Goal: Task Accomplishment & Management: Use online tool/utility

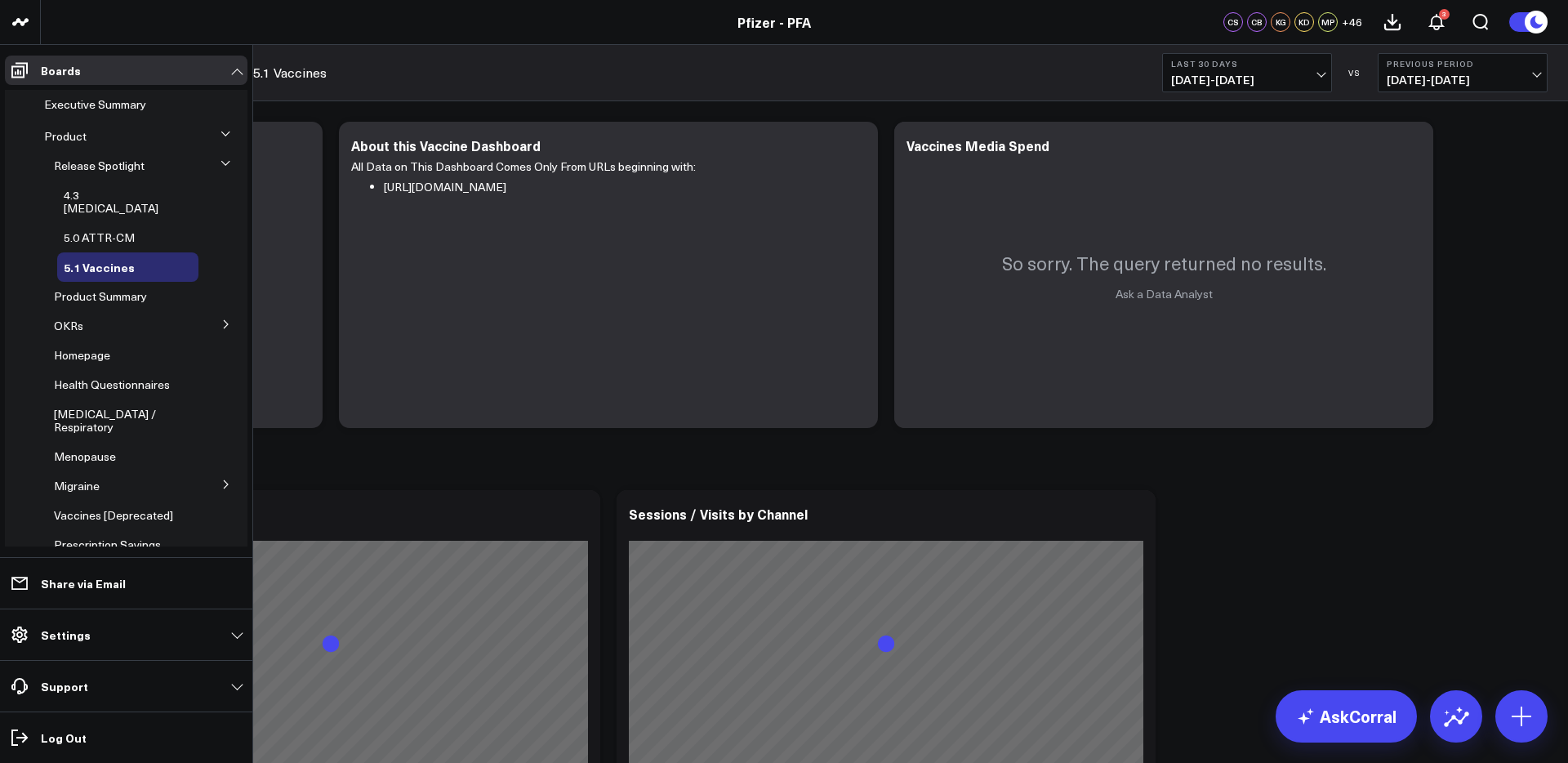
click at [221, 320] on icon at bounding box center [226, 325] width 10 height 10
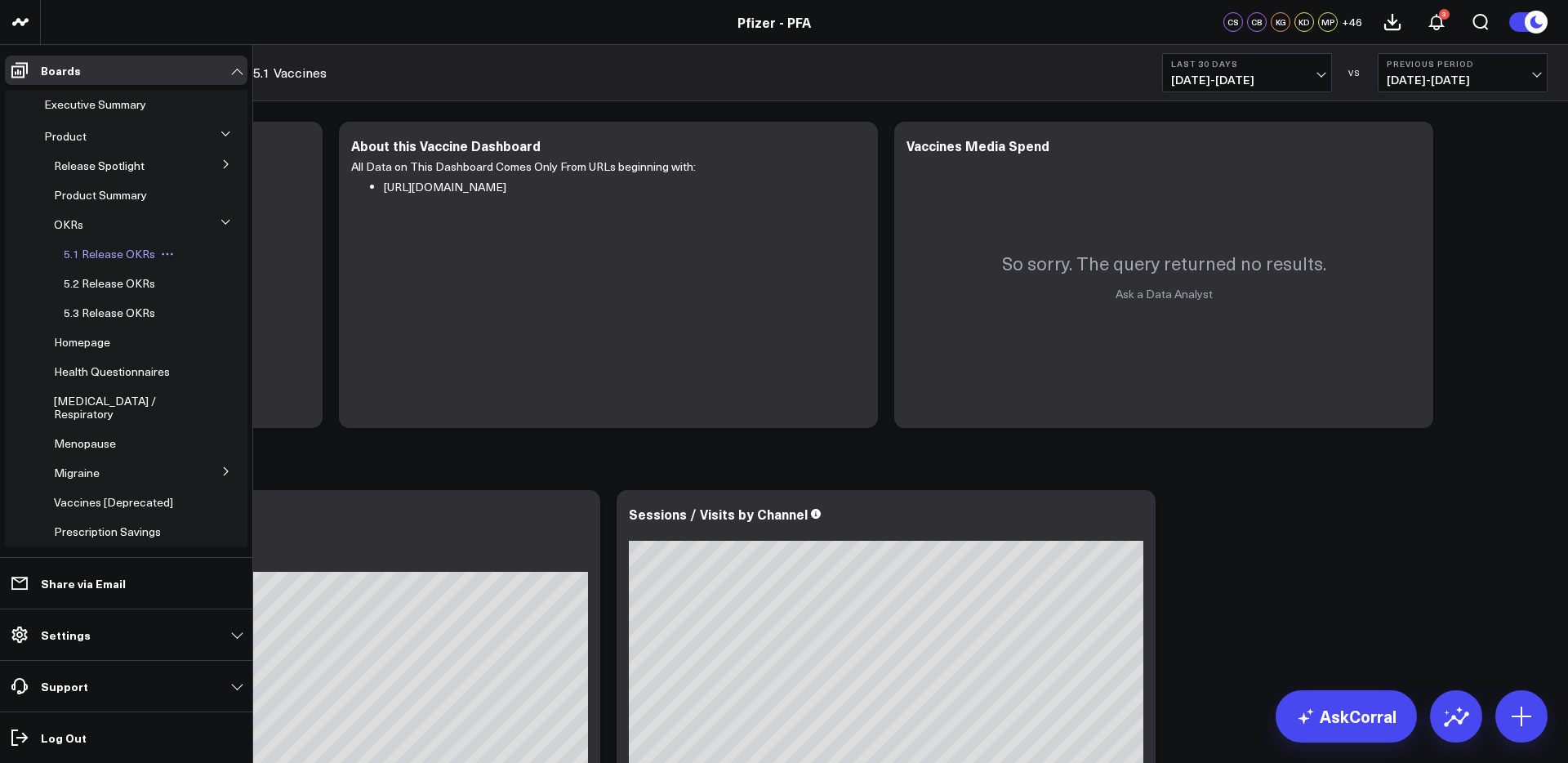
click at [102, 254] on span "5.1 Release OKRs" at bounding box center [109, 254] width 92 height 16
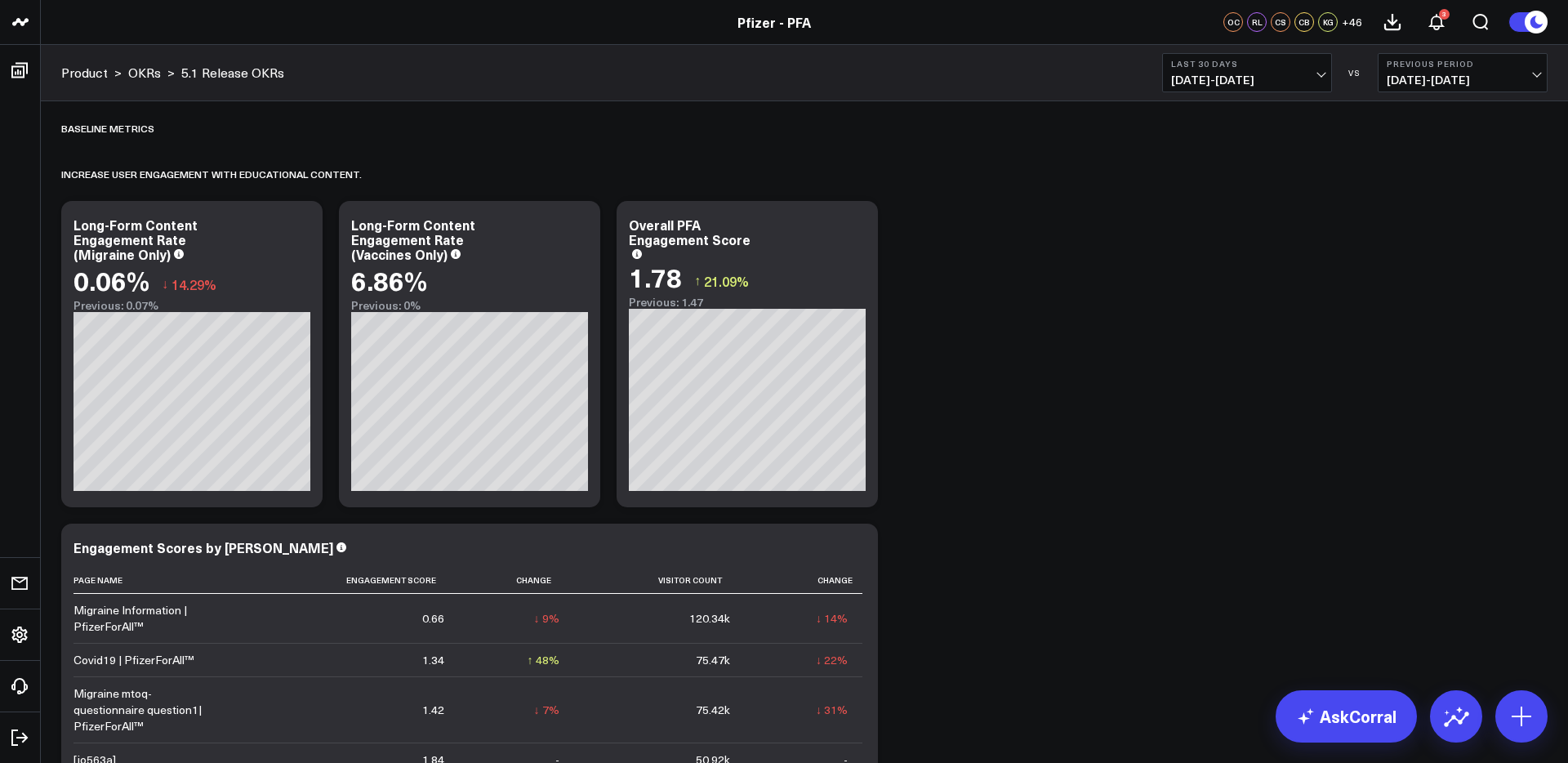
click at [1256, 70] on button "Last 30 Days [DATE] - [DATE]" at bounding box center [1247, 72] width 170 height 39
click at [1211, 520] on link "Custom Dates" at bounding box center [1247, 522] width 168 height 31
select select "8"
select select "2025"
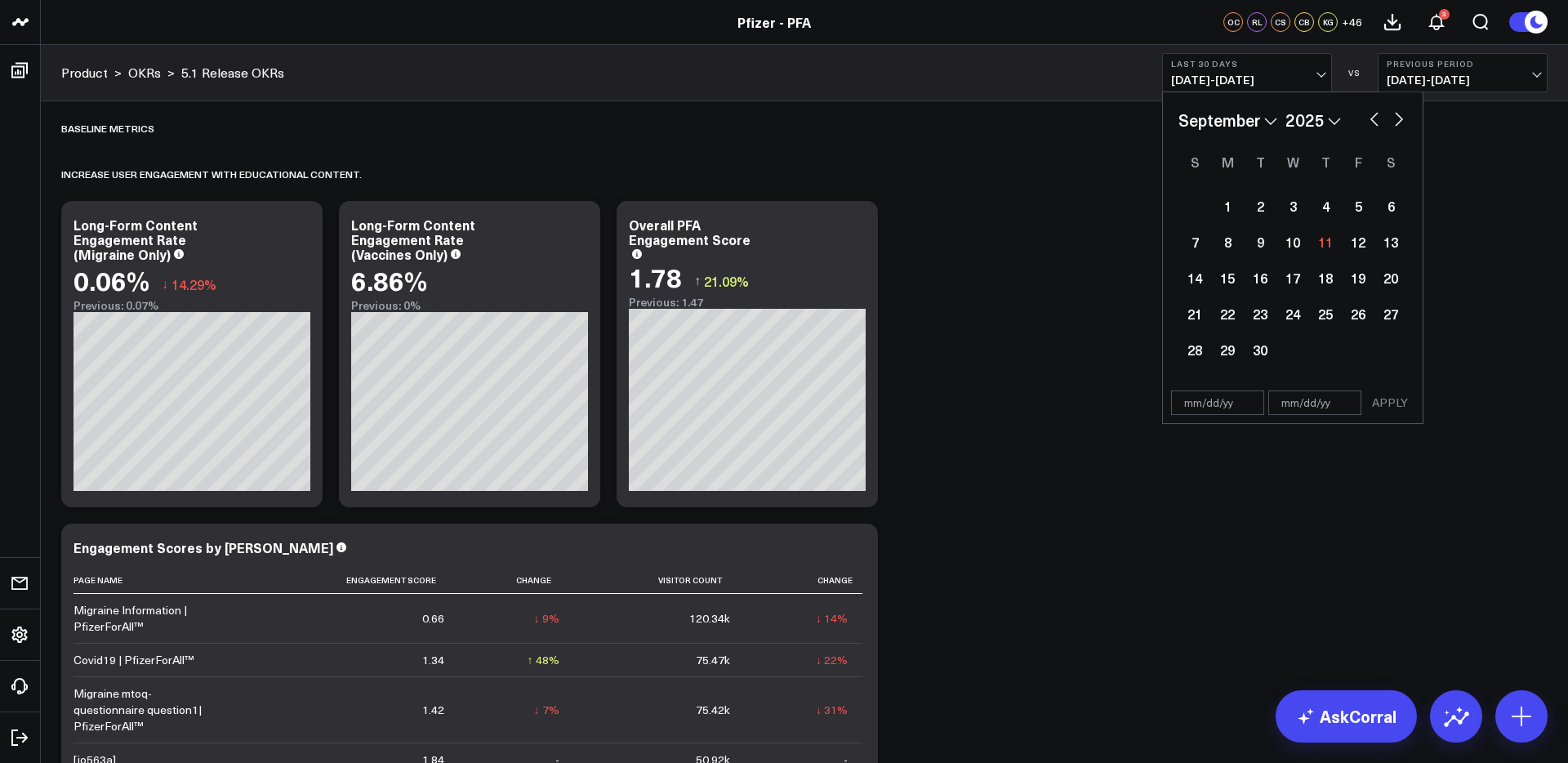
click at [1371, 121] on button "button" at bounding box center [1374, 118] width 17 height 20
select select "7"
select select "2025"
click at [1293, 276] on div "13" at bounding box center [1292, 278] width 33 height 33
type input "[DATE]"
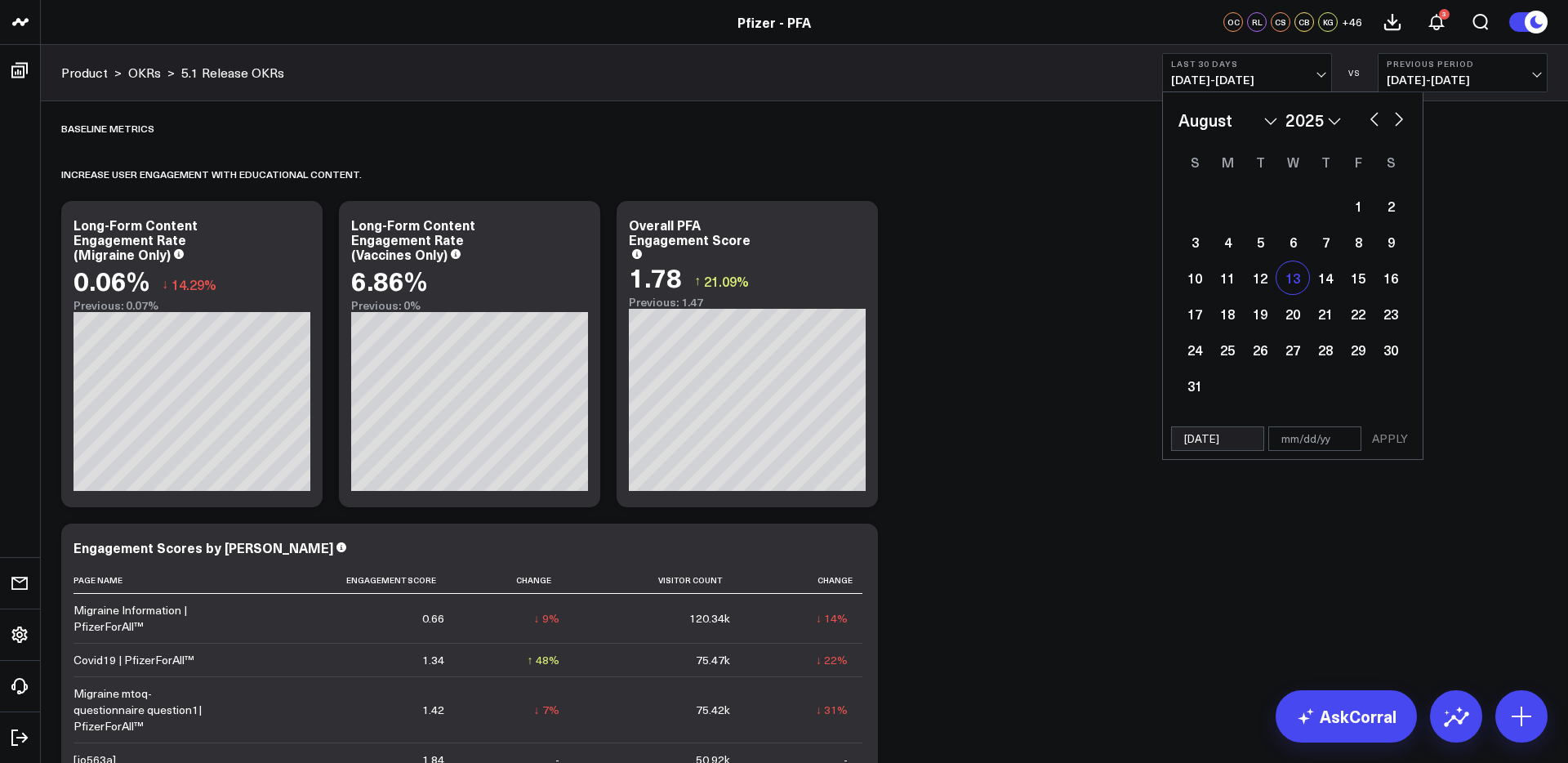
select select "7"
select select "2025"
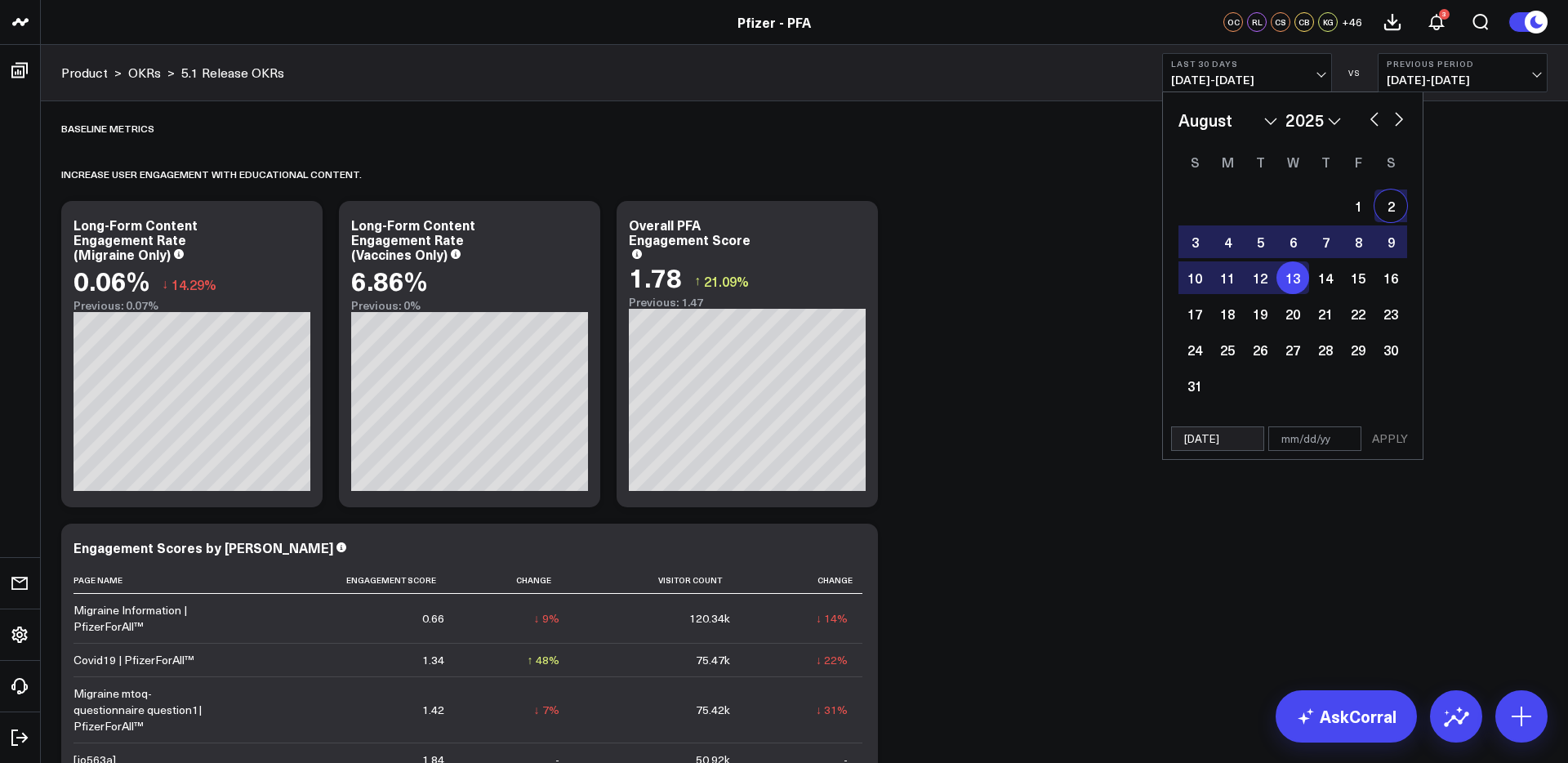
click at [1396, 124] on button "button" at bounding box center [1399, 118] width 17 height 20
select select "8"
select select "2025"
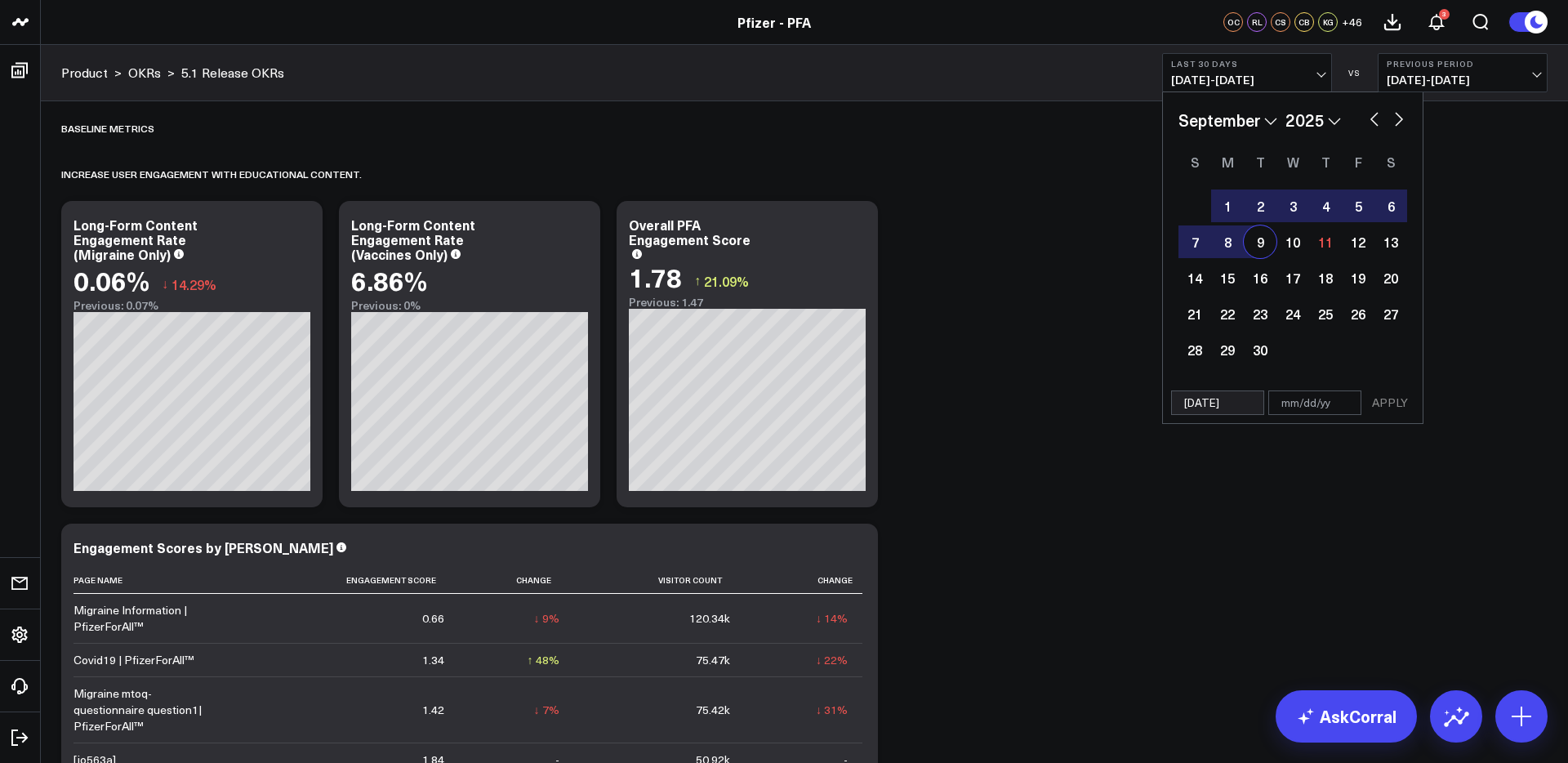
click at [1263, 242] on div "9" at bounding box center [1260, 242] width 33 height 33
type input "[DATE]"
select select "8"
select select "2025"
click at [1397, 405] on button "APPLY" at bounding box center [1389, 403] width 49 height 25
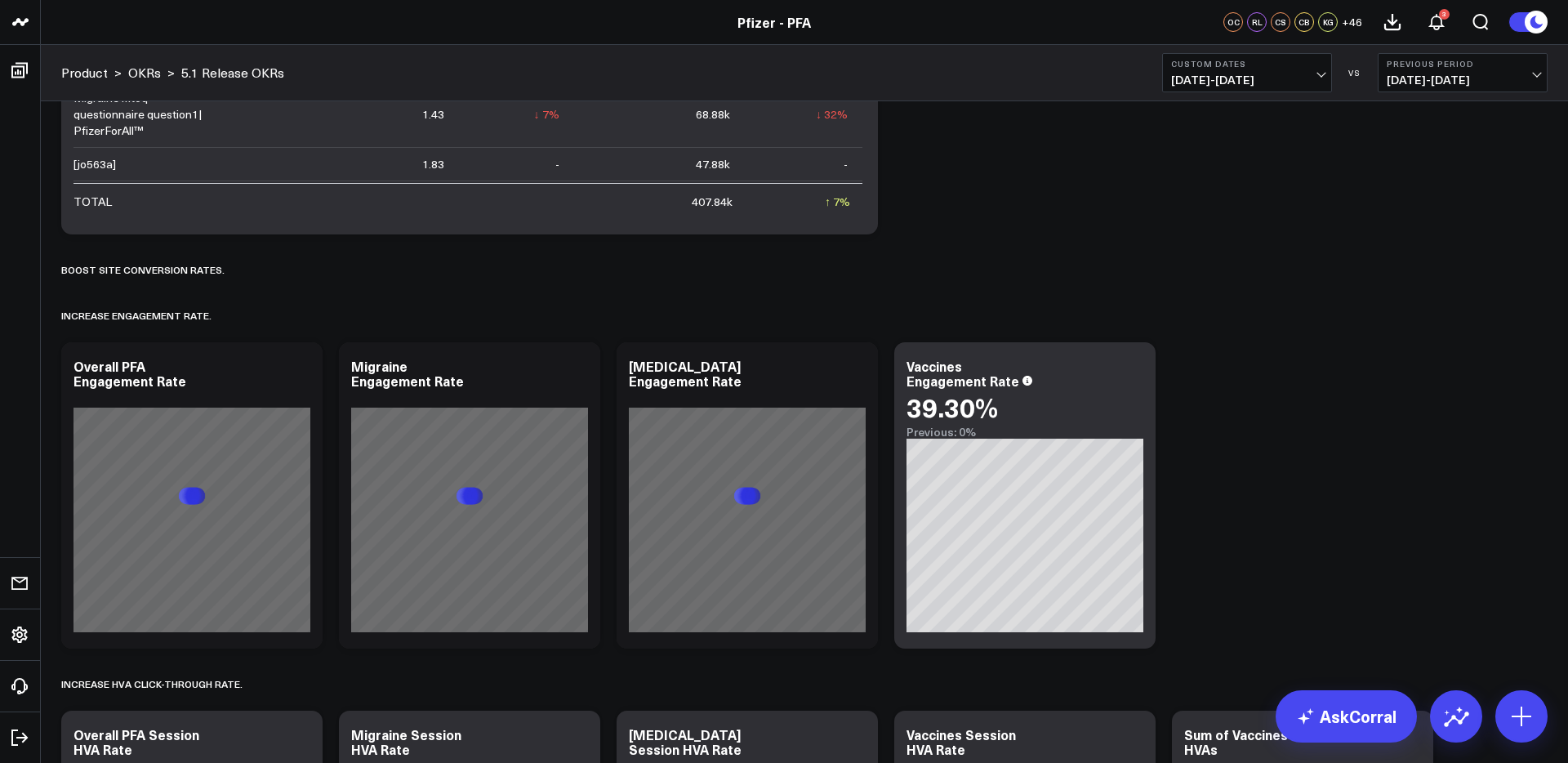
scroll to position [596, 0]
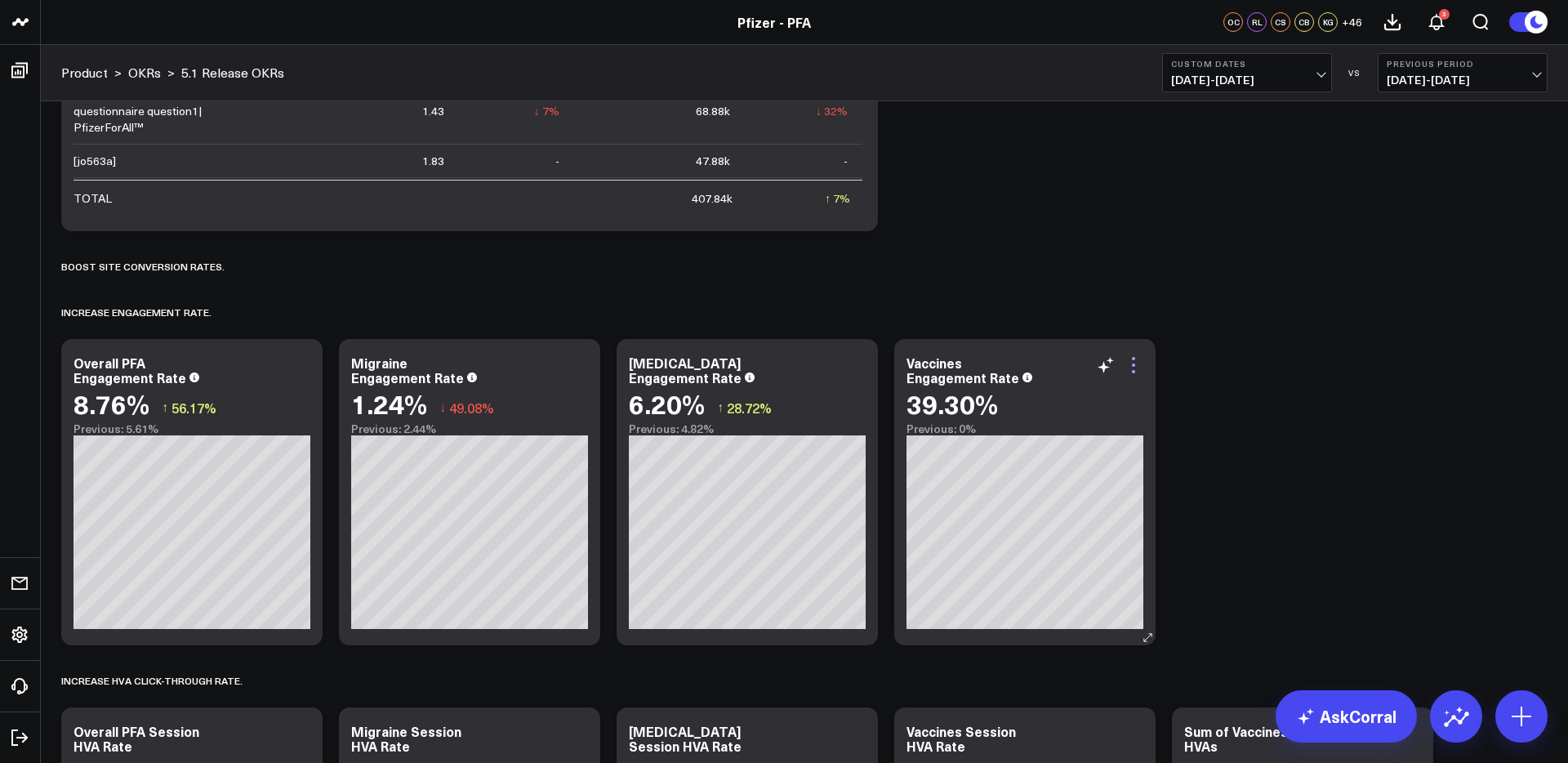
click at [1131, 363] on icon at bounding box center [1133, 365] width 20 height 20
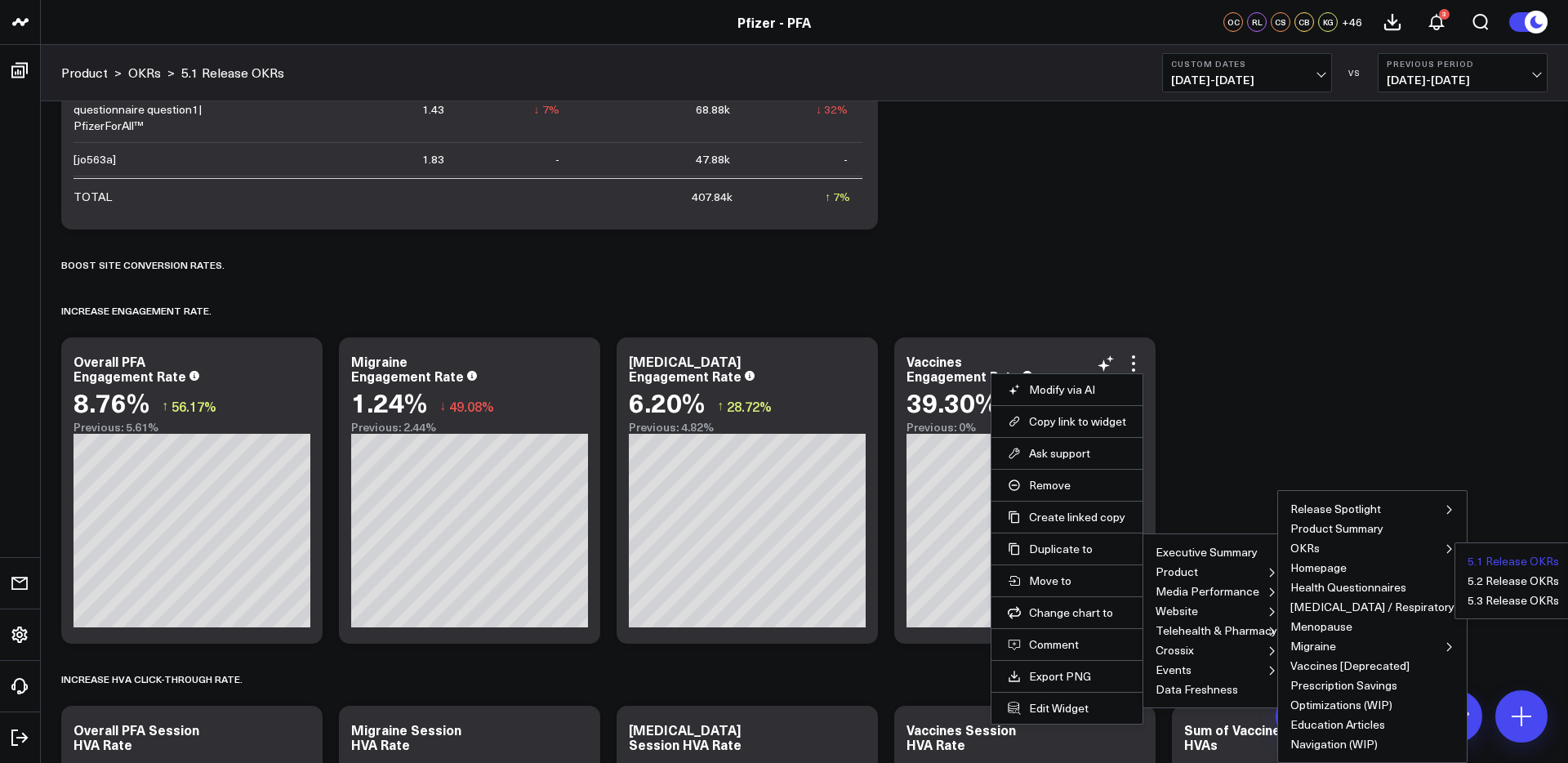
click at [1476, 561] on button "5.1 Release OKRs" at bounding box center [1513, 562] width 92 height 12
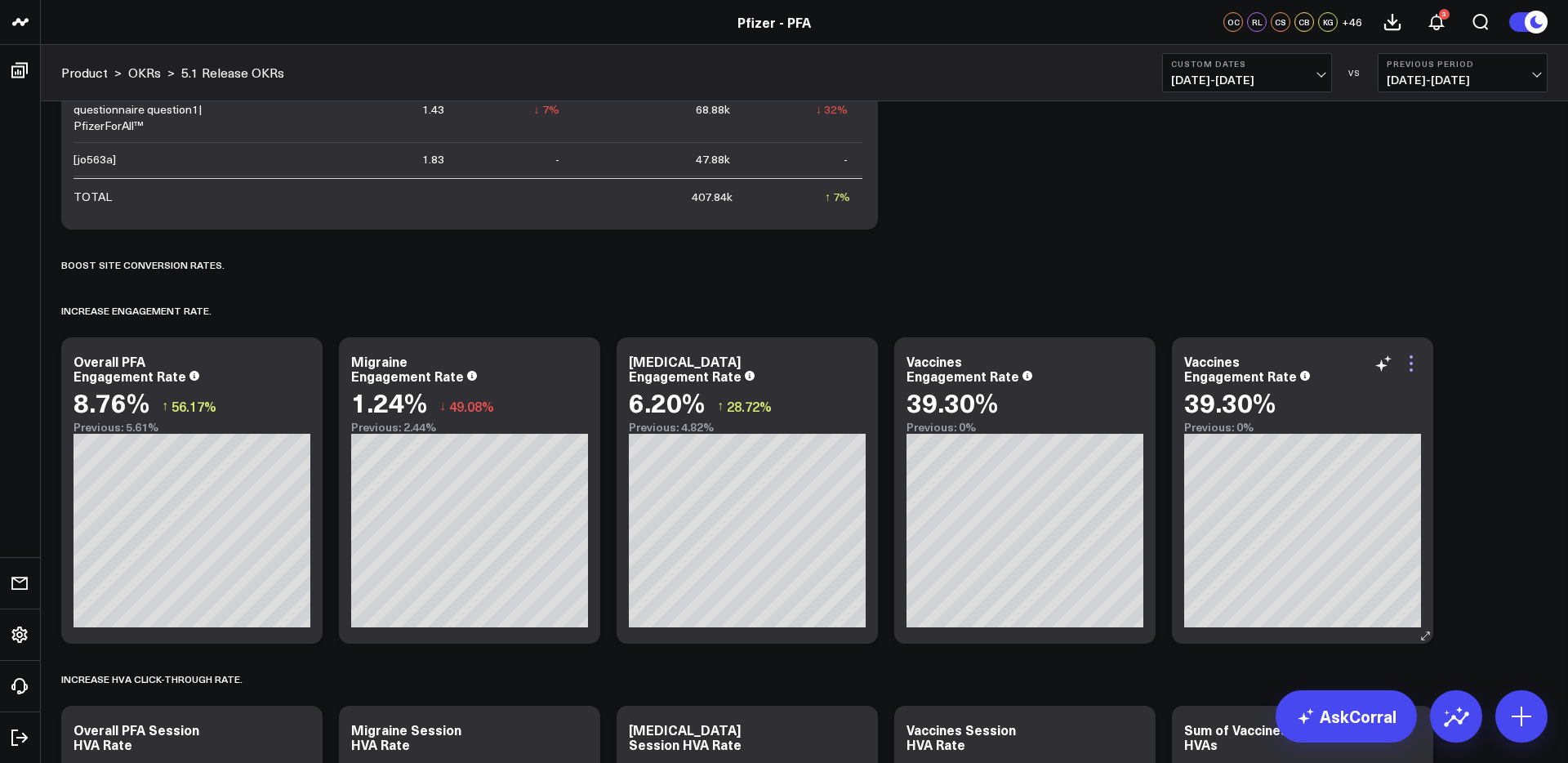
click at [1409, 359] on icon at bounding box center [1411, 363] width 20 height 20
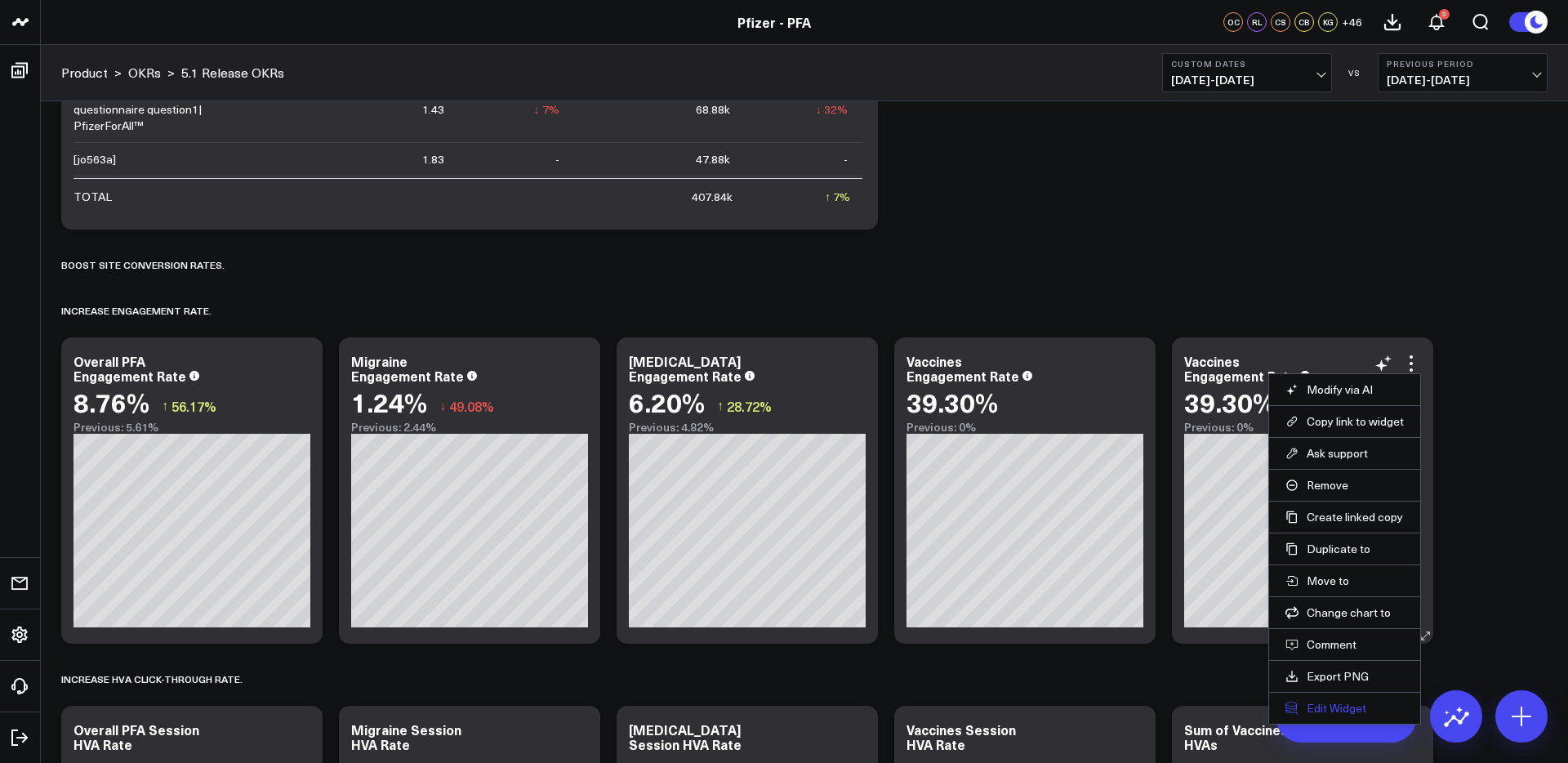
click at [1342, 708] on button "Edit Widget" at bounding box center [1344, 708] width 118 height 15
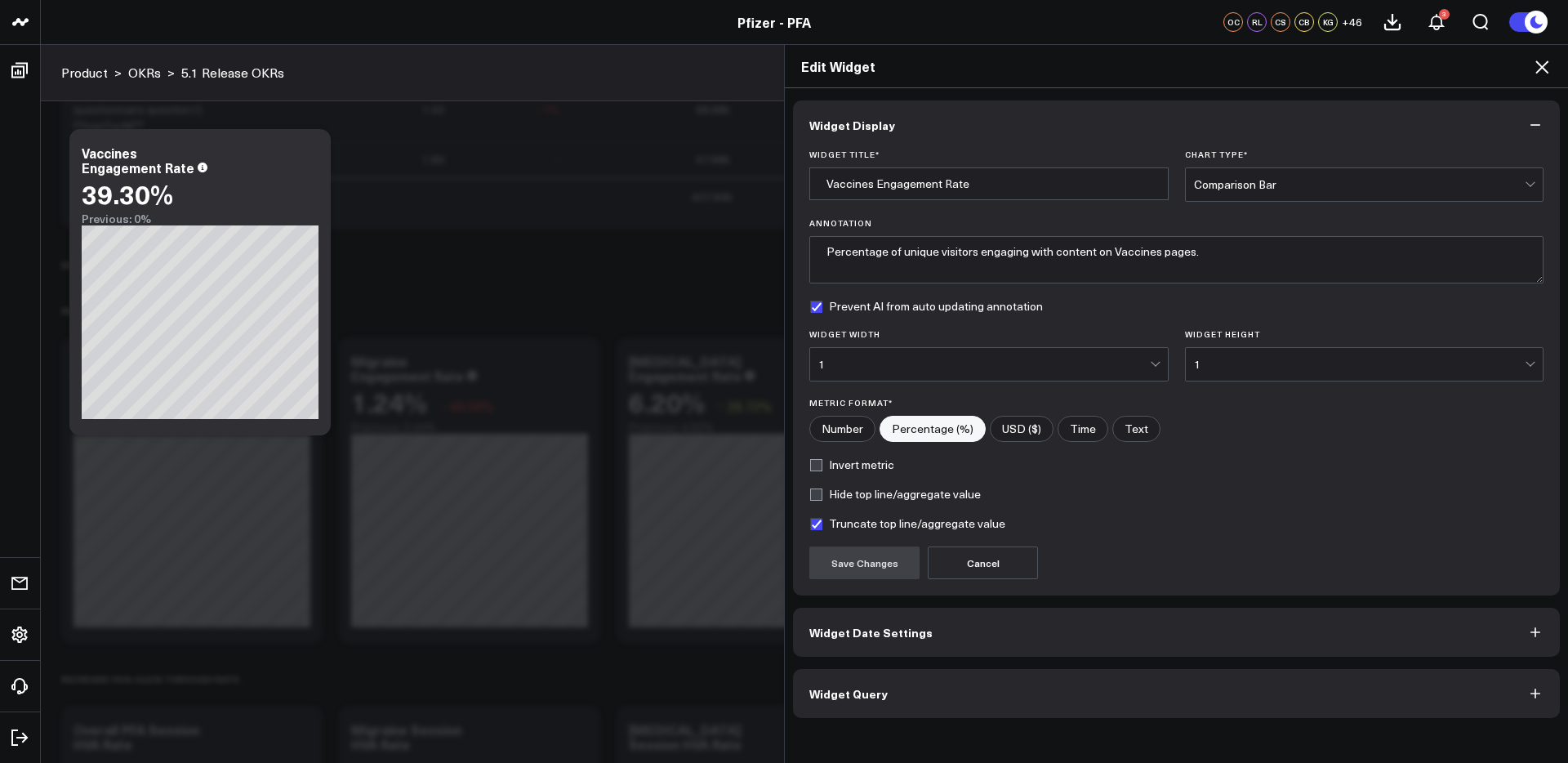
click at [1152, 708] on button "Widget Query" at bounding box center [1176, 693] width 767 height 49
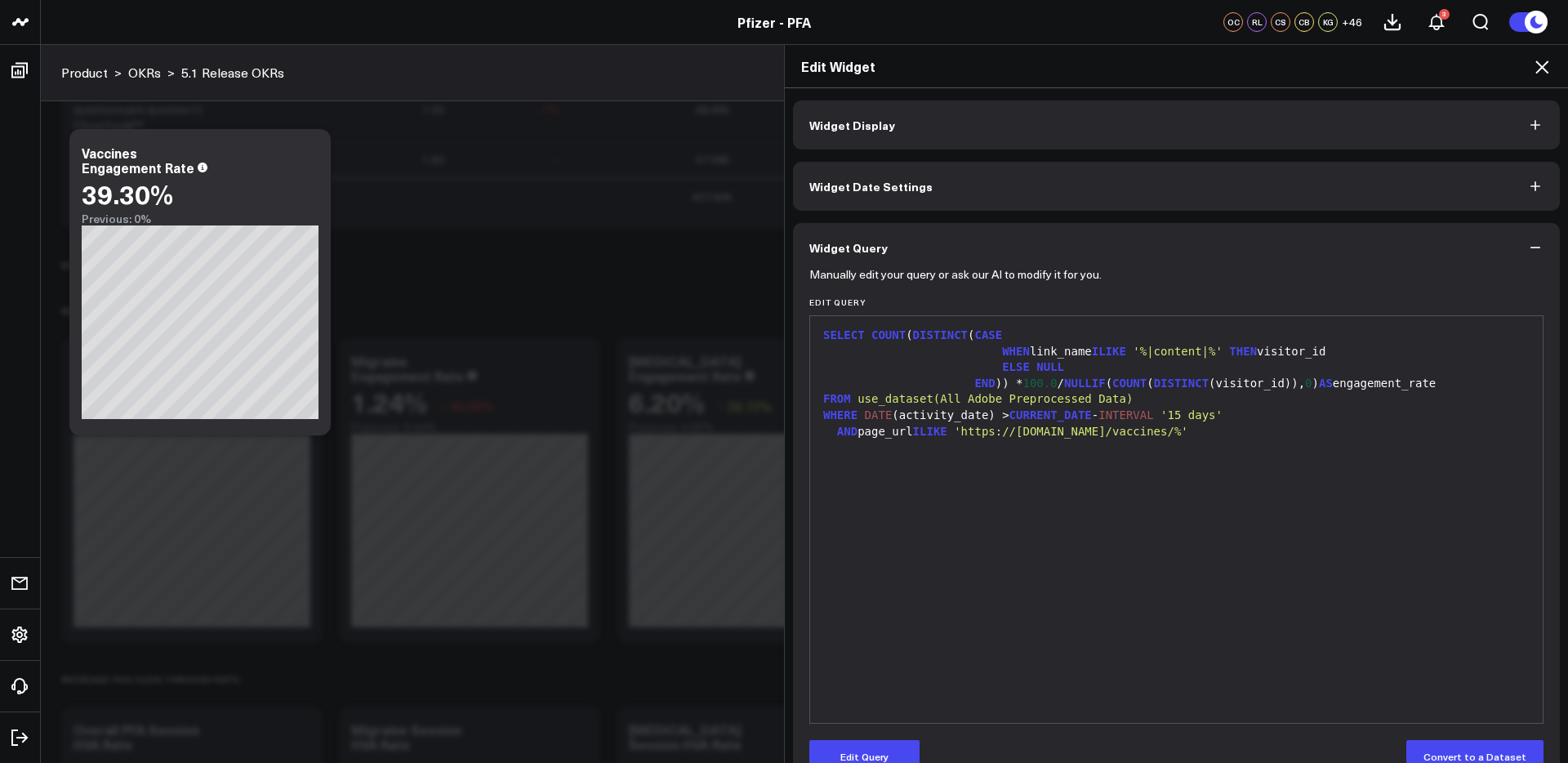
click at [1188, 430] on span "'https://www.pfizerforall.com/vaccines/%'" at bounding box center [1071, 431] width 234 height 13
drag, startPoint x: 1235, startPoint y: 431, endPoint x: 1222, endPoint y: 434, distance: 13.3
click at [1188, 434] on span "'https://www.pfizerforall.com/vaccines/%'" at bounding box center [1071, 431] width 234 height 13
click at [856, 744] on button "Edit Query" at bounding box center [864, 756] width 111 height 33
click at [1188, 436] on span "'https://www.pfizerforall.com/vaccines/%'" at bounding box center [1071, 431] width 234 height 13
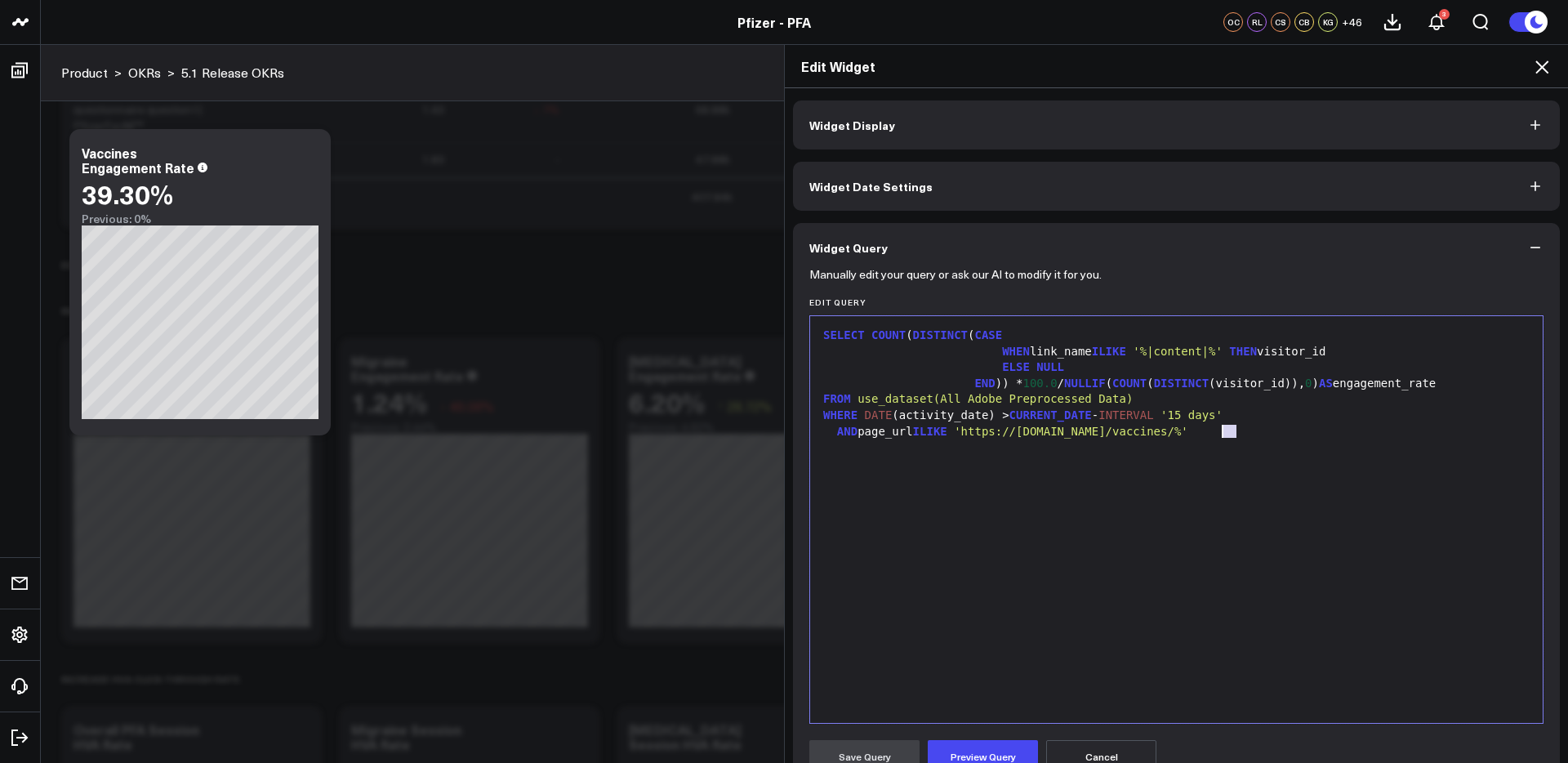
drag, startPoint x: 1236, startPoint y: 432, endPoint x: 1221, endPoint y: 435, distance: 15.3
click at [1188, 435] on span "'https://www.pfizerforall.com/vaccines/%'" at bounding box center [1071, 431] width 234 height 13
click at [987, 746] on button "Preview Query" at bounding box center [983, 756] width 111 height 33
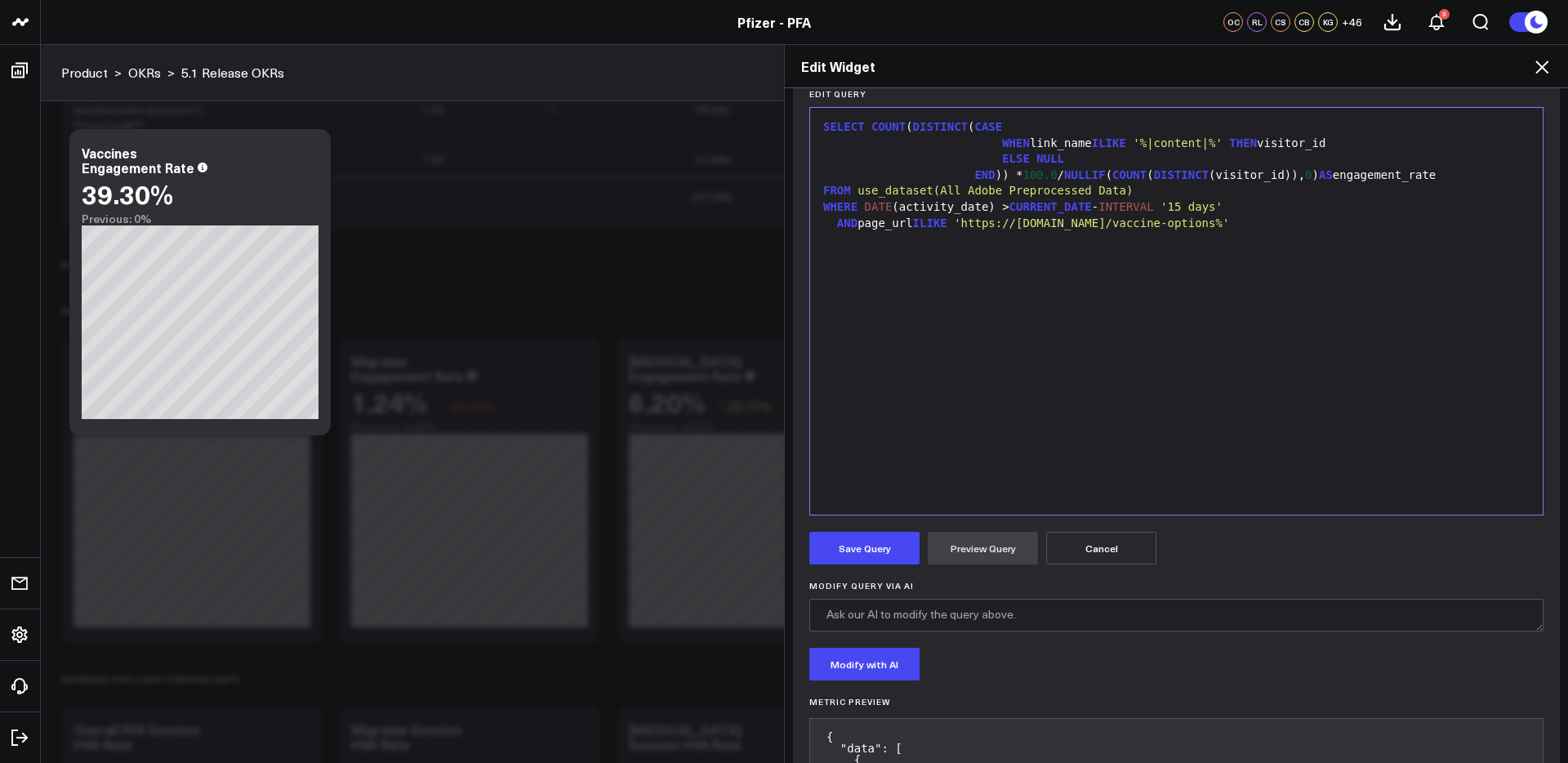
scroll to position [309, 0]
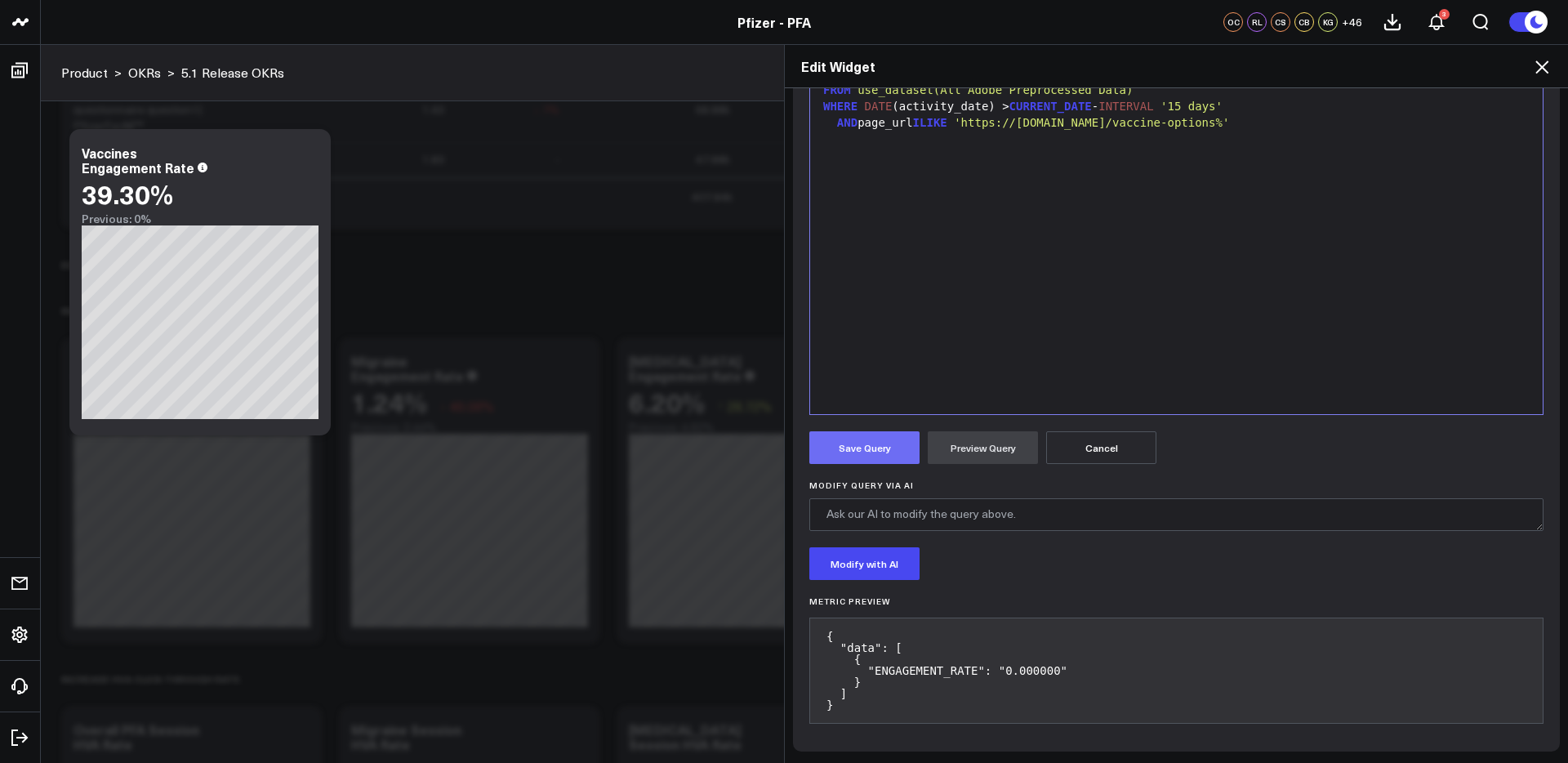
click at [887, 456] on button "Save Query" at bounding box center [864, 448] width 111 height 33
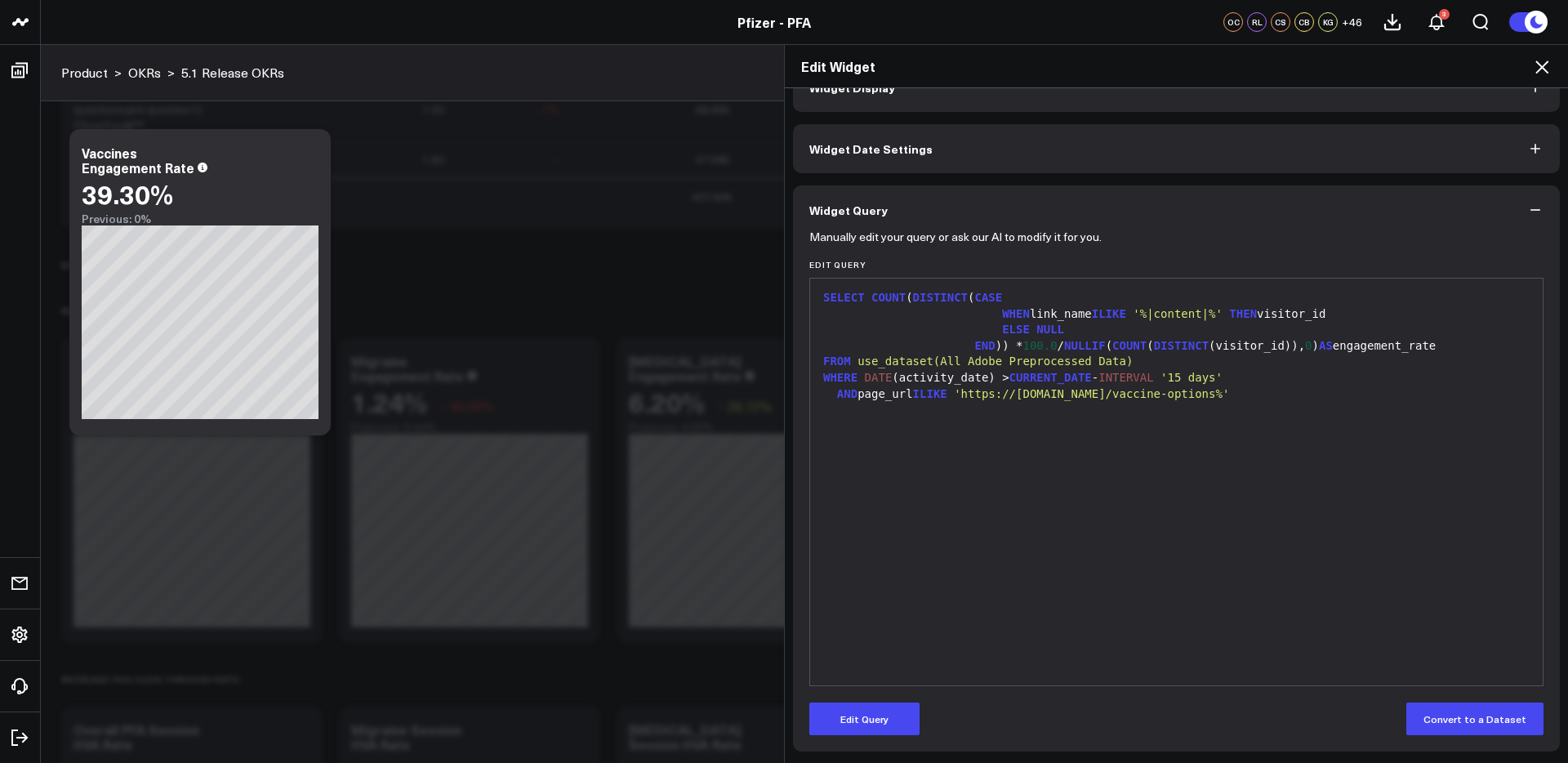
scroll to position [38, 0]
click at [1547, 69] on icon at bounding box center [1542, 67] width 20 height 20
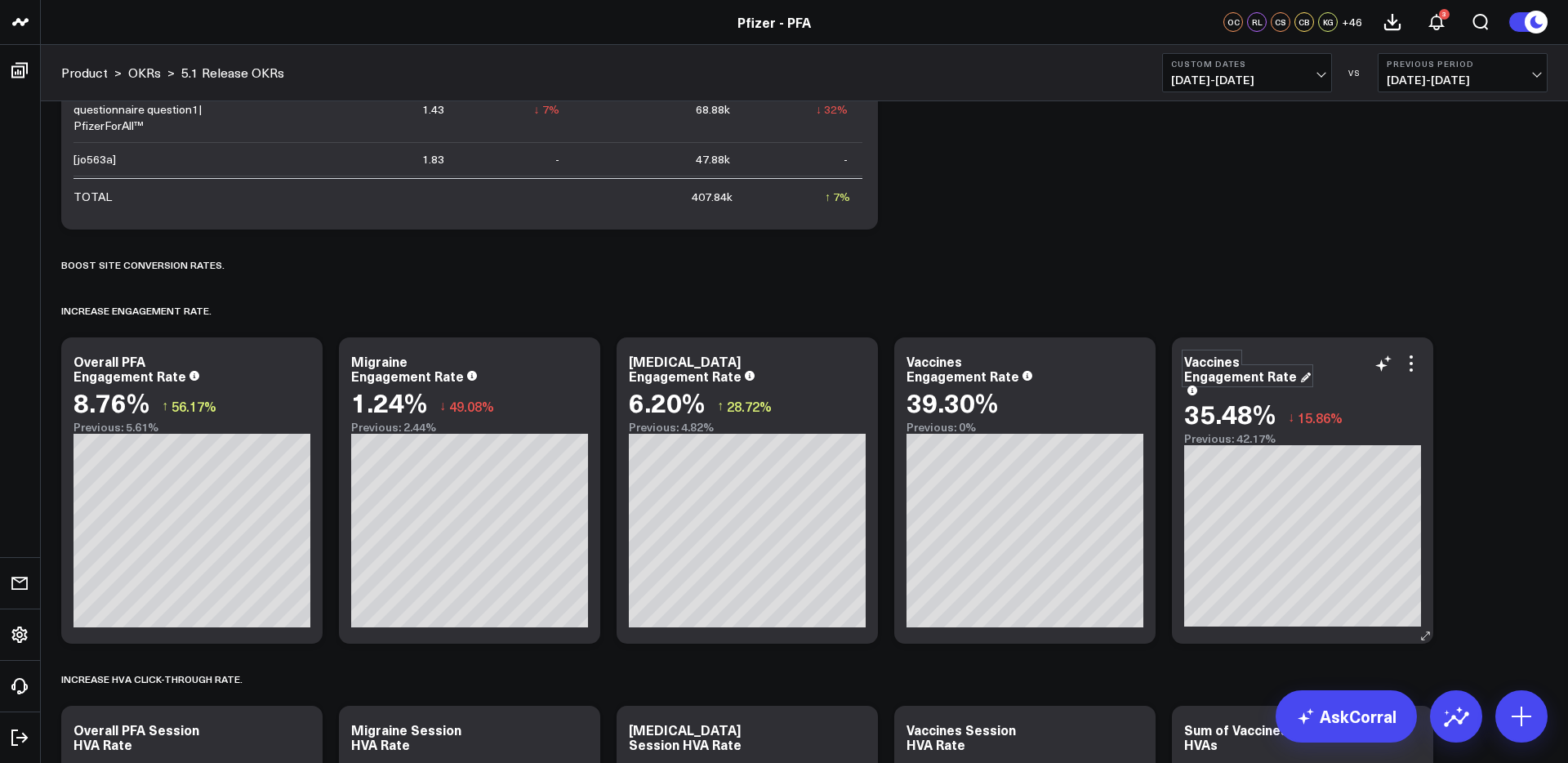
click at [1188, 362] on div "Vaccines Engagement Rate" at bounding box center [1247, 368] width 126 height 33
click at [1186, 362] on div "Vaccines Engagement Rate" at bounding box center [1242, 368] width 116 height 33
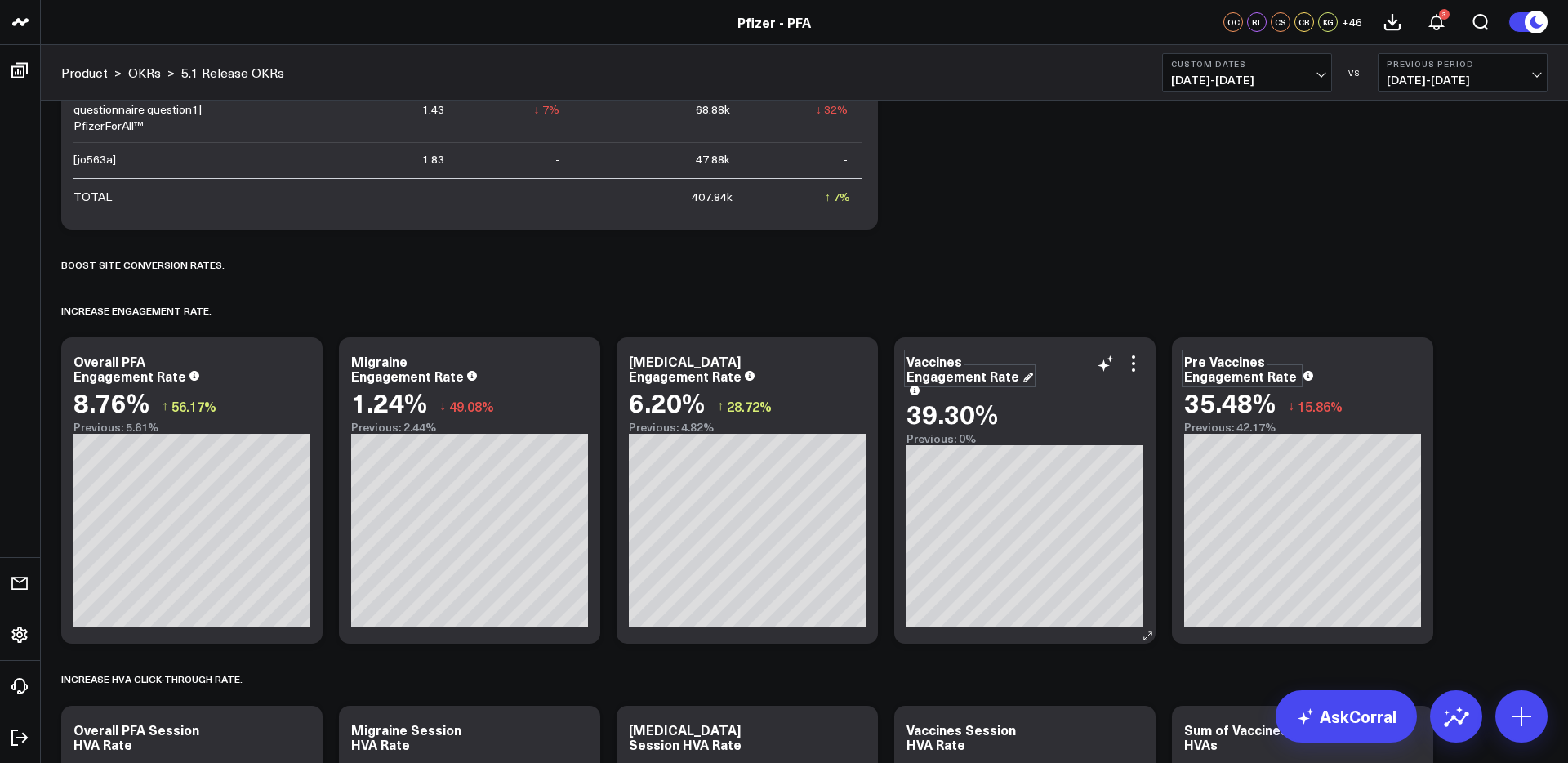
click at [909, 360] on div "Vaccines Engagement Rate" at bounding box center [969, 368] width 126 height 33
click at [909, 360] on div "Vaccines Engagement Rate" at bounding box center [964, 368] width 116 height 33
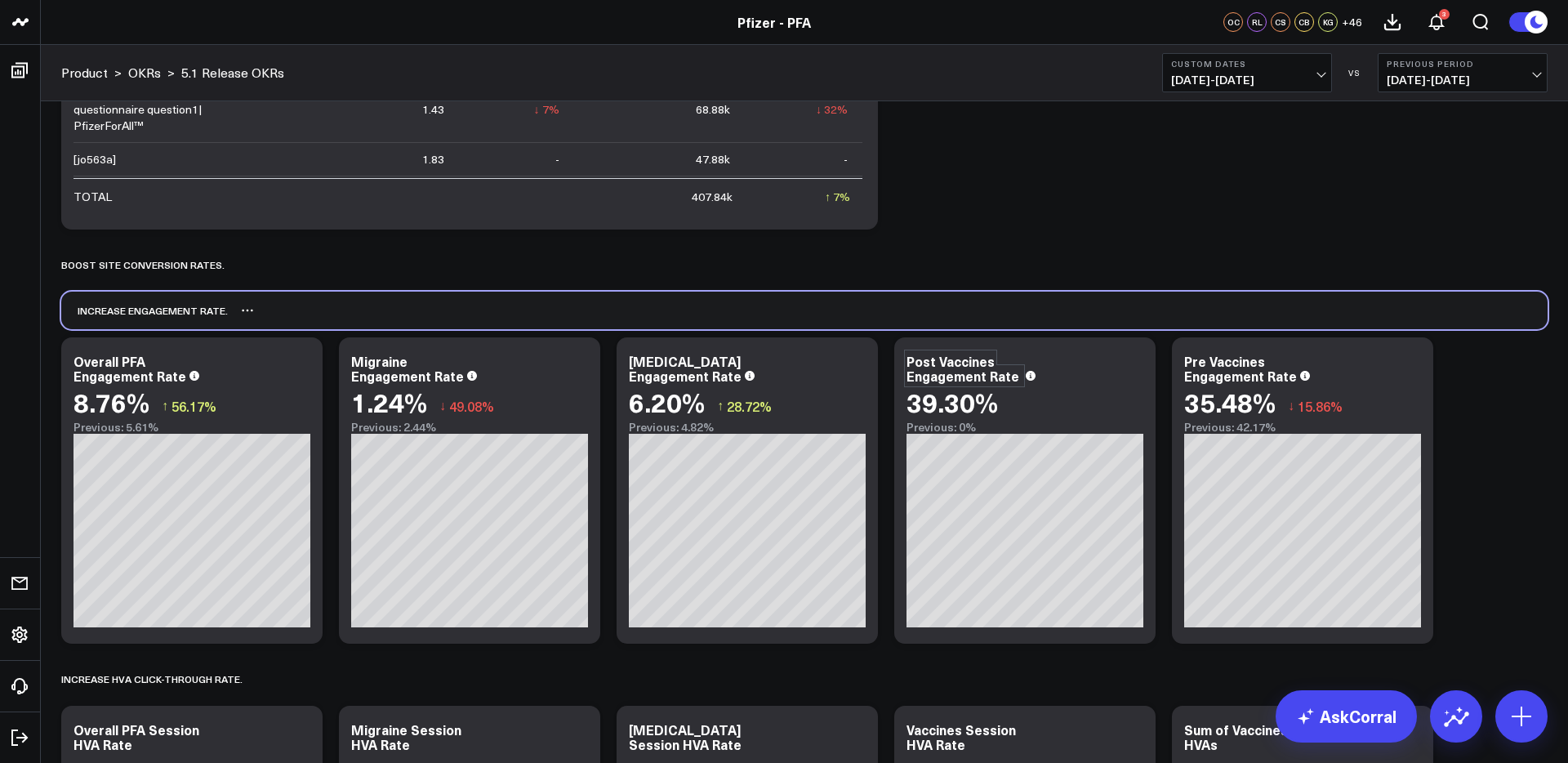
click at [1089, 307] on div "INCREASE ENGAGEMENT RATE." at bounding box center [804, 310] width 1486 height 38
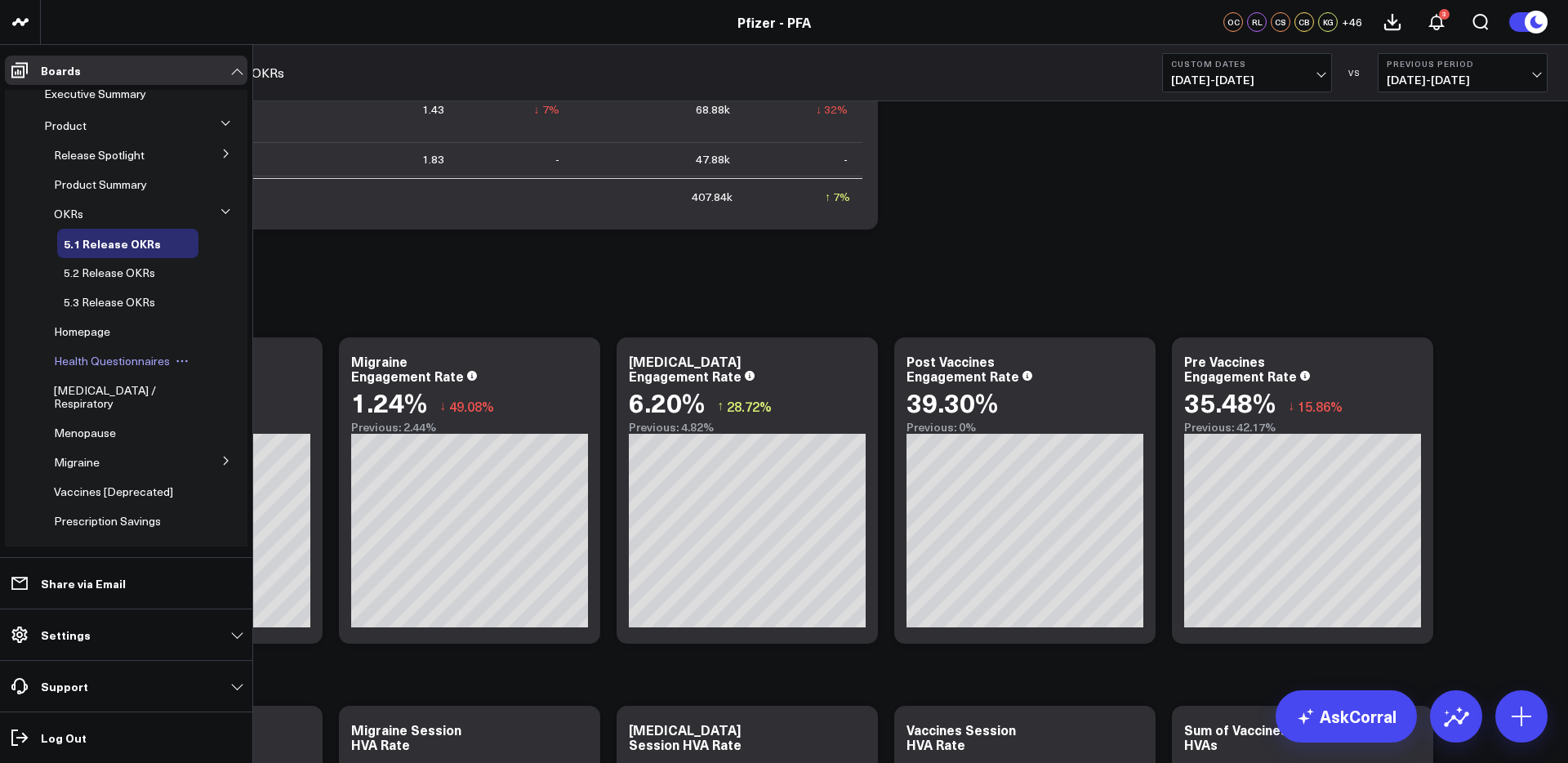
scroll to position [15, 0]
click at [104, 327] on span "Homepage" at bounding box center [82, 327] width 56 height 16
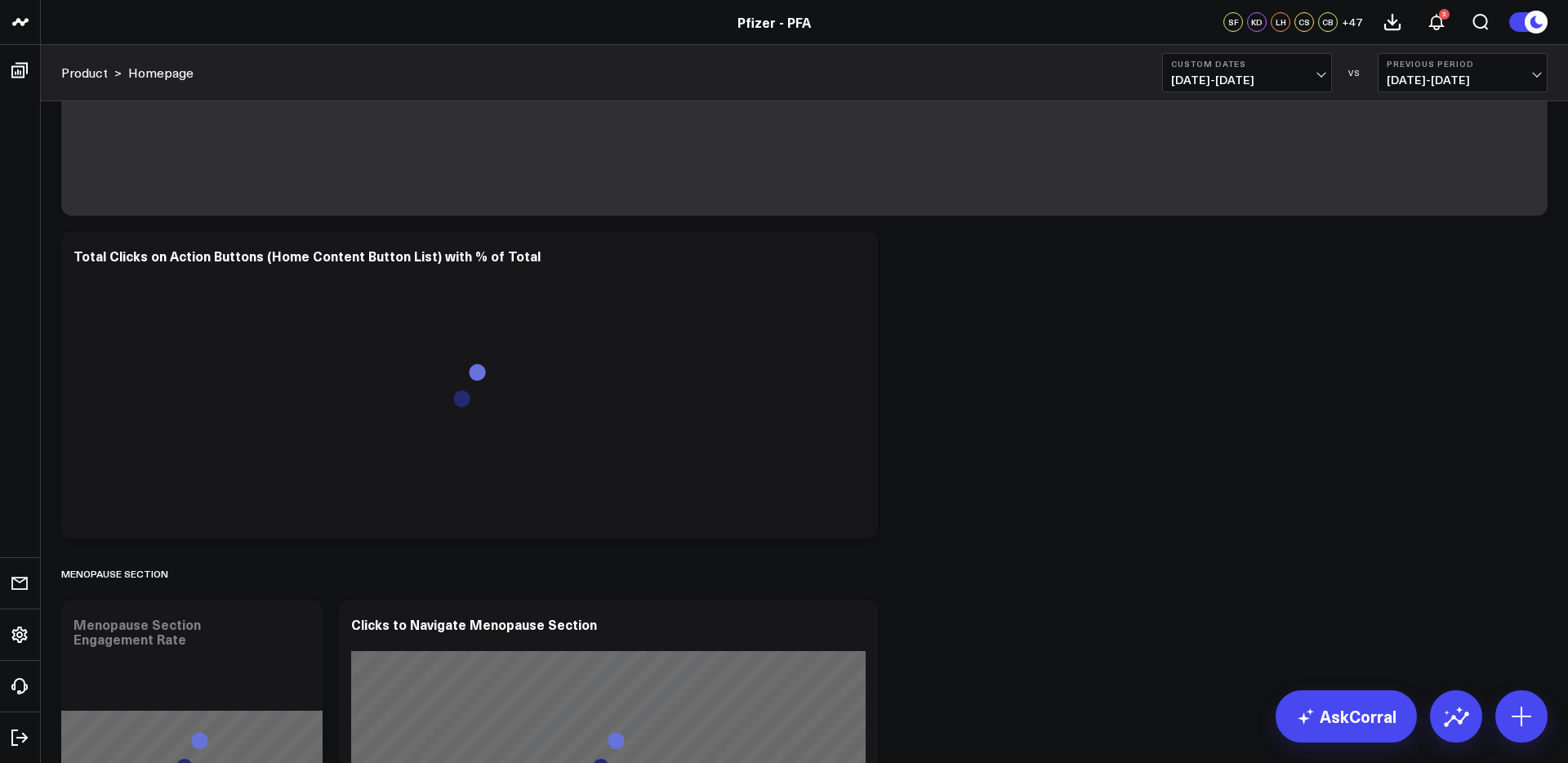
scroll to position [1664, 0]
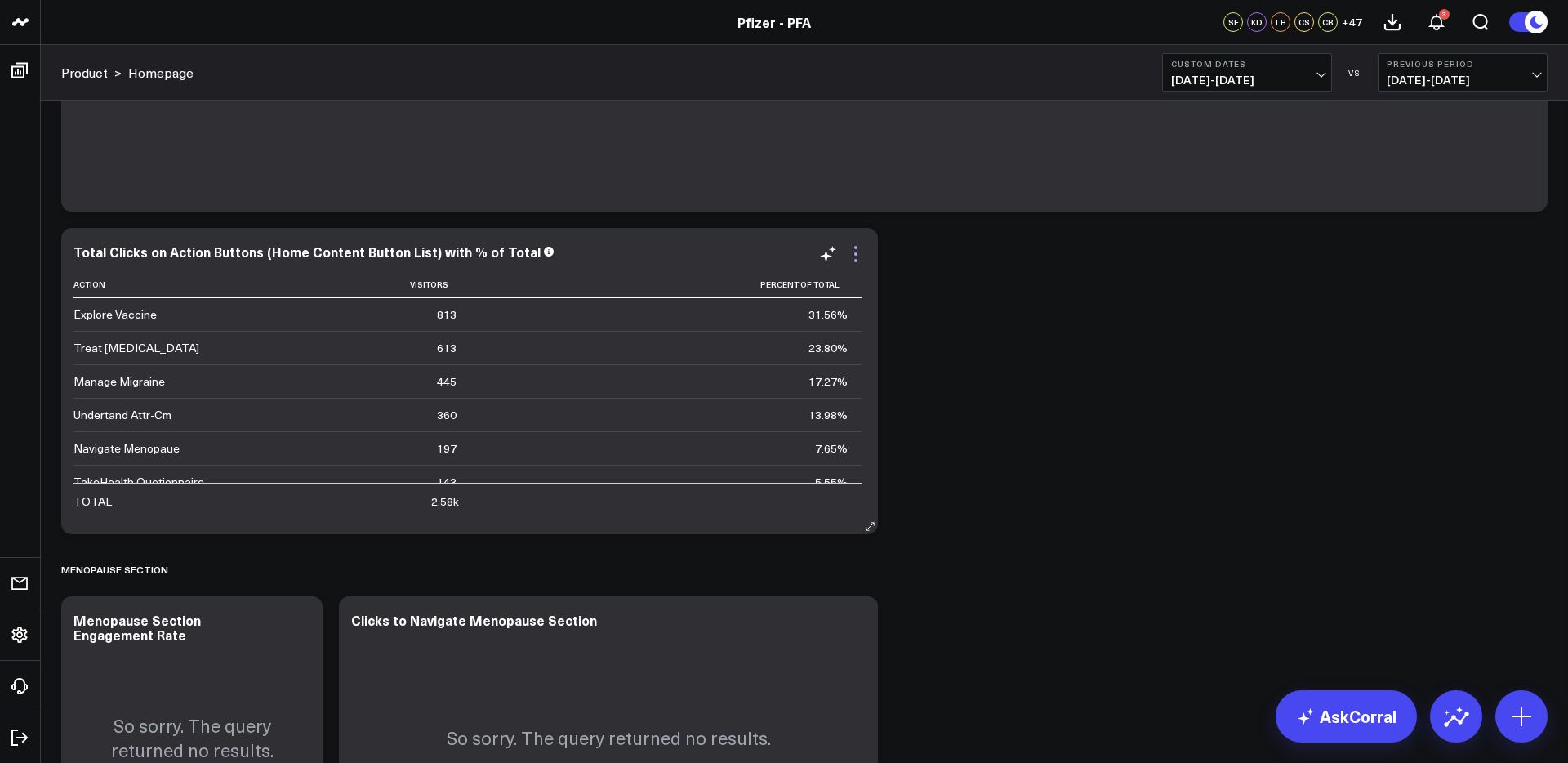
click at [857, 260] on icon at bounding box center [856, 254] width 20 height 20
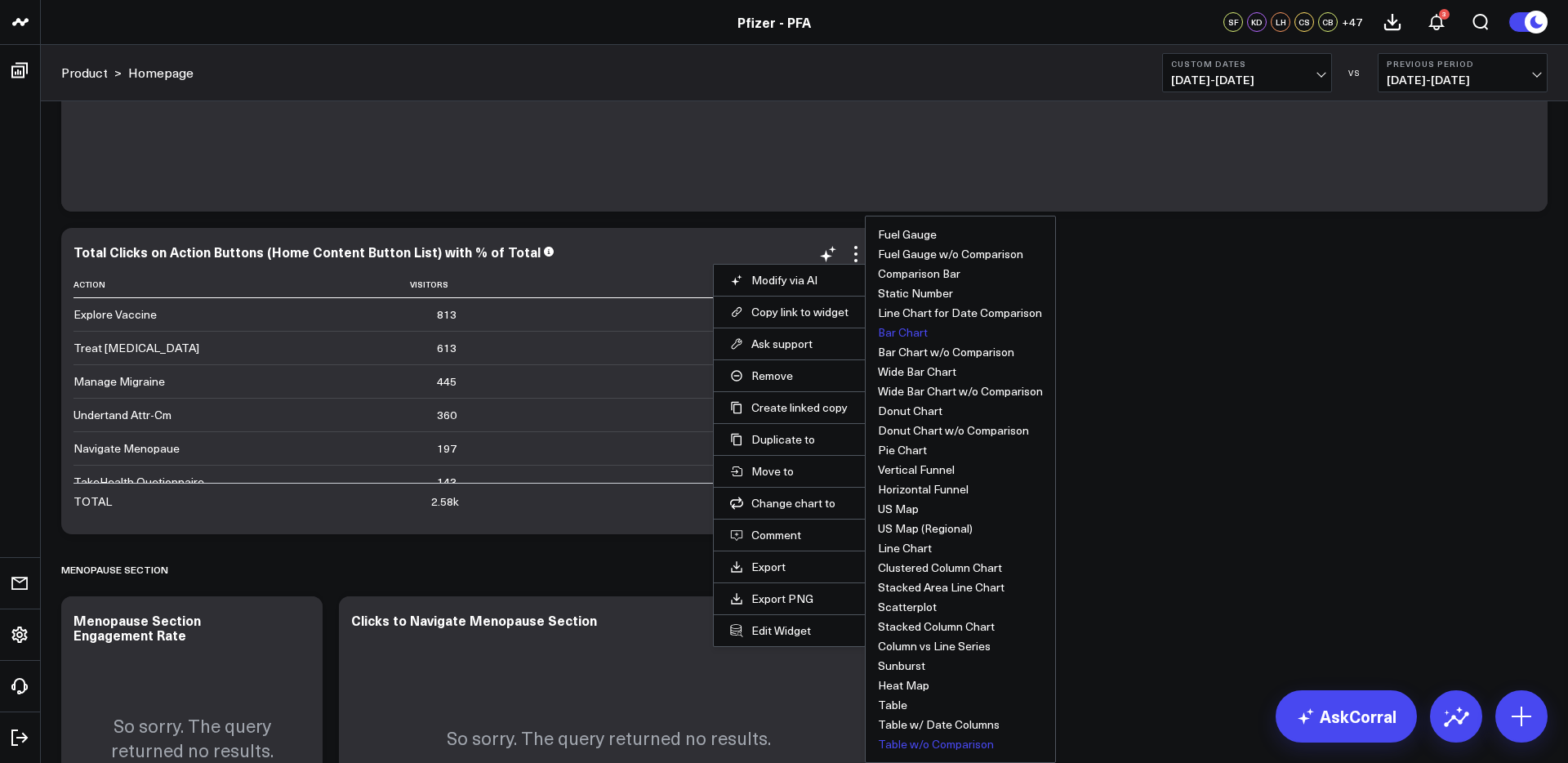
click at [899, 335] on button "Bar Chart" at bounding box center [903, 333] width 50 height 12
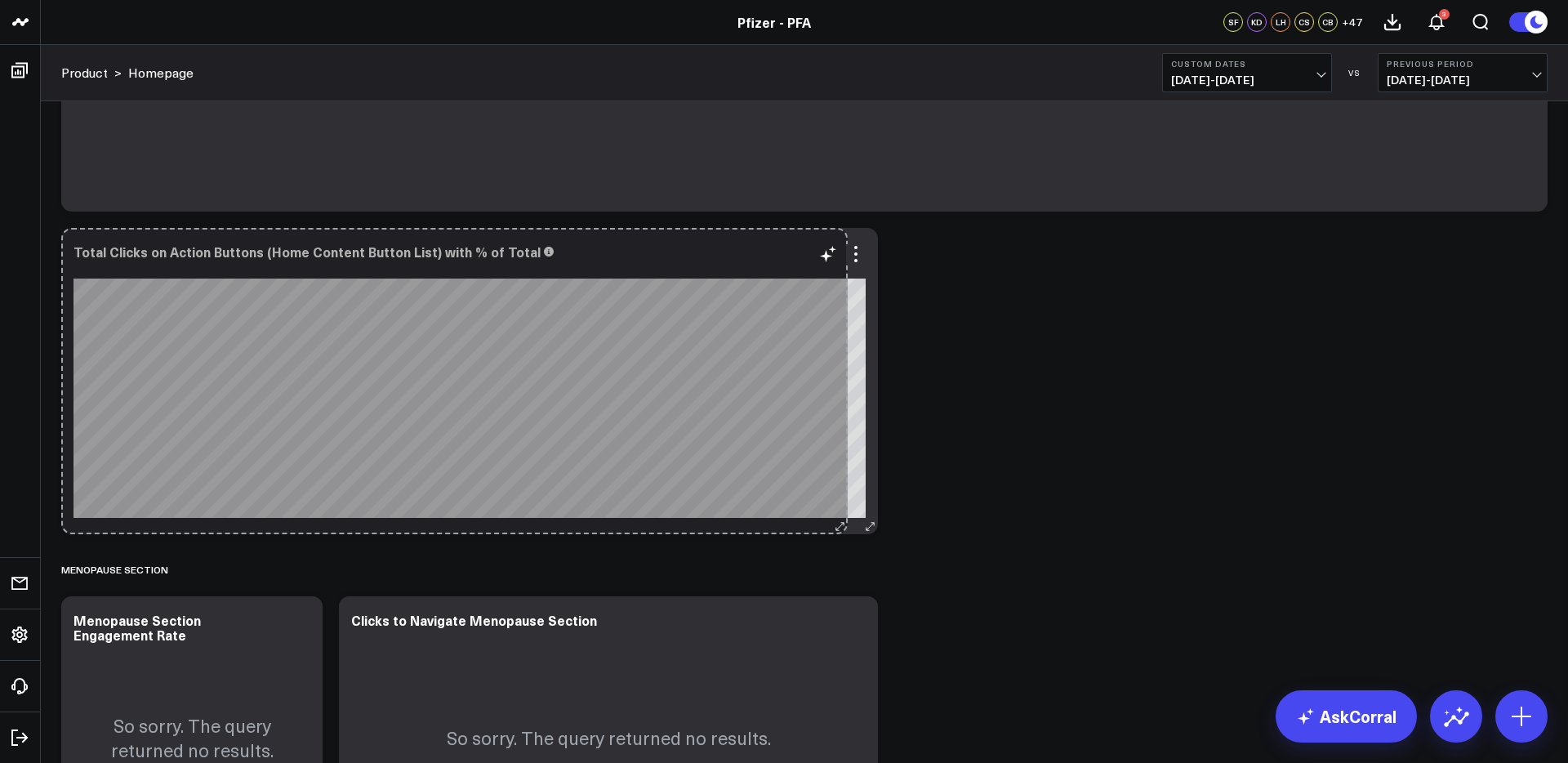
drag, startPoint x: 869, startPoint y: 527, endPoint x: 838, endPoint y: 523, distance: 31.3
click at [838, 523] on div "Total Clicks on Action Buttons (Home Content Button List) with % of Total So so…" at bounding box center [469, 381] width 816 height 306
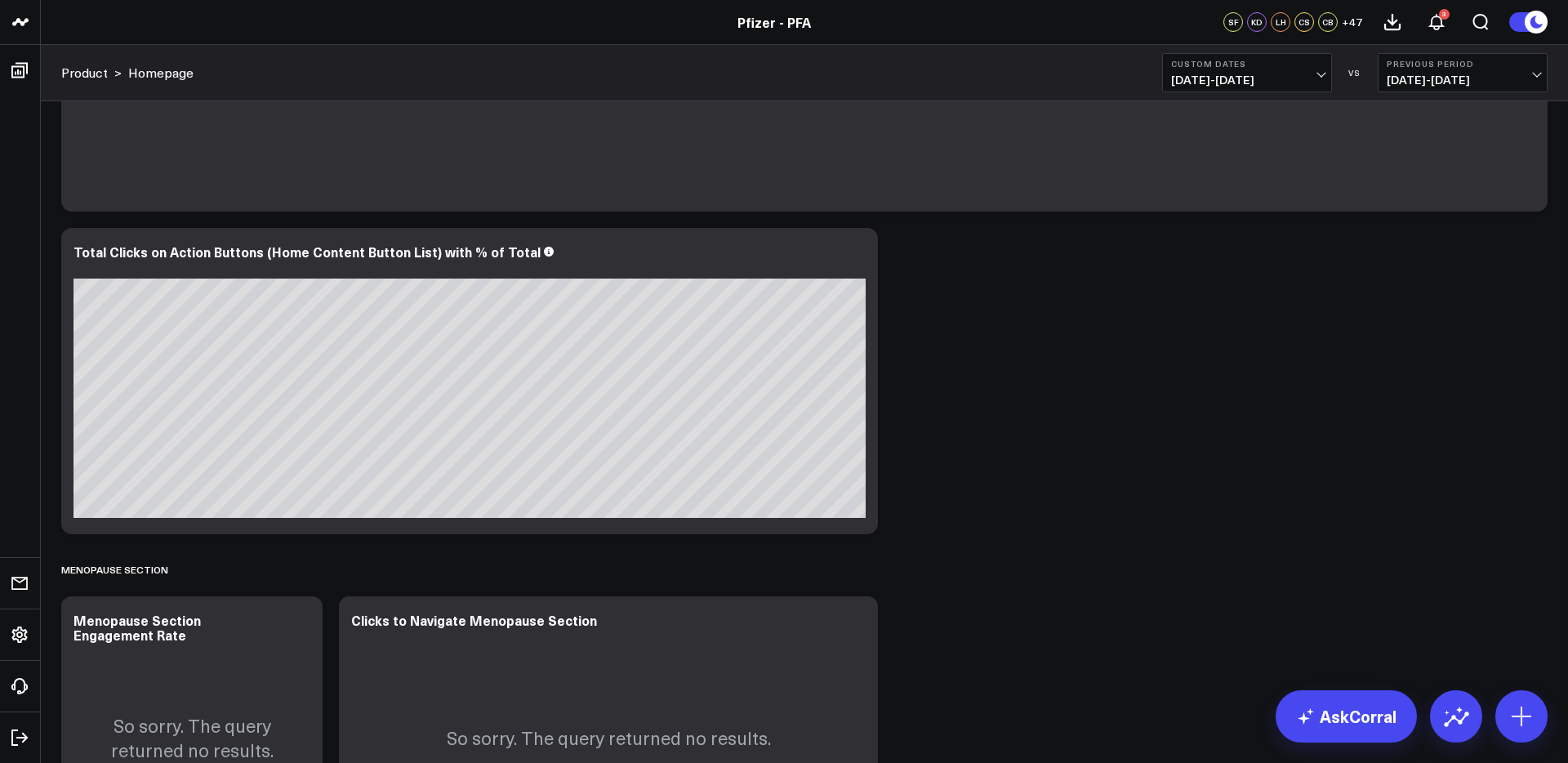
click at [859, 258] on icon at bounding box center [856, 254] width 20 height 20
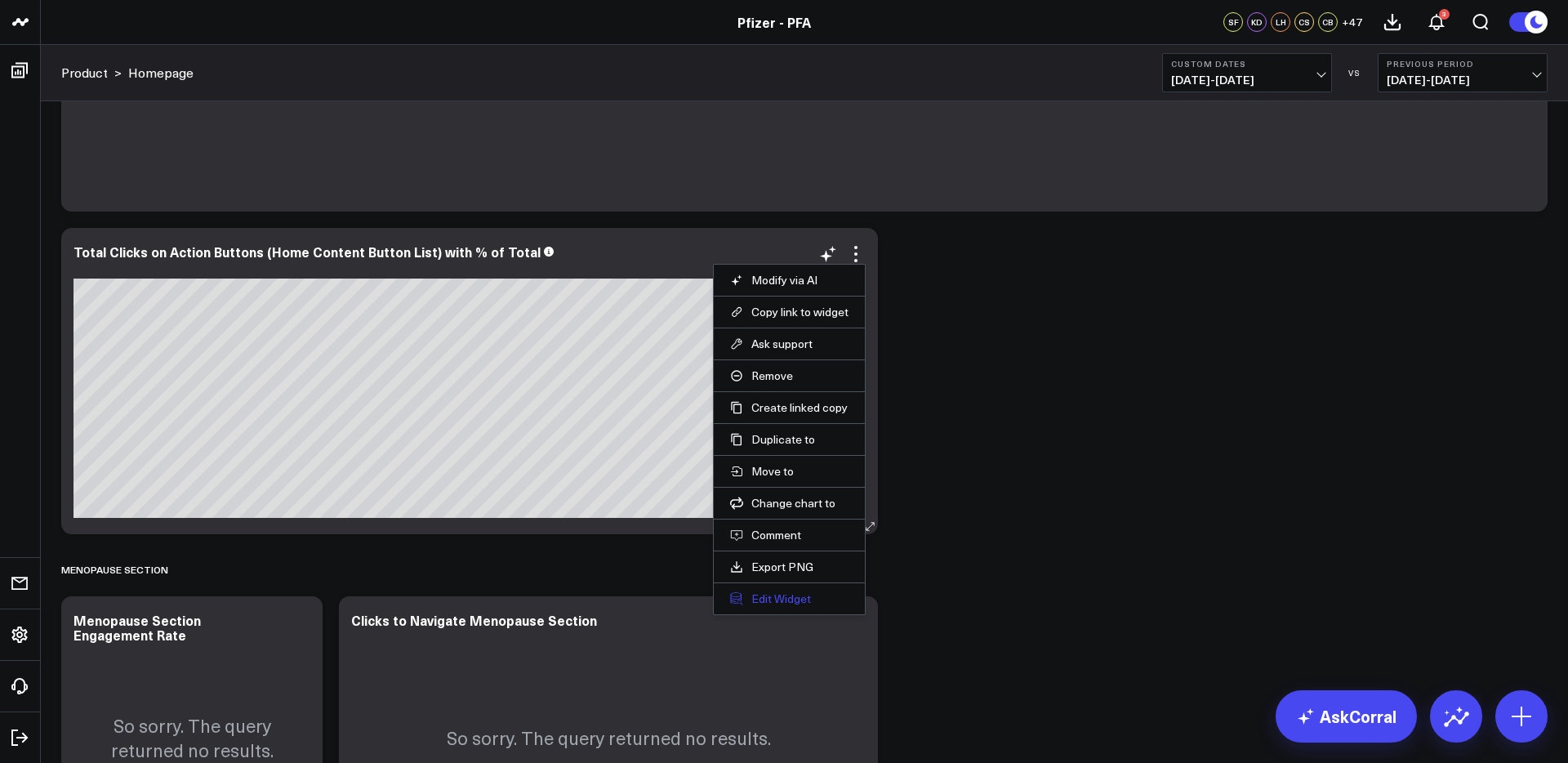
click at [758, 604] on button "Edit Widget" at bounding box center [789, 599] width 118 height 15
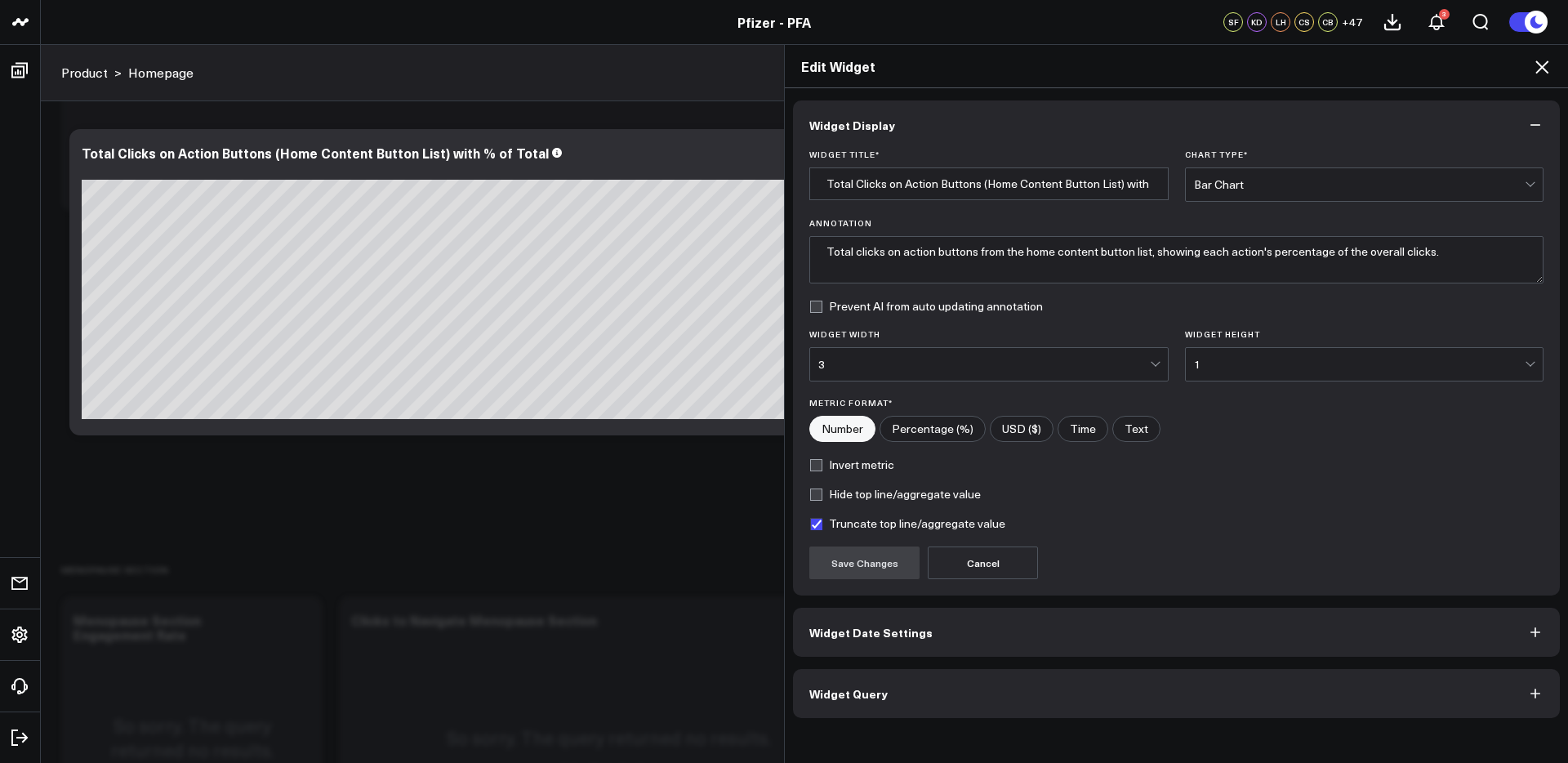
click at [1542, 65] on icon at bounding box center [1542, 67] width 20 height 20
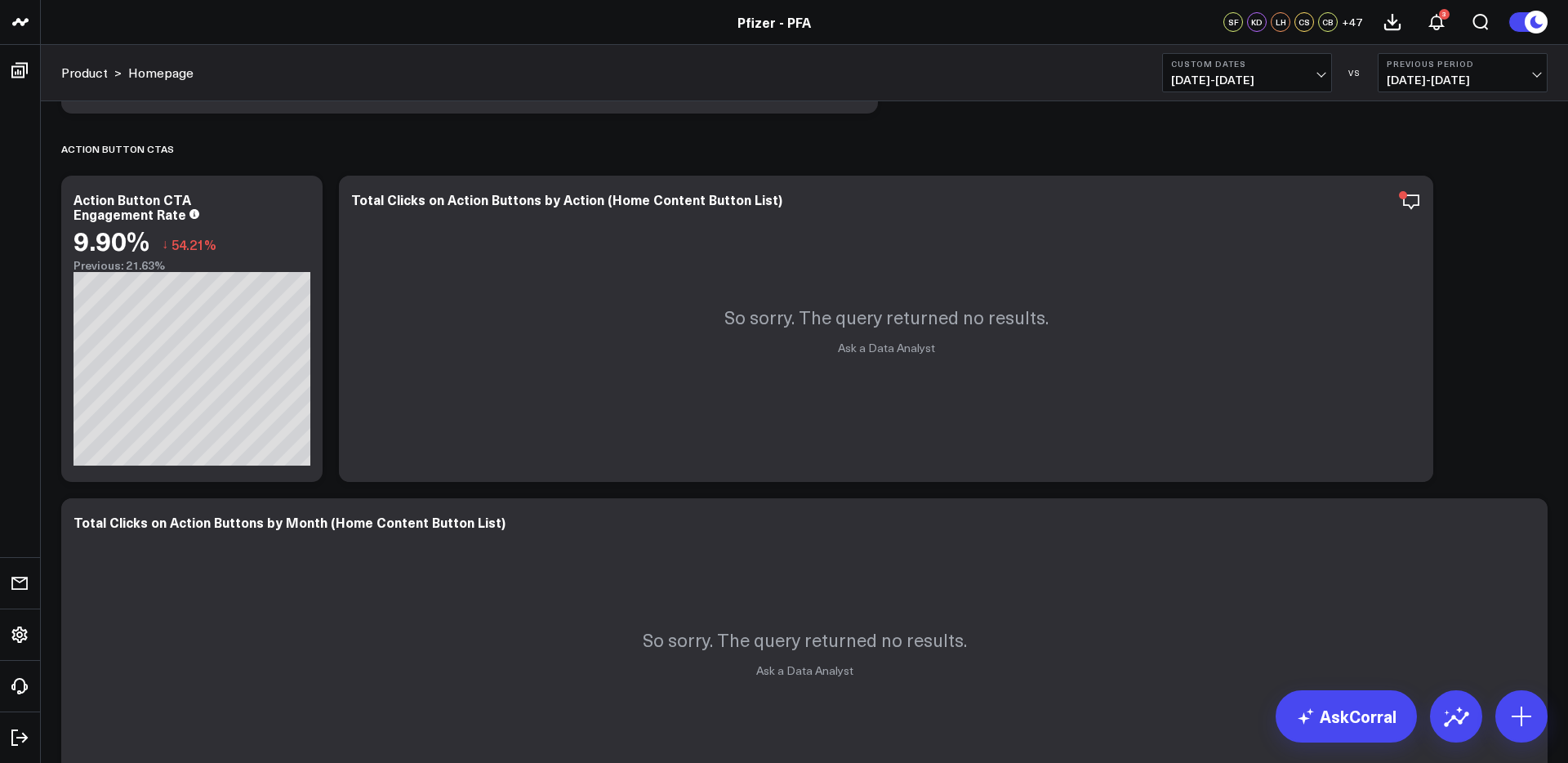
scroll to position [1116, 0]
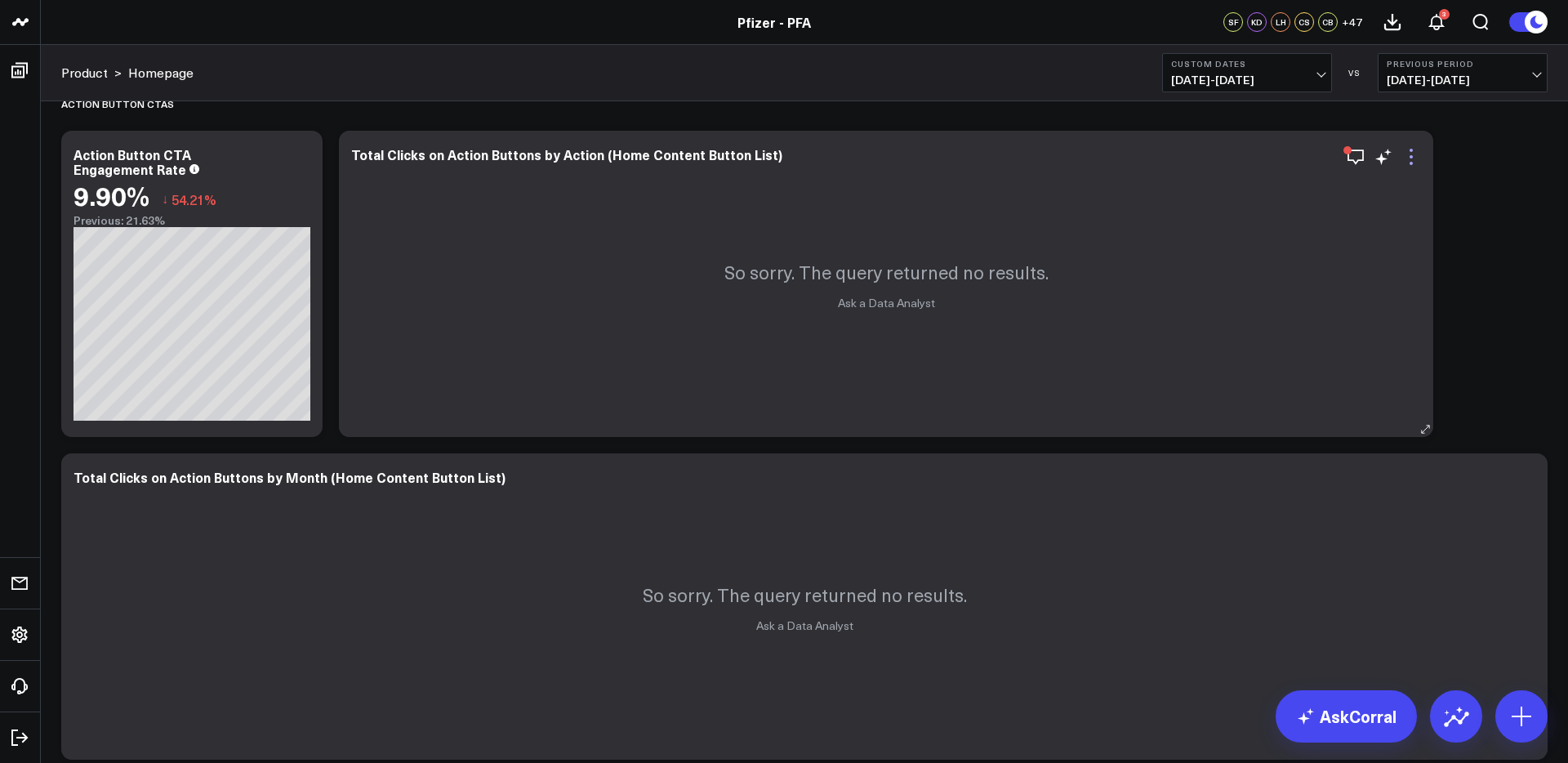
click at [1410, 156] on icon at bounding box center [1411, 157] width 3 height 3
click at [1358, 156] on icon "button" at bounding box center [1356, 157] width 20 height 20
click at [1414, 161] on icon at bounding box center [1411, 157] width 20 height 20
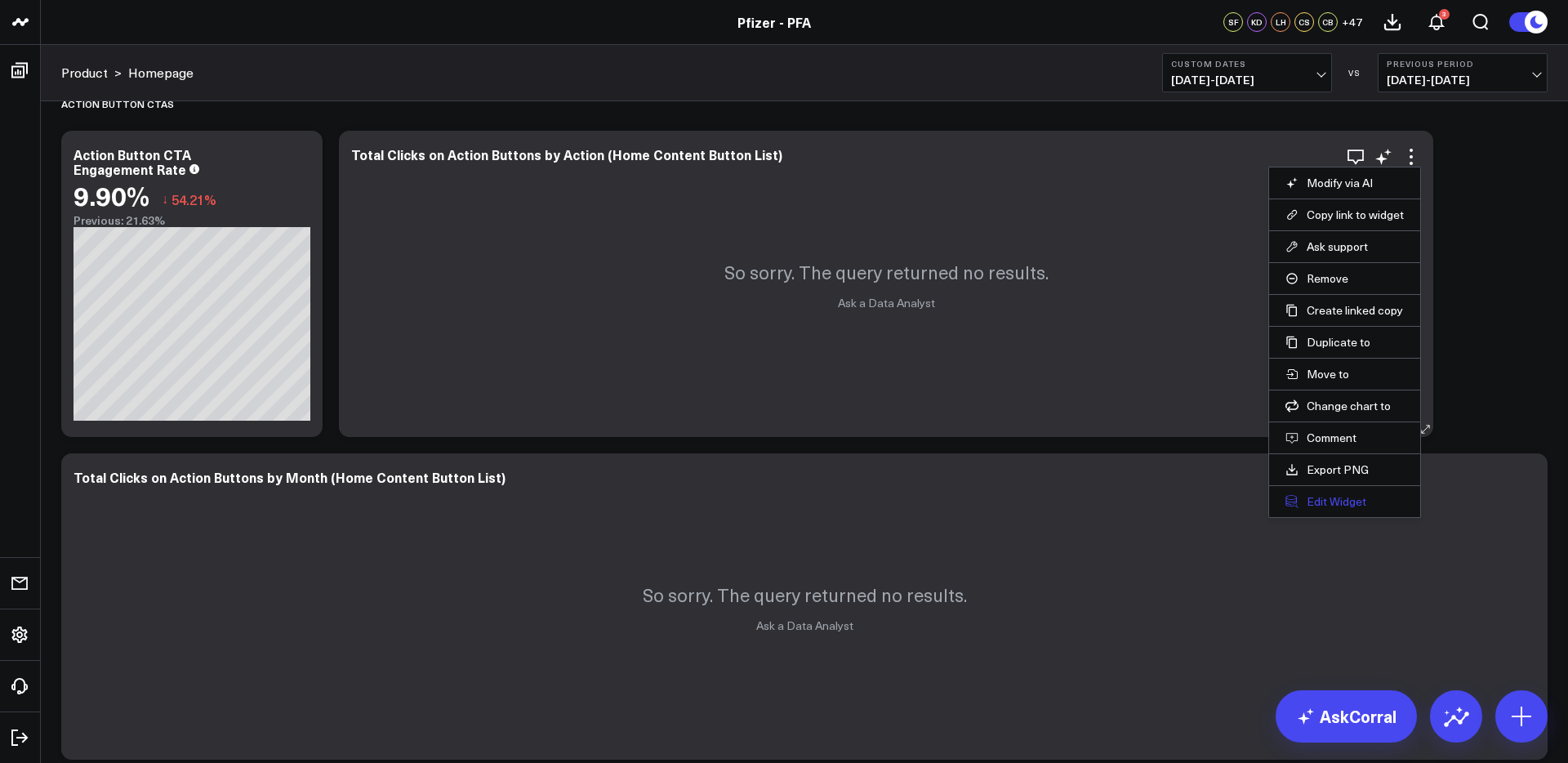
click at [1329, 498] on button "Edit Widget" at bounding box center [1344, 502] width 118 height 15
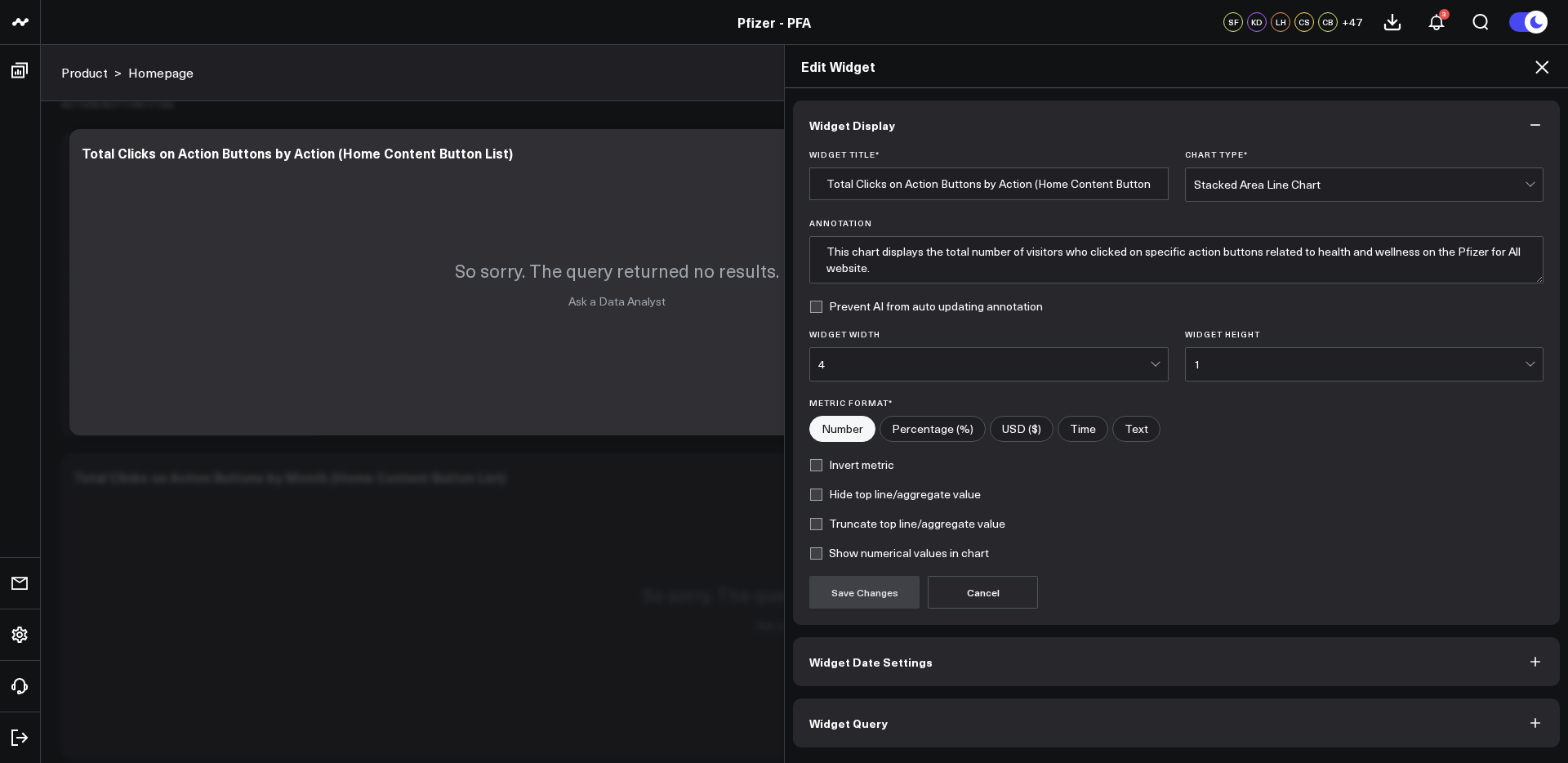
click at [1193, 703] on button "Widget Query" at bounding box center [1176, 723] width 767 height 49
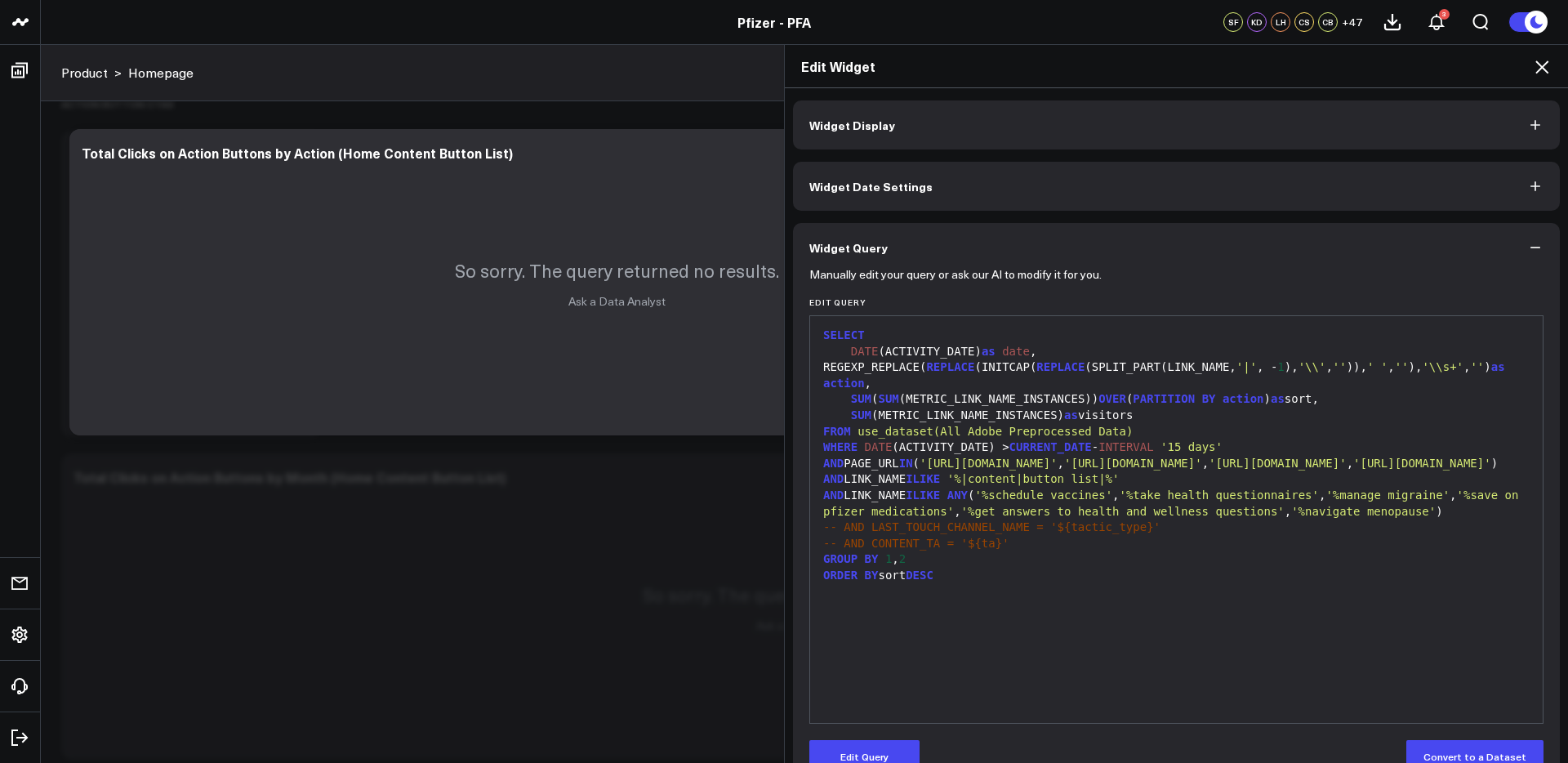
scroll to position [38, 0]
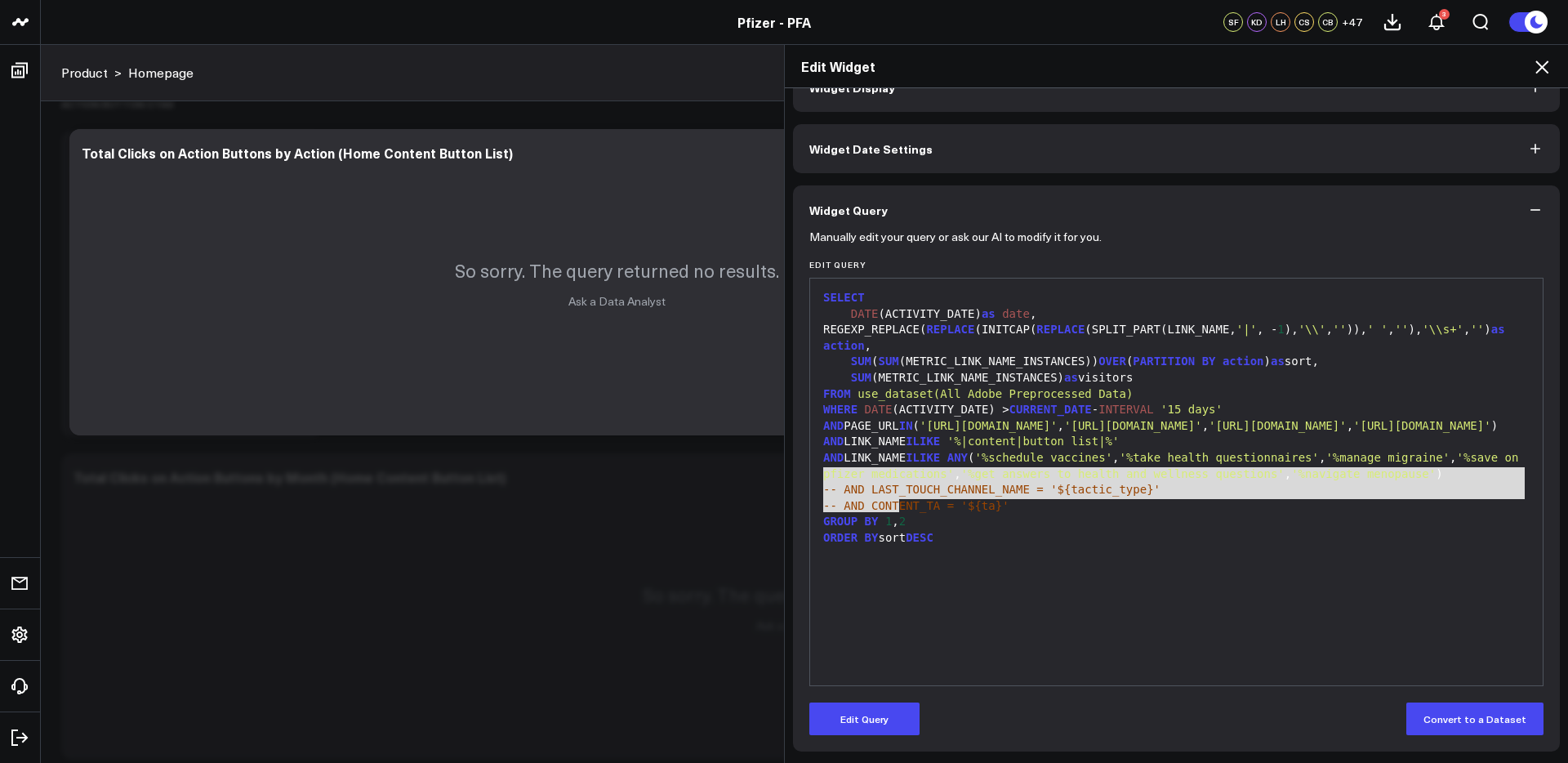
drag, startPoint x: 896, startPoint y: 505, endPoint x: 817, endPoint y: 476, distance: 84.2
click at [818, 476] on div "AND LINK_NAME ILIKE ANY ( '%schedule vaccines' , '%take health questionnaires' …" at bounding box center [1176, 466] width 716 height 32
click at [875, 728] on button "Edit Query" at bounding box center [864, 719] width 111 height 33
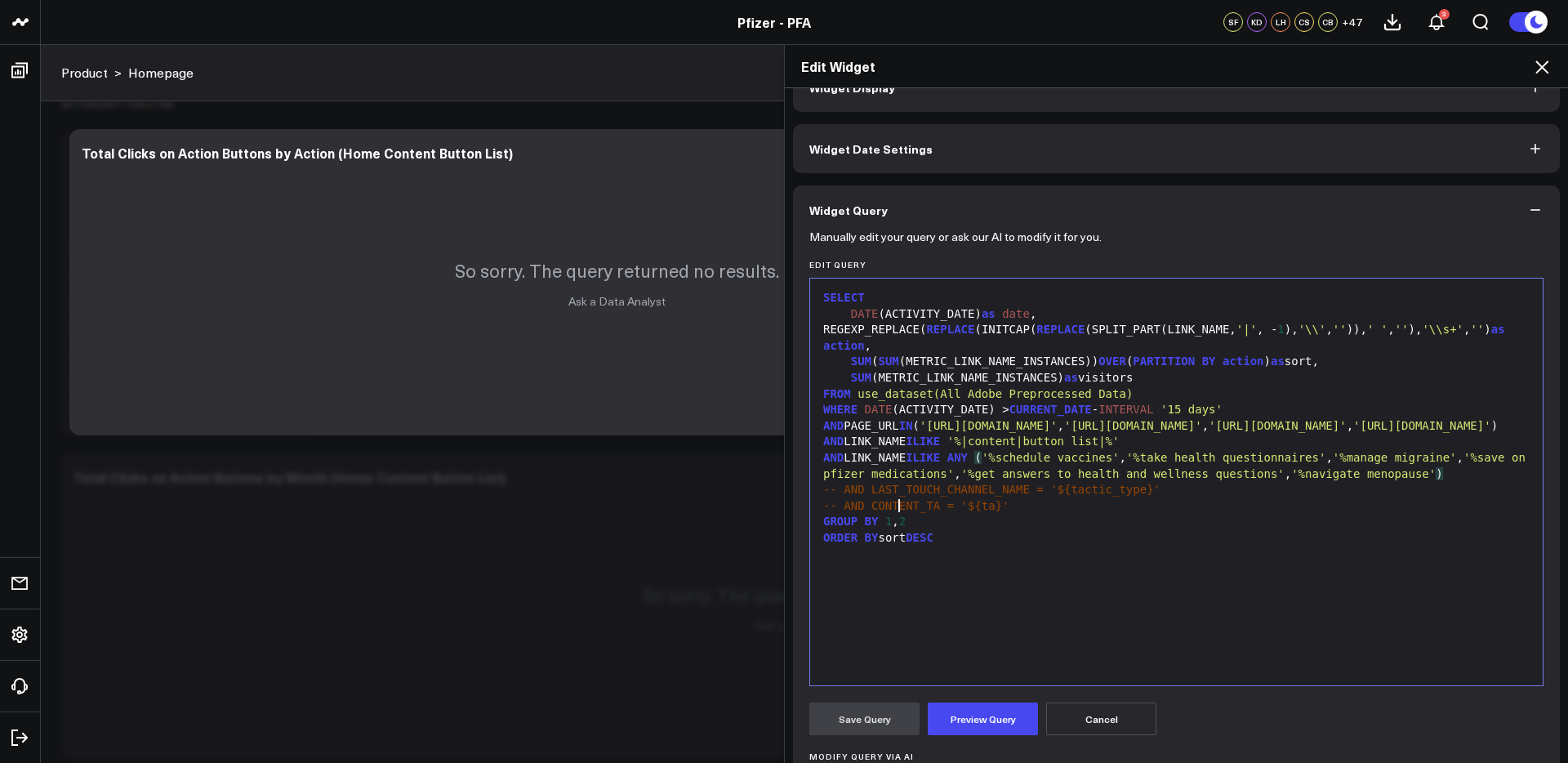
click at [922, 482] on div "AND LINK_NAME ILIKE ANY ( '%schedule vaccines' , '%take health questionnaires' …" at bounding box center [1176, 466] width 716 height 32
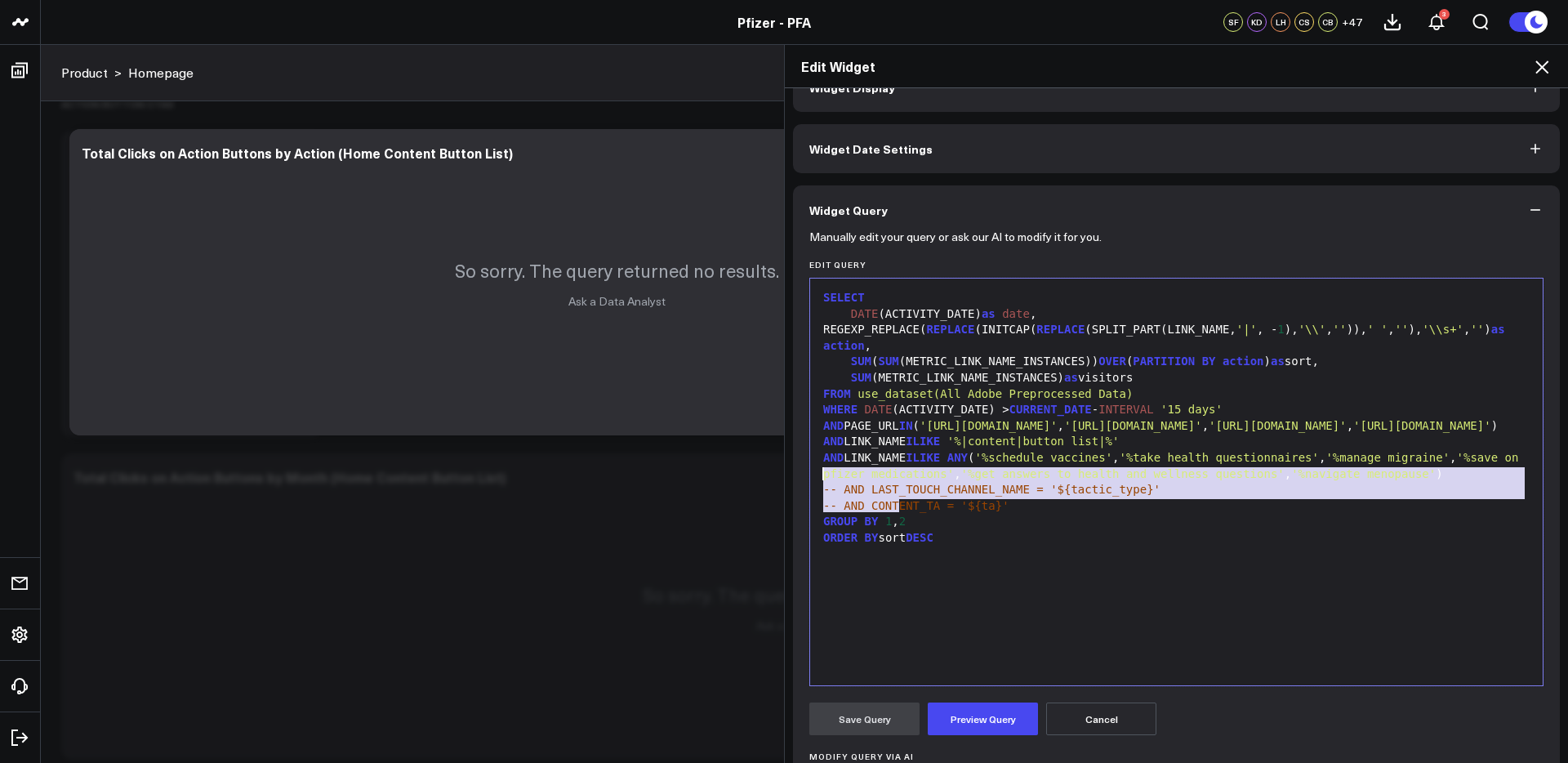
drag, startPoint x: 906, startPoint y: 500, endPoint x: 812, endPoint y: 473, distance: 97.8
click at [812, 473] on div "99 1 2 3 4 5 6 7 8 9 10 11 12 13 14 15 › ⌄ SELECT DATE (ACTIVITY_DATE) as date …" at bounding box center [1175, 481] width 734 height 409
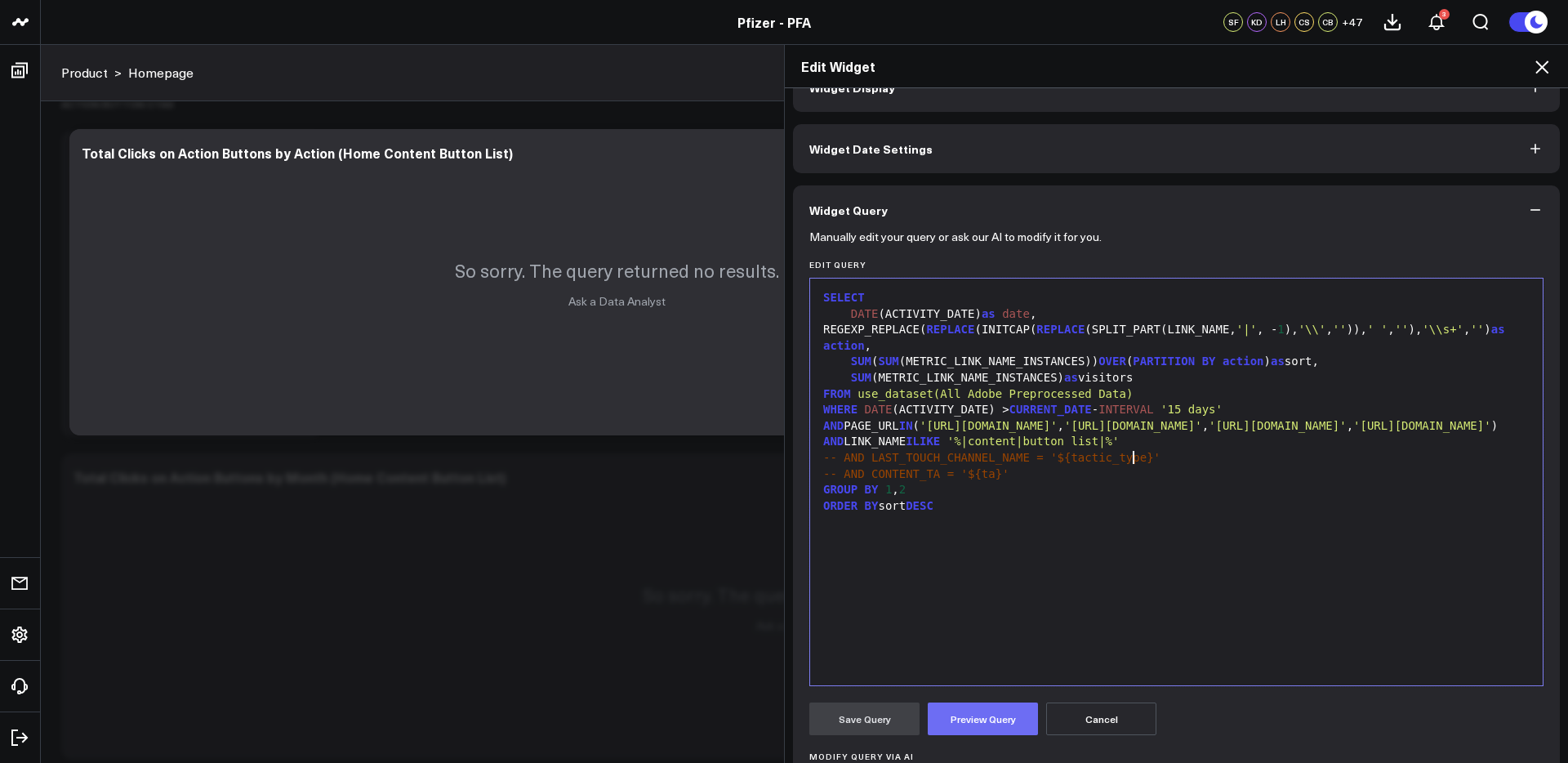
click at [989, 720] on button "Preview Query" at bounding box center [983, 719] width 111 height 33
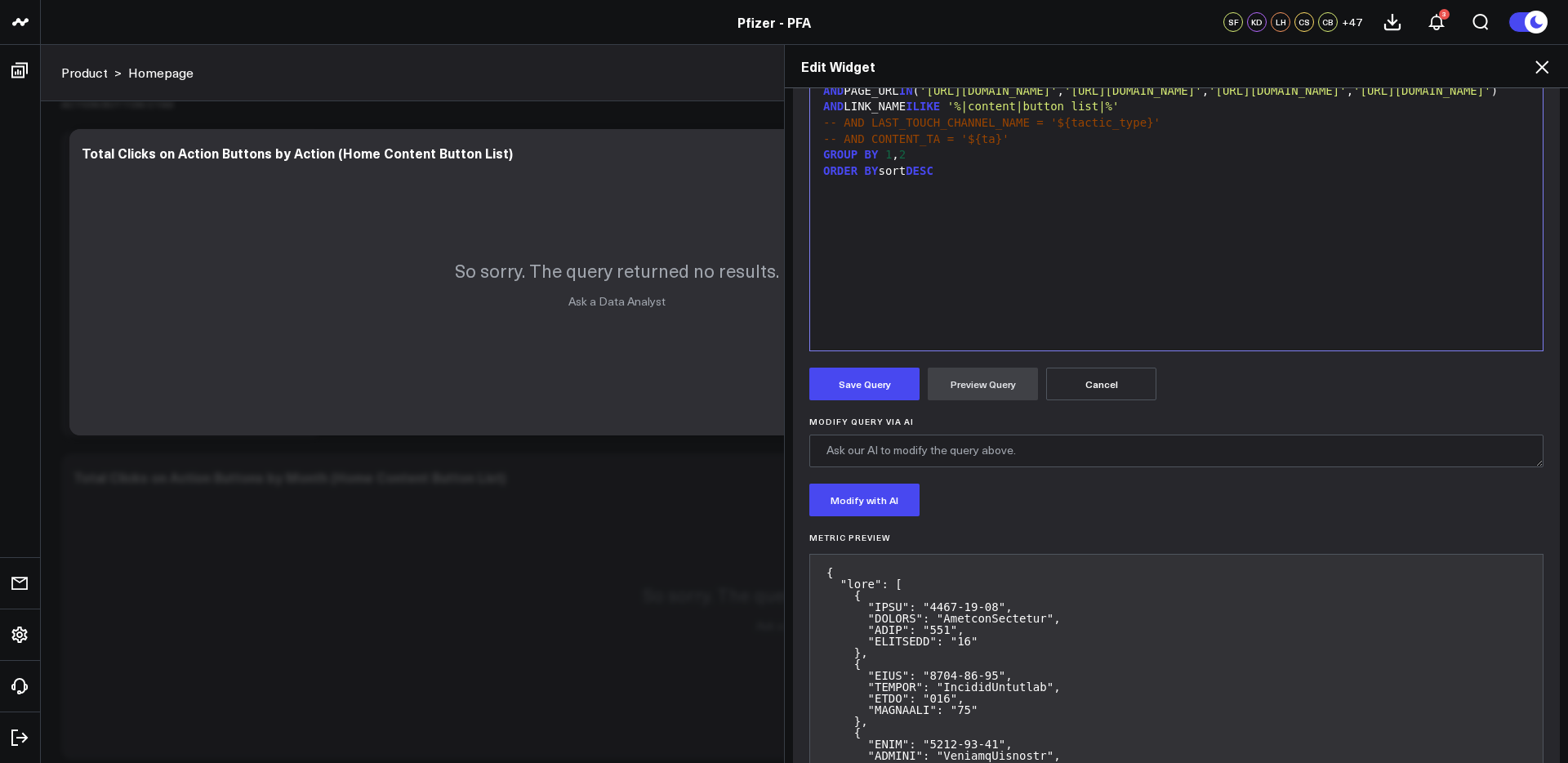
scroll to position [377, 0]
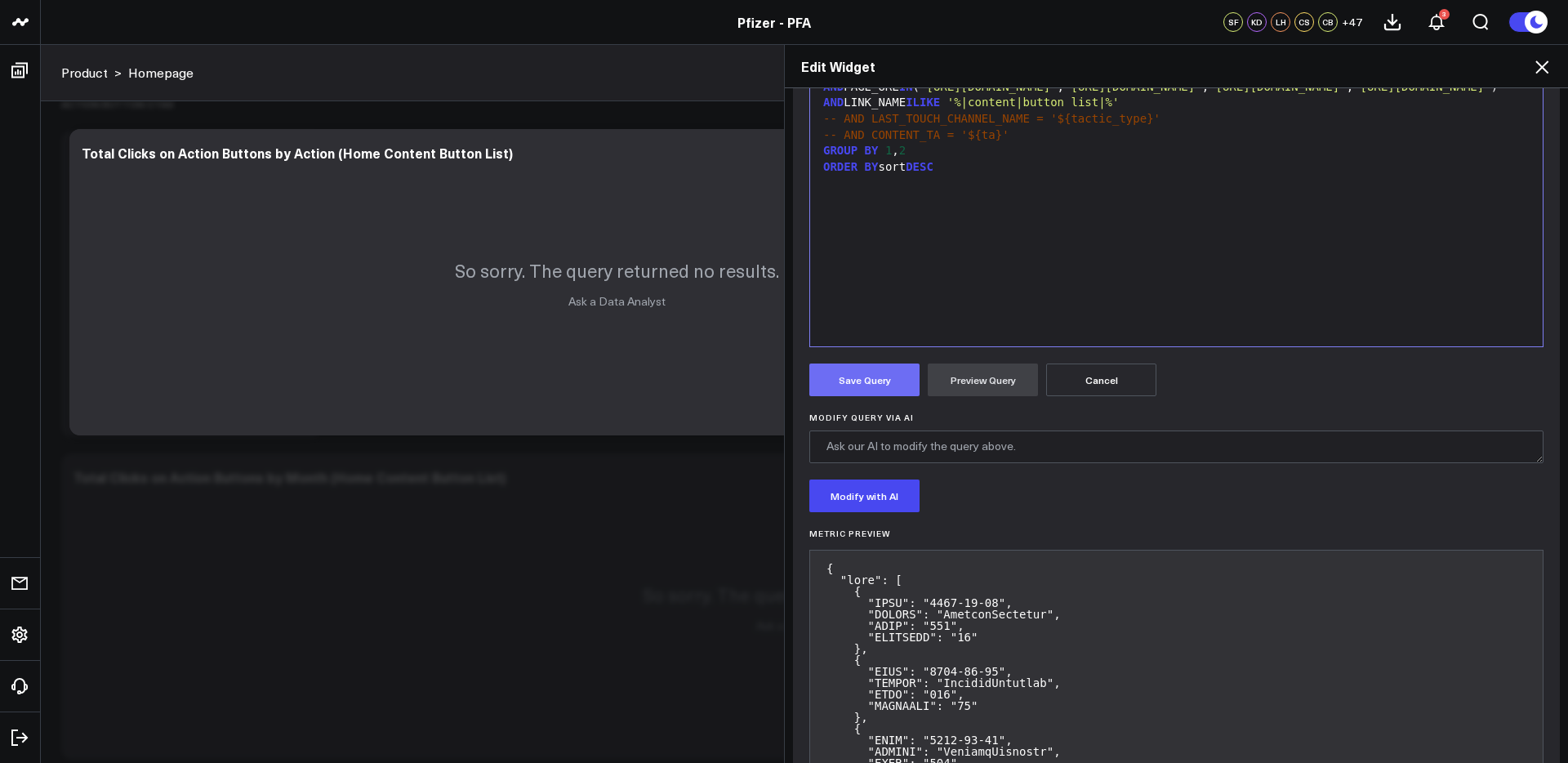
click at [881, 379] on button "Save Query" at bounding box center [864, 380] width 111 height 33
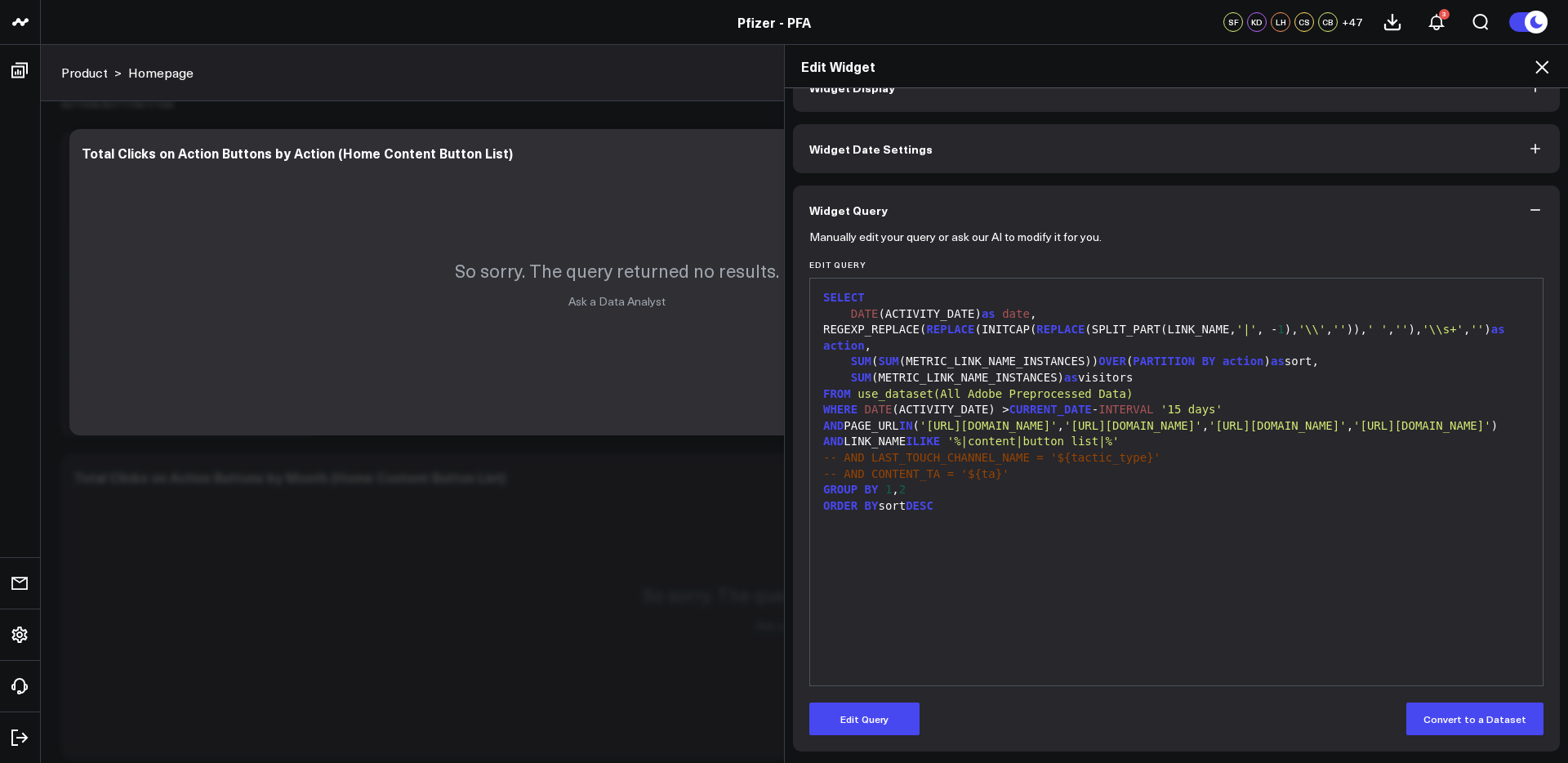
scroll to position [38, 0]
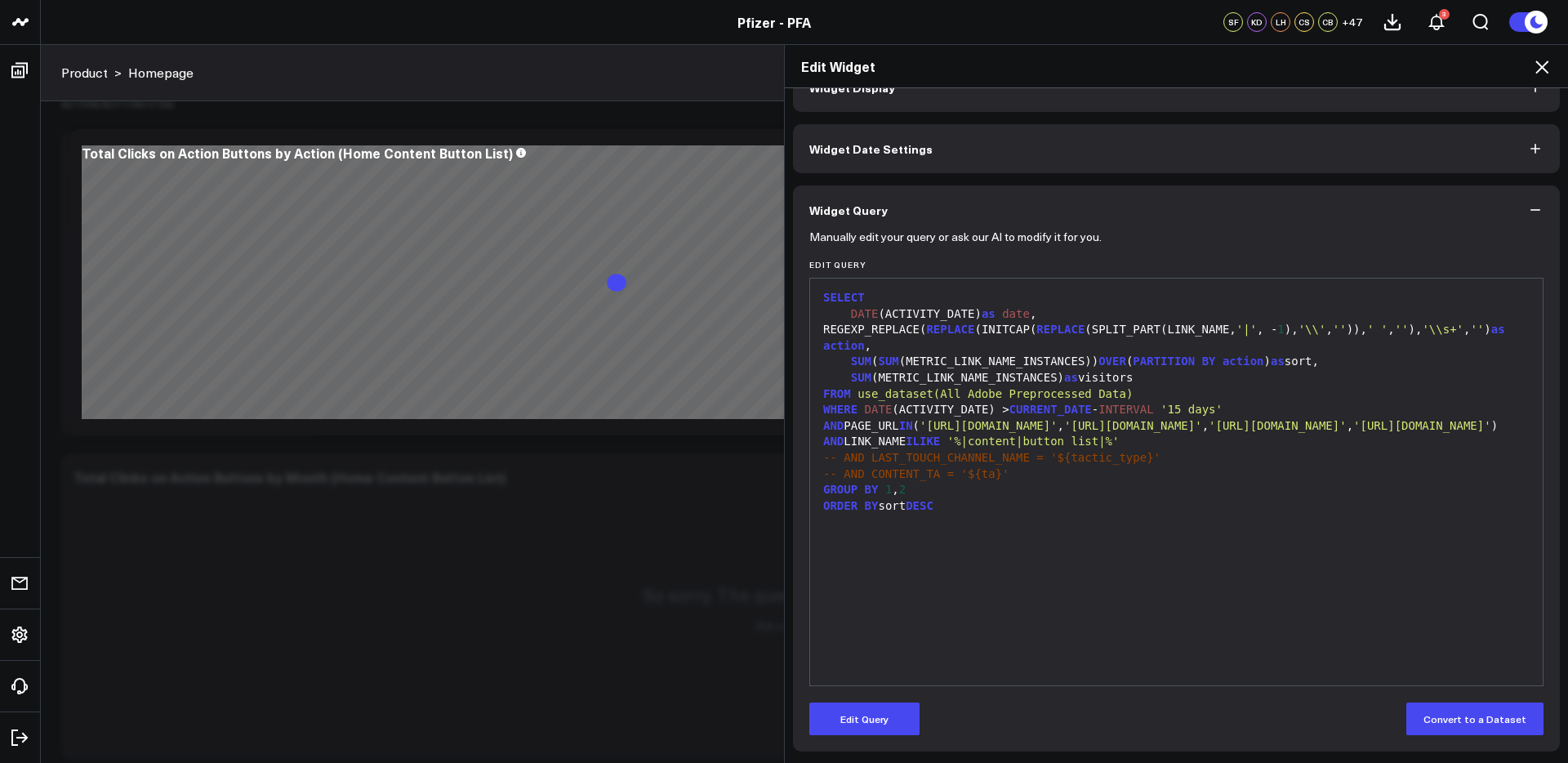
click at [1547, 69] on icon at bounding box center [1542, 67] width 20 height 20
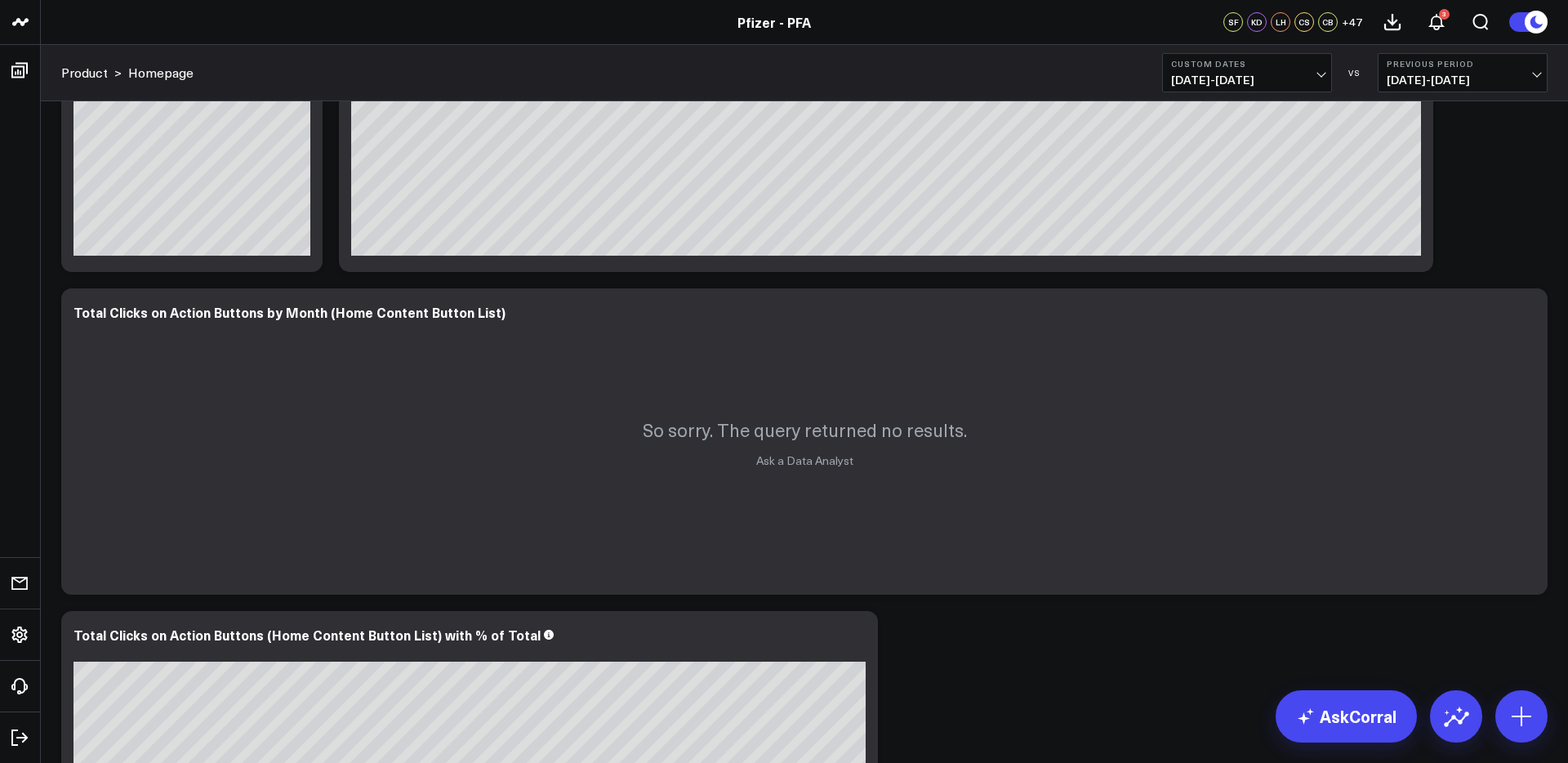
scroll to position [1282, 0]
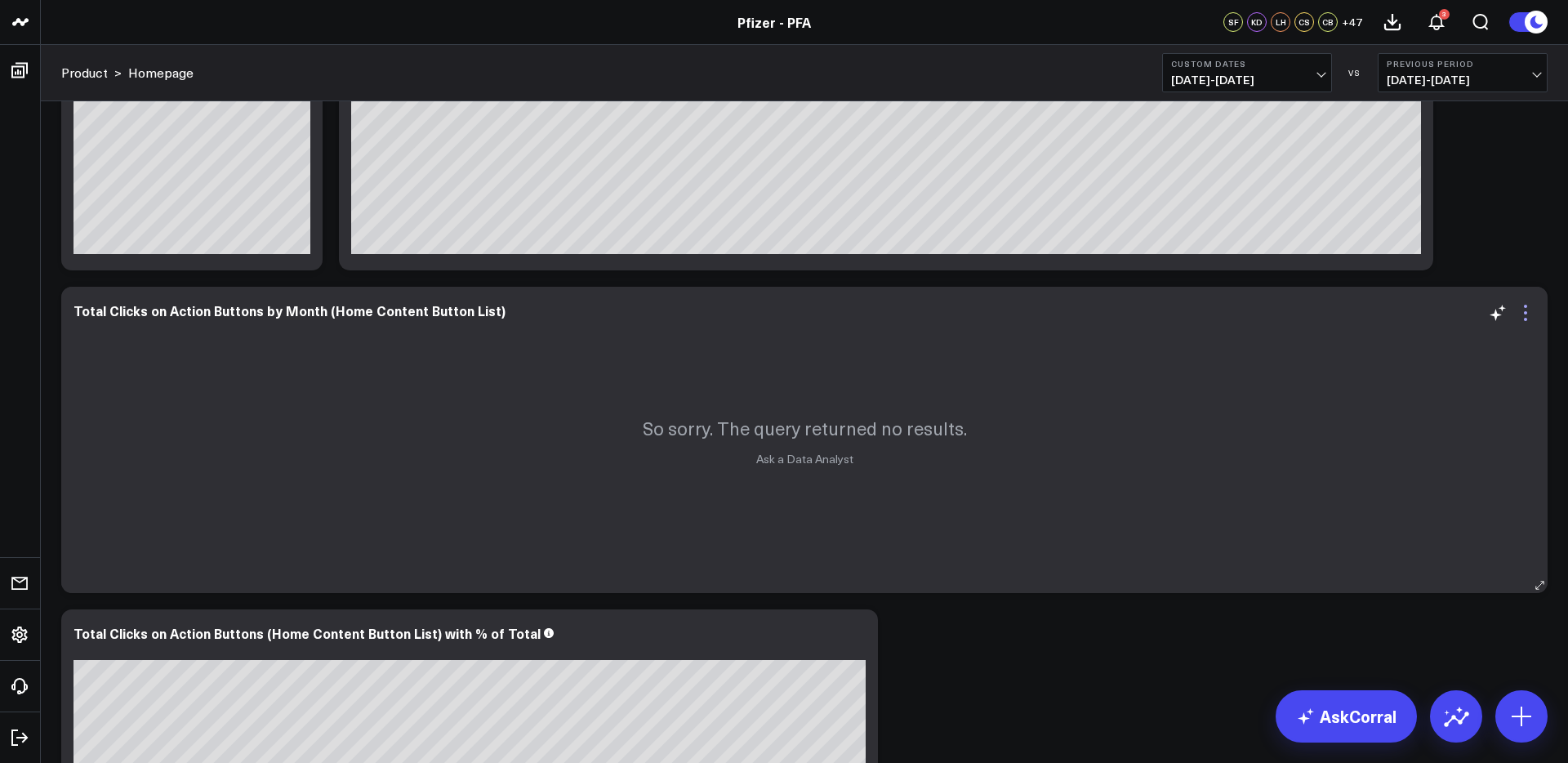
click at [1523, 316] on icon at bounding box center [1525, 313] width 20 height 20
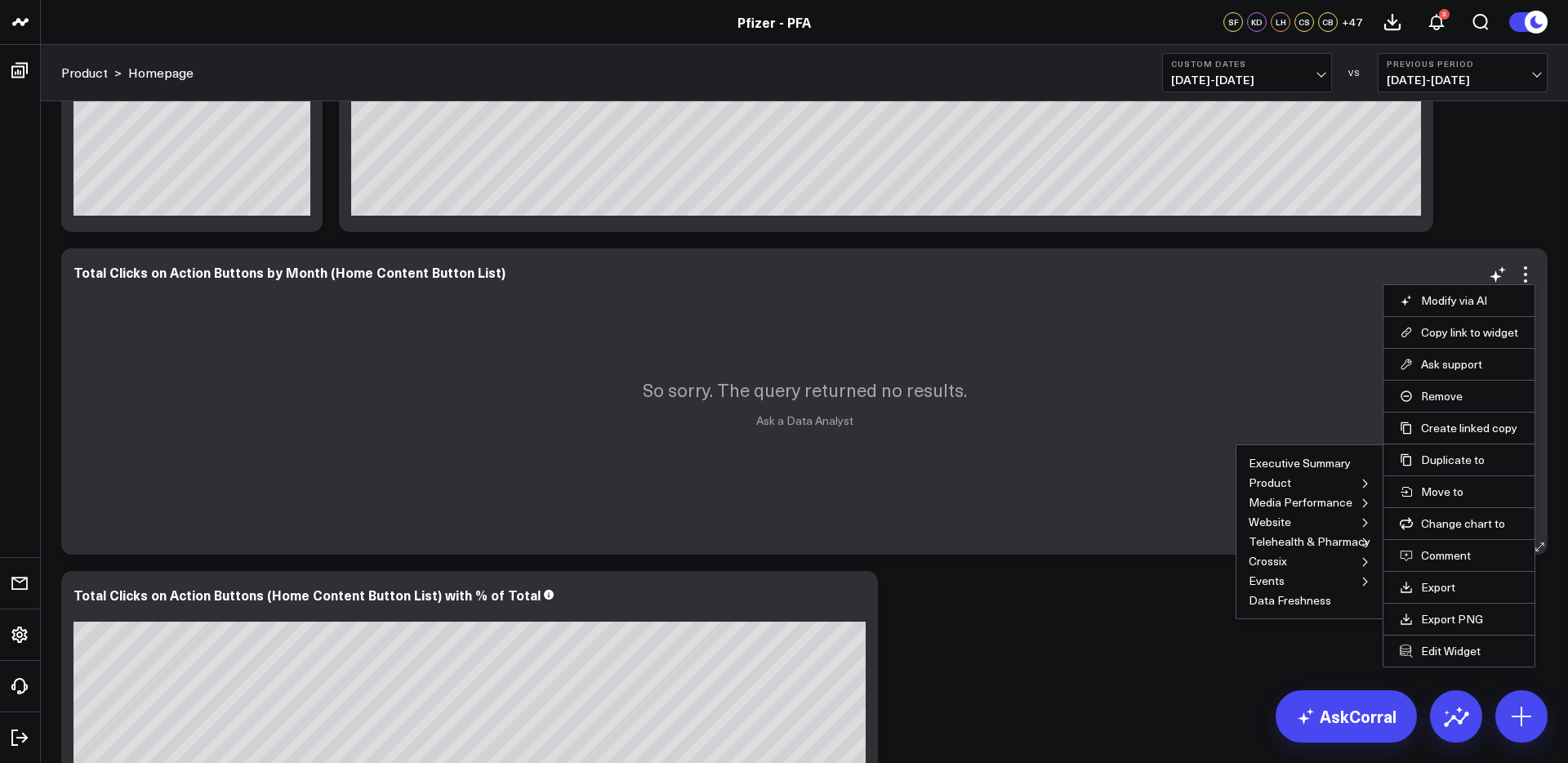
scroll to position [1329, 0]
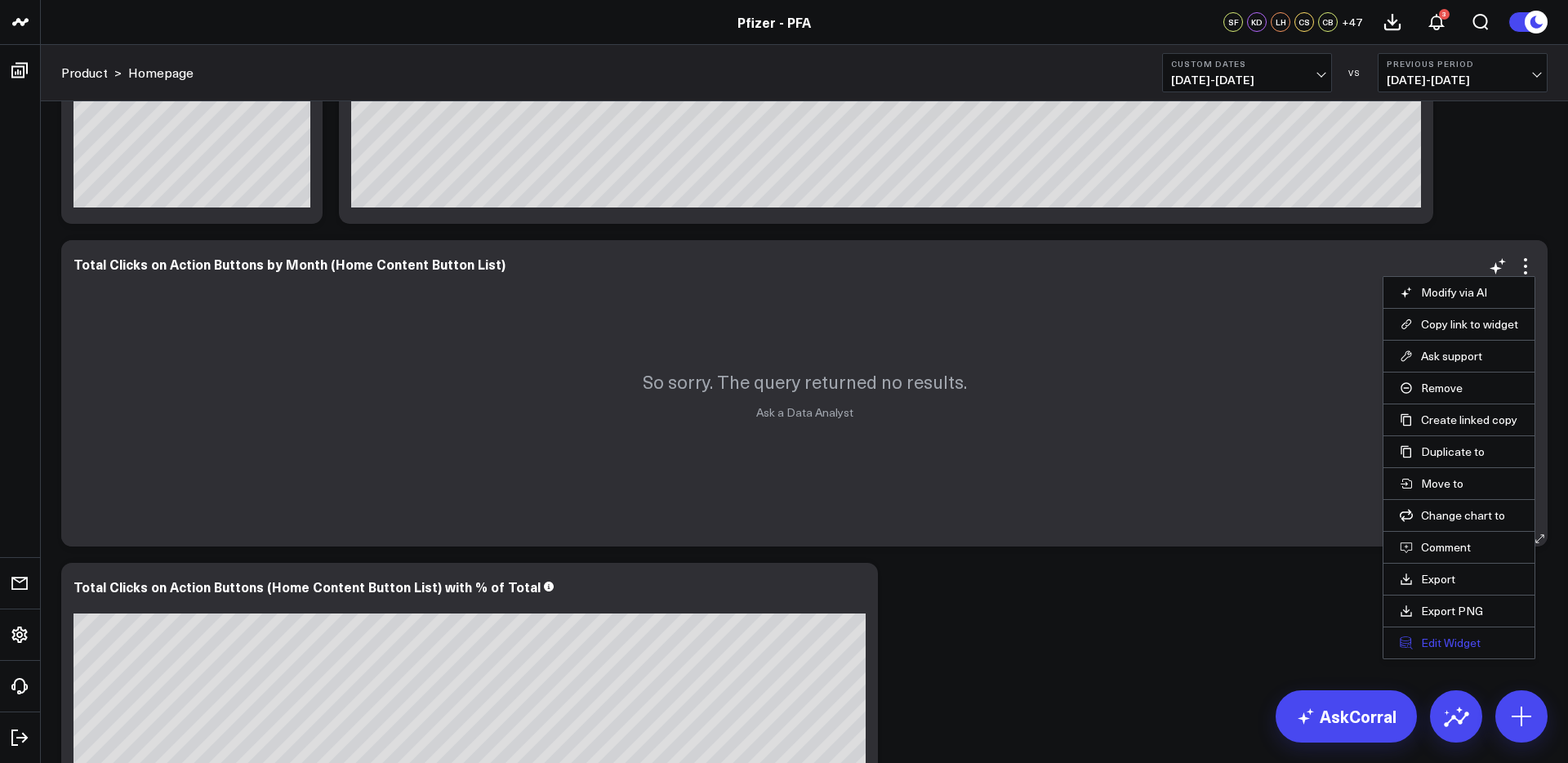
click at [1458, 648] on button "Edit Widget" at bounding box center [1458, 643] width 118 height 15
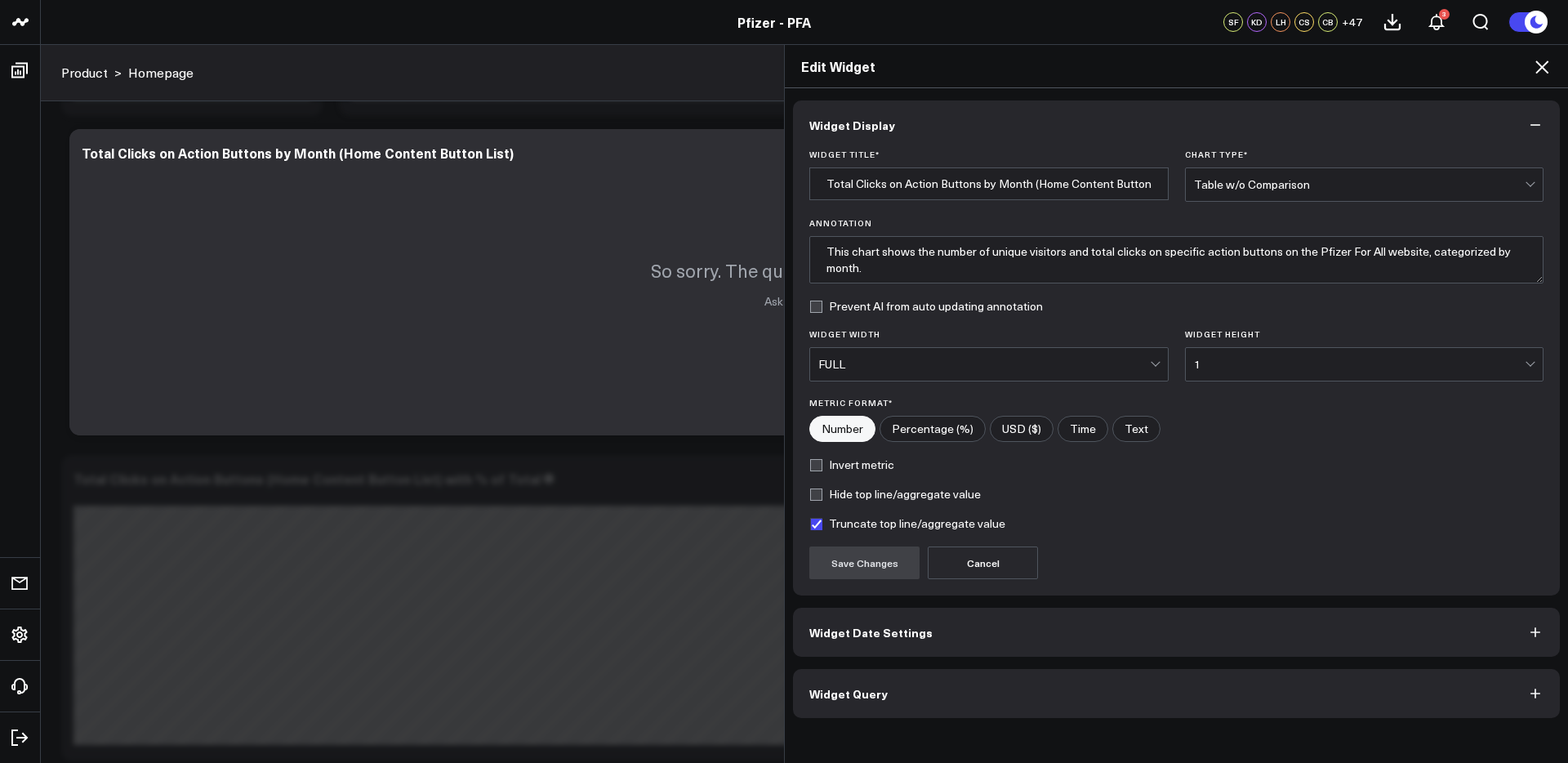
scroll to position [1438, 0]
click at [1225, 699] on button "Widget Query" at bounding box center [1176, 693] width 767 height 49
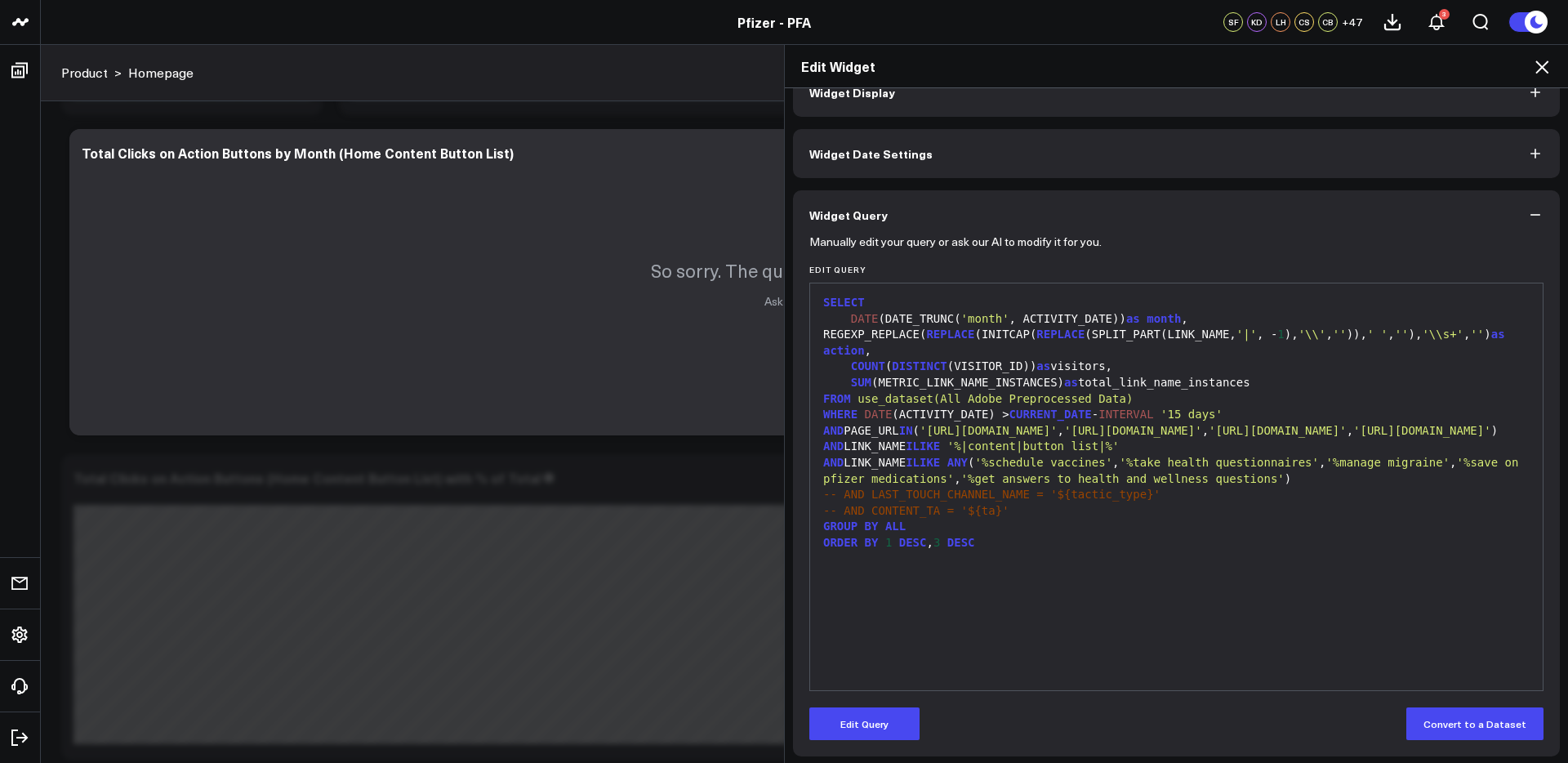
scroll to position [36, 0]
click at [886, 723] on button "Edit Query" at bounding box center [864, 722] width 111 height 33
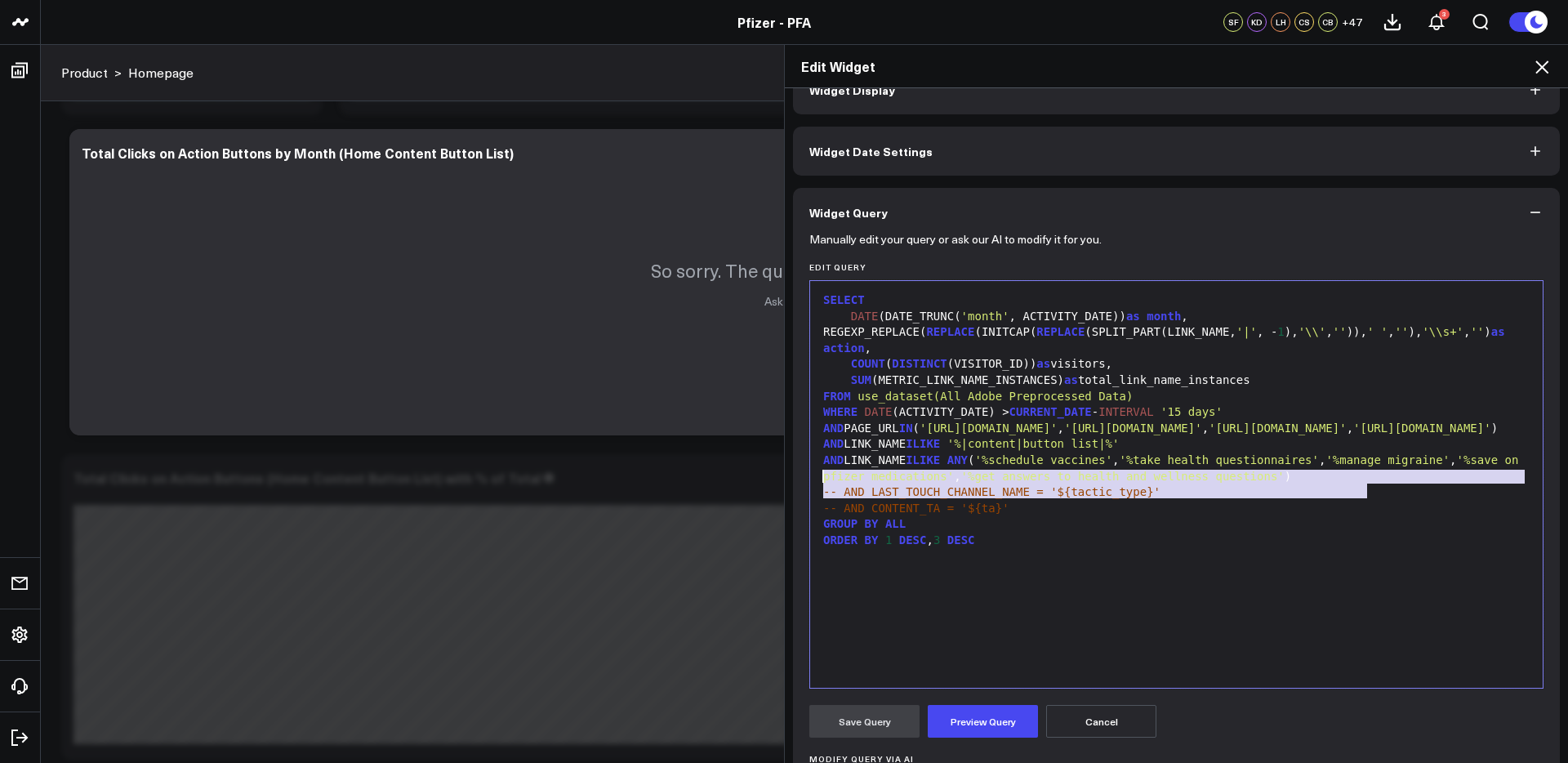
drag, startPoint x: 1295, startPoint y: 490, endPoint x: 809, endPoint y: 473, distance: 486.3
click at [809, 473] on div "99 1 2 3 4 5 6 7 8 9 10 11 12 13 14 15 › ⌄ SELECT DATE (DATE_TRUNC( 'month' , A…" at bounding box center [1175, 484] width 734 height 409
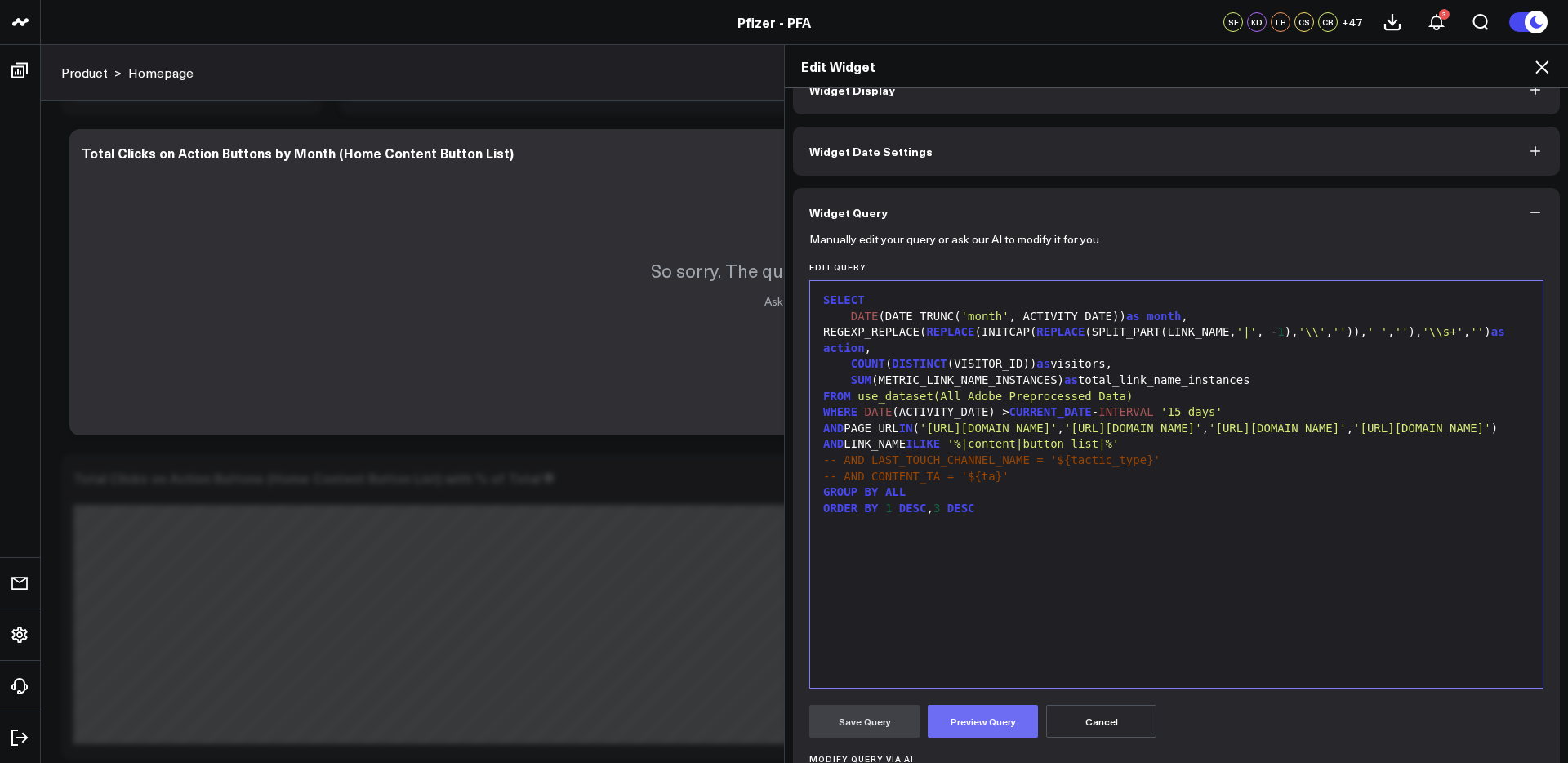
click at [961, 721] on button "Preview Query" at bounding box center [983, 722] width 111 height 33
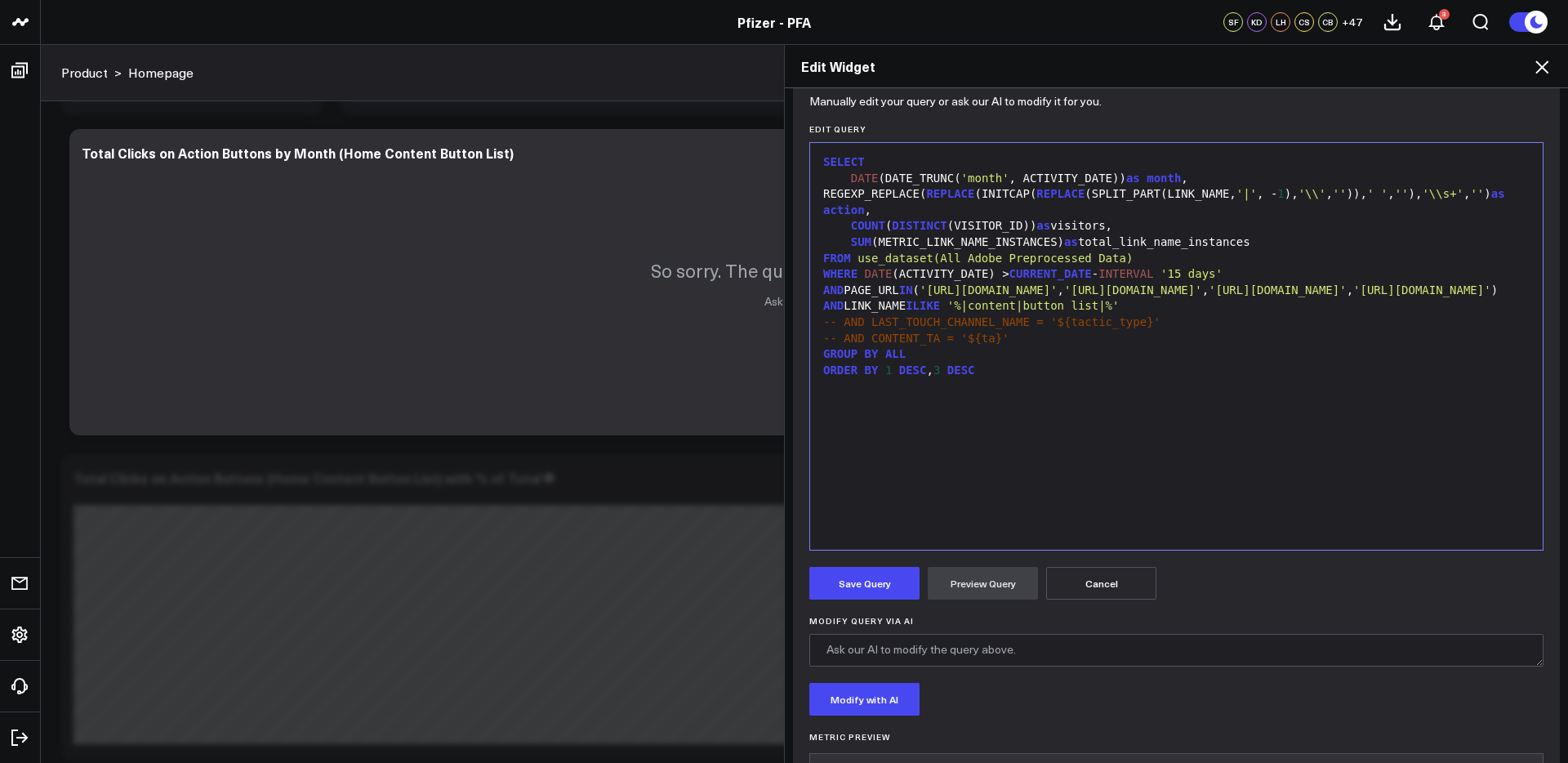
scroll to position [206, 0]
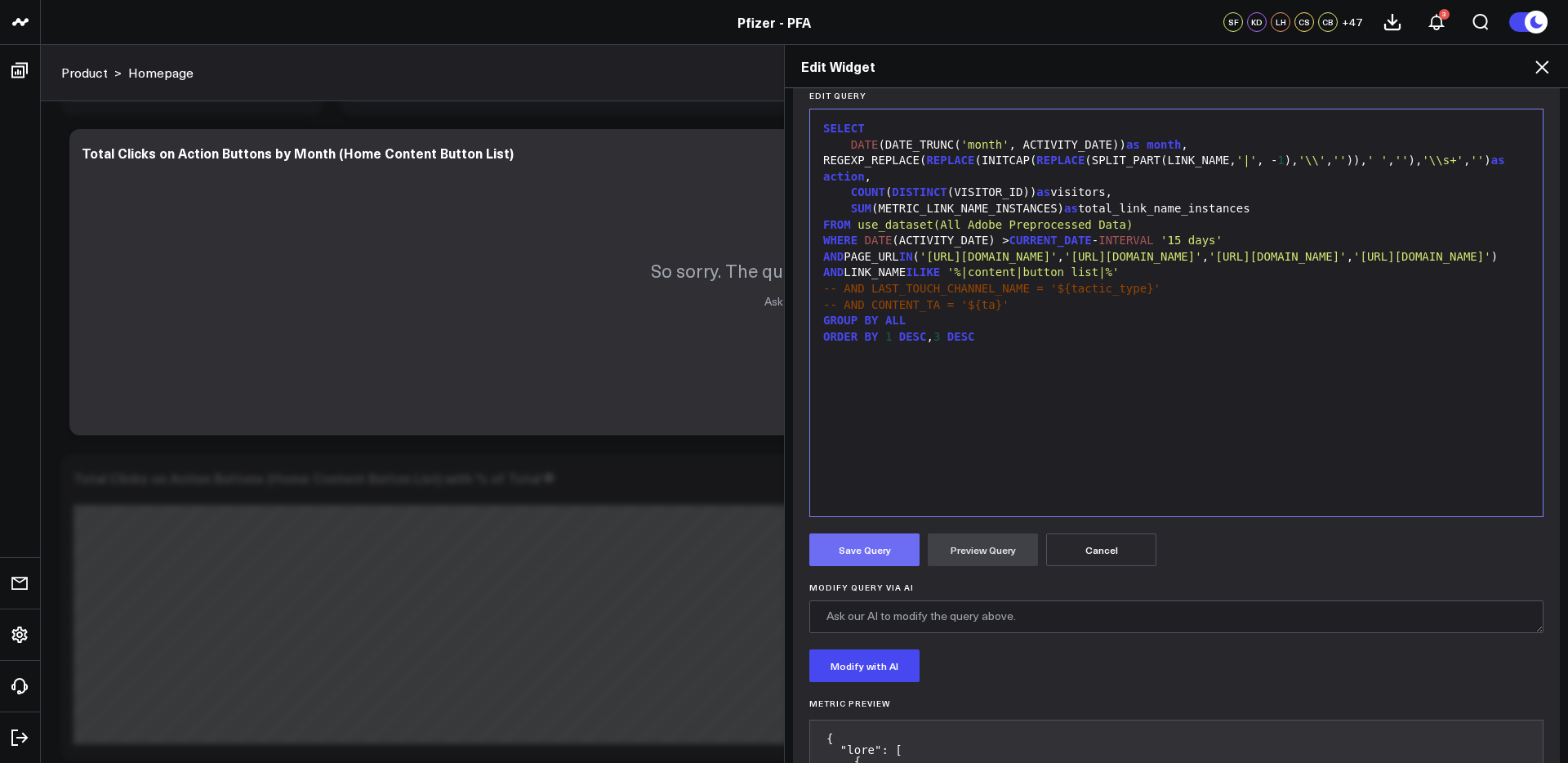
click at [881, 544] on button "Save Query" at bounding box center [864, 550] width 111 height 33
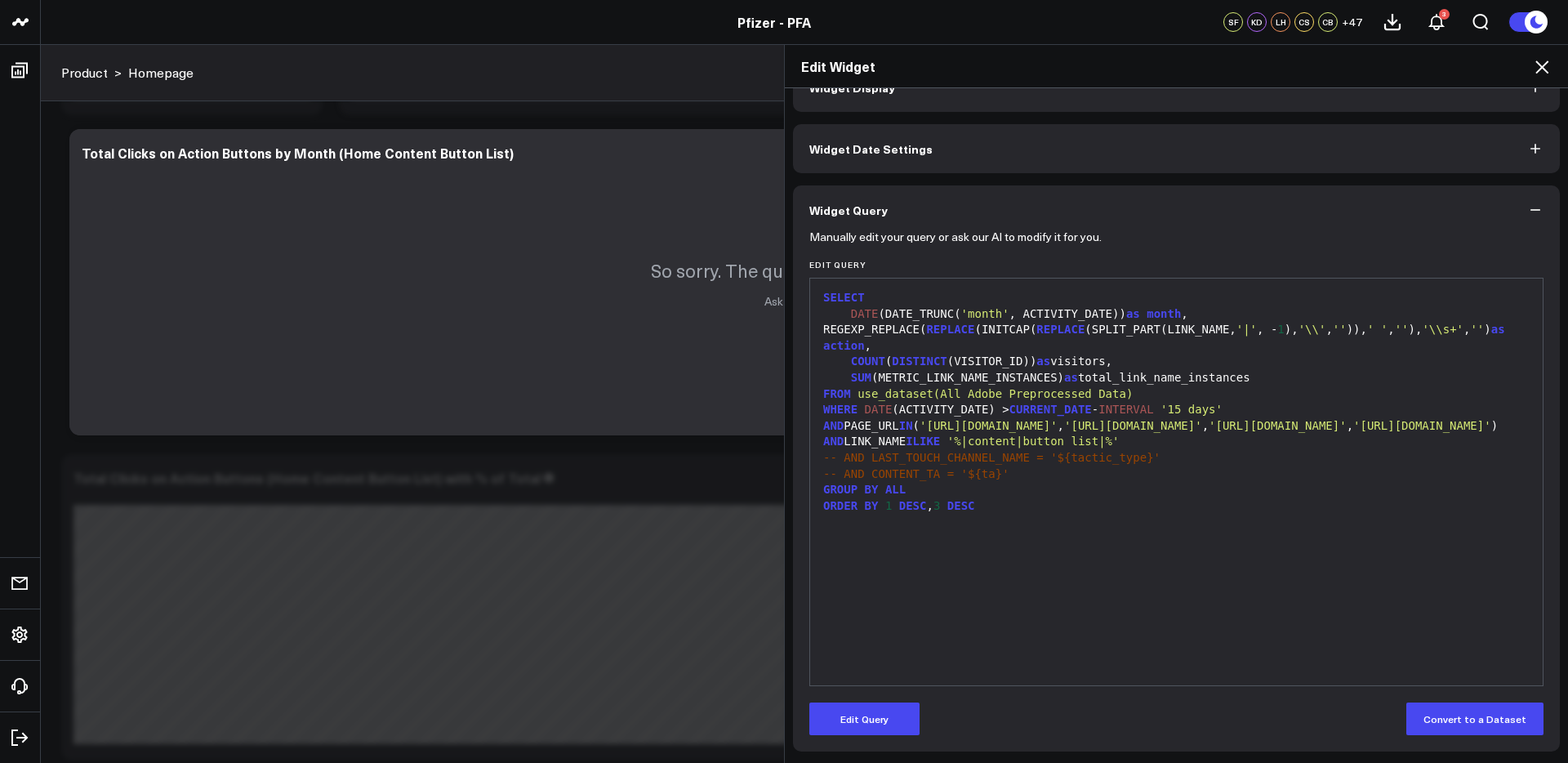
scroll to position [38, 0]
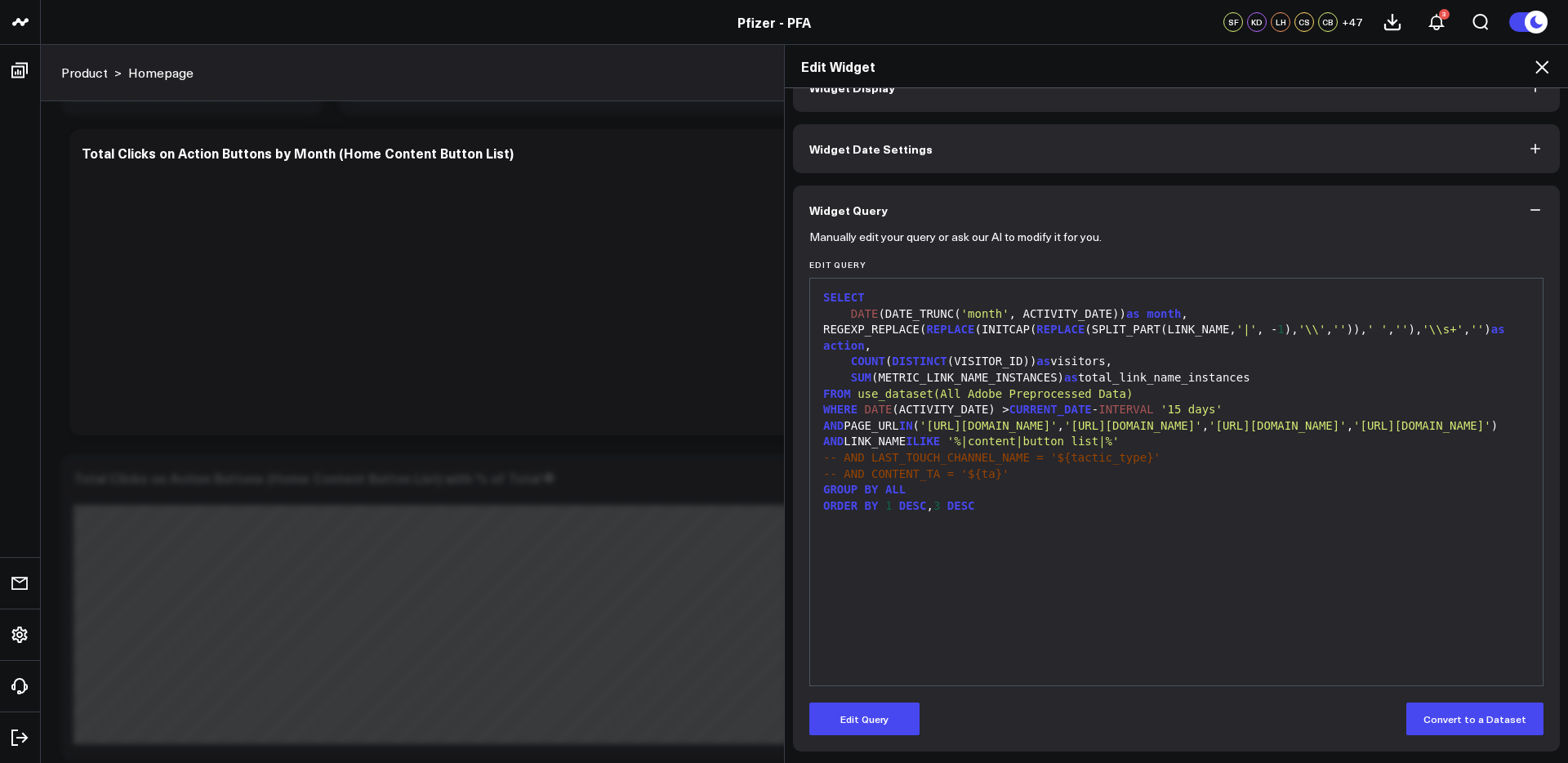
click at [1535, 66] on icon at bounding box center [1542, 67] width 20 height 20
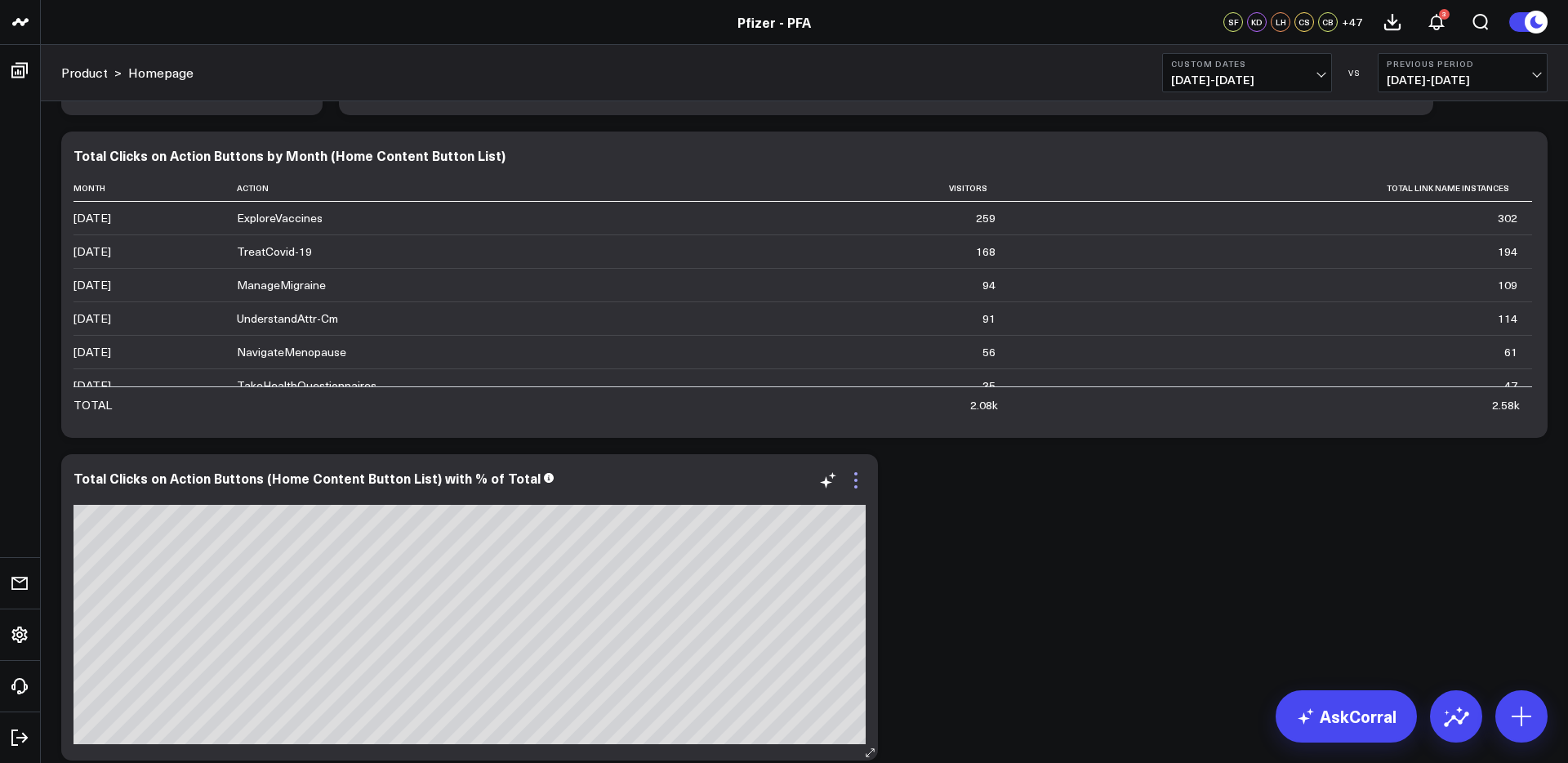
click at [855, 484] on icon at bounding box center [856, 481] width 20 height 20
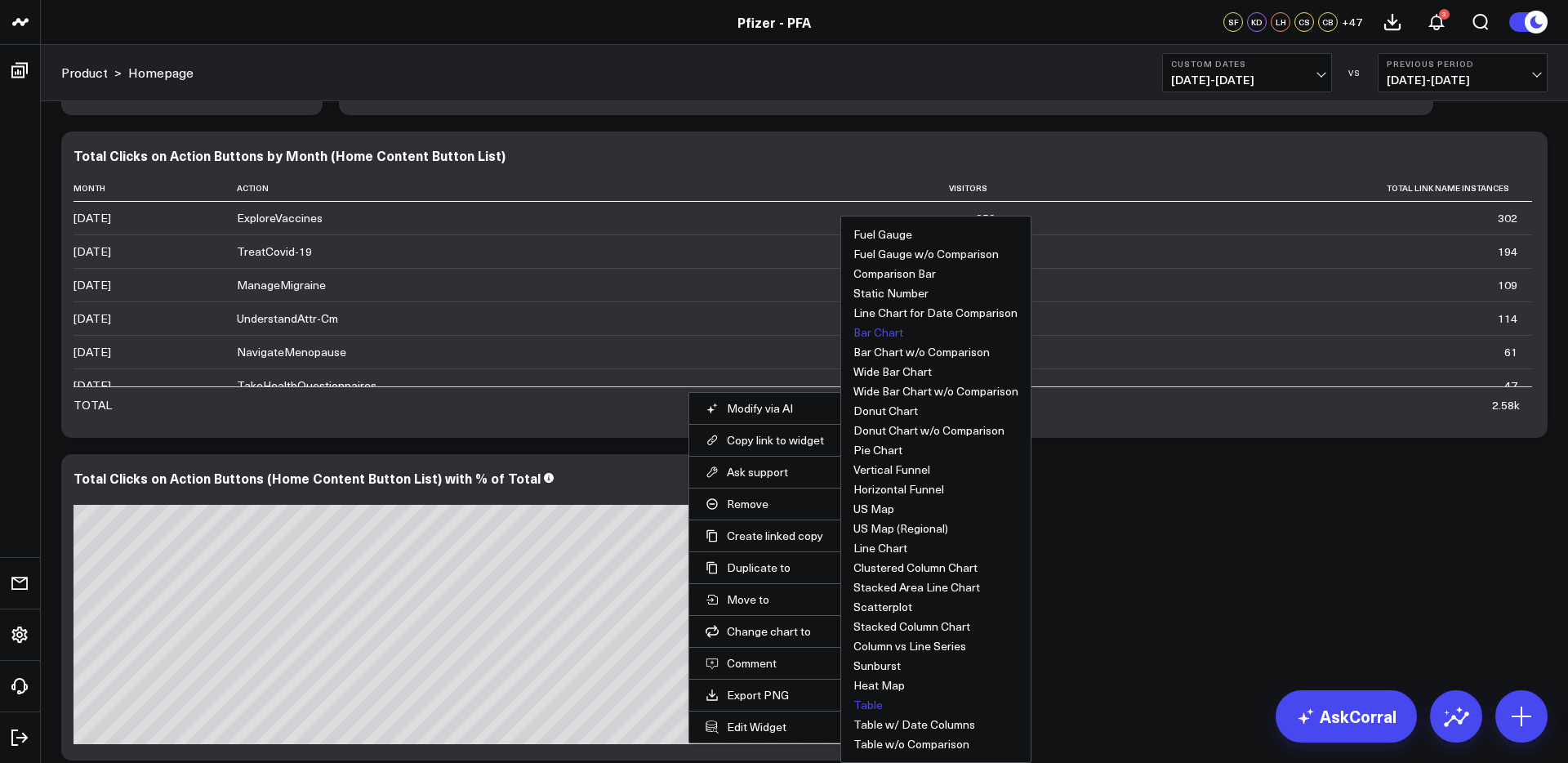
click at [872, 708] on button "Table" at bounding box center [868, 705] width 30 height 12
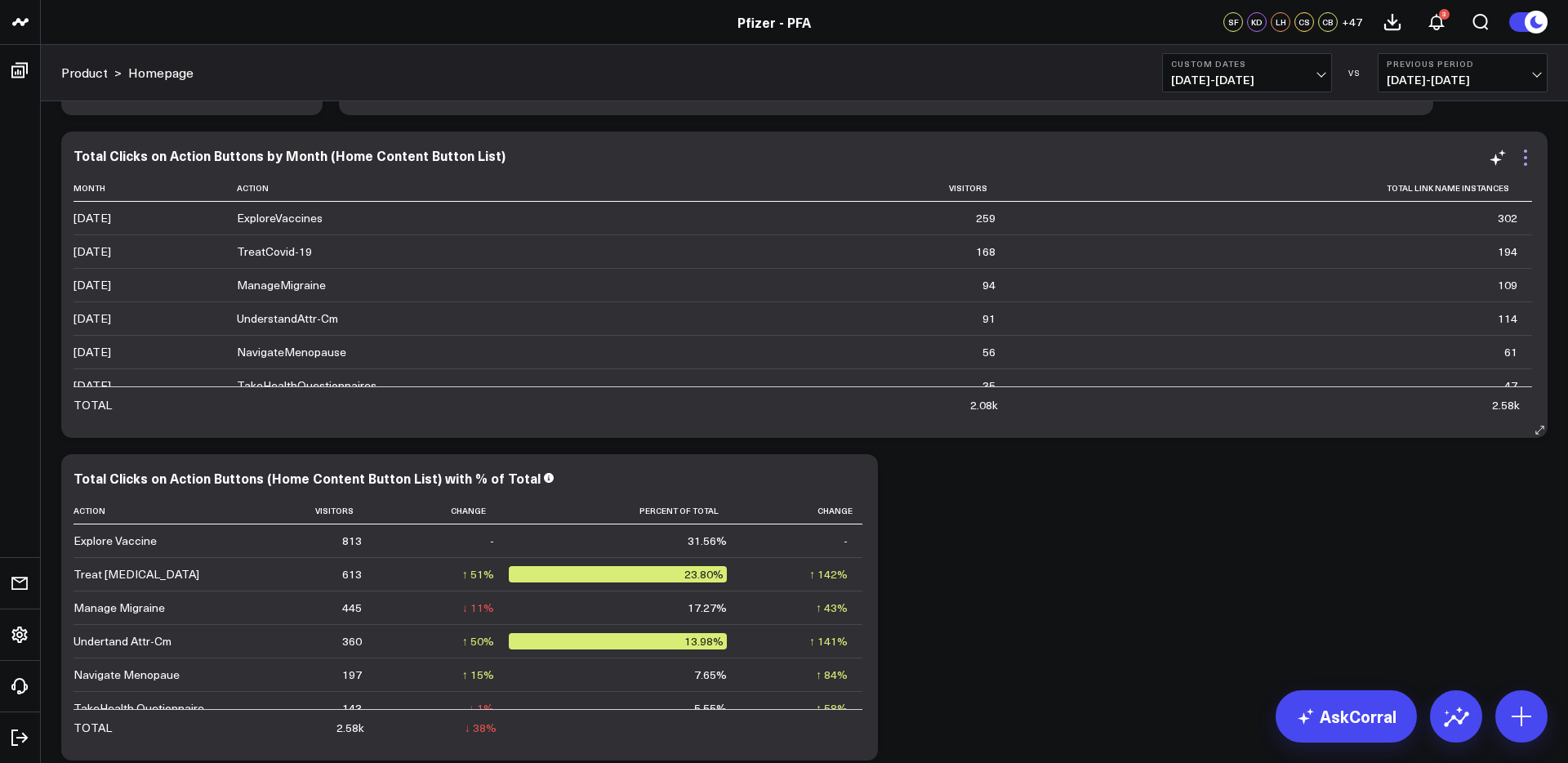
click at [1524, 155] on icon at bounding box center [1525, 158] width 20 height 20
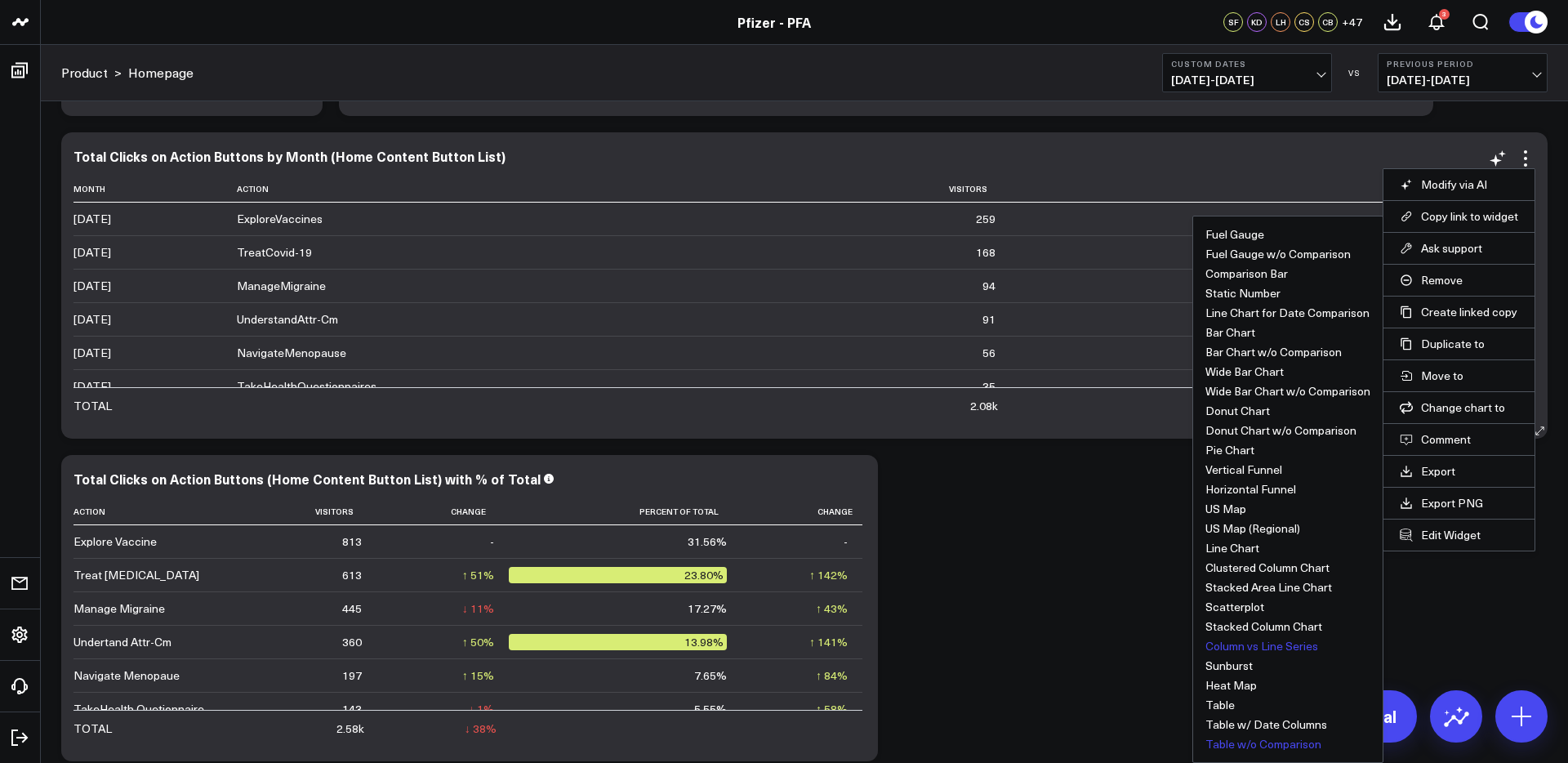
scroll to position [1438, 0]
click at [1240, 307] on button "Line Chart for Date Comparison" at bounding box center [1287, 313] width 164 height 12
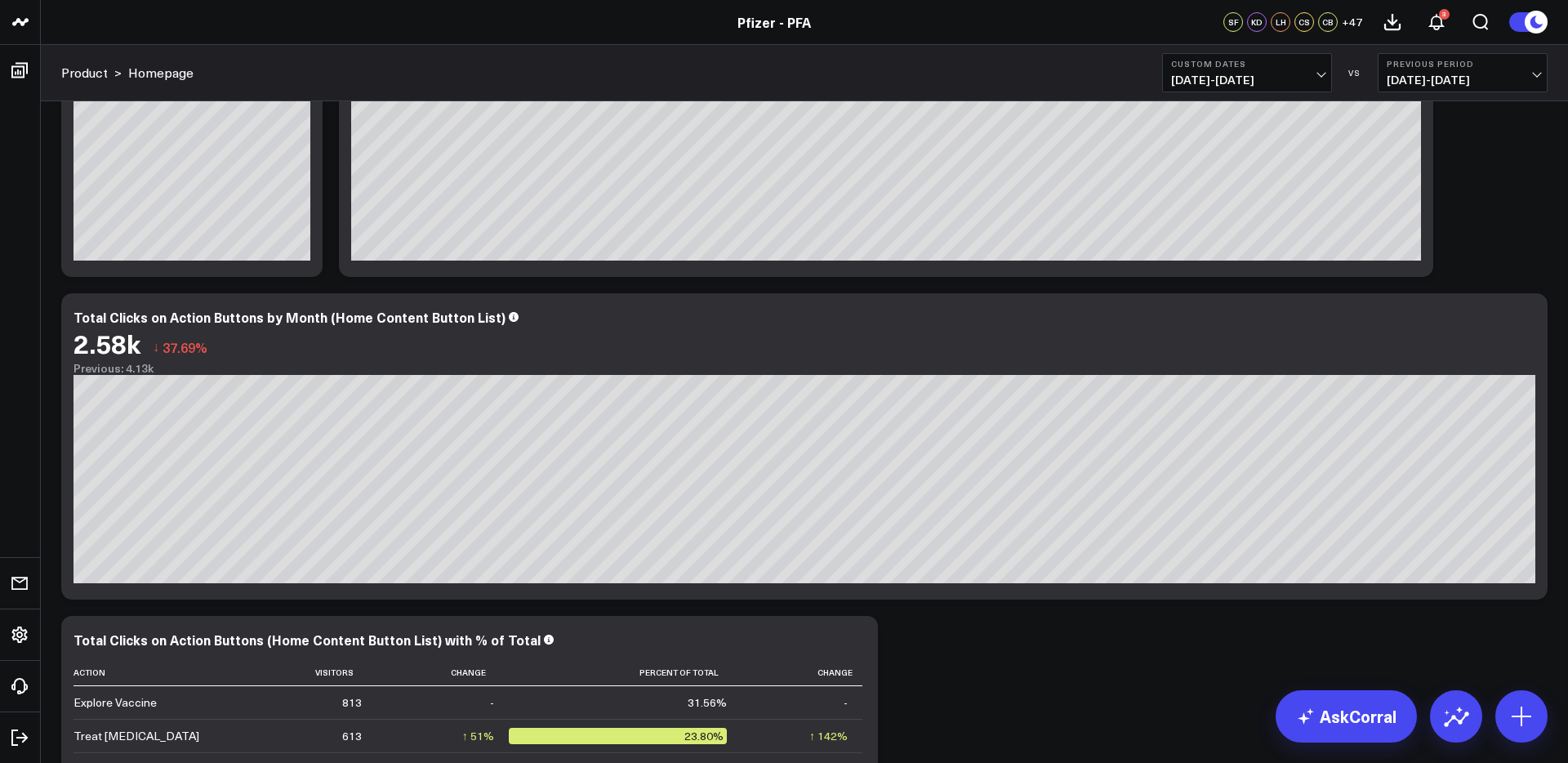
scroll to position [1278, 0]
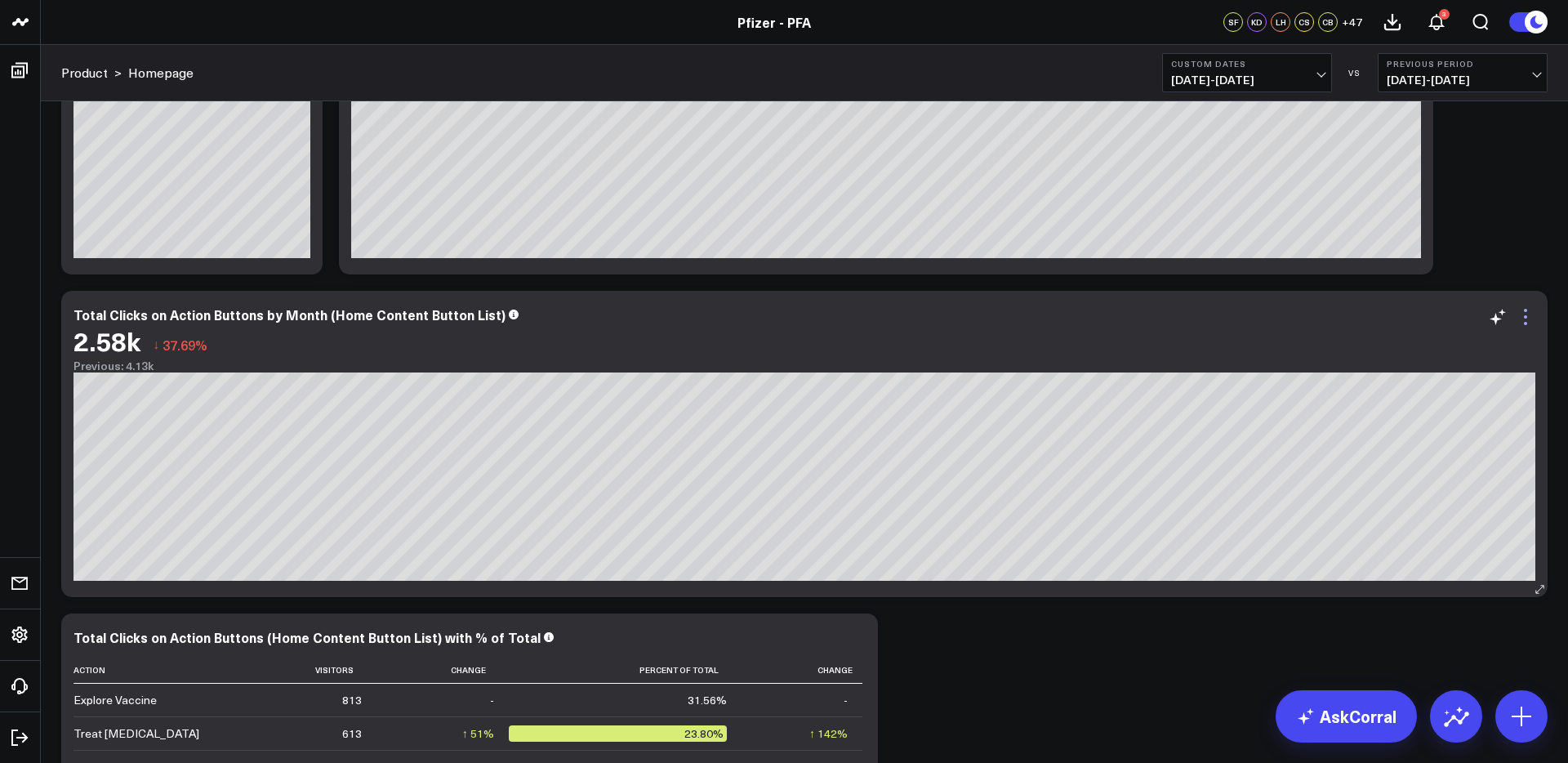
click at [1524, 315] on icon at bounding box center [1525, 317] width 3 height 3
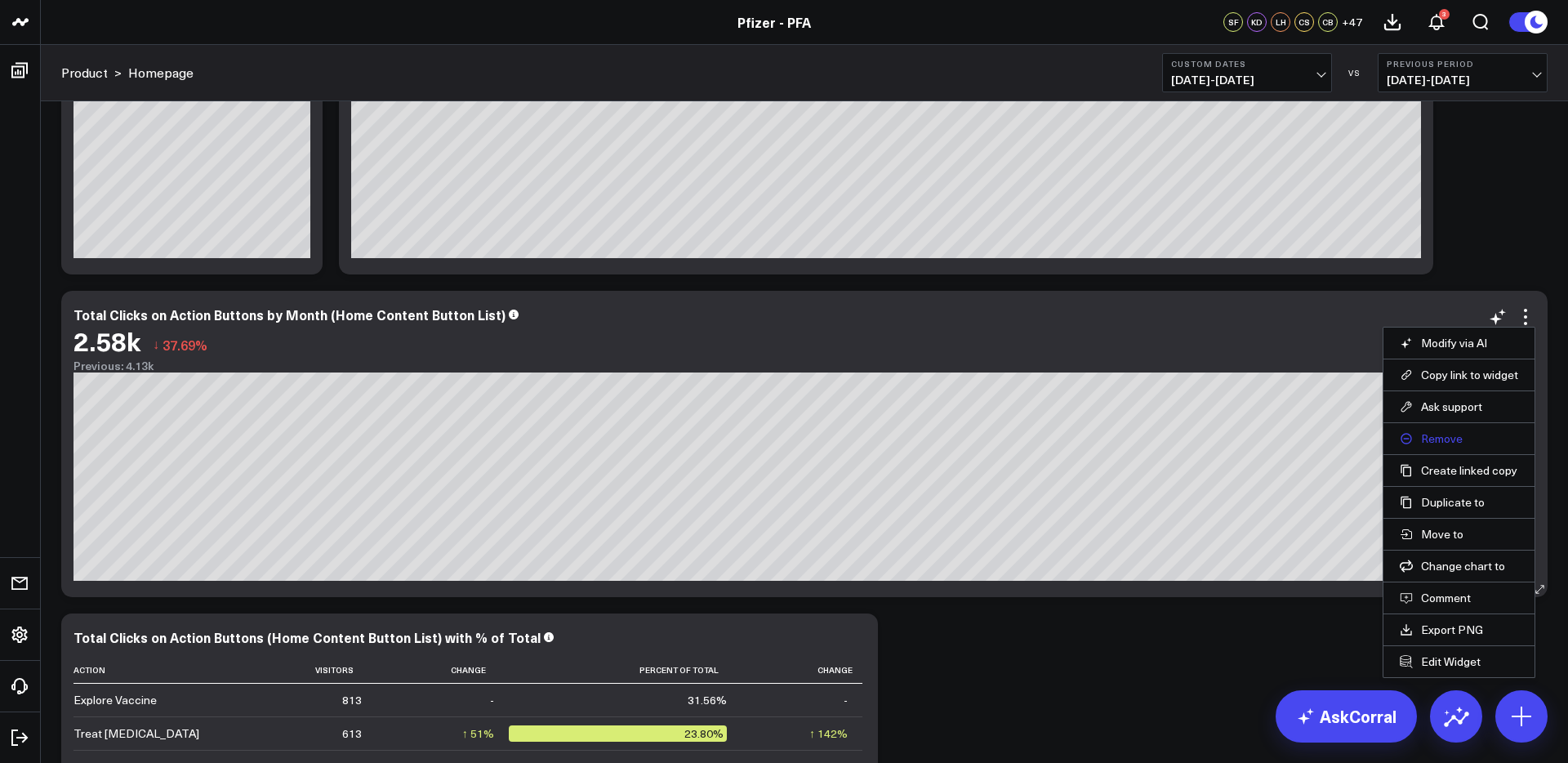
click at [1438, 437] on button "Remove" at bounding box center [1458, 438] width 118 height 15
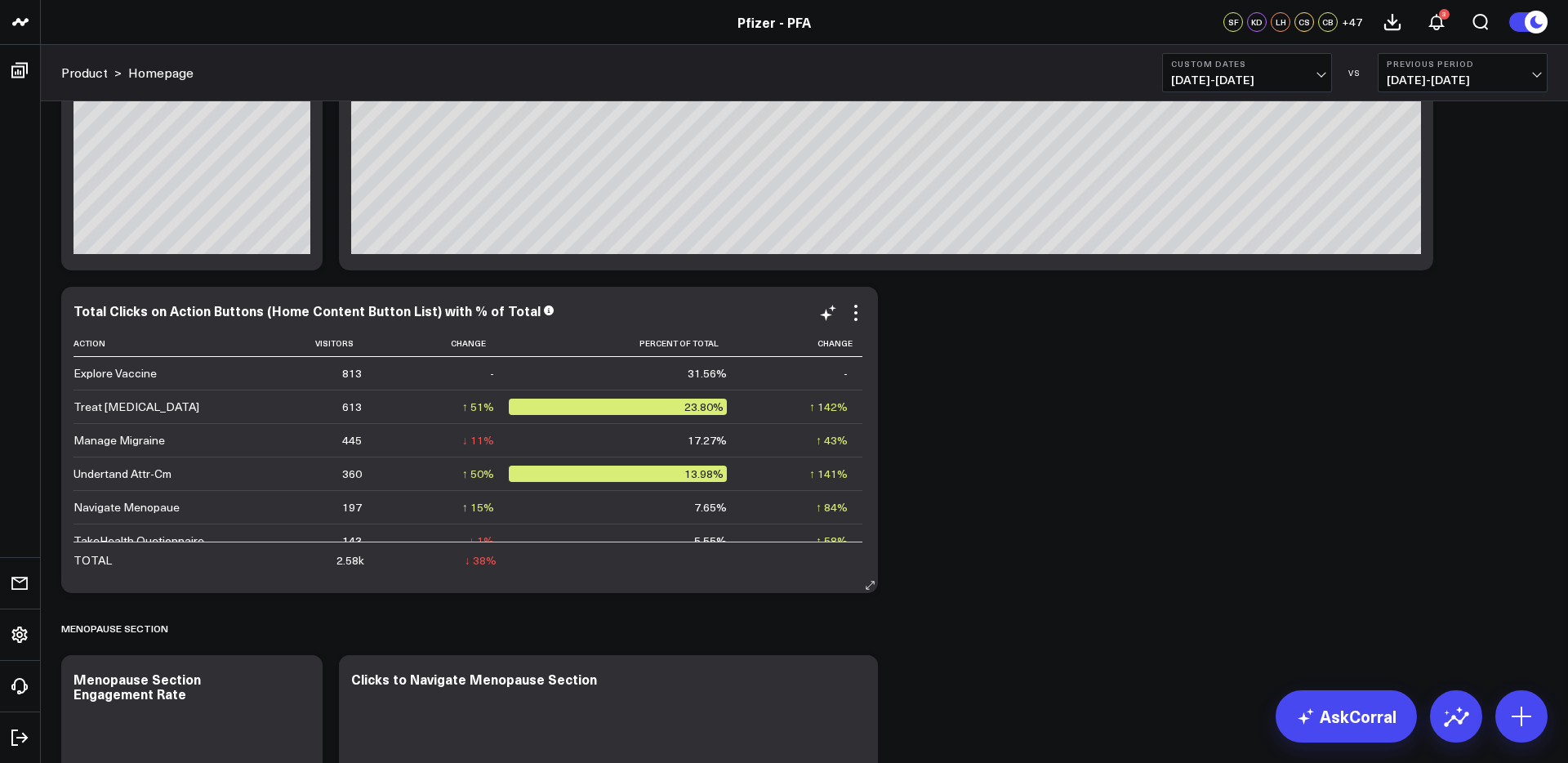
scroll to position [1277, 0]
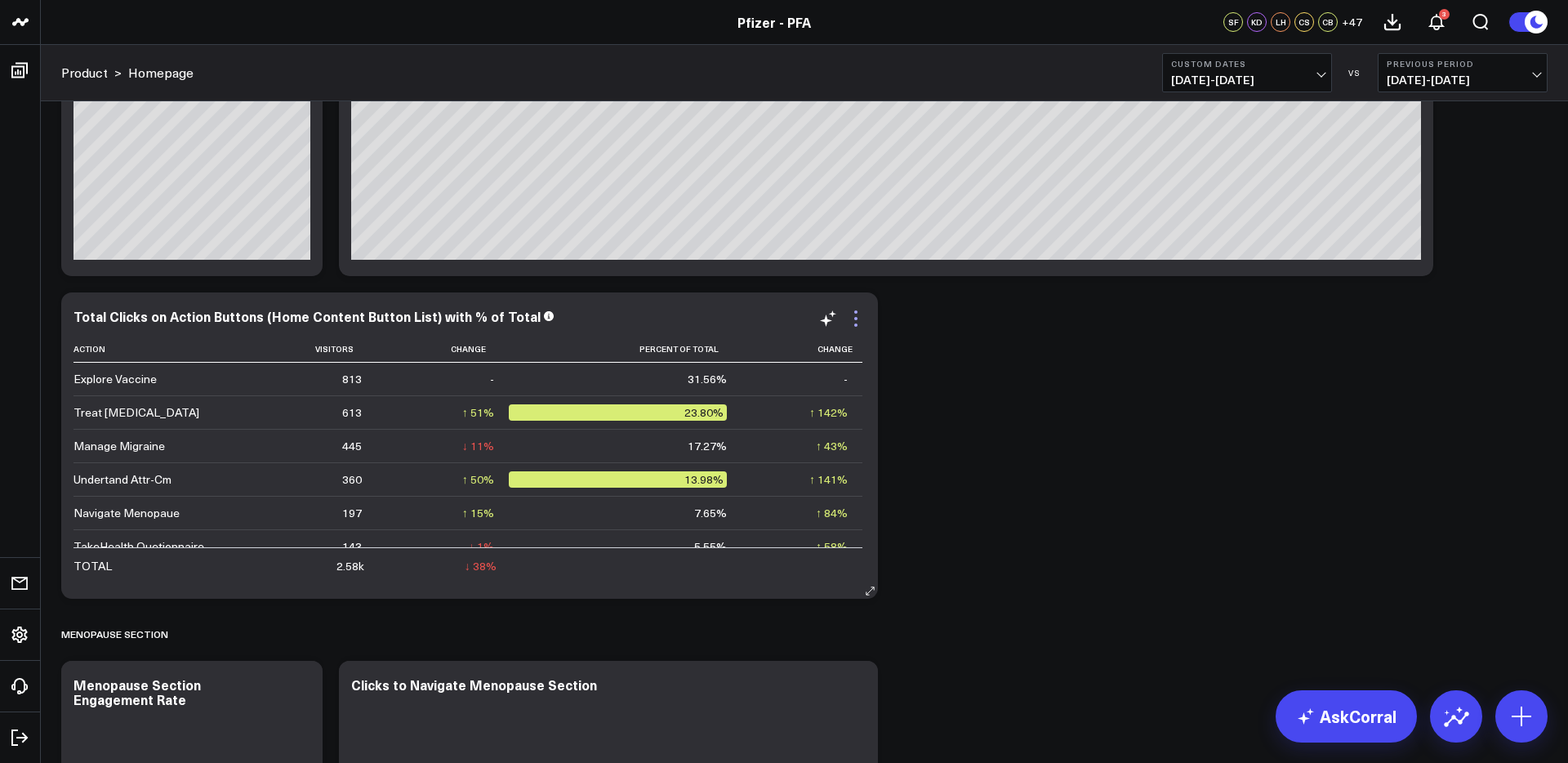
click at [852, 319] on icon at bounding box center [856, 319] width 20 height 20
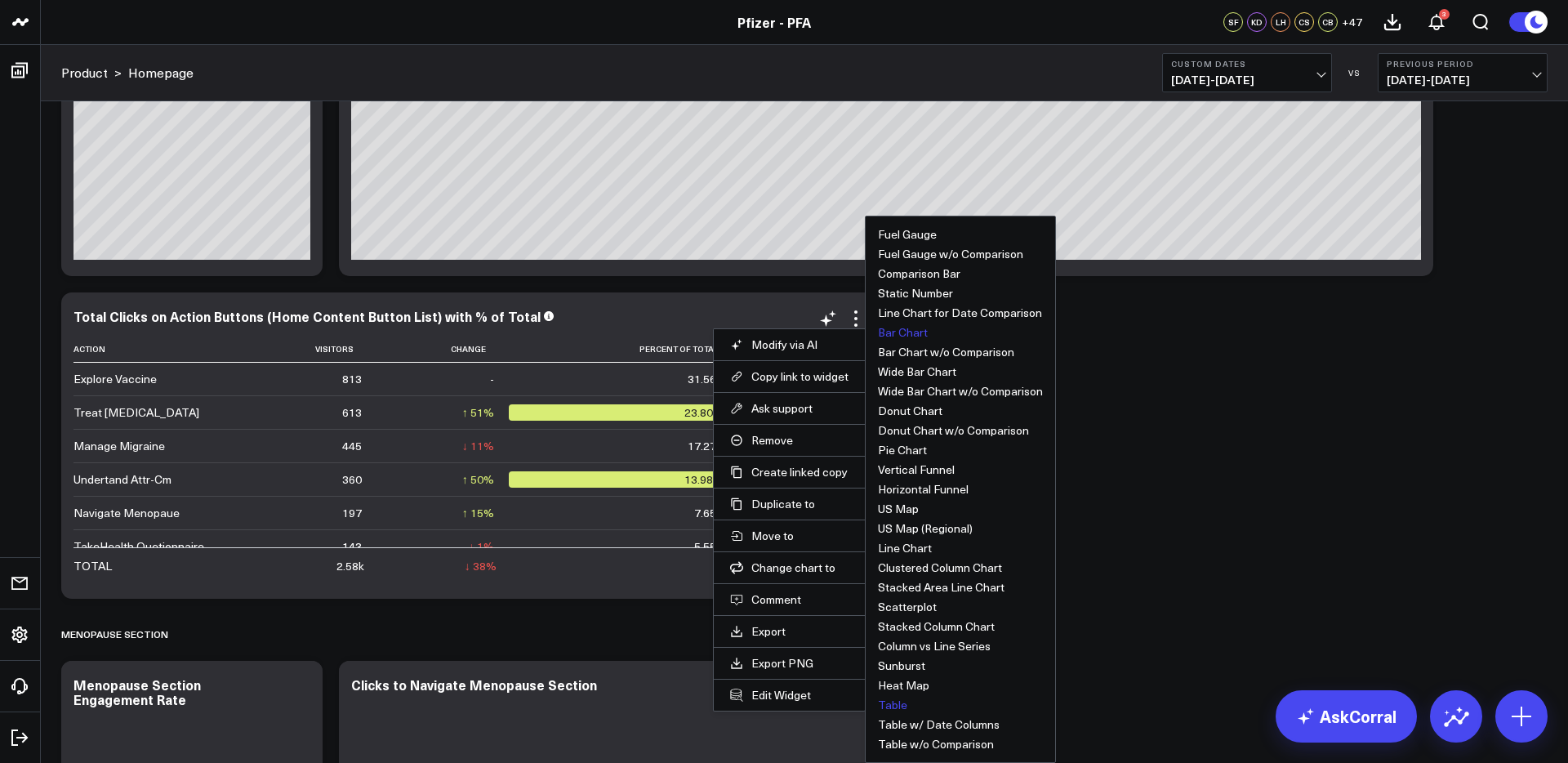
click at [907, 327] on button "Bar Chart" at bounding box center [903, 333] width 50 height 12
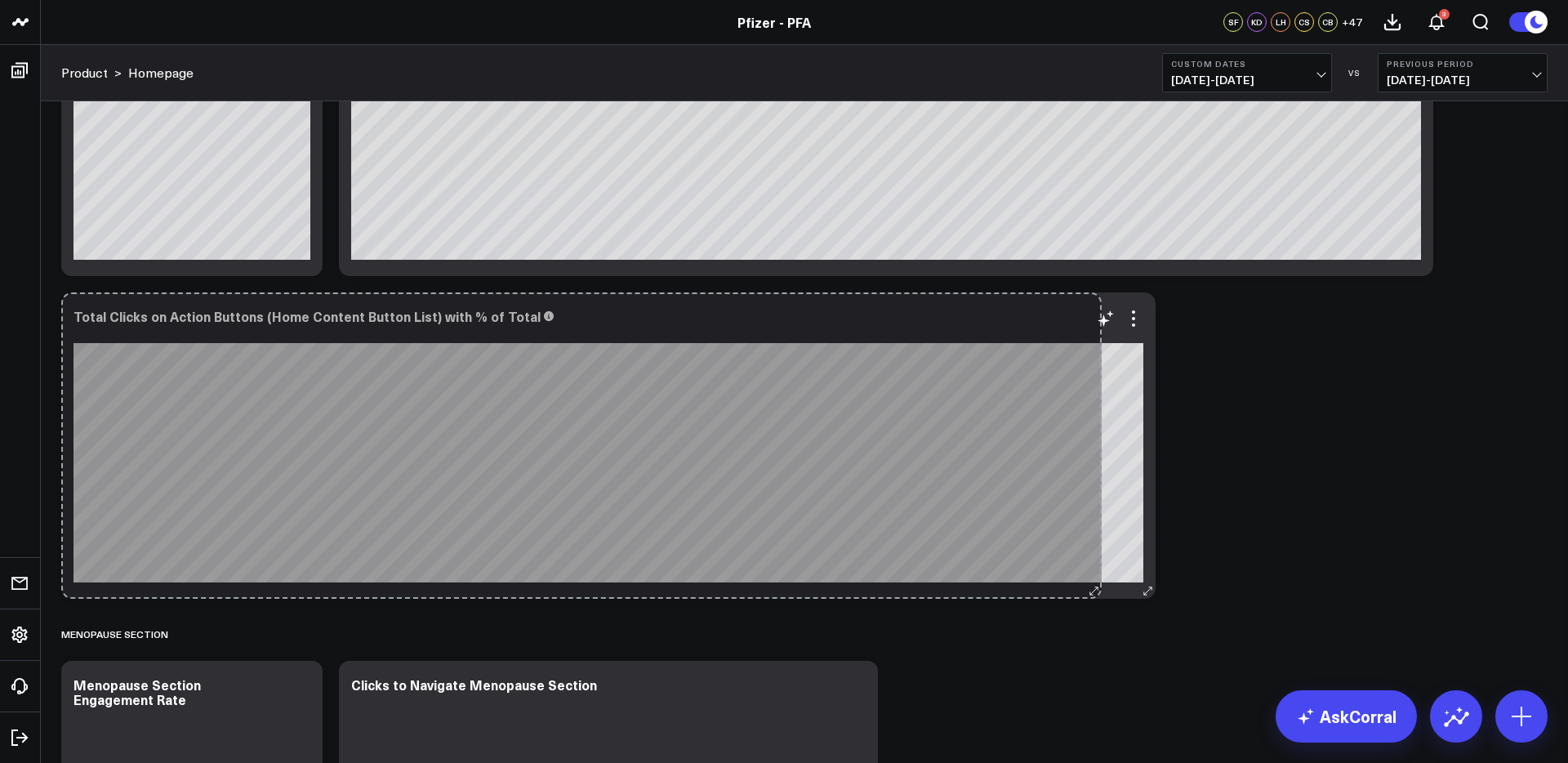
click at [1090, 574] on div "Total Clicks on Action Buttons (Home Content Button List) with % of Total So so…" at bounding box center [608, 445] width 1094 height 306
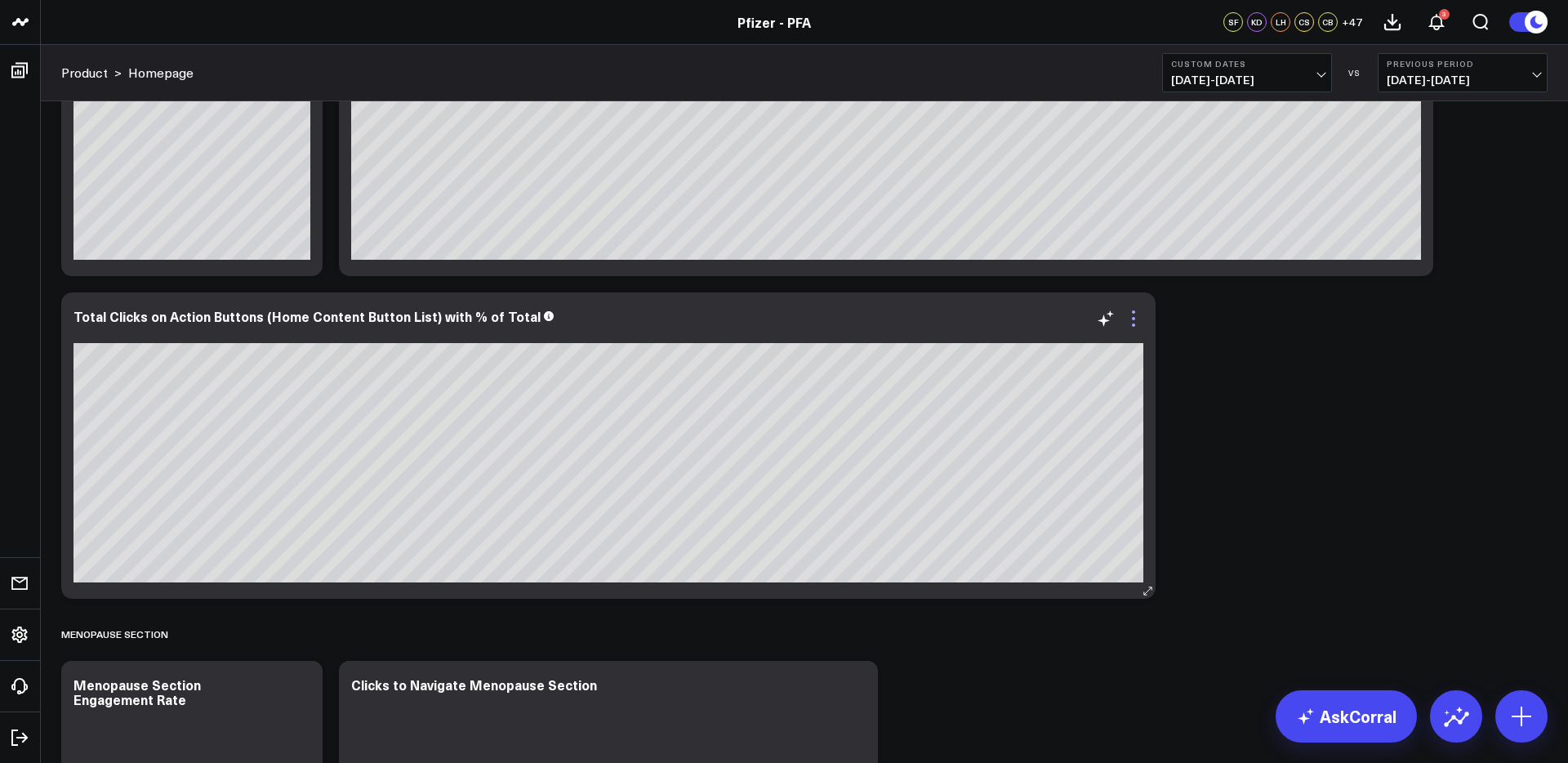
click at [1132, 320] on icon at bounding box center [1133, 319] width 3 height 3
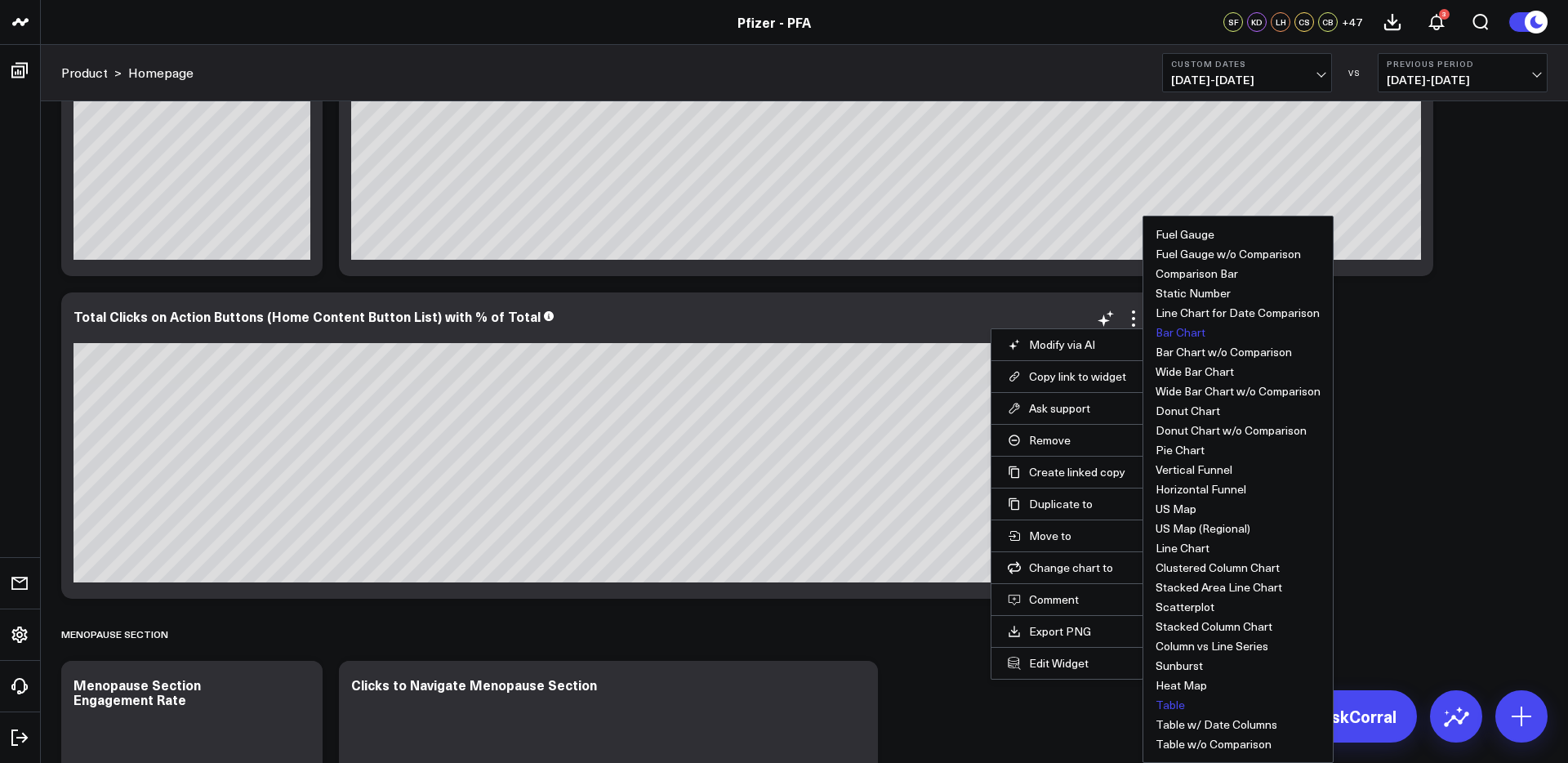
click at [1175, 705] on button "Table" at bounding box center [1170, 705] width 30 height 12
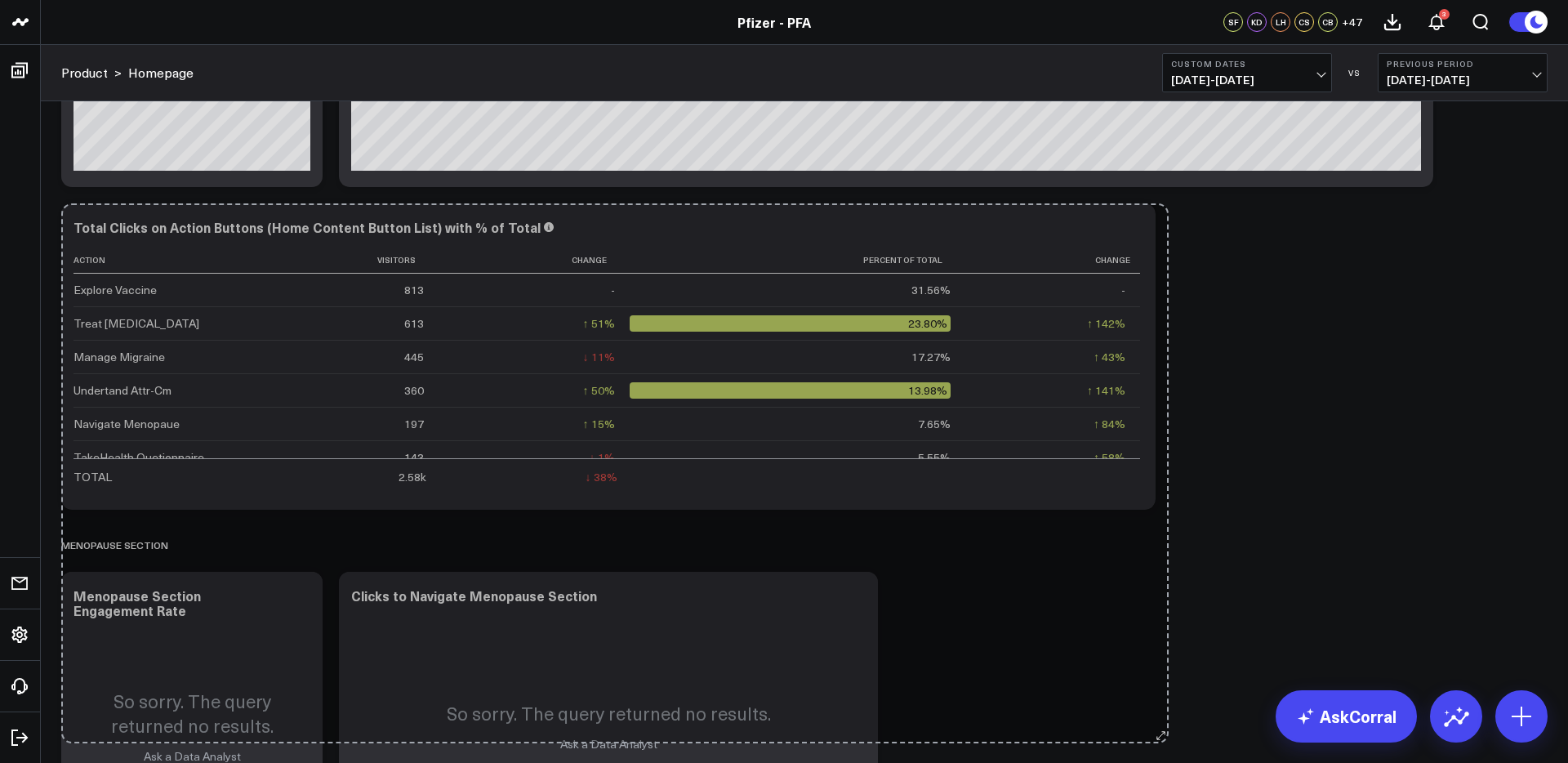
scroll to position [1368, 0]
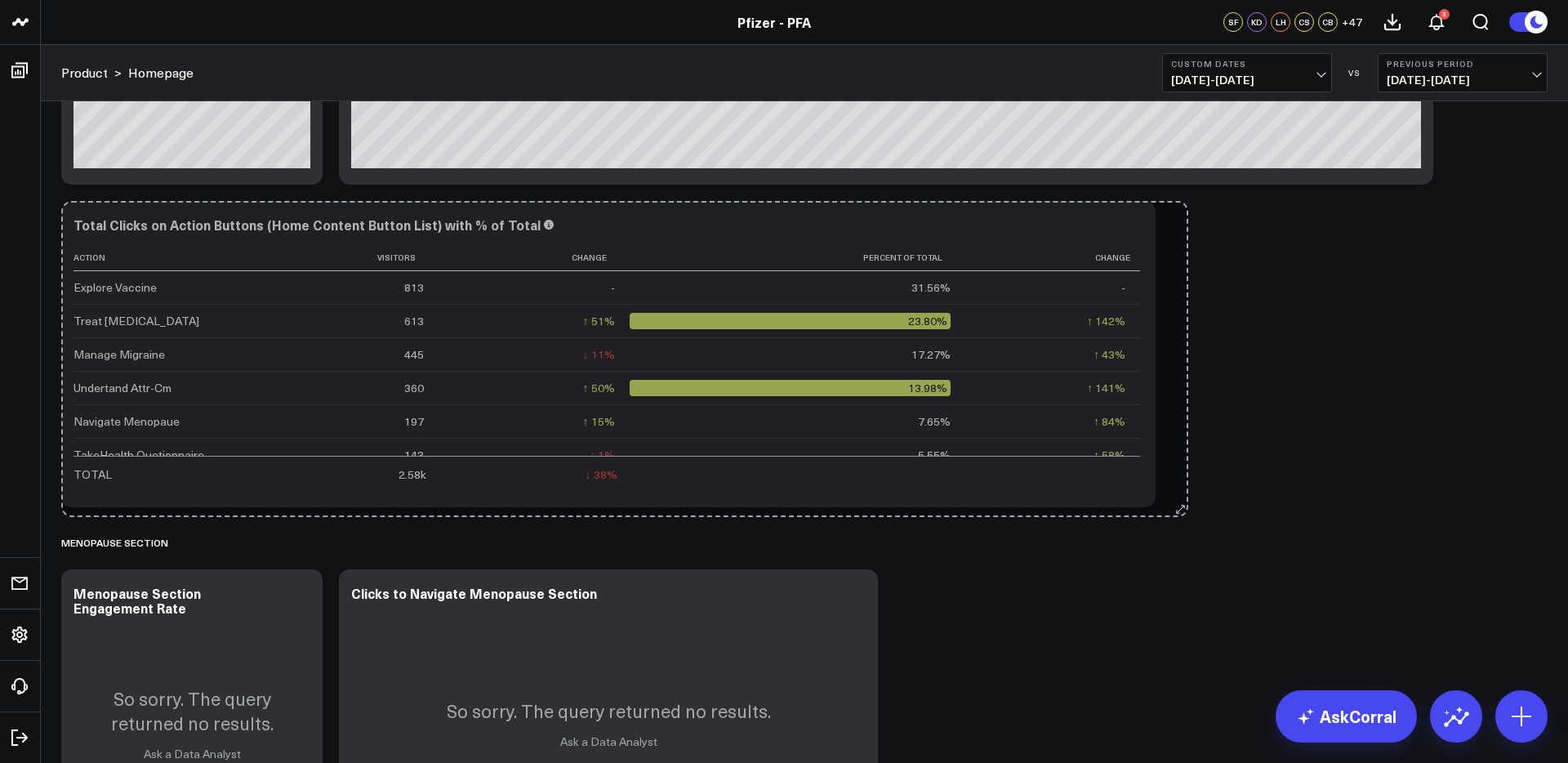
drag, startPoint x: 1142, startPoint y: 504, endPoint x: 1175, endPoint y: 510, distance: 33.5
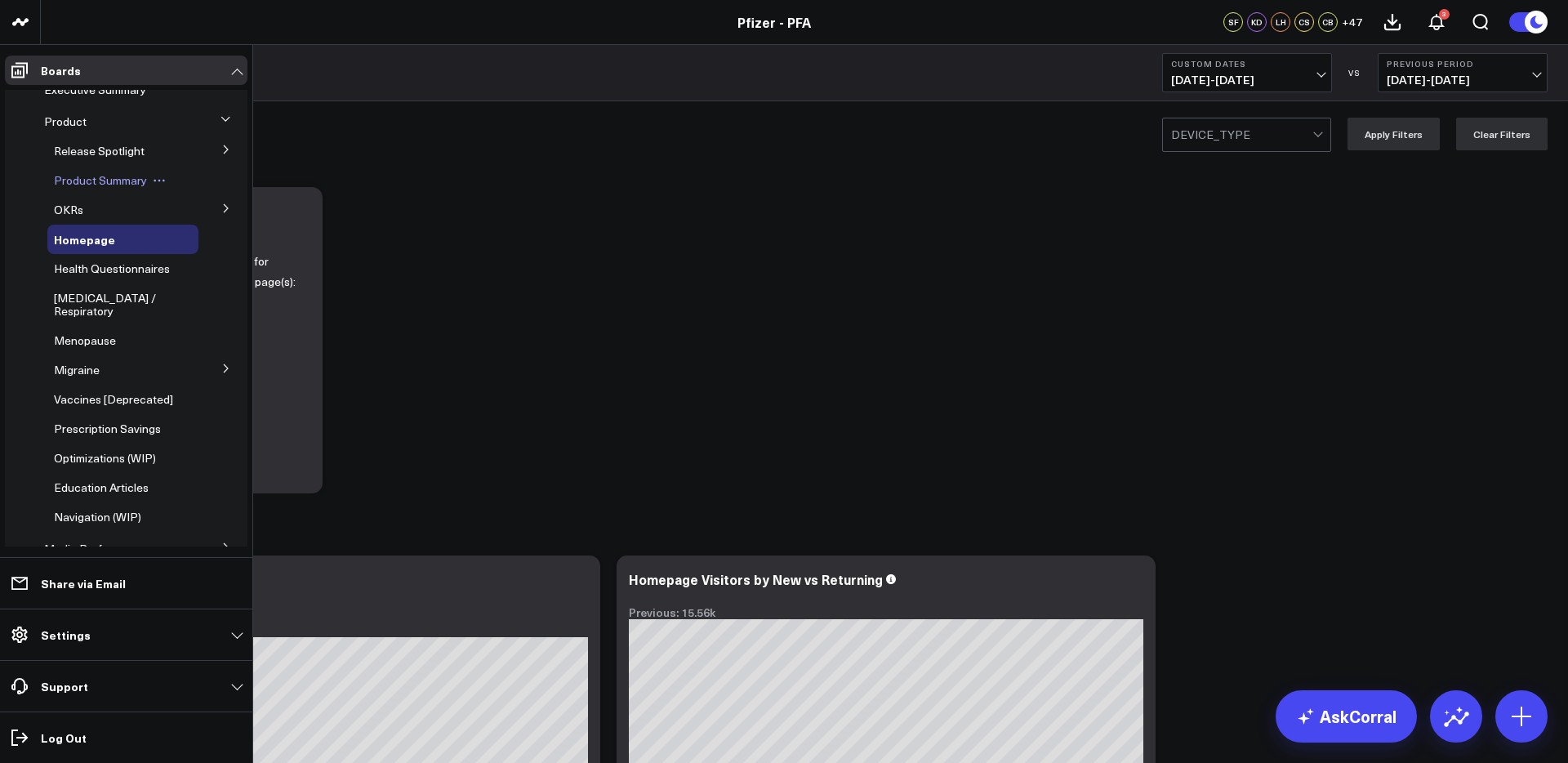
scroll to position [0, 0]
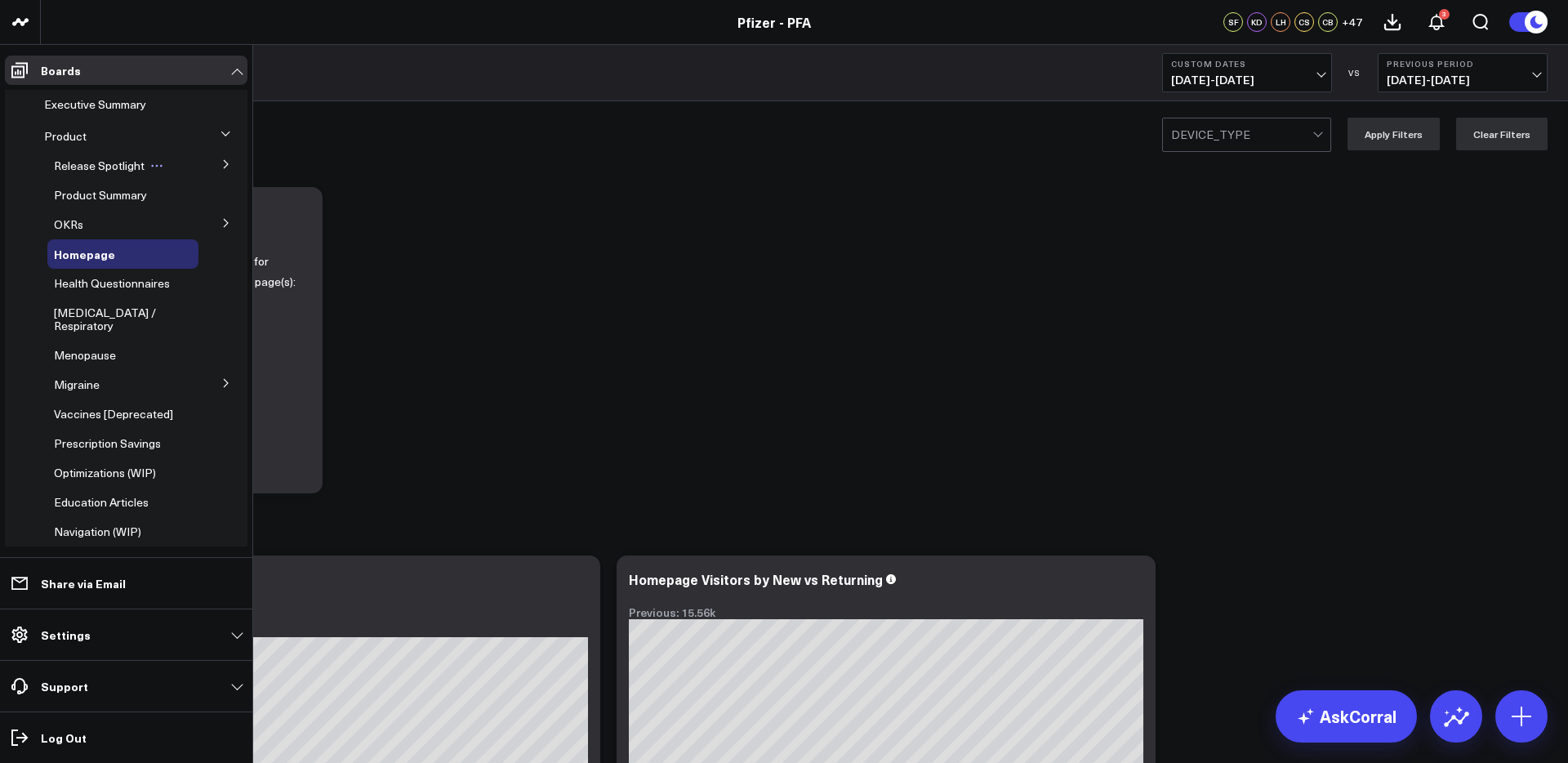
click at [90, 172] on span "Release Spotlight" at bounding box center [99, 165] width 91 height 16
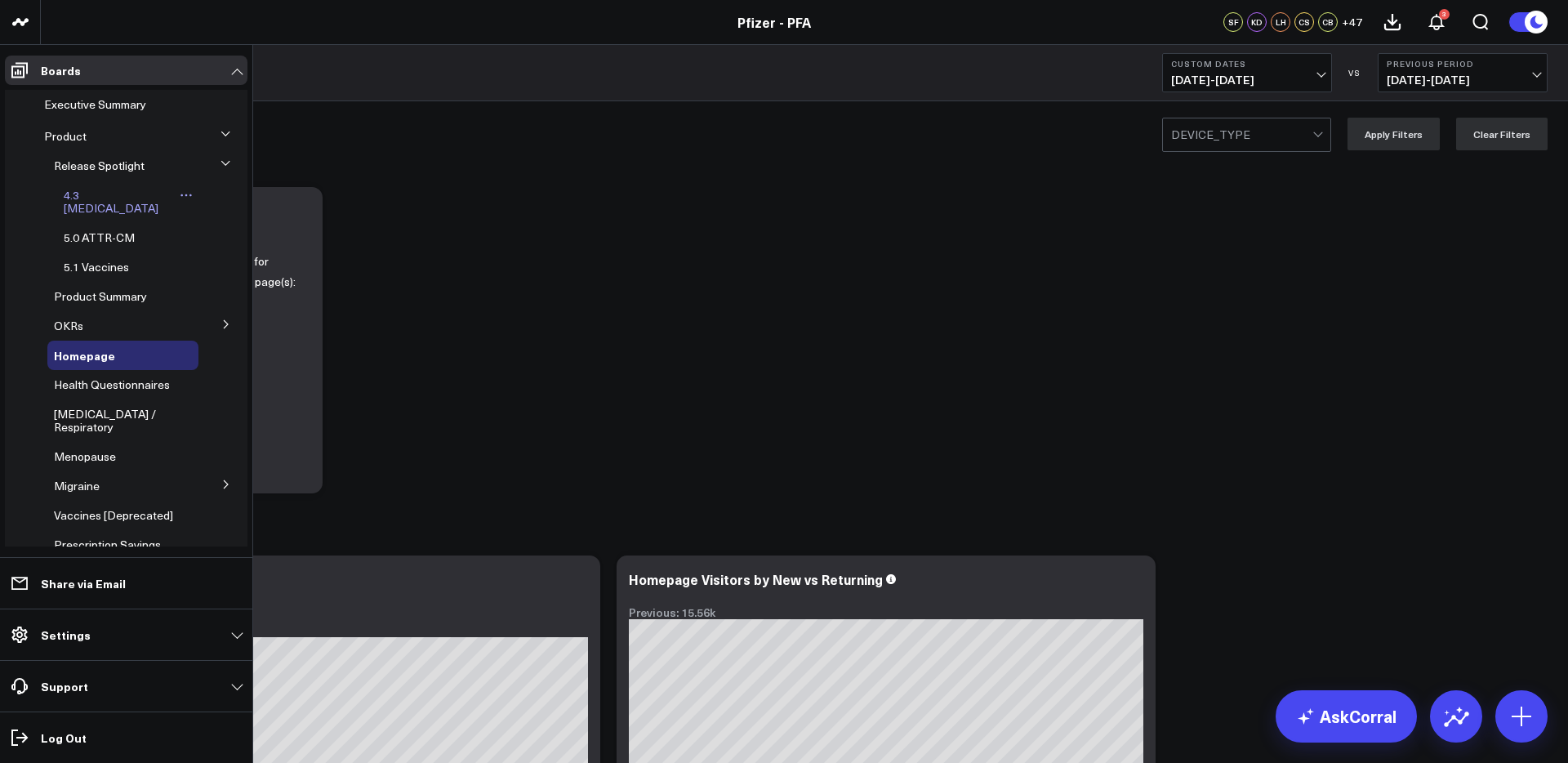
click at [101, 196] on span "4.3 [MEDICAL_DATA]" at bounding box center [111, 201] width 95 height 29
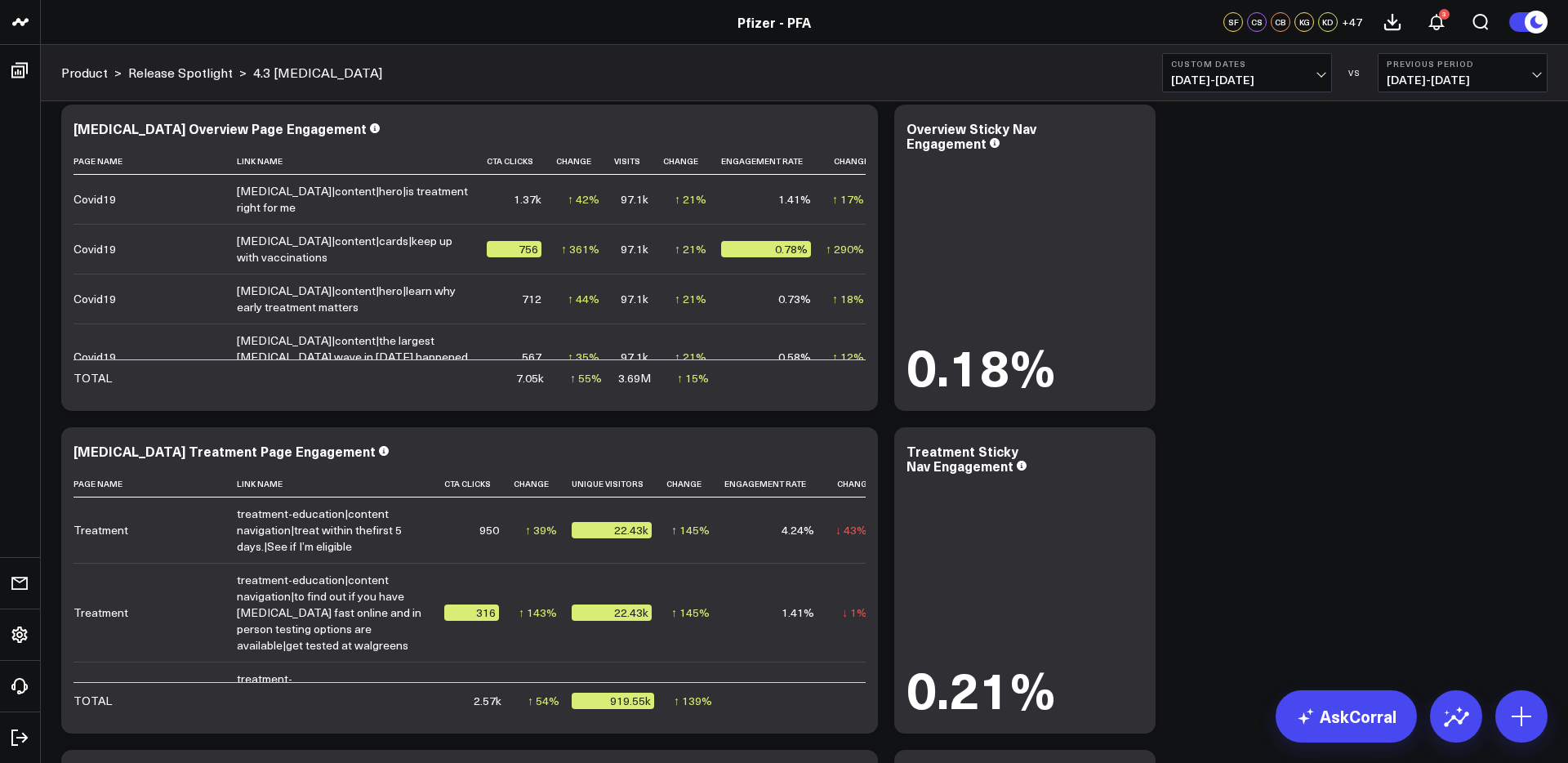
scroll to position [6767, 0]
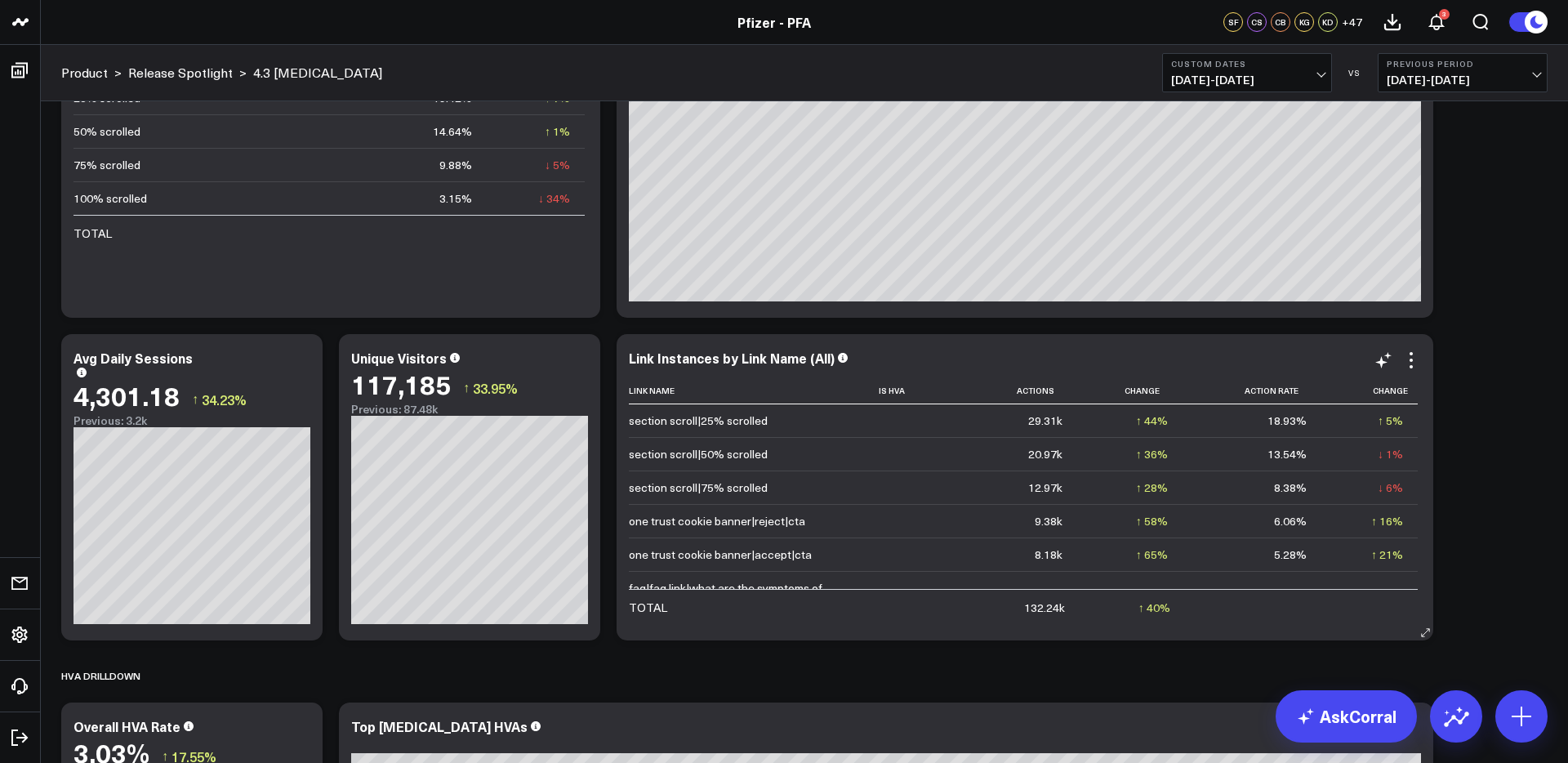
scroll to position [1543, 0]
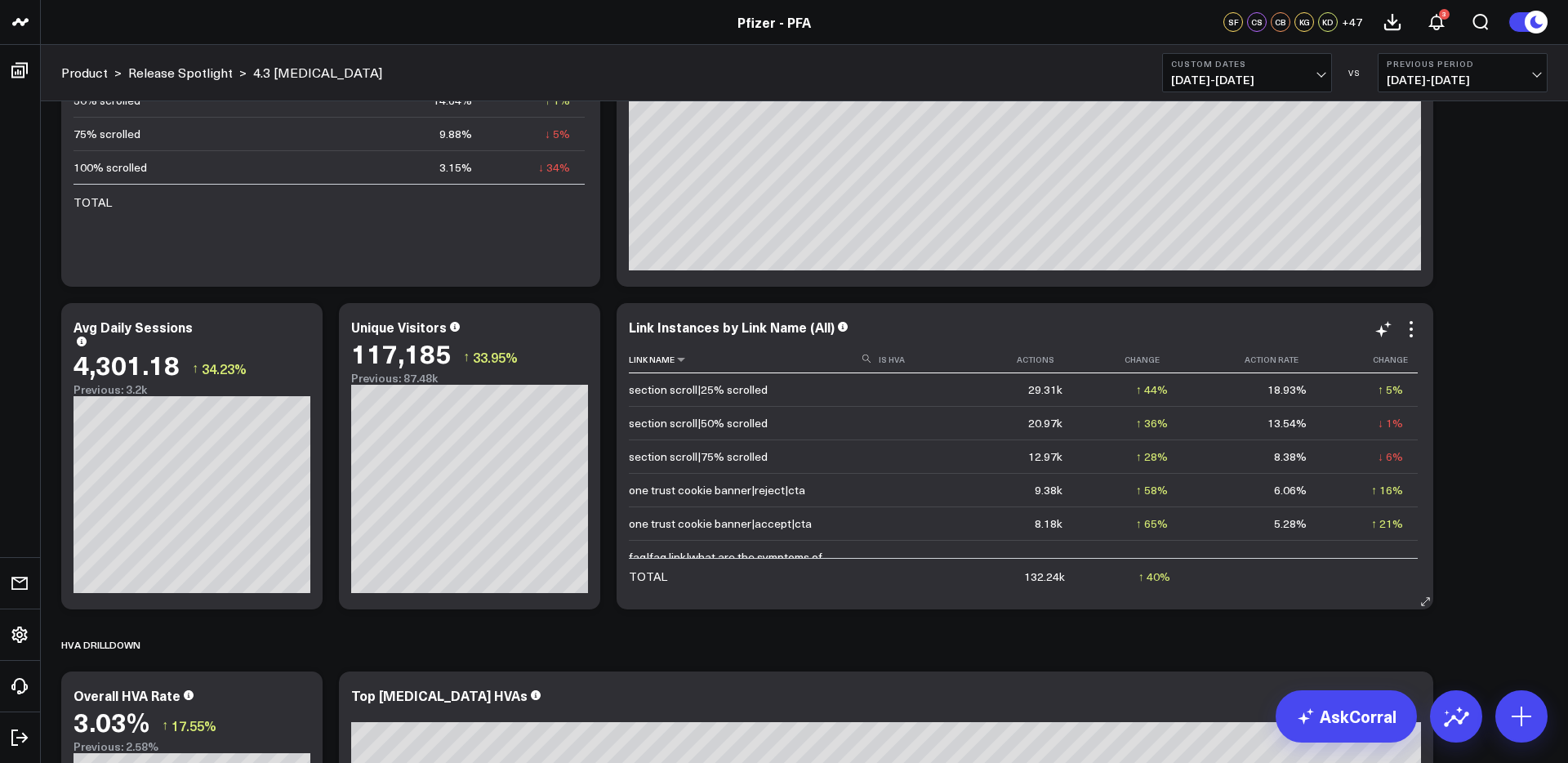
click at [862, 358] on icon at bounding box center [867, 358] width 8 height 8
click at [832, 358] on input at bounding box center [752, 358] width 246 height 29
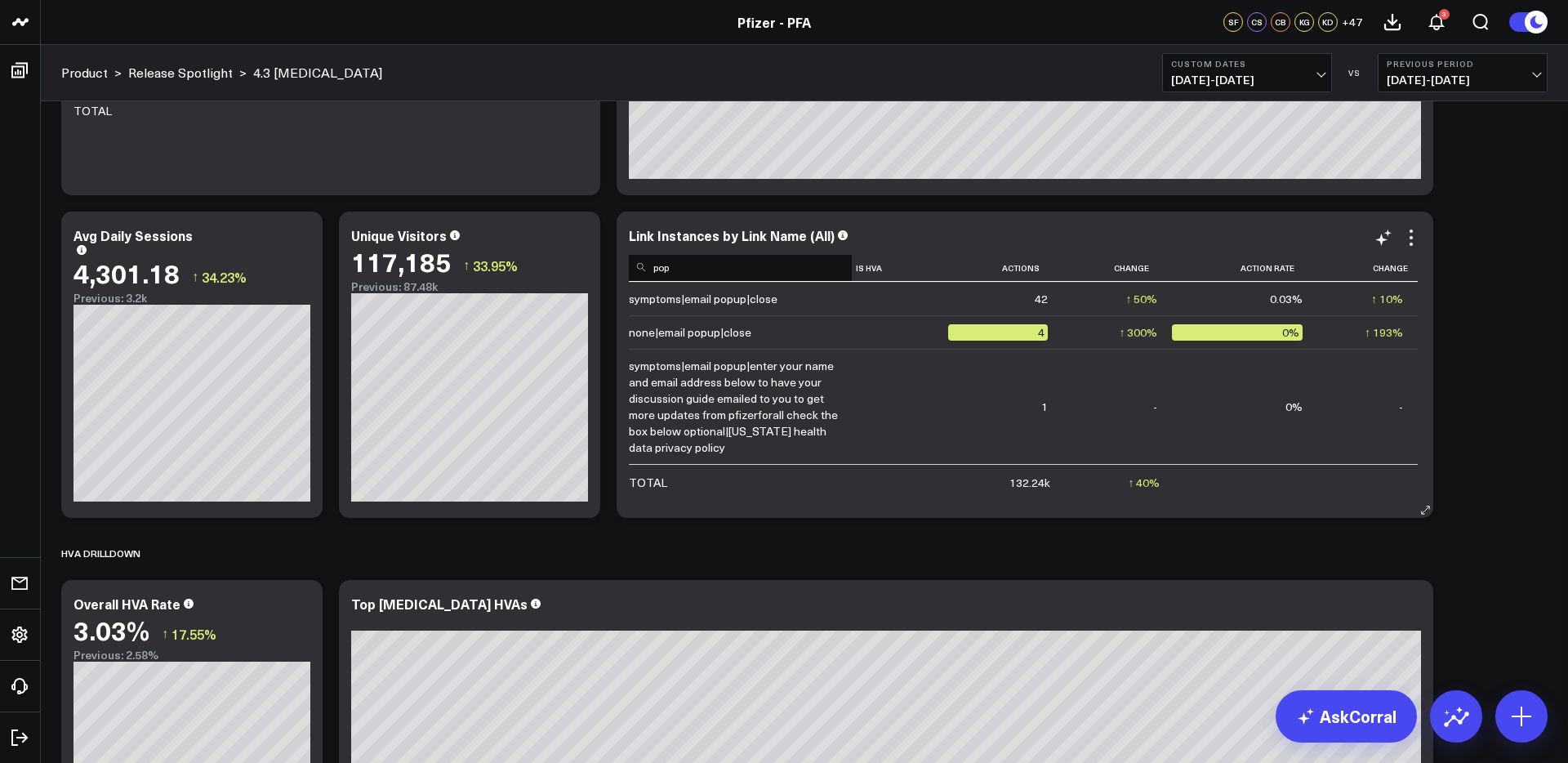
scroll to position [1621, 0]
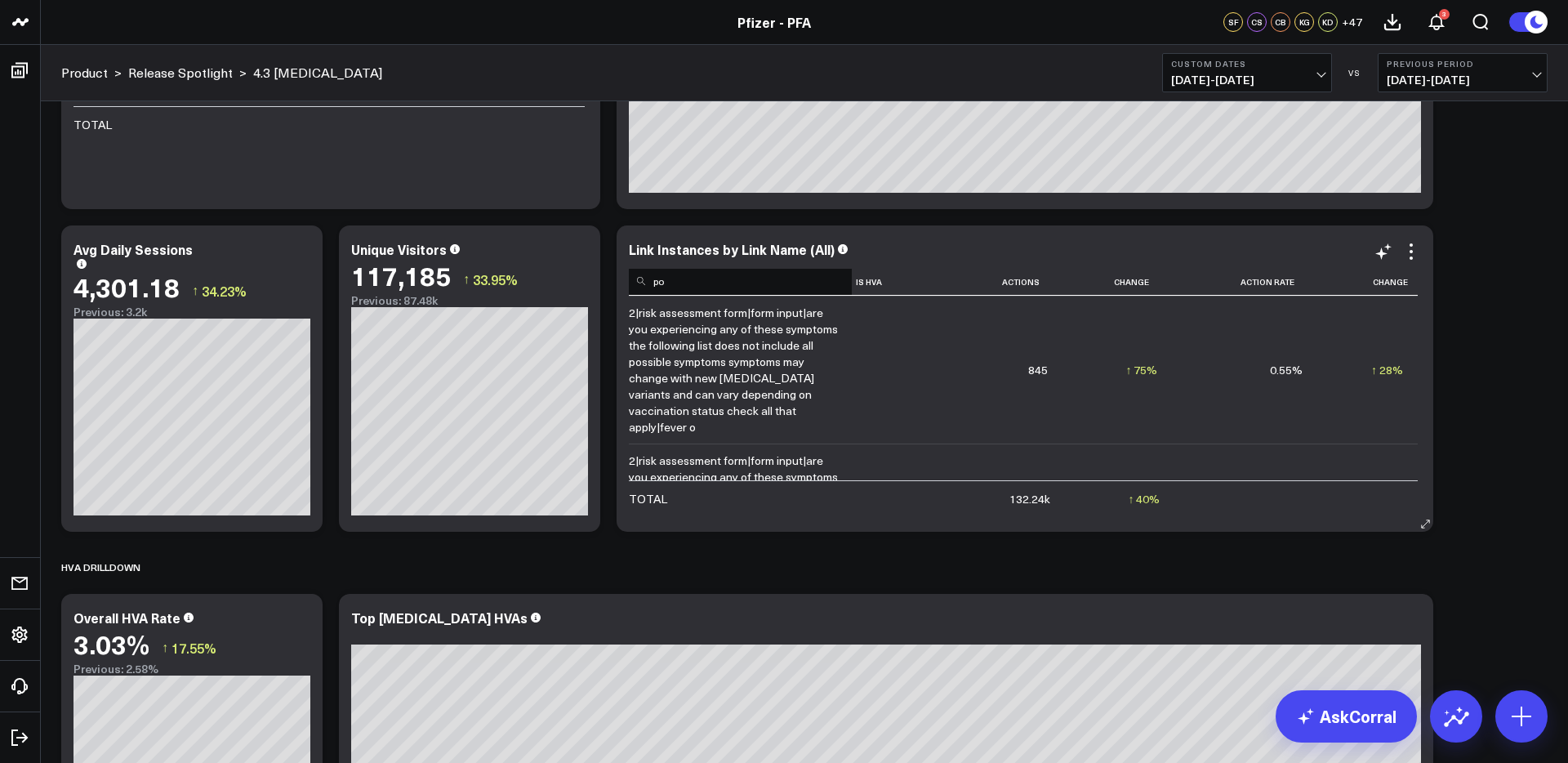
type input "p"
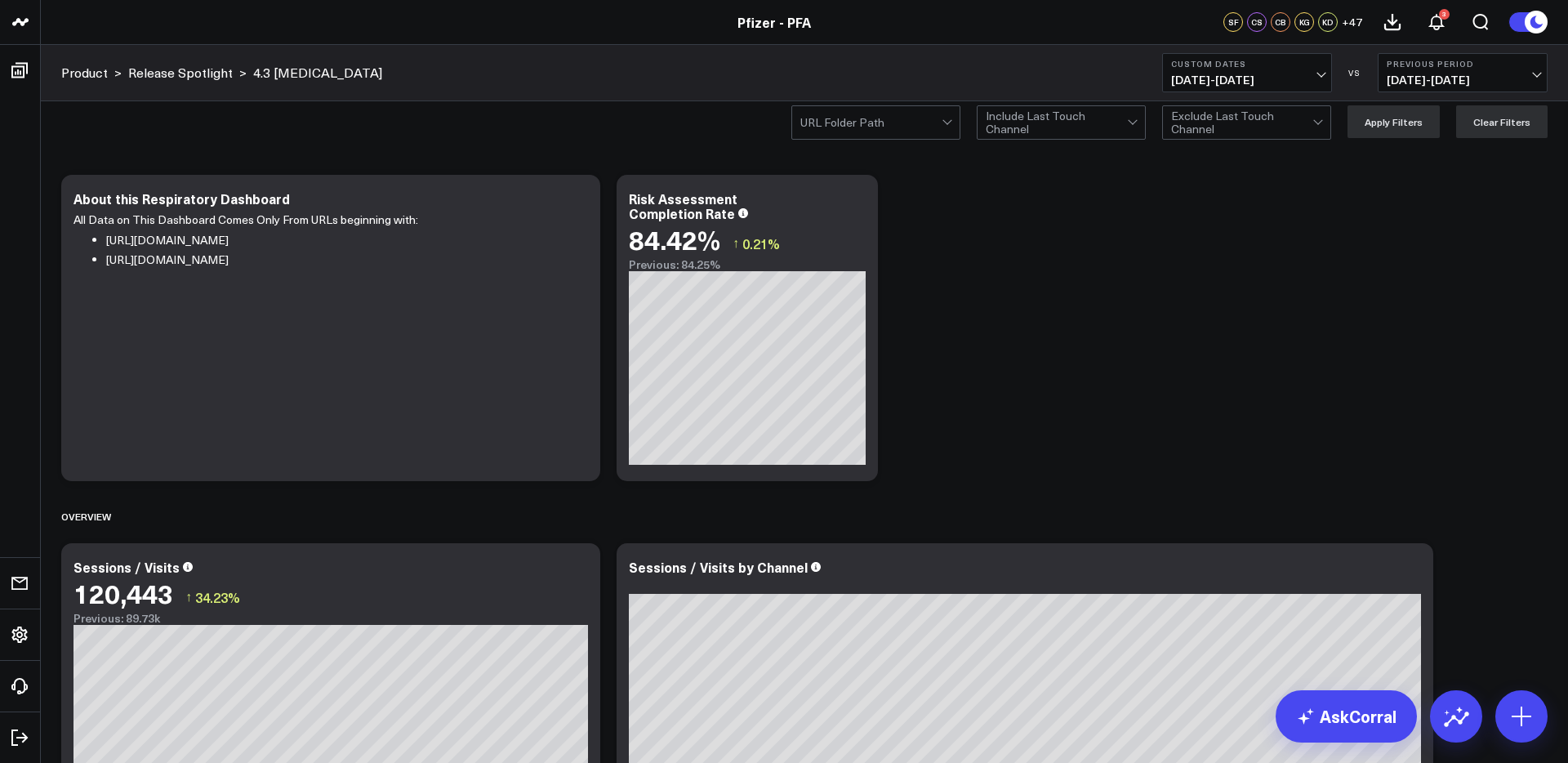
scroll to position [0, 0]
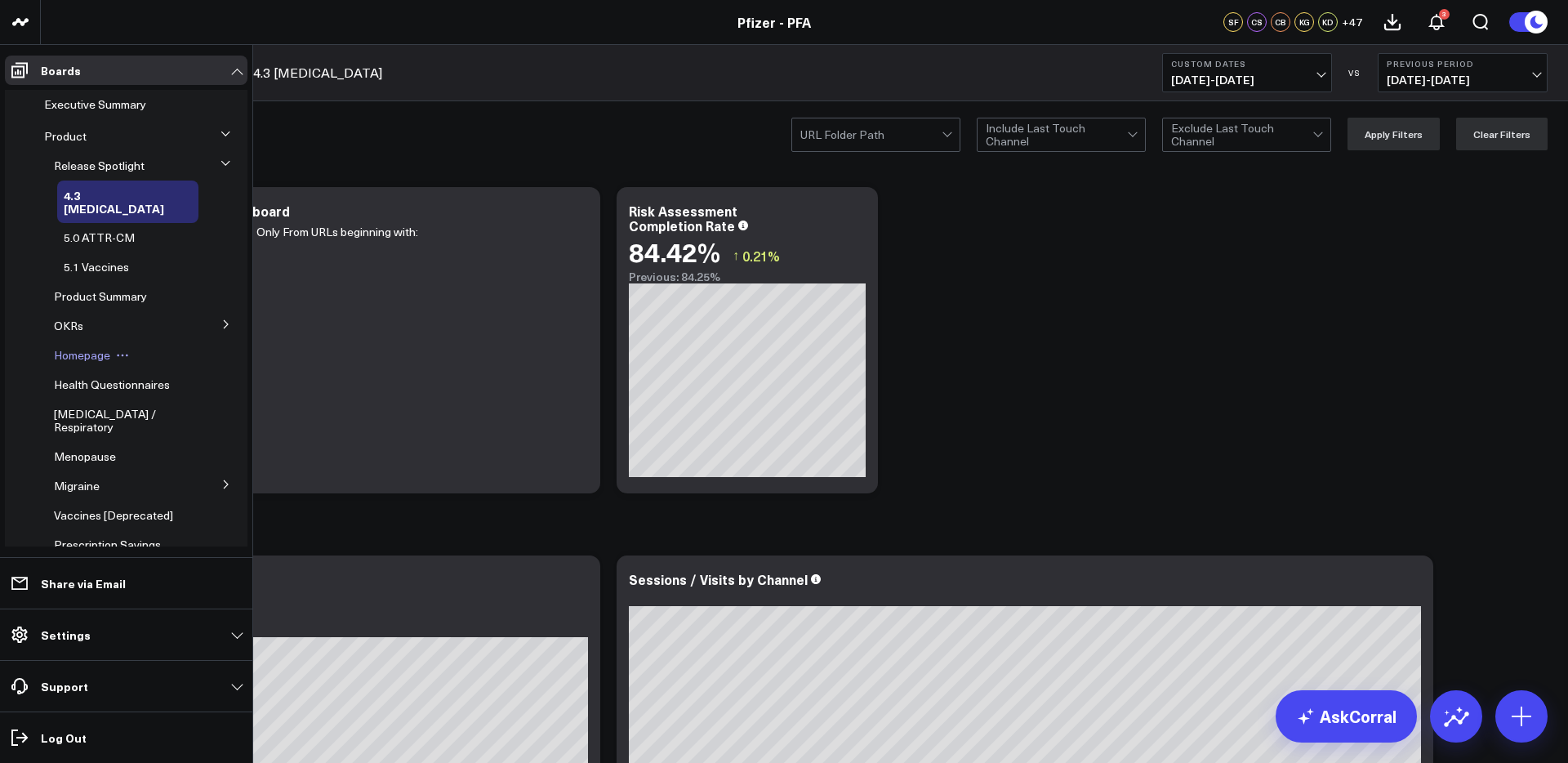
click at [81, 347] on span "Homepage" at bounding box center [82, 354] width 56 height 16
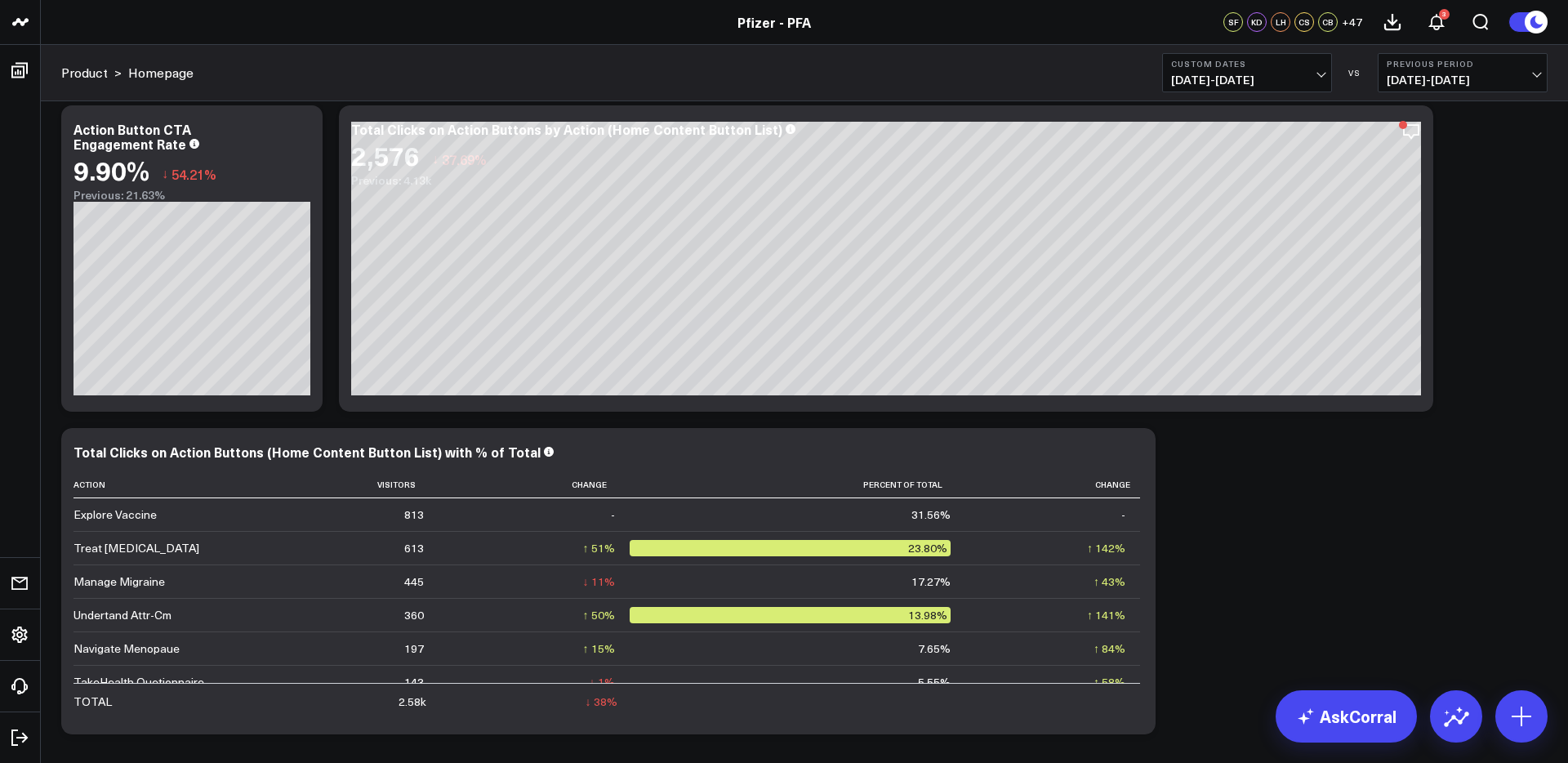
scroll to position [1143, 0]
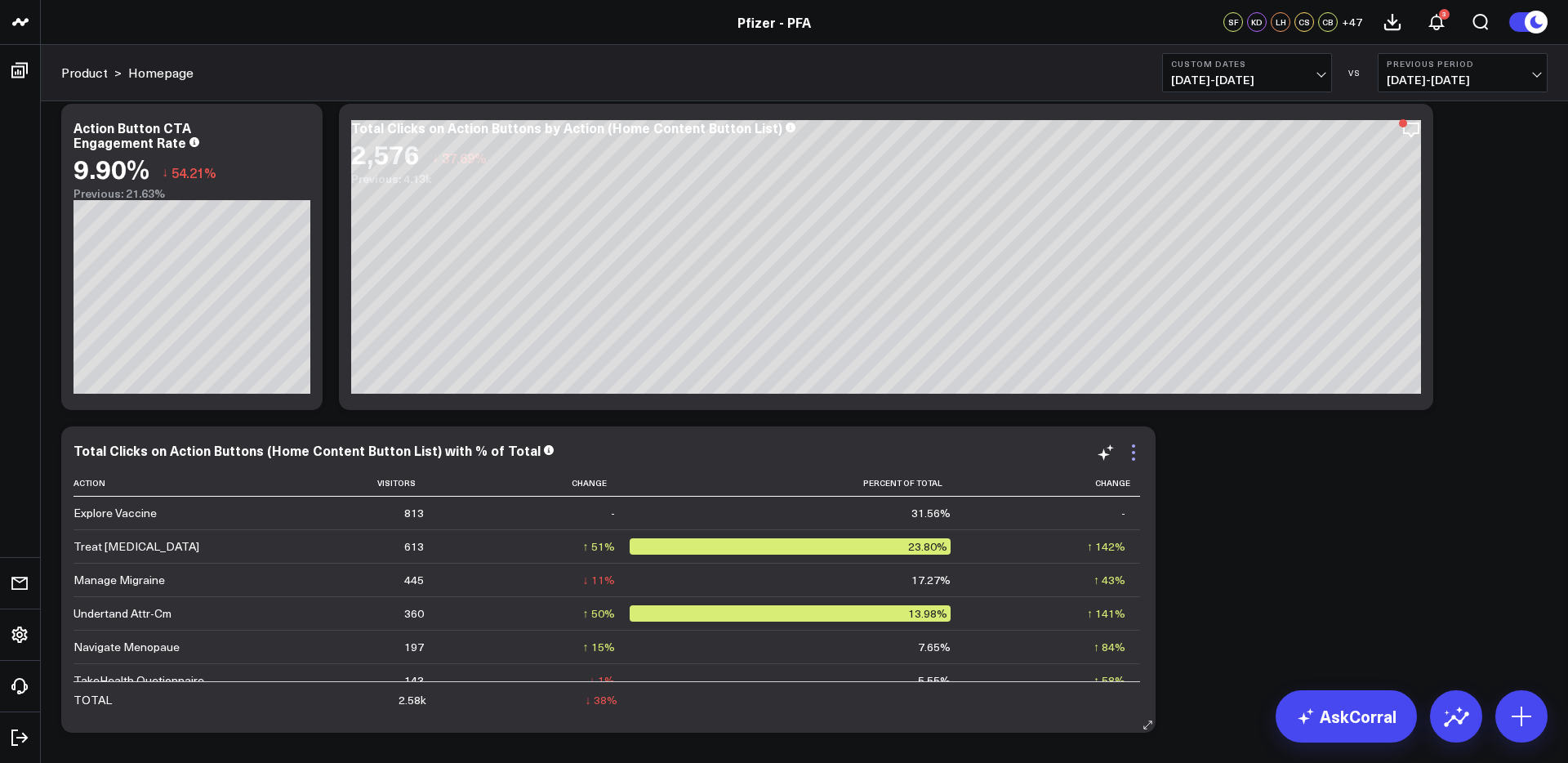
click at [1131, 452] on icon at bounding box center [1133, 453] width 20 height 20
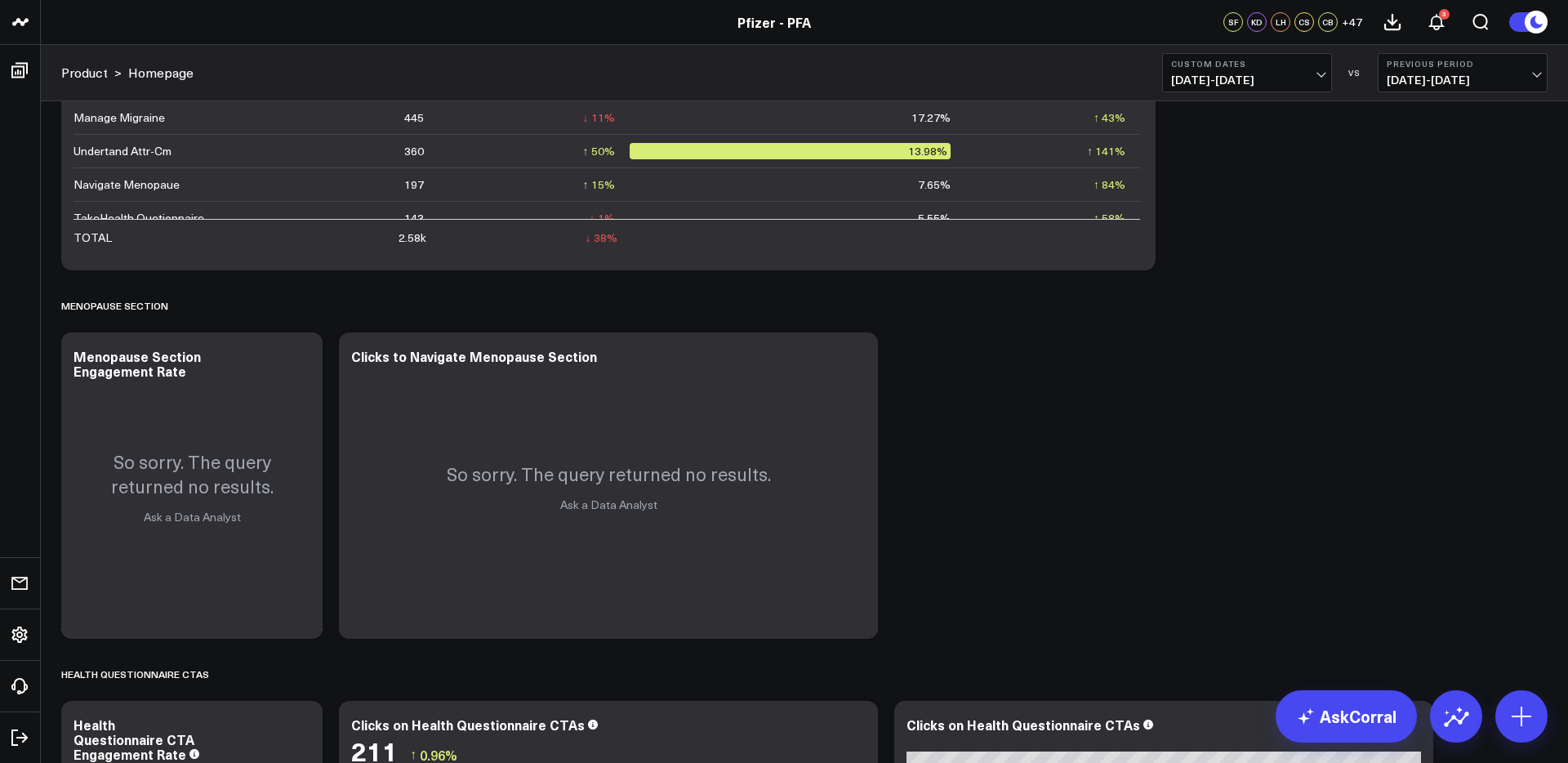
scroll to position [1606, 0]
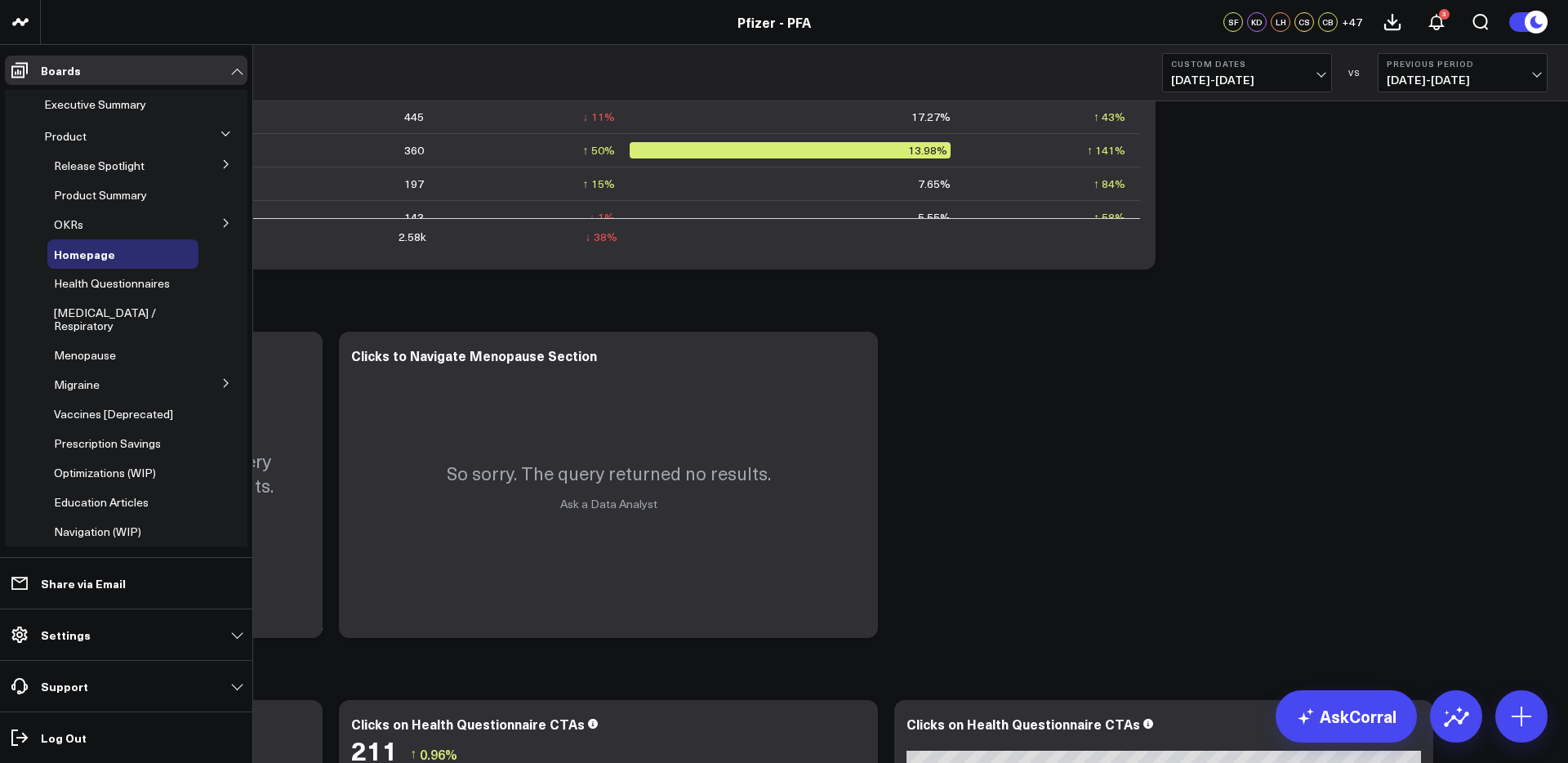
click at [221, 225] on icon at bounding box center [226, 223] width 10 height 10
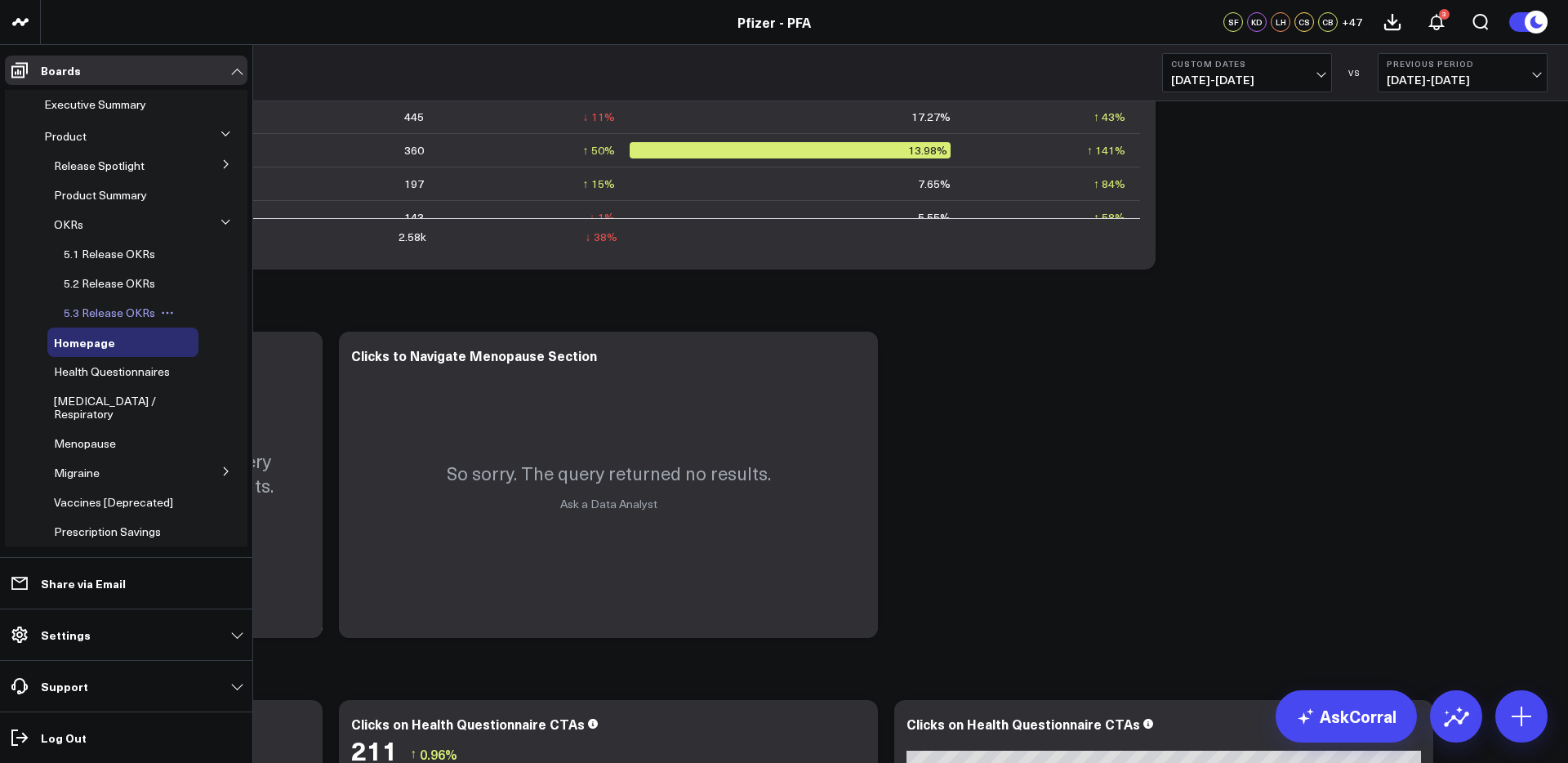
click at [120, 310] on span "5.3 Release OKRs" at bounding box center [109, 312] width 92 height 16
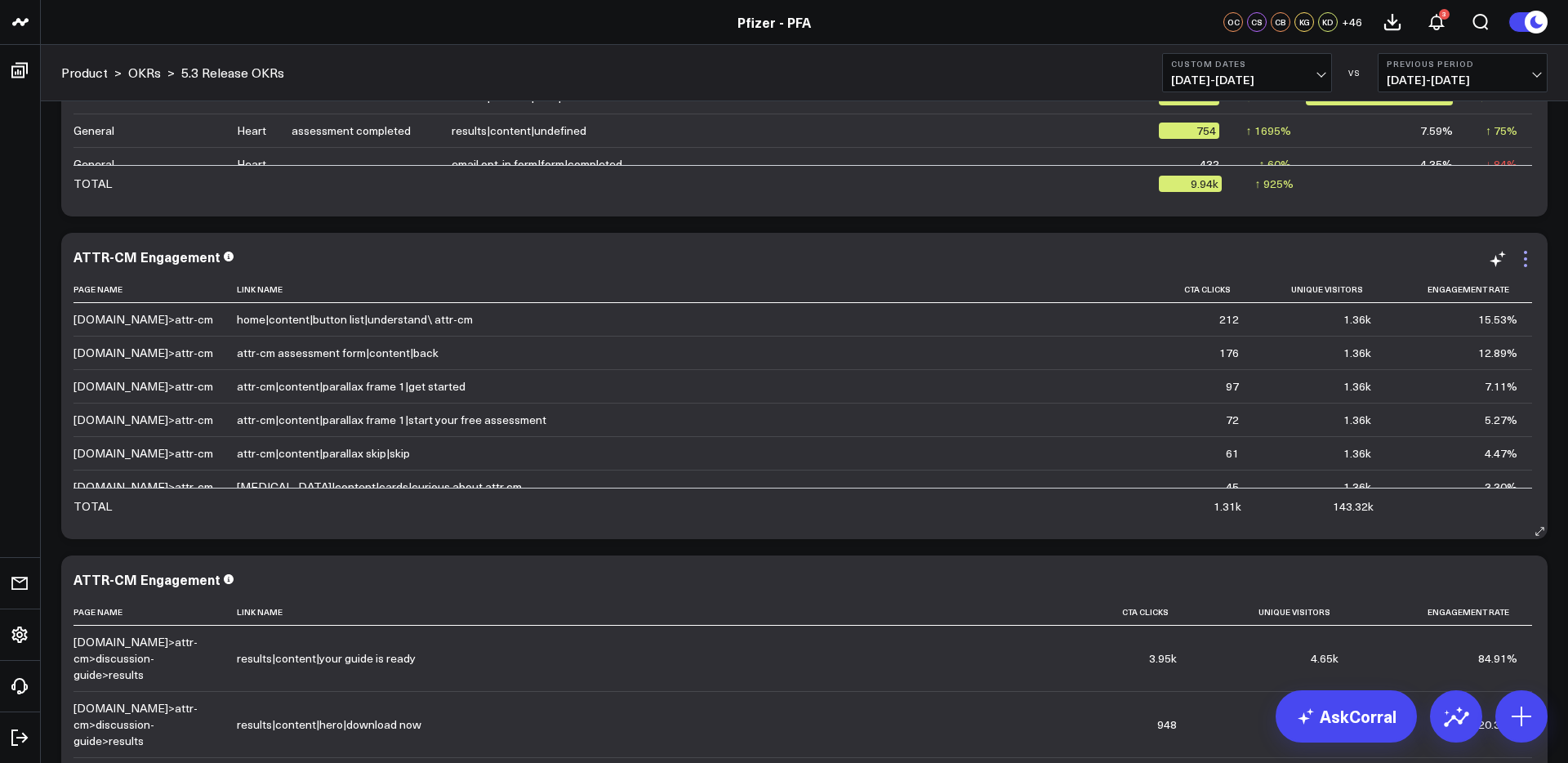
click at [1524, 265] on icon at bounding box center [1525, 266] width 3 height 3
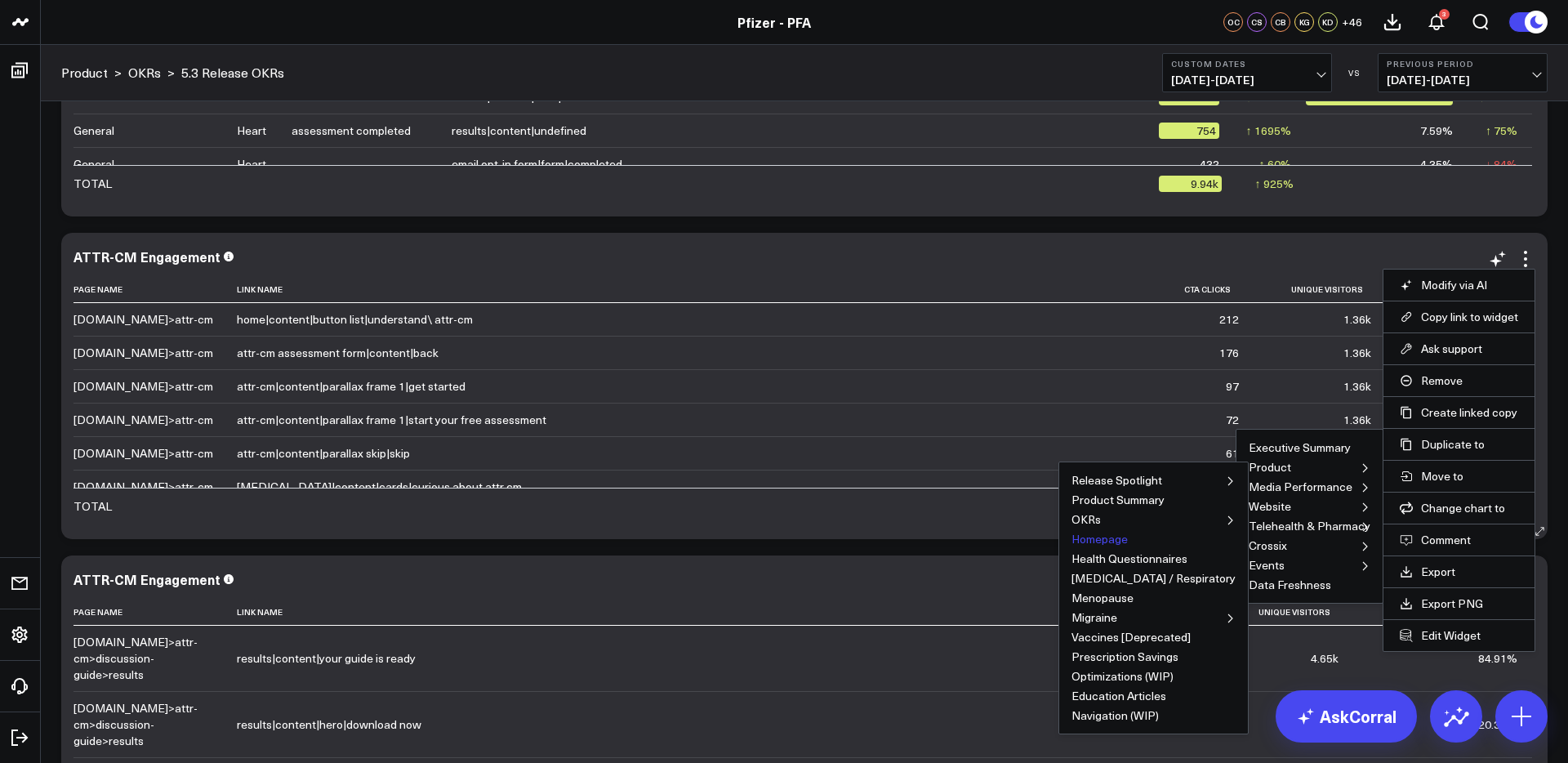
click at [1127, 538] on button "Homepage" at bounding box center [1099, 539] width 56 height 12
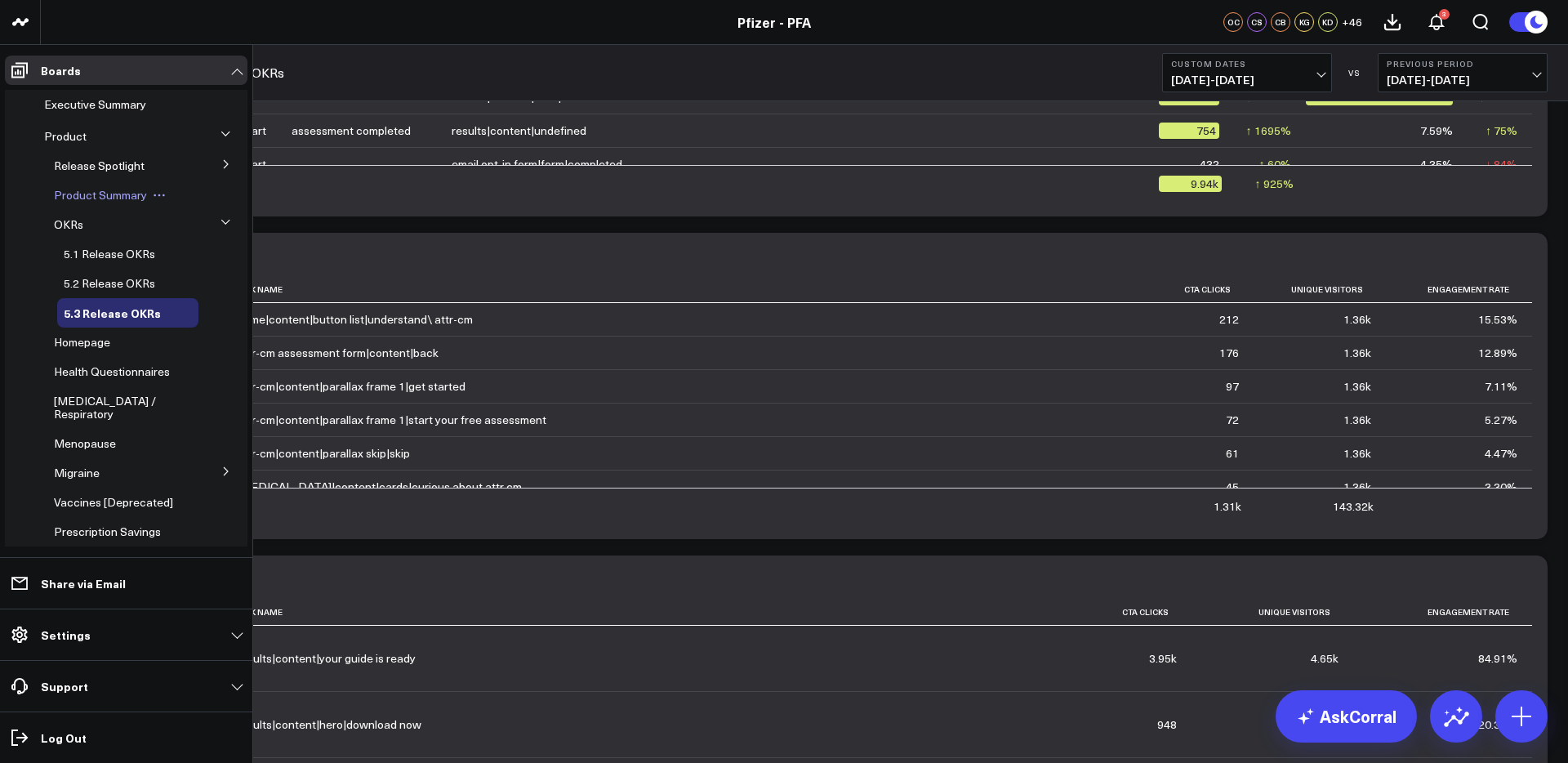
click at [112, 195] on span "Product Summary" at bounding box center [100, 195] width 93 height 16
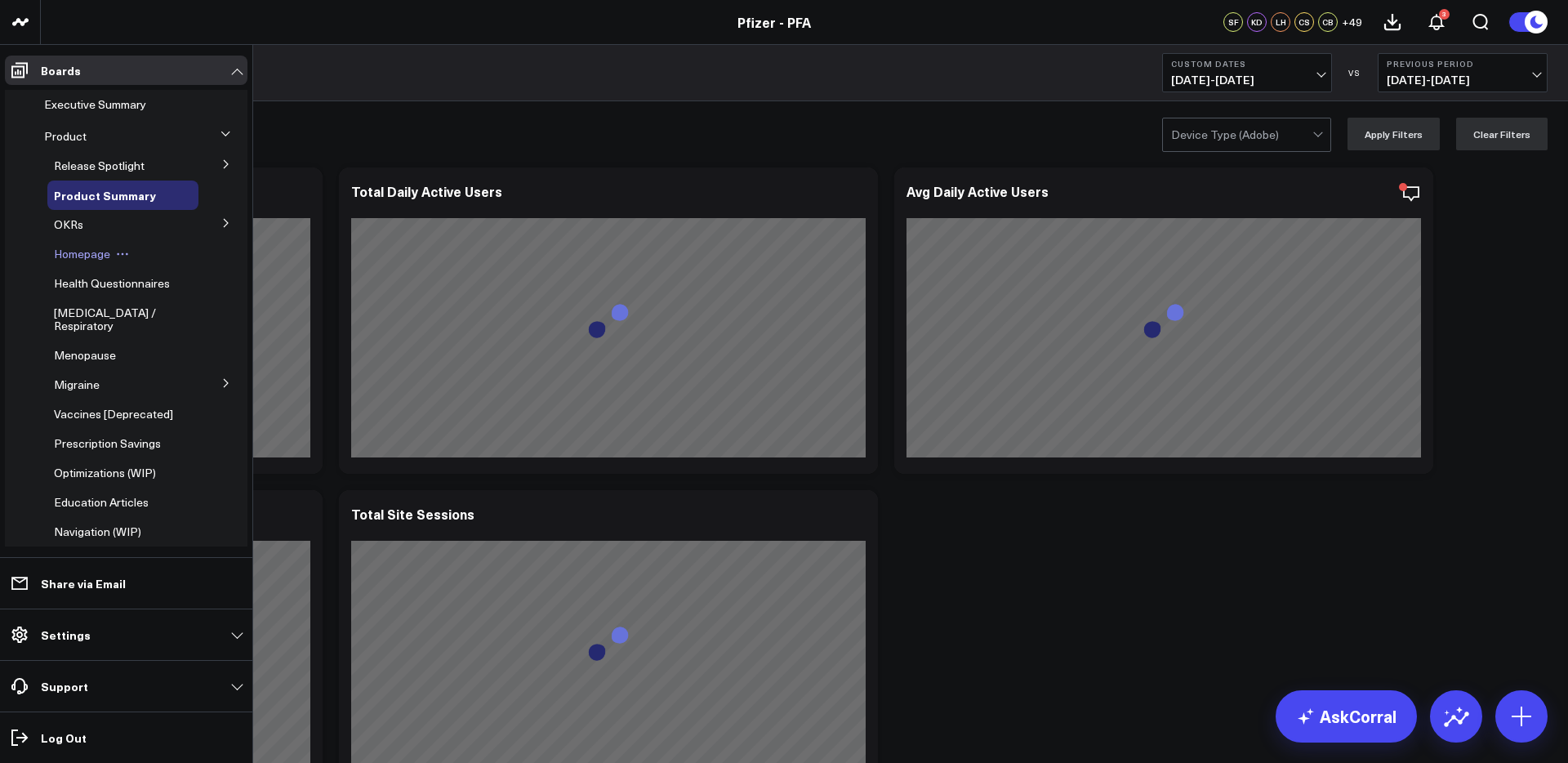
click at [91, 249] on span "Homepage" at bounding box center [82, 254] width 56 height 16
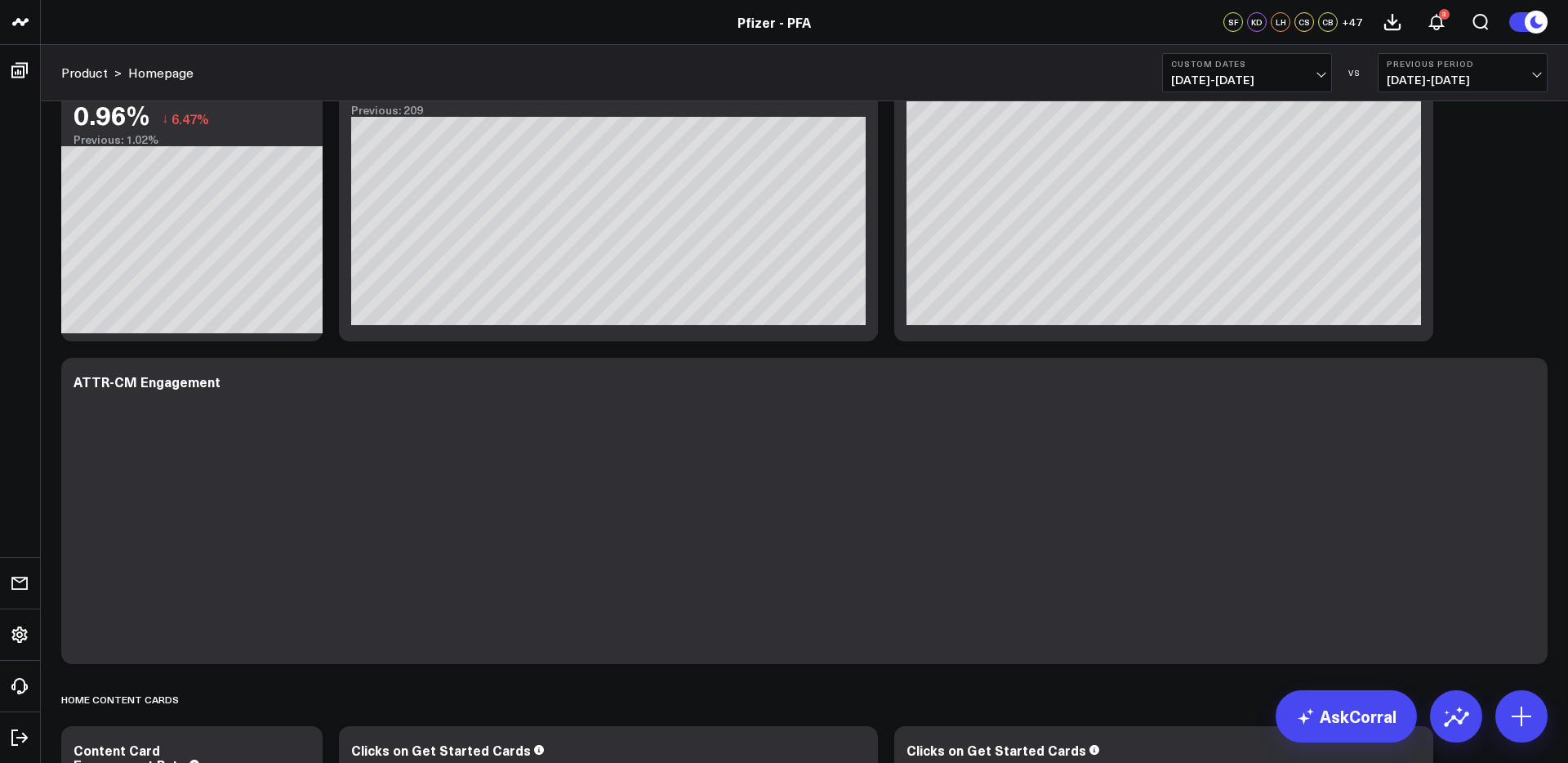
scroll to position [2272, 0]
click at [1522, 380] on icon at bounding box center [1525, 383] width 20 height 20
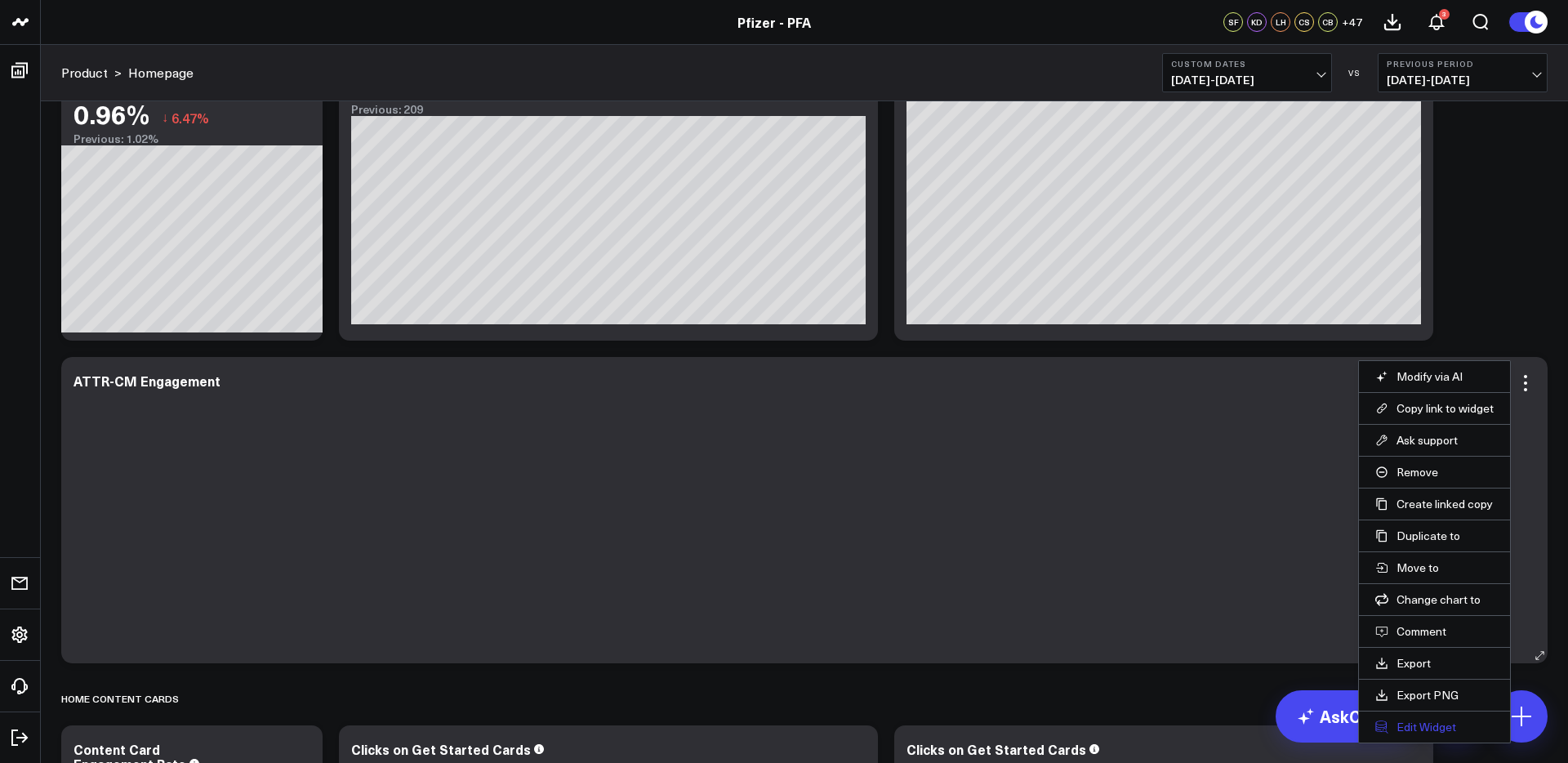
click at [1438, 724] on button "Edit Widget" at bounding box center [1433, 727] width 118 height 15
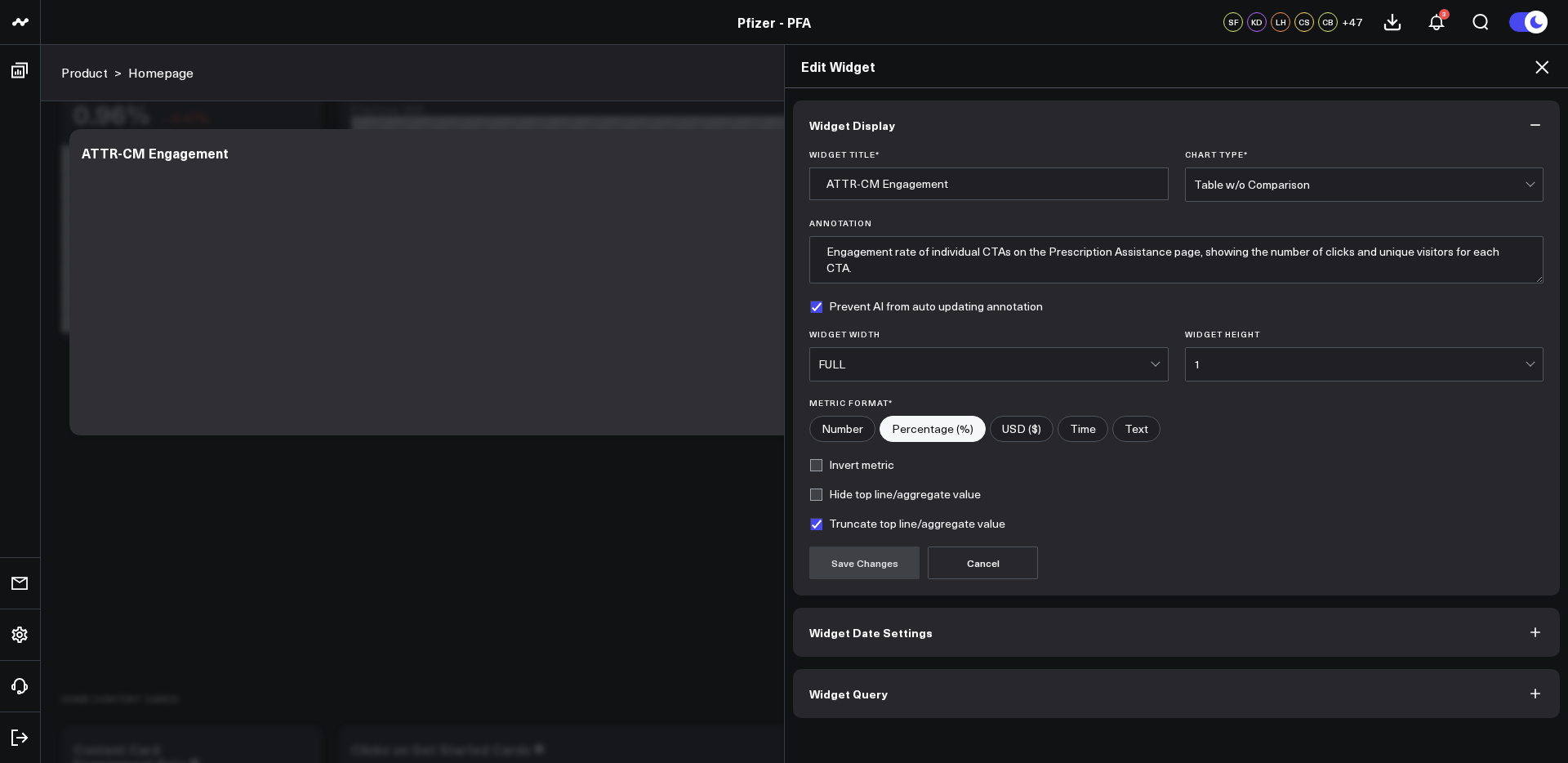
click at [954, 681] on button "Widget Query" at bounding box center [1176, 693] width 767 height 49
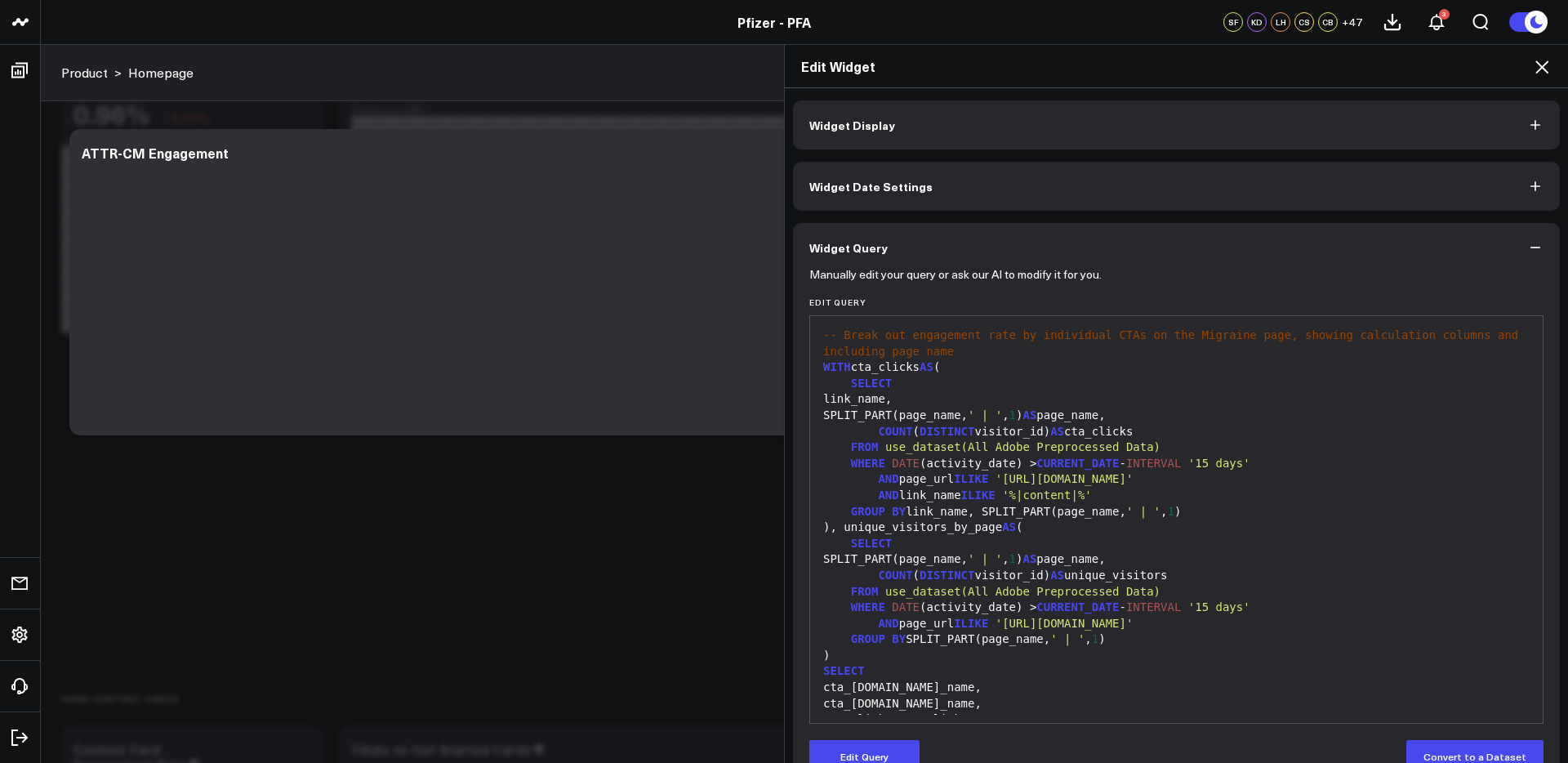
click at [1133, 476] on span "'https://www.pfizerforall.com/attr-cm'" at bounding box center [1064, 479] width 138 height 13
drag, startPoint x: 871, startPoint y: 759, endPoint x: 1013, endPoint y: 633, distance: 189.8
click at [873, 756] on button "Edit Query" at bounding box center [864, 756] width 111 height 33
drag, startPoint x: 1263, startPoint y: 478, endPoint x: 1211, endPoint y: 480, distance: 52.0
click at [1133, 480] on span "'https://www.pfizerforall.com/attr-cm'" at bounding box center [1064, 479] width 138 height 13
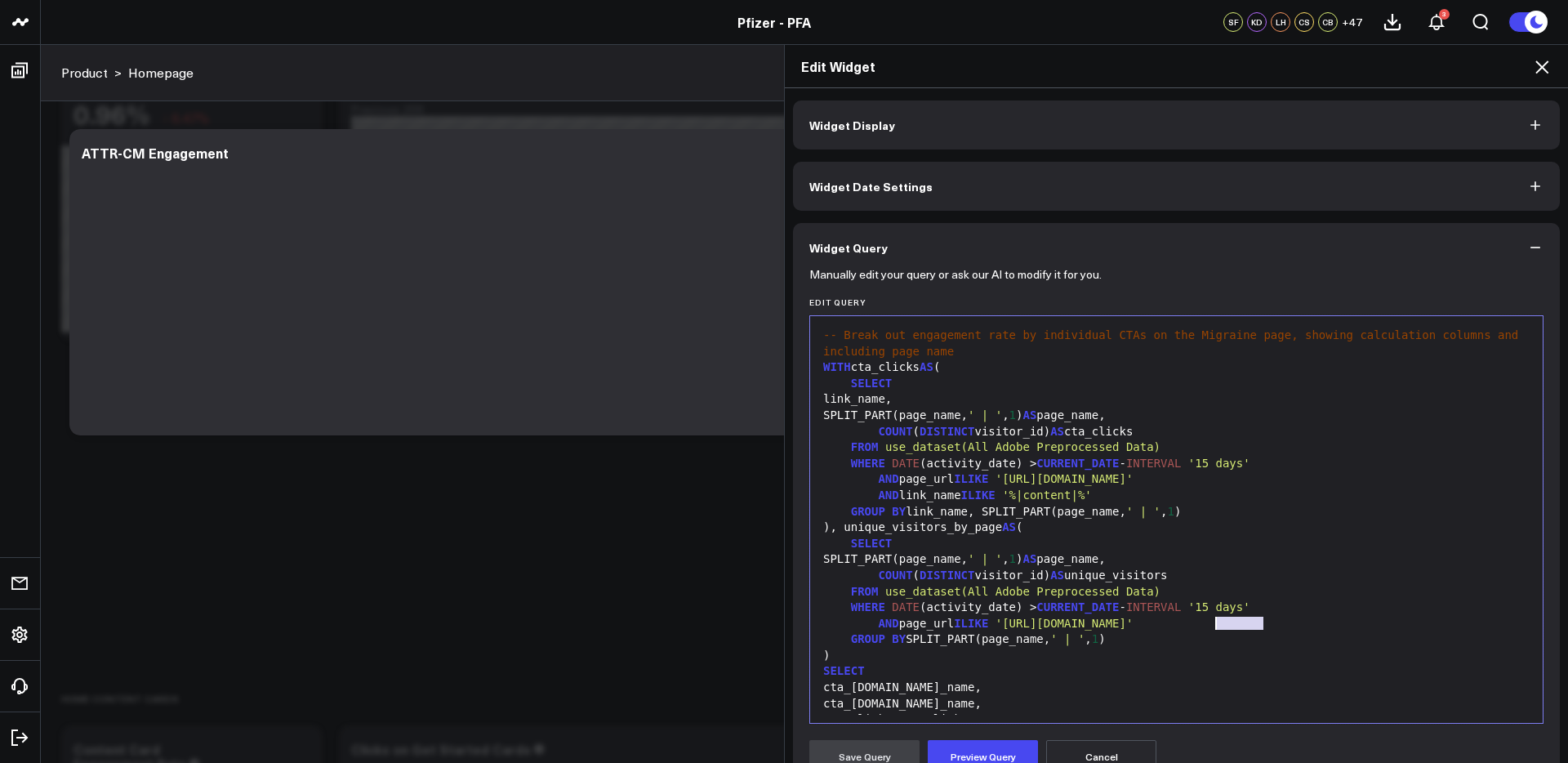
drag, startPoint x: 1263, startPoint y: 624, endPoint x: 1212, endPoint y: 627, distance: 51.1
click at [1133, 627] on span "'https://www.pfizerforall.com/attr-cm'" at bounding box center [1064, 623] width 138 height 13
click at [983, 760] on button "Preview Query" at bounding box center [983, 756] width 111 height 33
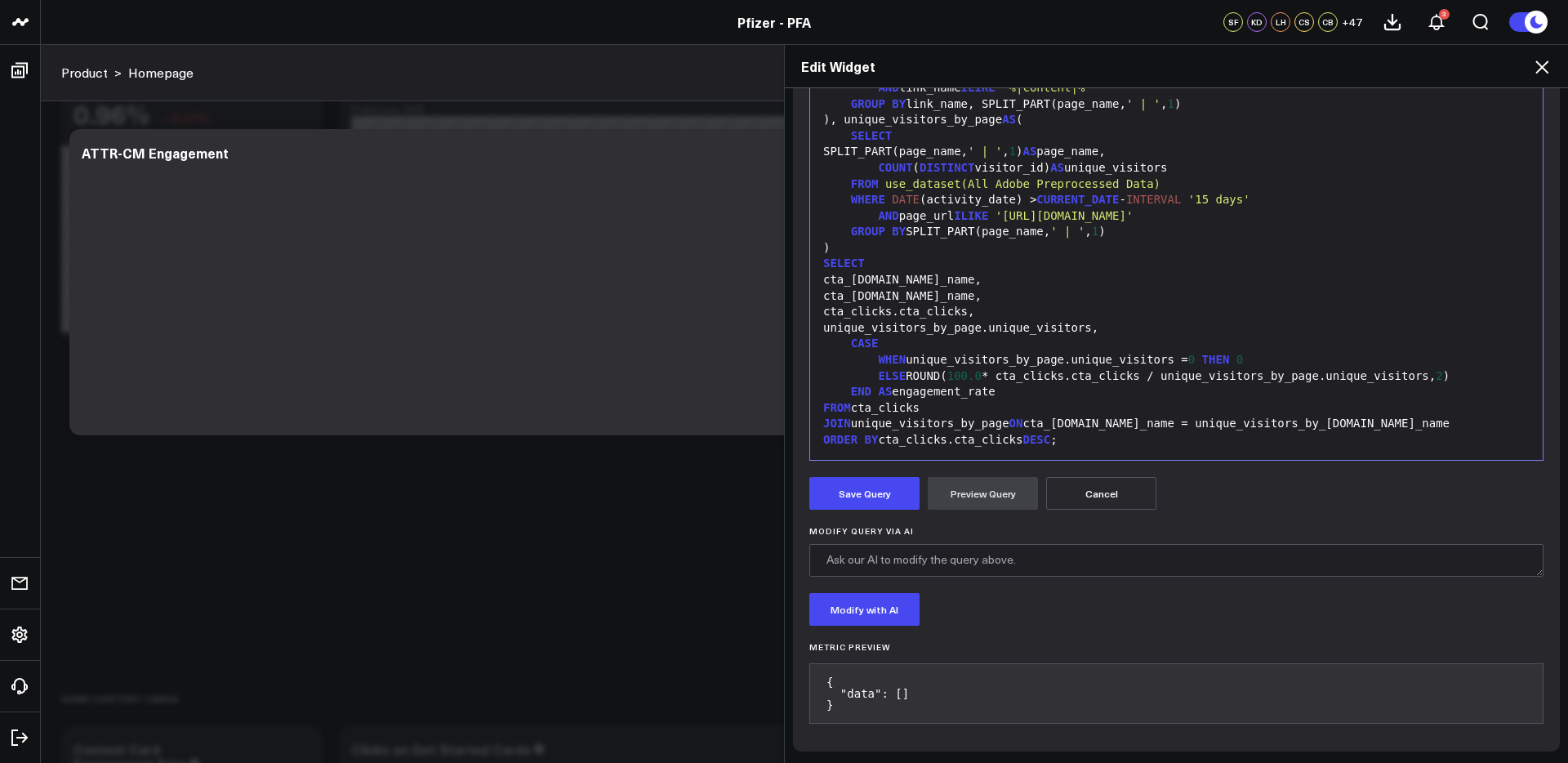
scroll to position [262, 0]
click at [882, 494] on button "Save Query" at bounding box center [864, 495] width 111 height 33
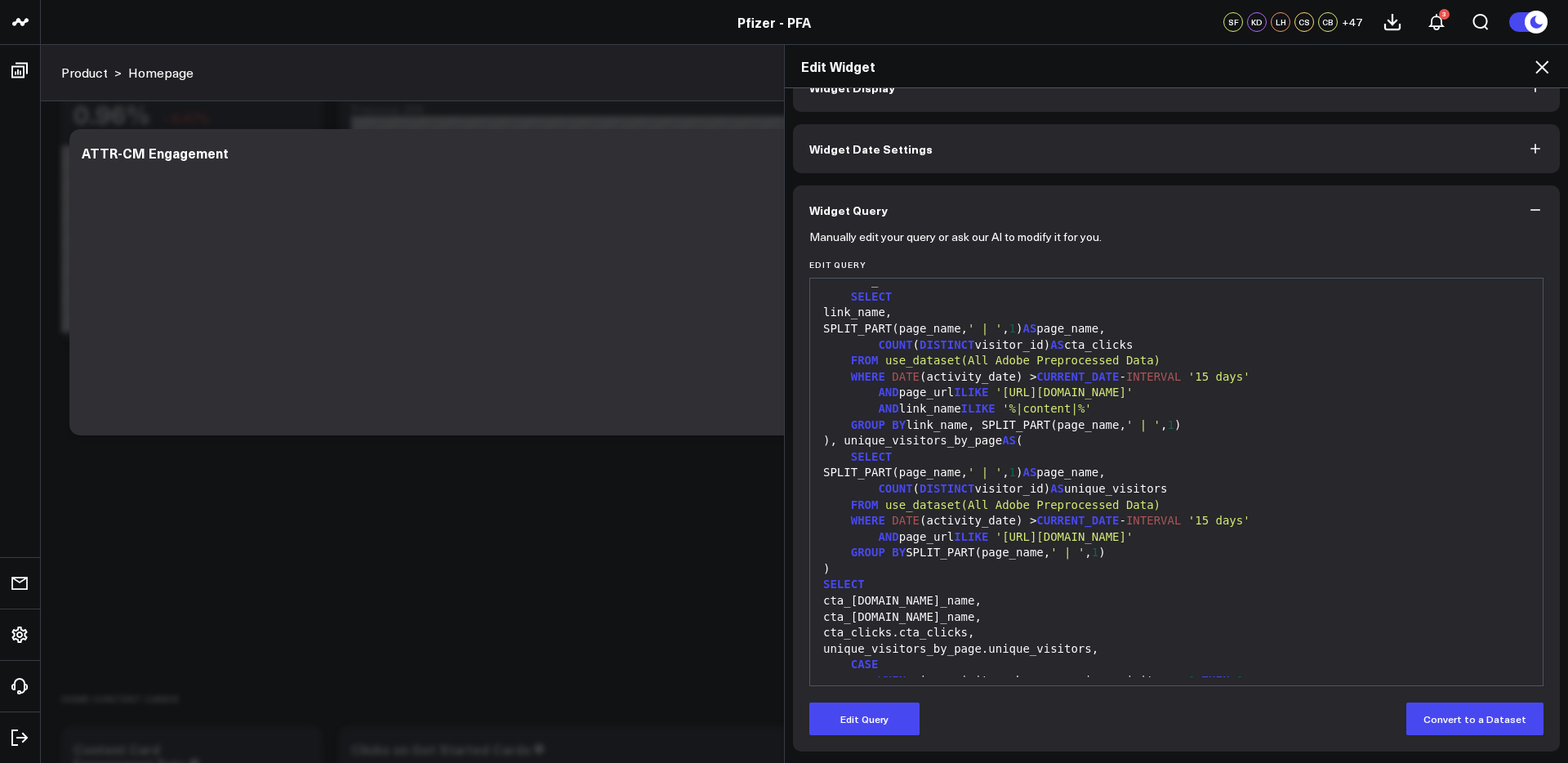
scroll to position [0, 0]
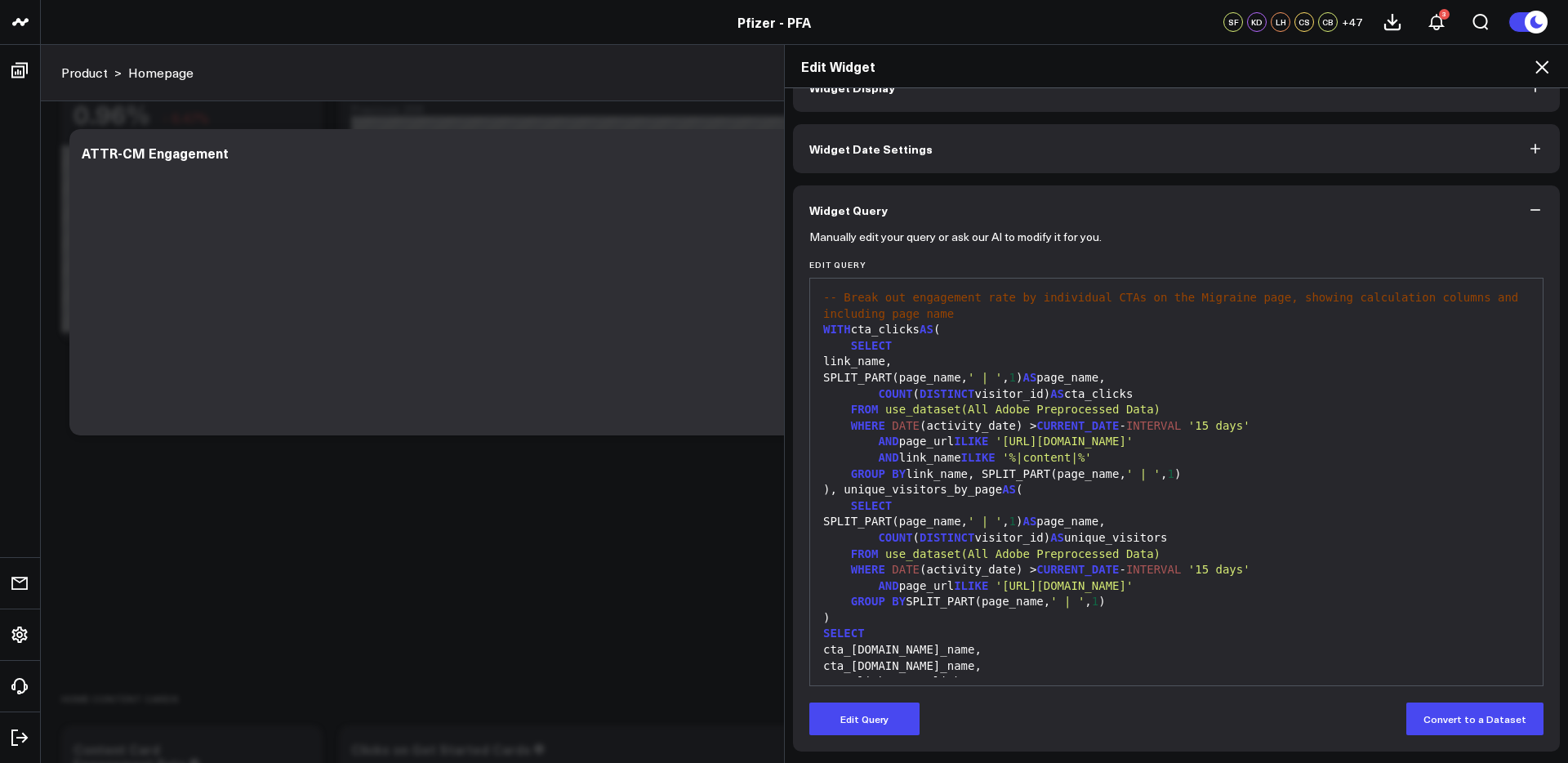
click at [1540, 69] on icon at bounding box center [1542, 67] width 13 height 13
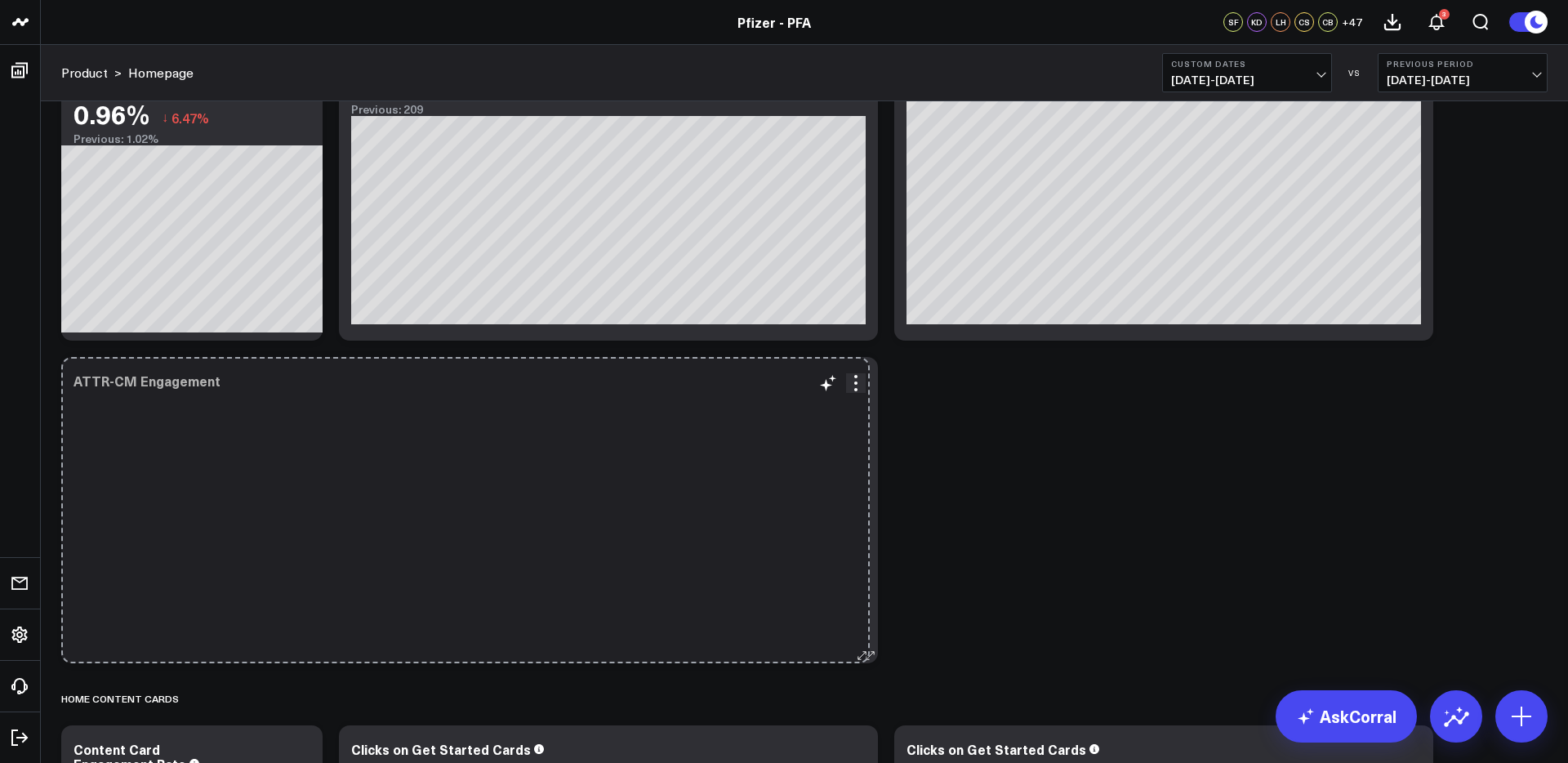
drag, startPoint x: 1540, startPoint y: 655, endPoint x: 862, endPoint y: 655, distance: 678.0
click at [864, 655] on icon at bounding box center [870, 656] width 12 height 12
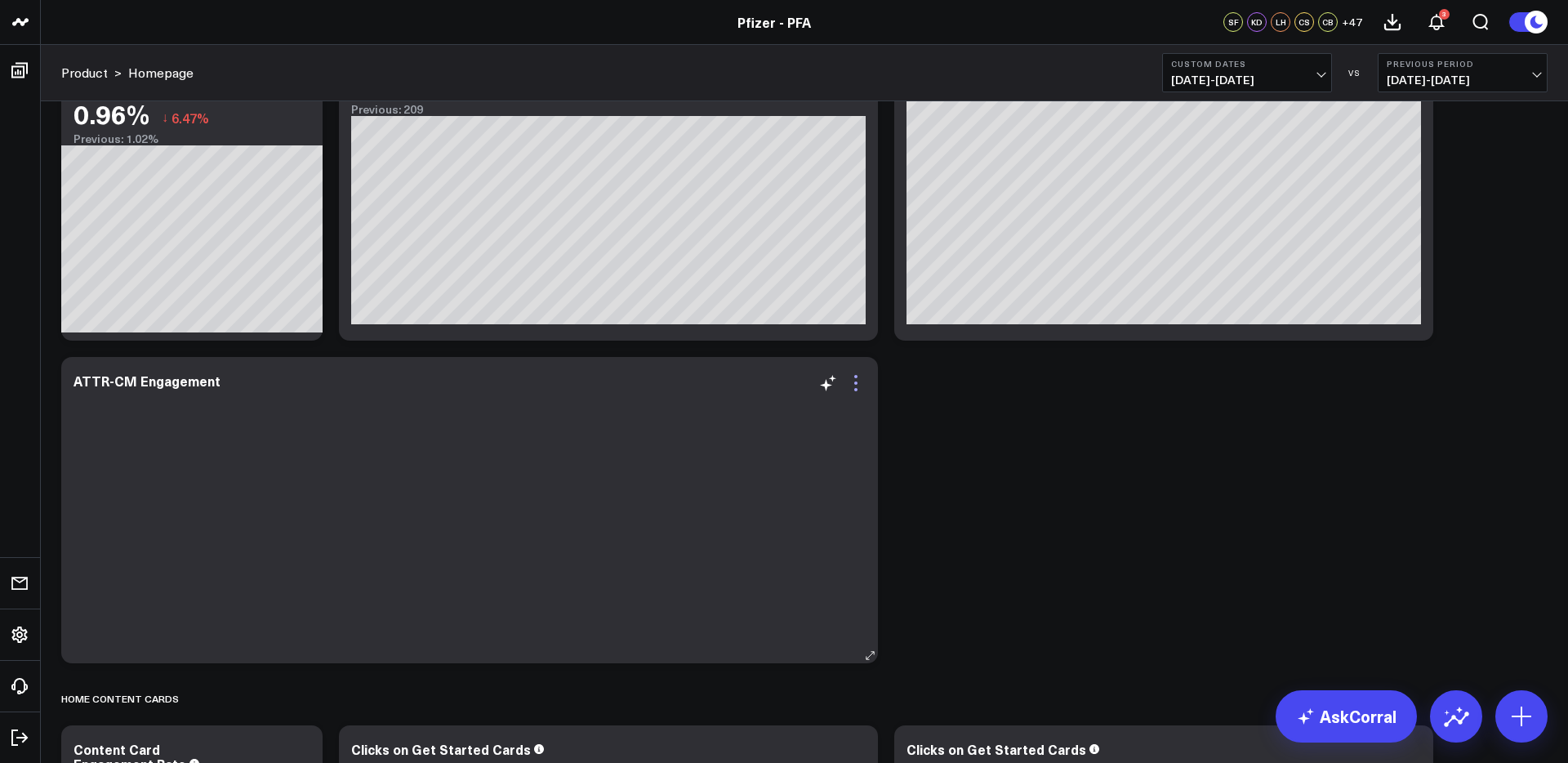
click at [854, 384] on icon at bounding box center [856, 383] width 3 height 3
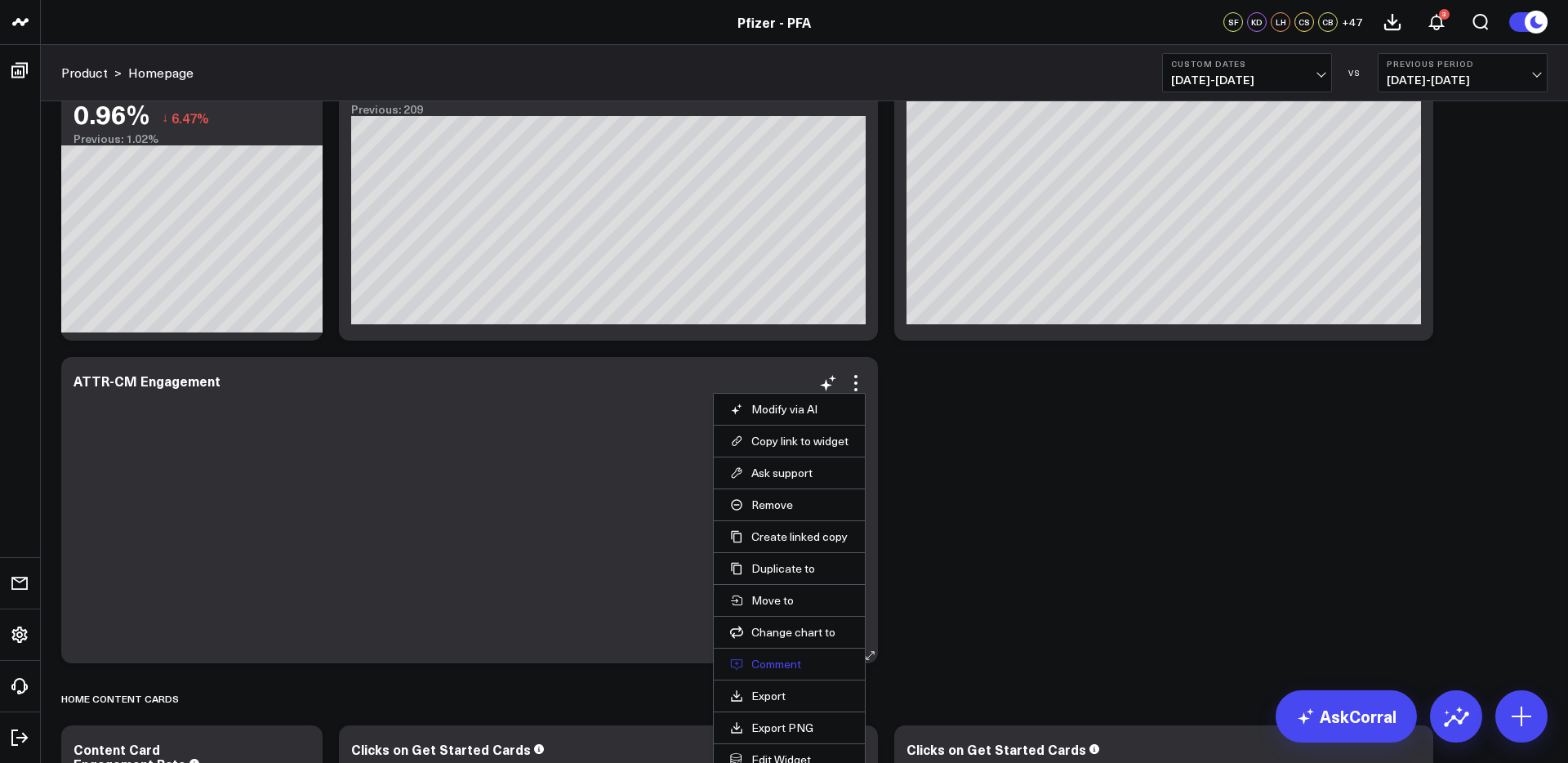
scroll to position [2355, 0]
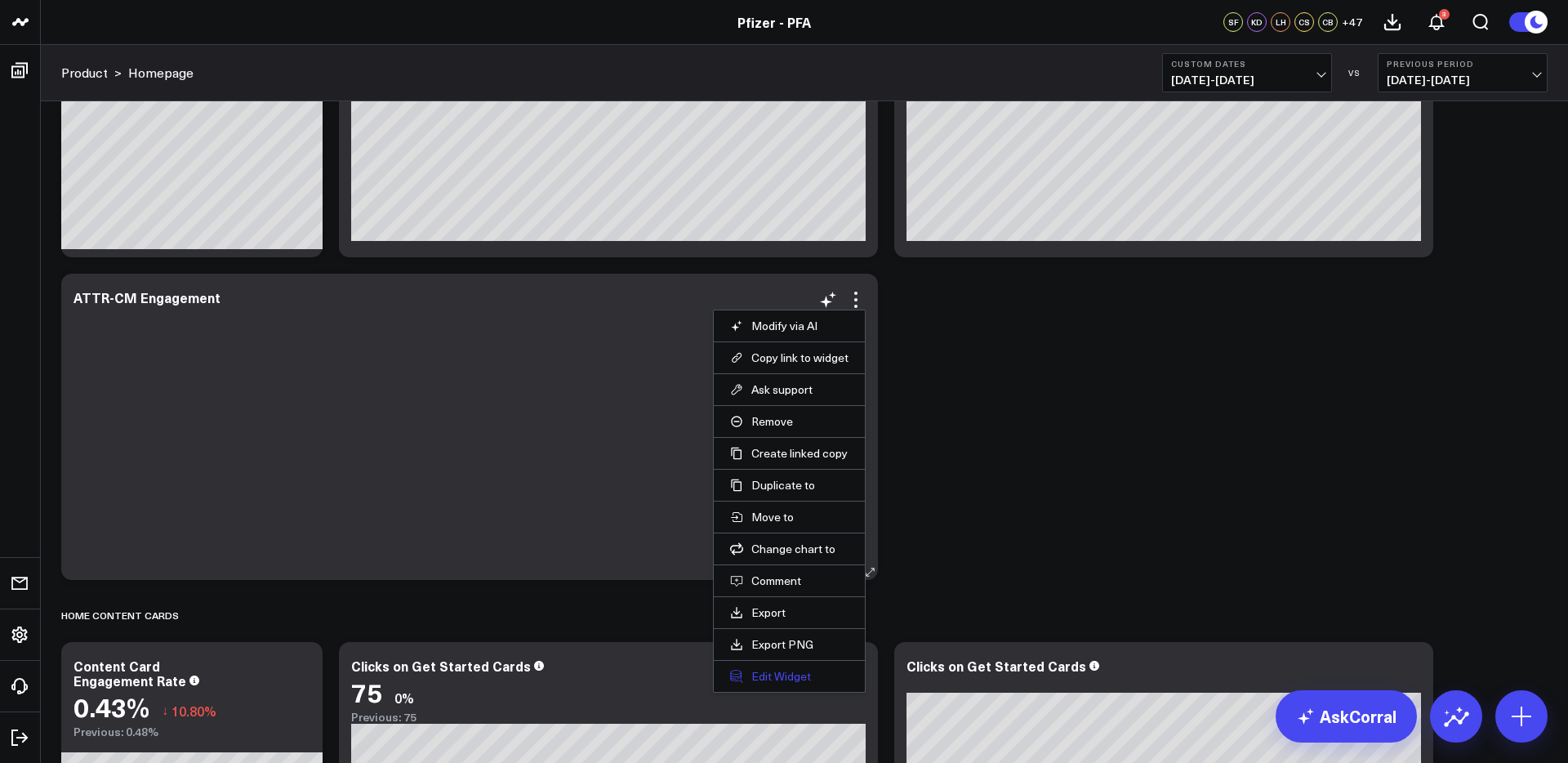
click at [783, 676] on button "Edit Widget" at bounding box center [789, 676] width 118 height 15
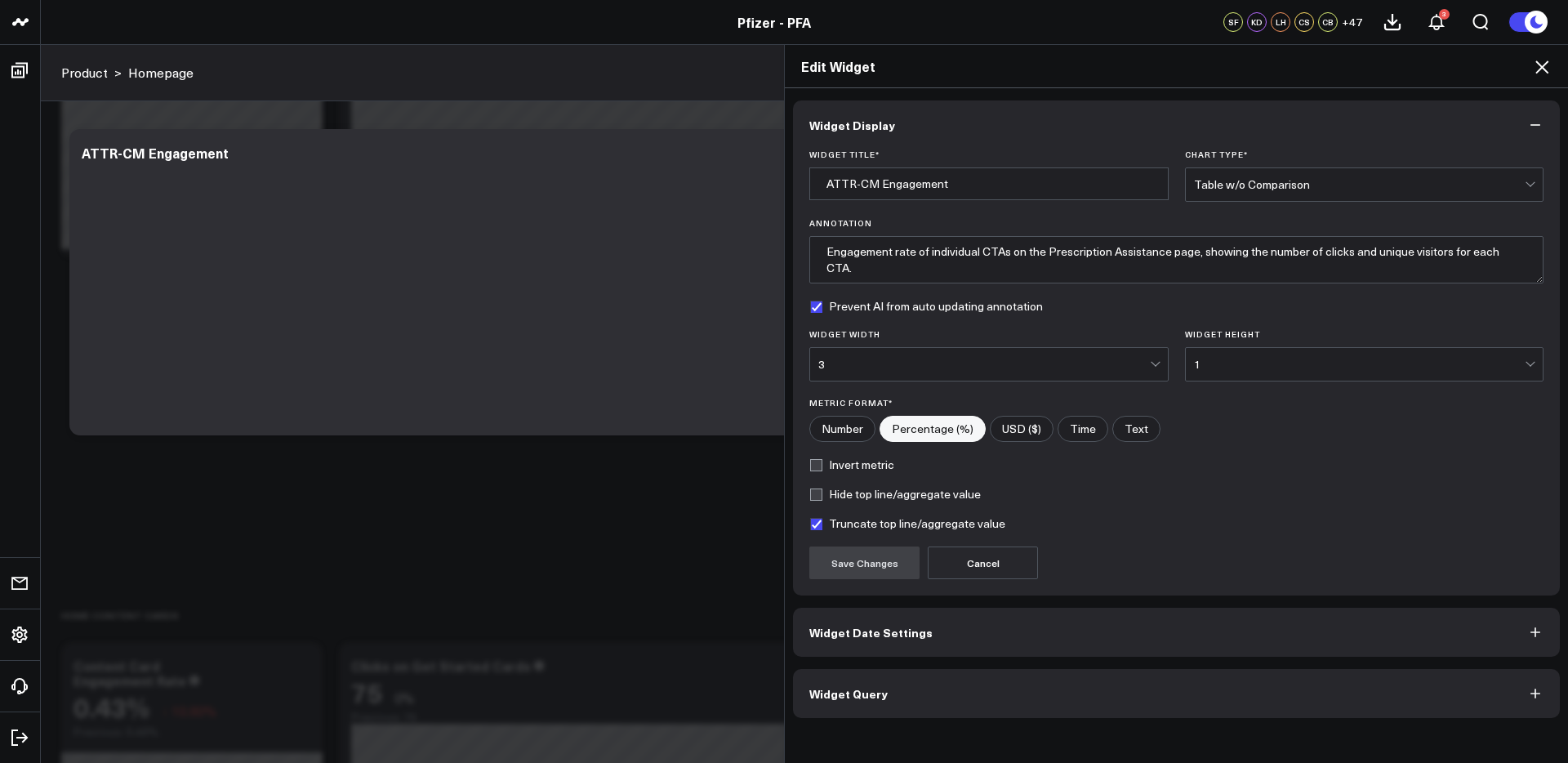
click at [1226, 686] on button "Widget Query" at bounding box center [1176, 693] width 767 height 49
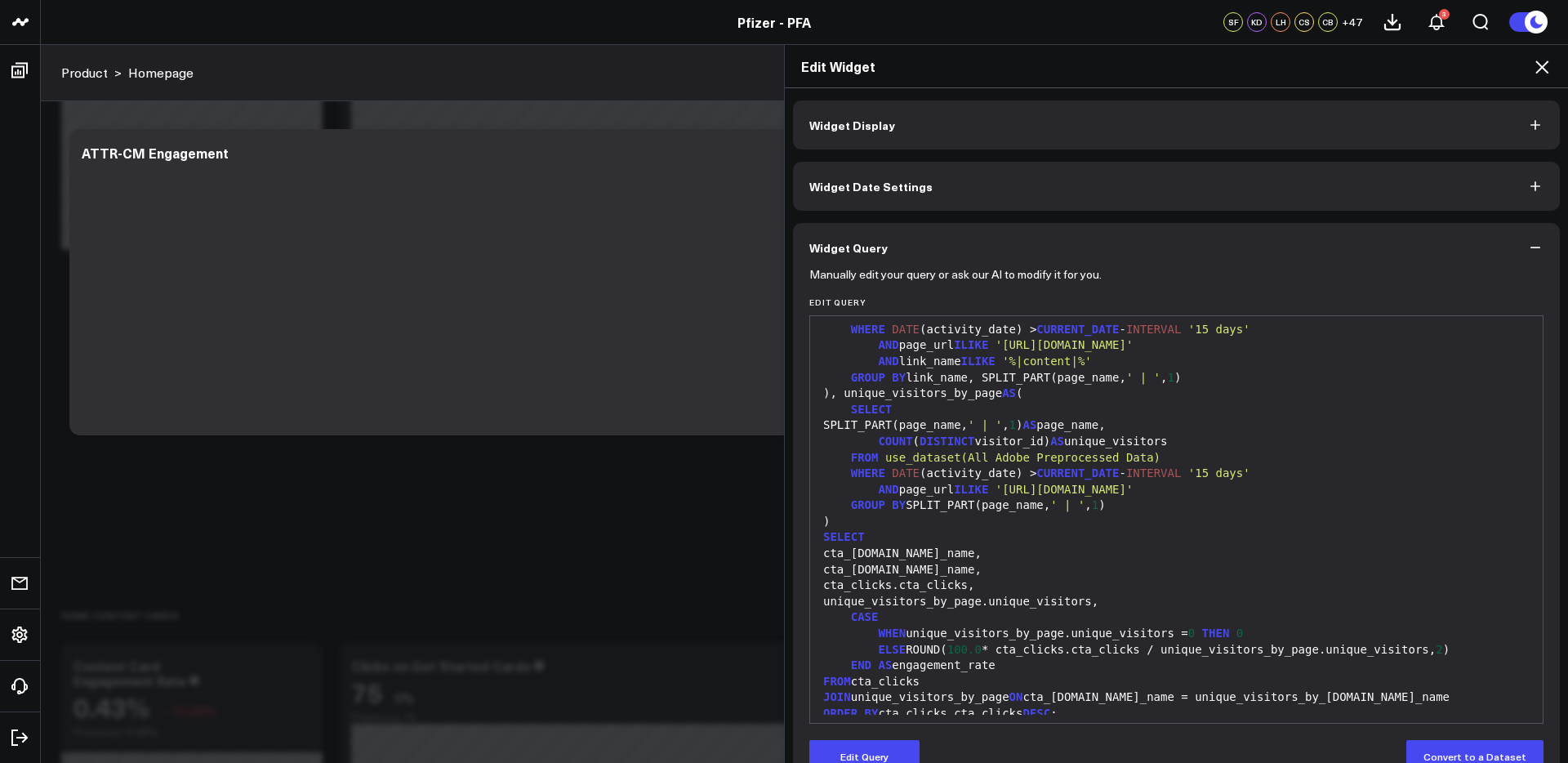
scroll to position [126, 0]
drag, startPoint x: 1000, startPoint y: 353, endPoint x: 968, endPoint y: 352, distance: 32.0
click at [968, 352] on div "AND page_url ILIKE 'https://www.pfizerforall.com/'" at bounding box center [1176, 348] width 716 height 17
drag, startPoint x: 888, startPoint y: 756, endPoint x: 942, endPoint y: 656, distance: 113.6
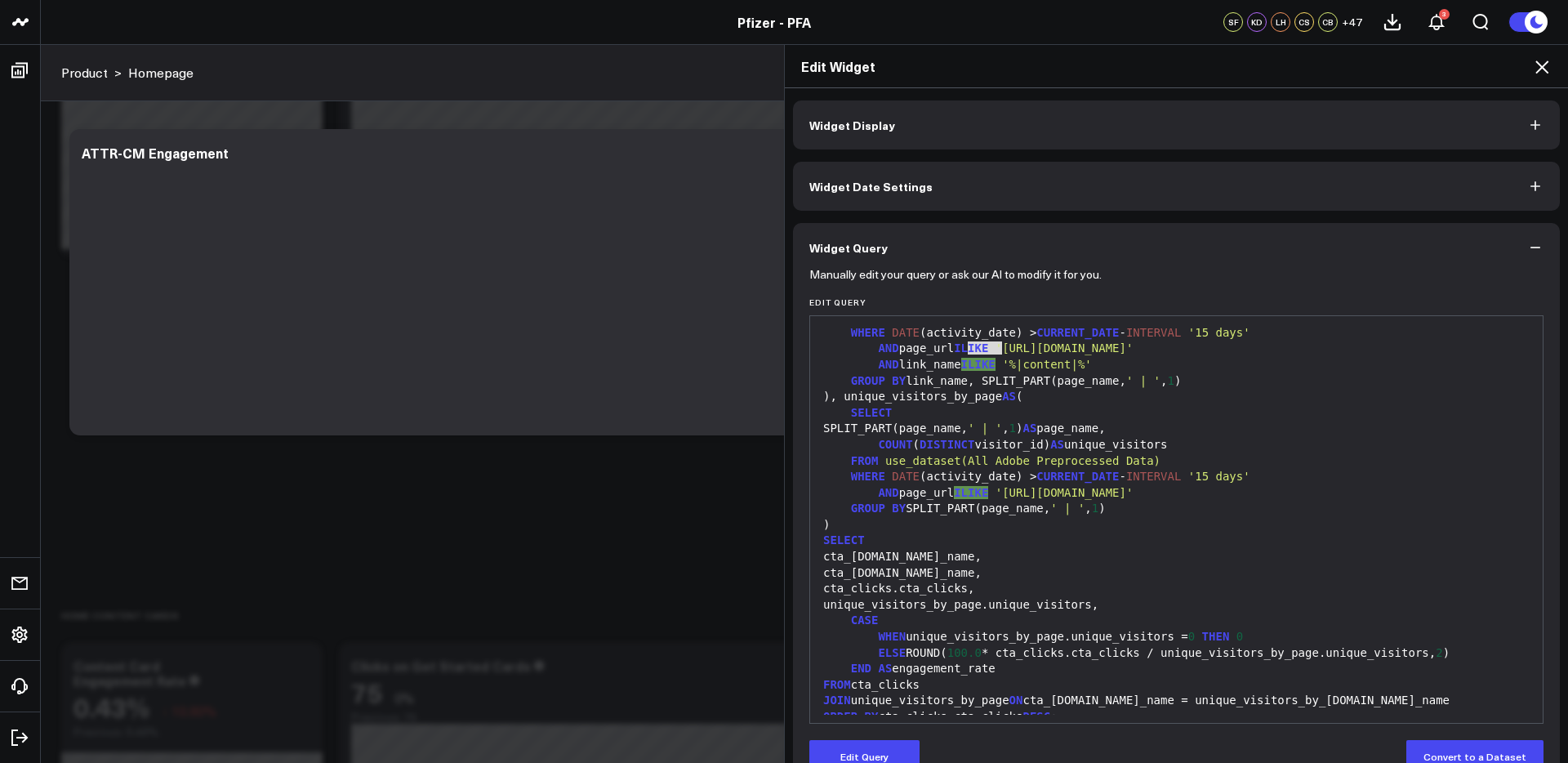
click at [888, 754] on button "Edit Query" at bounding box center [864, 756] width 111 height 33
click at [988, 352] on span "ILIKE" at bounding box center [971, 348] width 35 height 13
drag, startPoint x: 1004, startPoint y: 345, endPoint x: 966, endPoint y: 347, distance: 38.1
click at [966, 347] on div "AND page_url ILIKE 'https://www.pfizerforall.com/'" at bounding box center [1176, 349] width 716 height 17
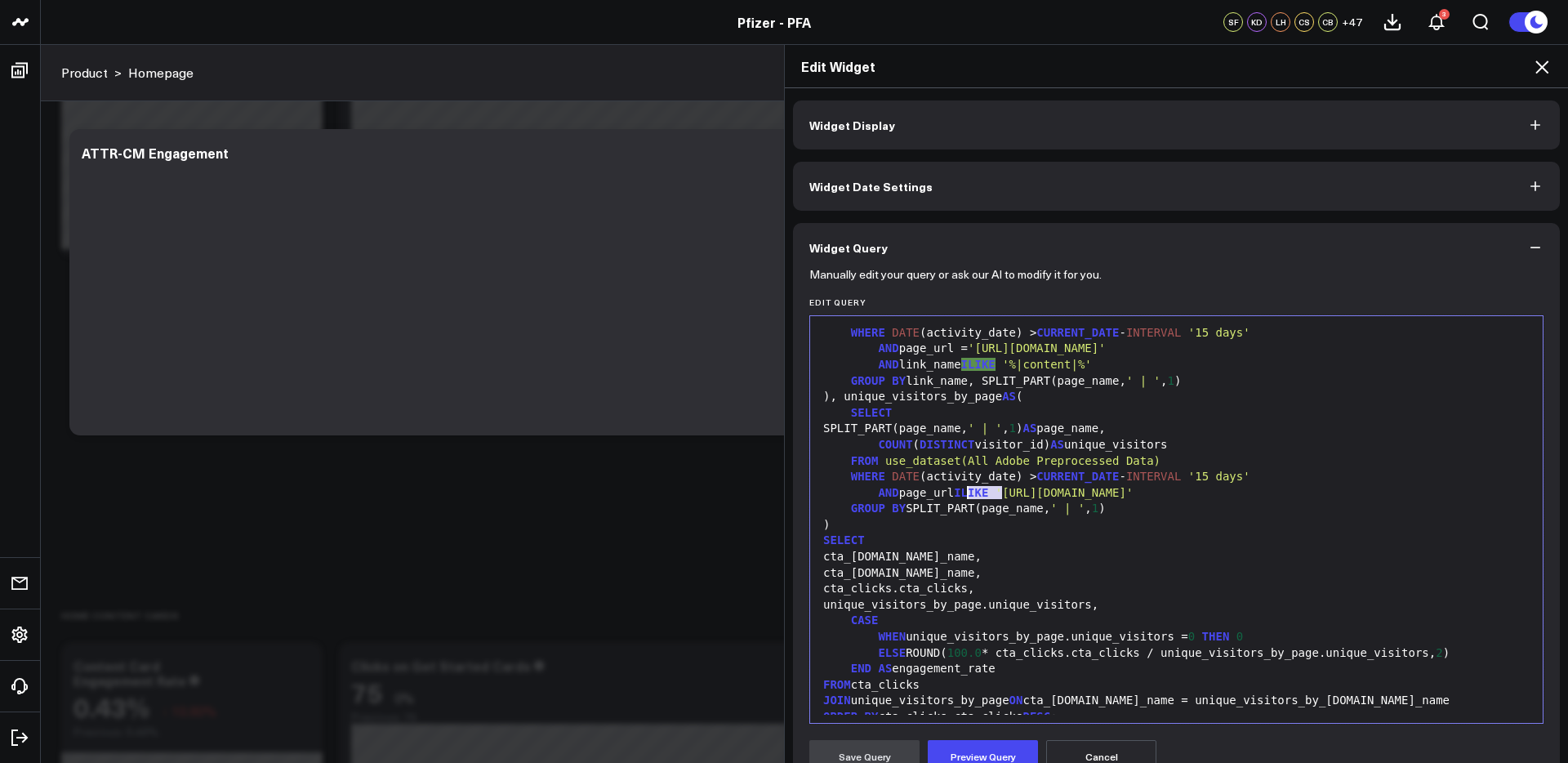
drag, startPoint x: 992, startPoint y: 493, endPoint x: 966, endPoint y: 494, distance: 26.0
click at [966, 494] on div "AND page_url ILIKE 'https://www.pfizerforall.com/'" at bounding box center [1176, 494] width 716 height 17
drag, startPoint x: 1004, startPoint y: 755, endPoint x: 1018, endPoint y: 728, distance: 30.4
click at [1004, 753] on button "Preview Query" at bounding box center [983, 756] width 111 height 33
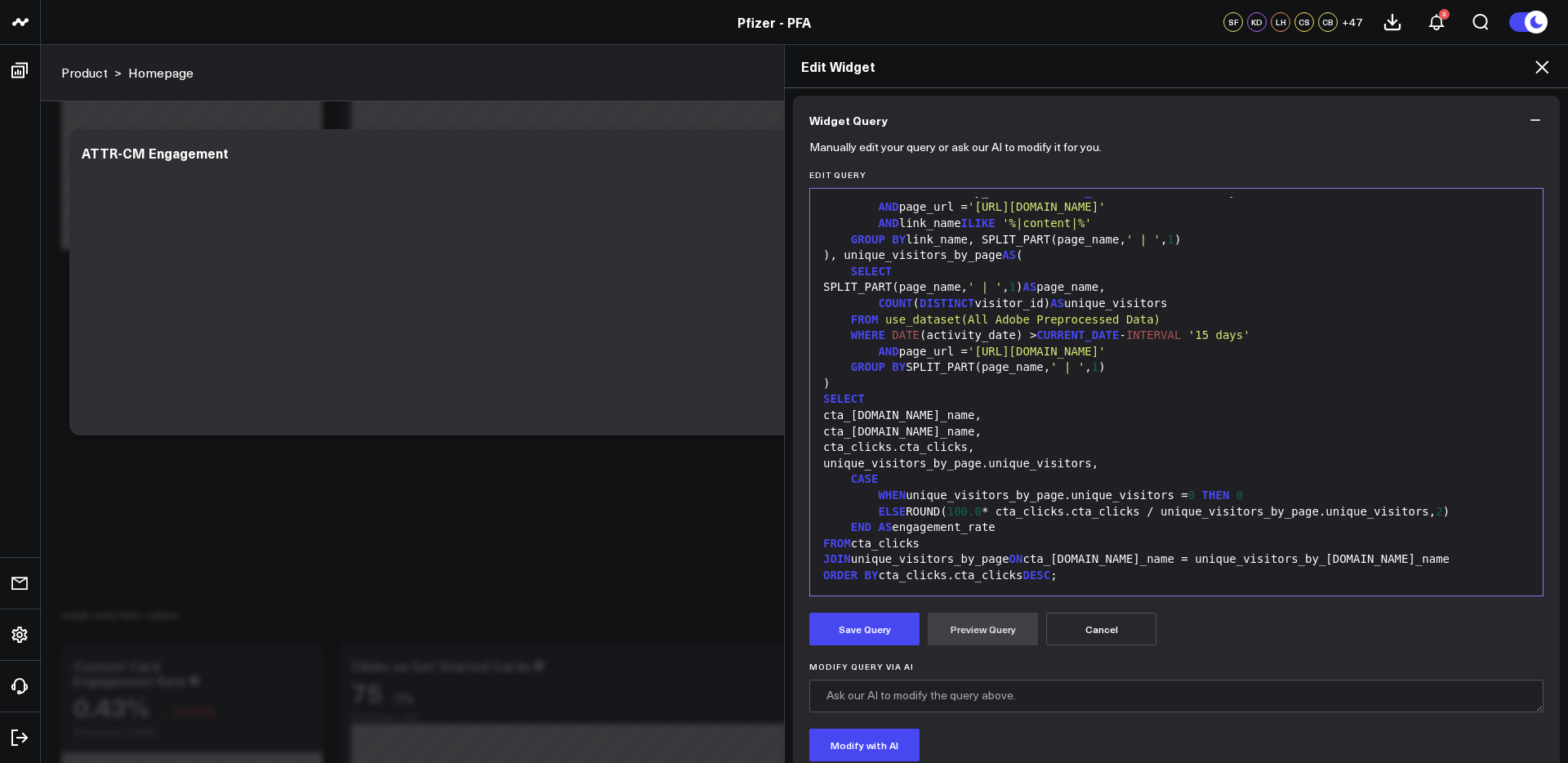
scroll to position [113, 0]
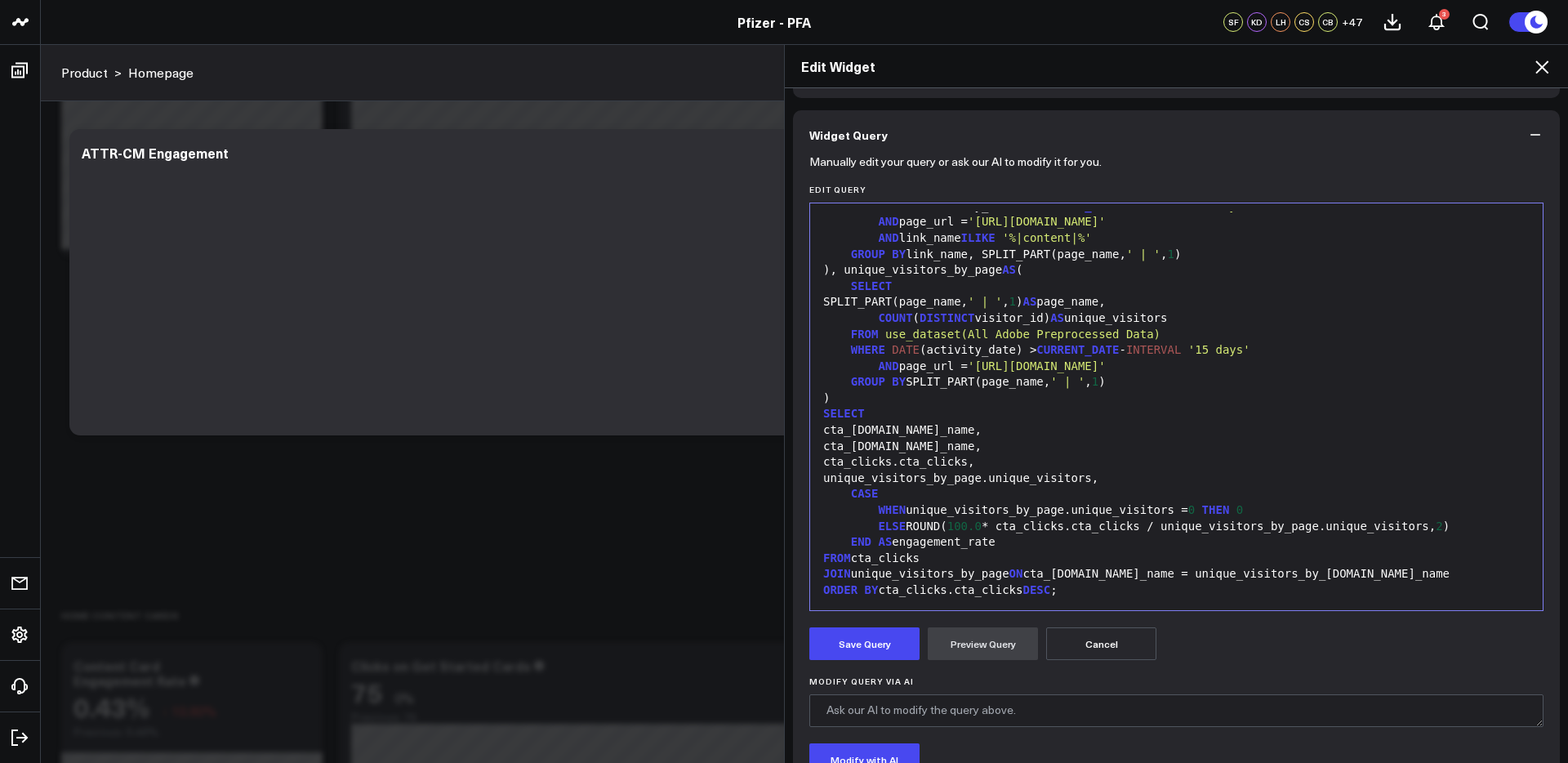
click at [1106, 366] on span "'https://www.pfizerforall.com/'" at bounding box center [1036, 366] width 138 height 13
click at [1106, 223] on span "'https://www.pfizerforall.com/'" at bounding box center [1036, 221] width 138 height 13
click at [1001, 636] on button "Preview Query" at bounding box center [983, 644] width 111 height 33
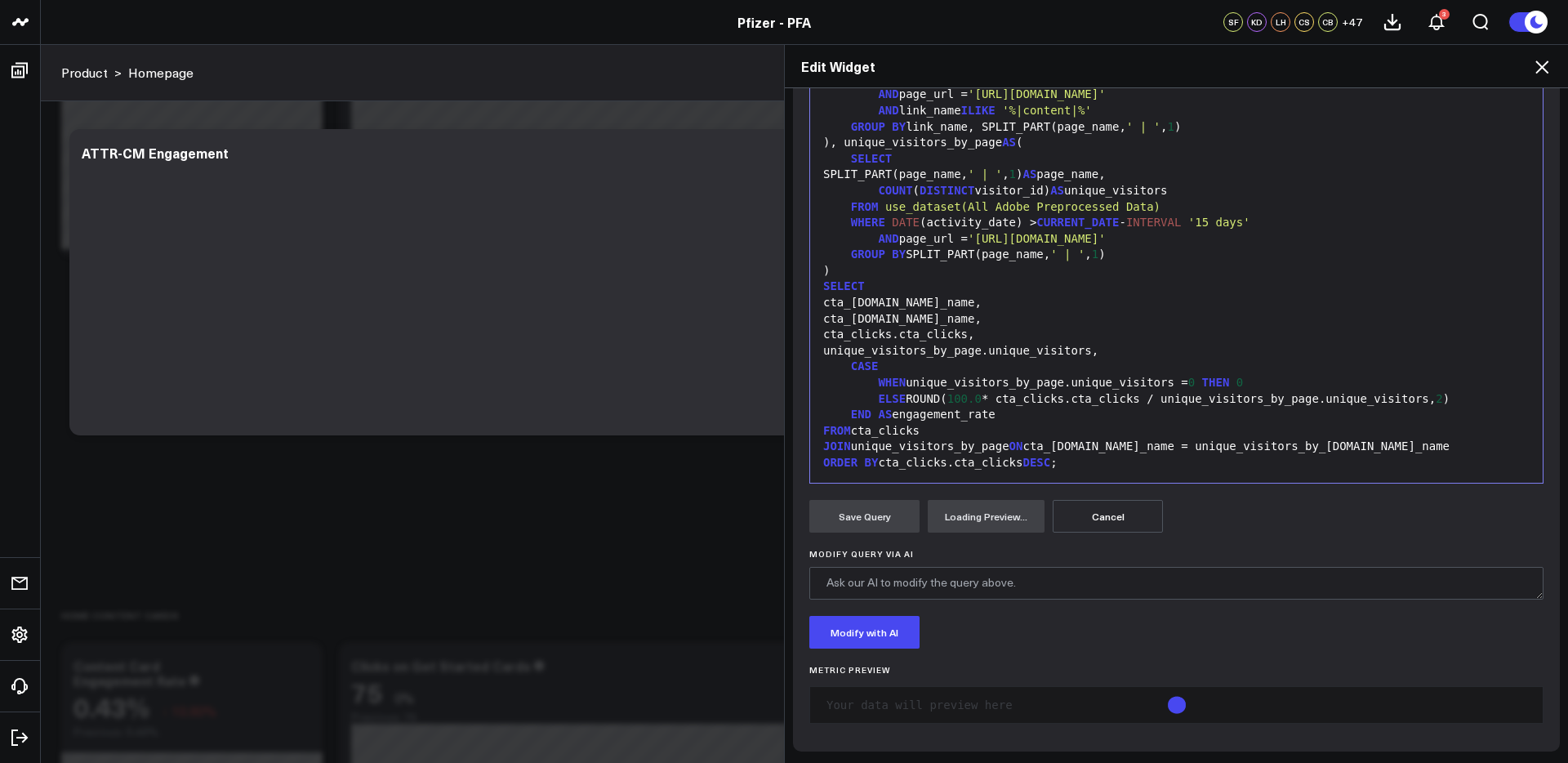
scroll to position [241, 0]
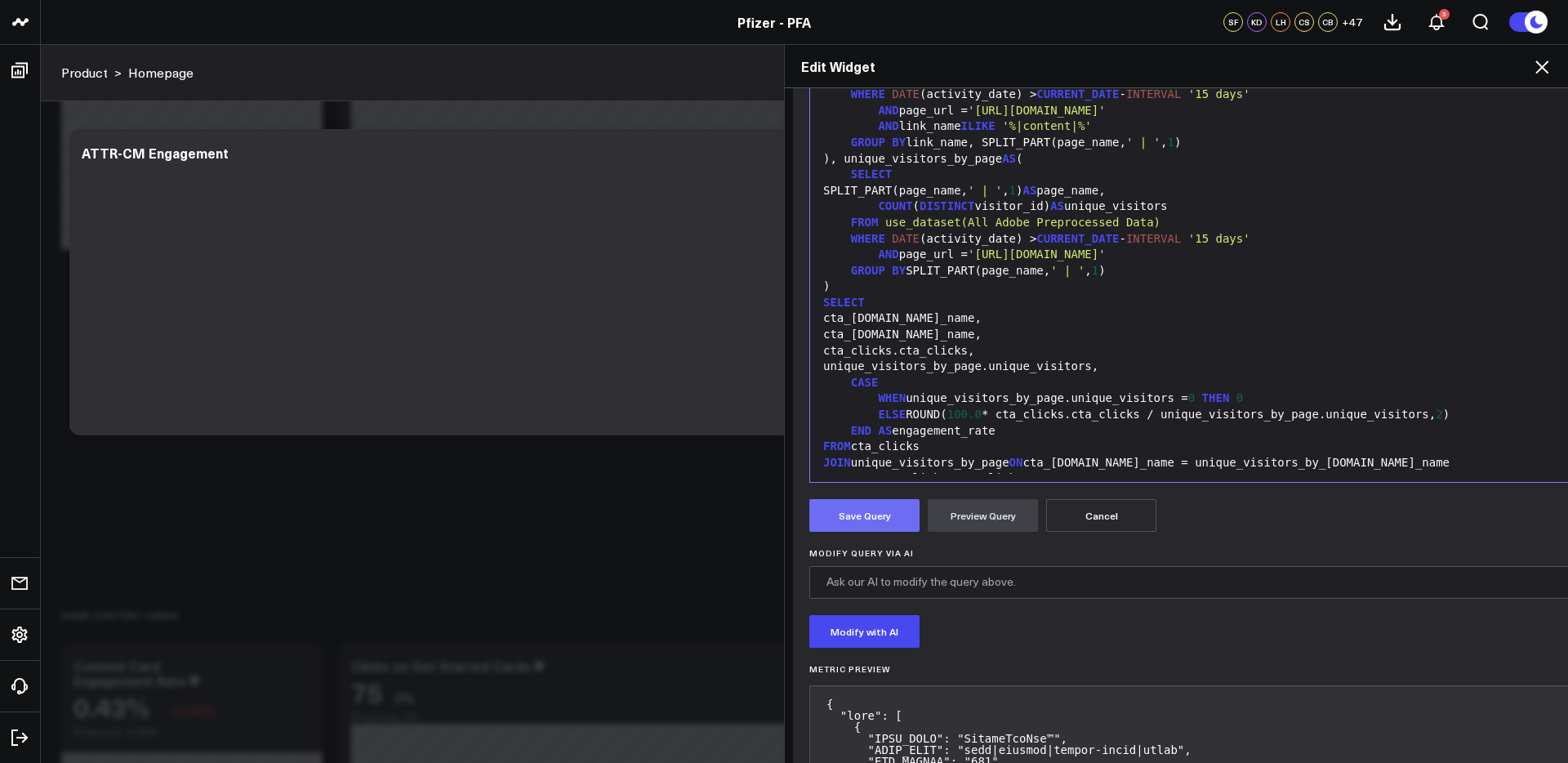
click at [883, 520] on button "Save Query" at bounding box center [864, 516] width 111 height 33
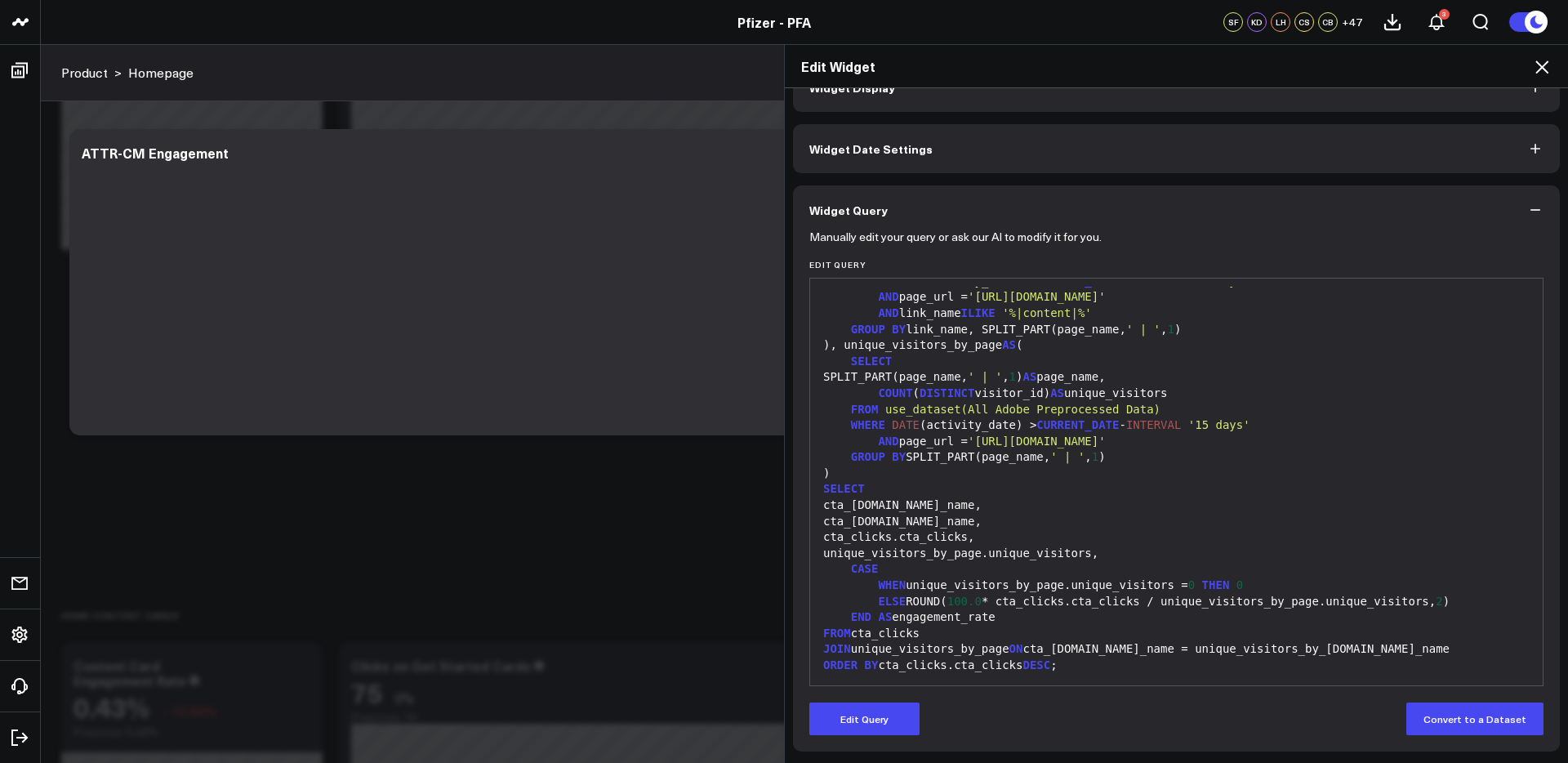
scroll to position [0, 0]
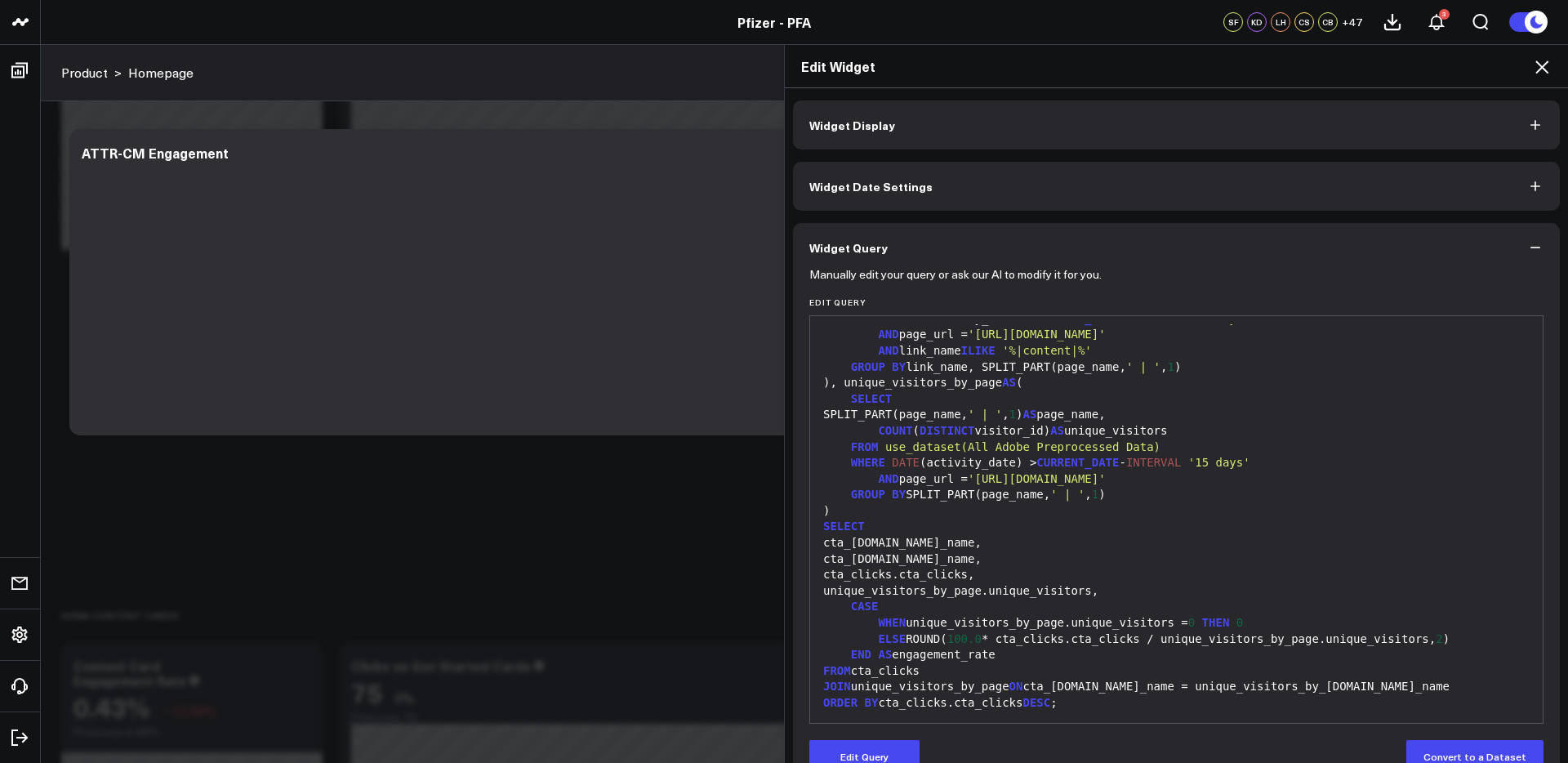
click at [1186, 123] on button "Widget Display" at bounding box center [1176, 125] width 767 height 49
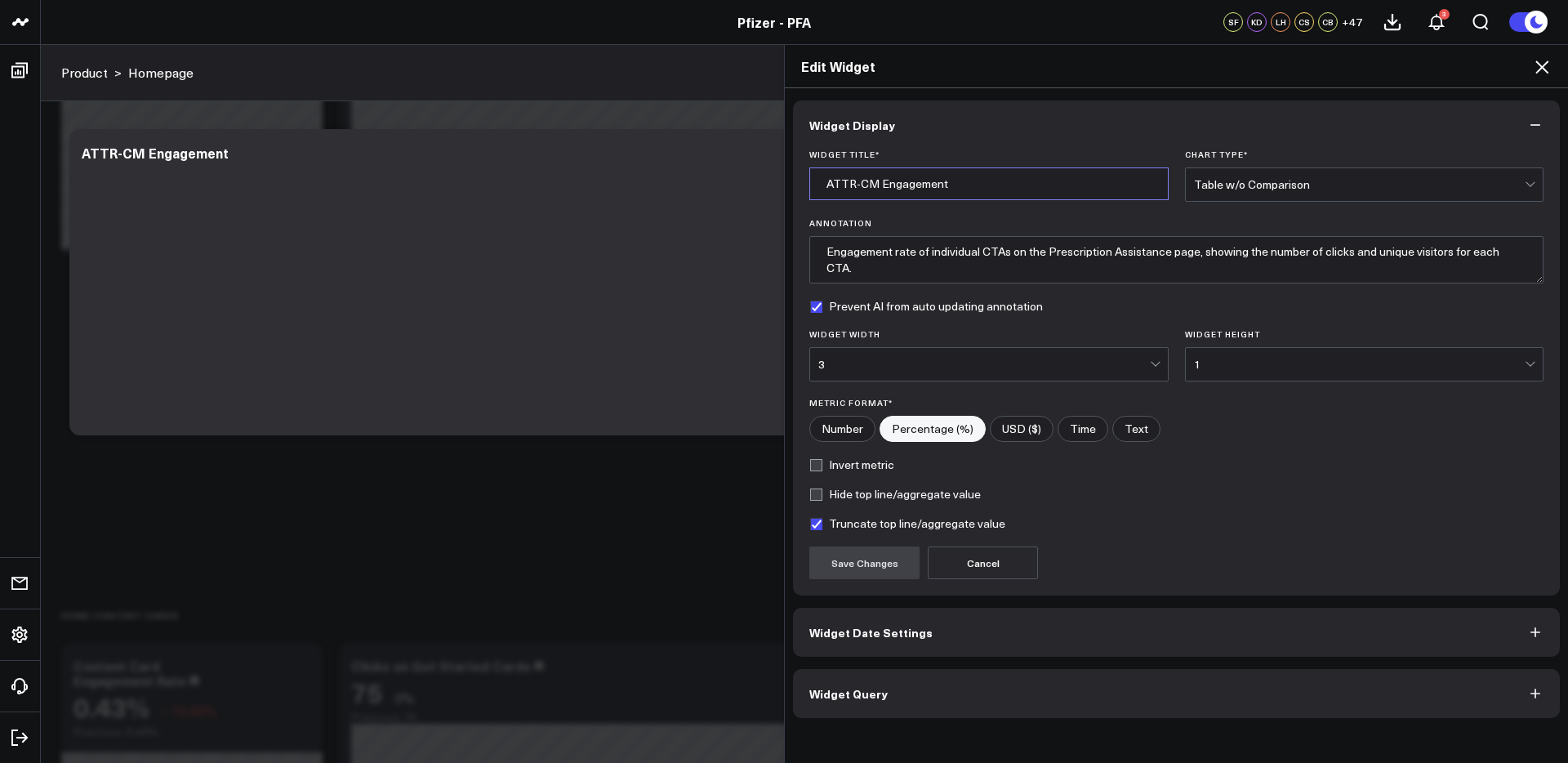
drag, startPoint x: 876, startPoint y: 188, endPoint x: 800, endPoint y: 189, distance: 76.0
click at [800, 189] on div "Widget Title * ATTR-CM Engagement Chart Type * Table w/o Comparison Annotation …" at bounding box center [1176, 372] width 767 height 446
type input "Homepage Engagement"
drag, startPoint x: 1170, startPoint y: 254, endPoint x: 1044, endPoint y: 254, distance: 126.0
click at [1044, 254] on textarea "Engagement rate of individual CTAs on the Prescription Assistance page, showing…" at bounding box center [1175, 259] width 734 height 47
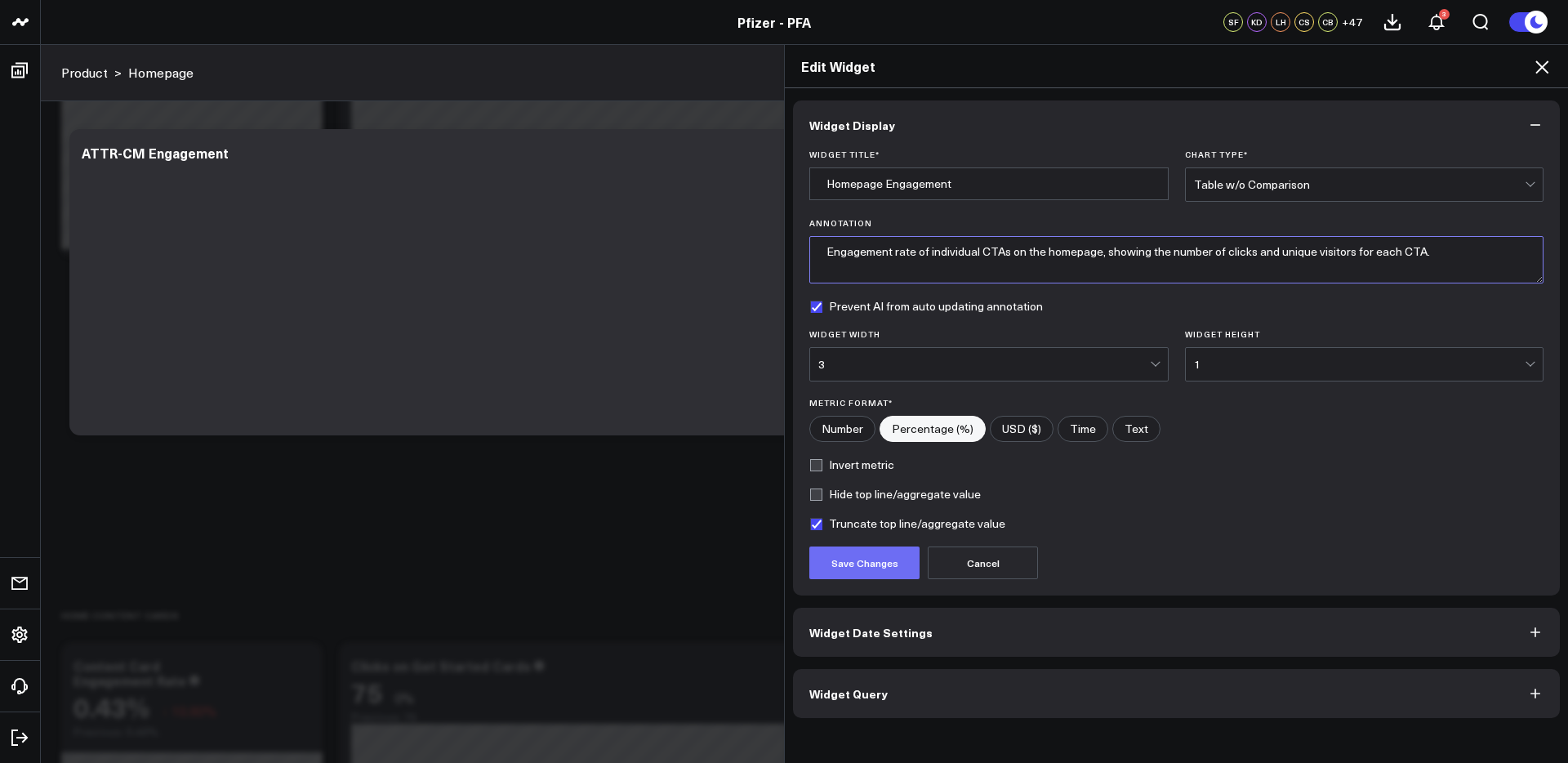
type textarea "Engagement rate of individual CTAs on the homepage, showing the number of click…"
click at [837, 568] on button "Save Changes" at bounding box center [864, 563] width 111 height 33
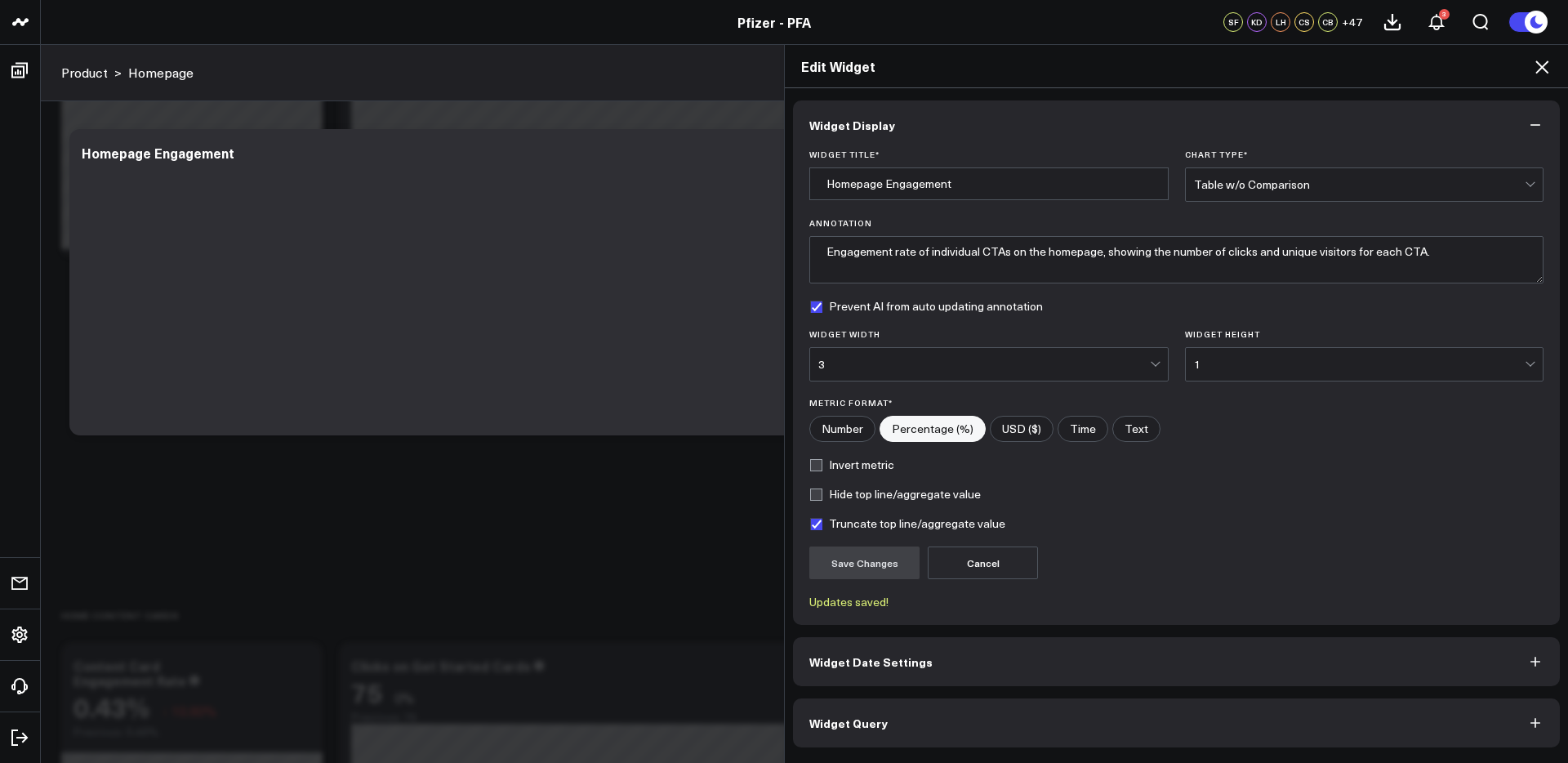
click at [1546, 67] on icon at bounding box center [1542, 67] width 20 height 20
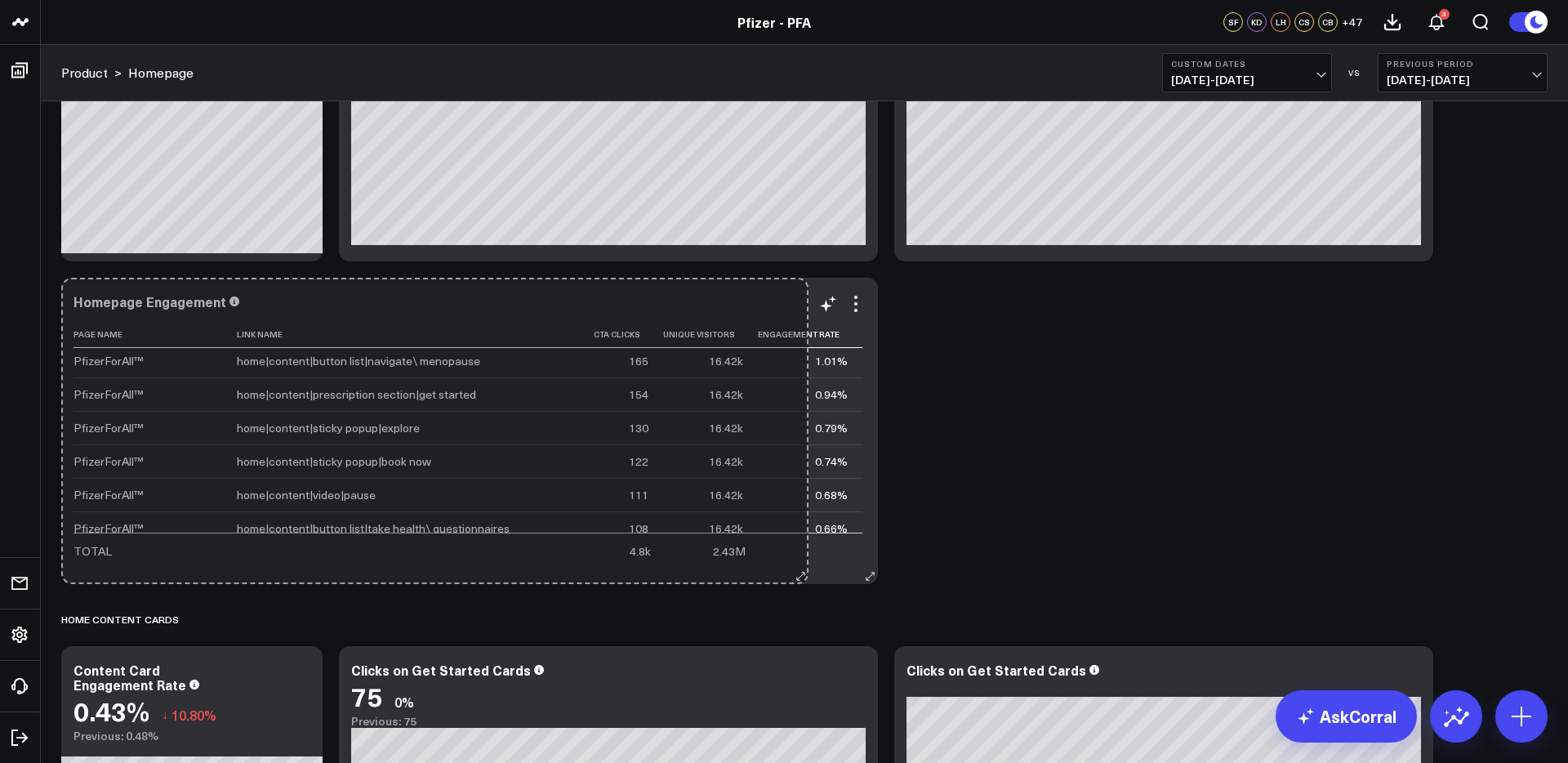
scroll to position [154, 0]
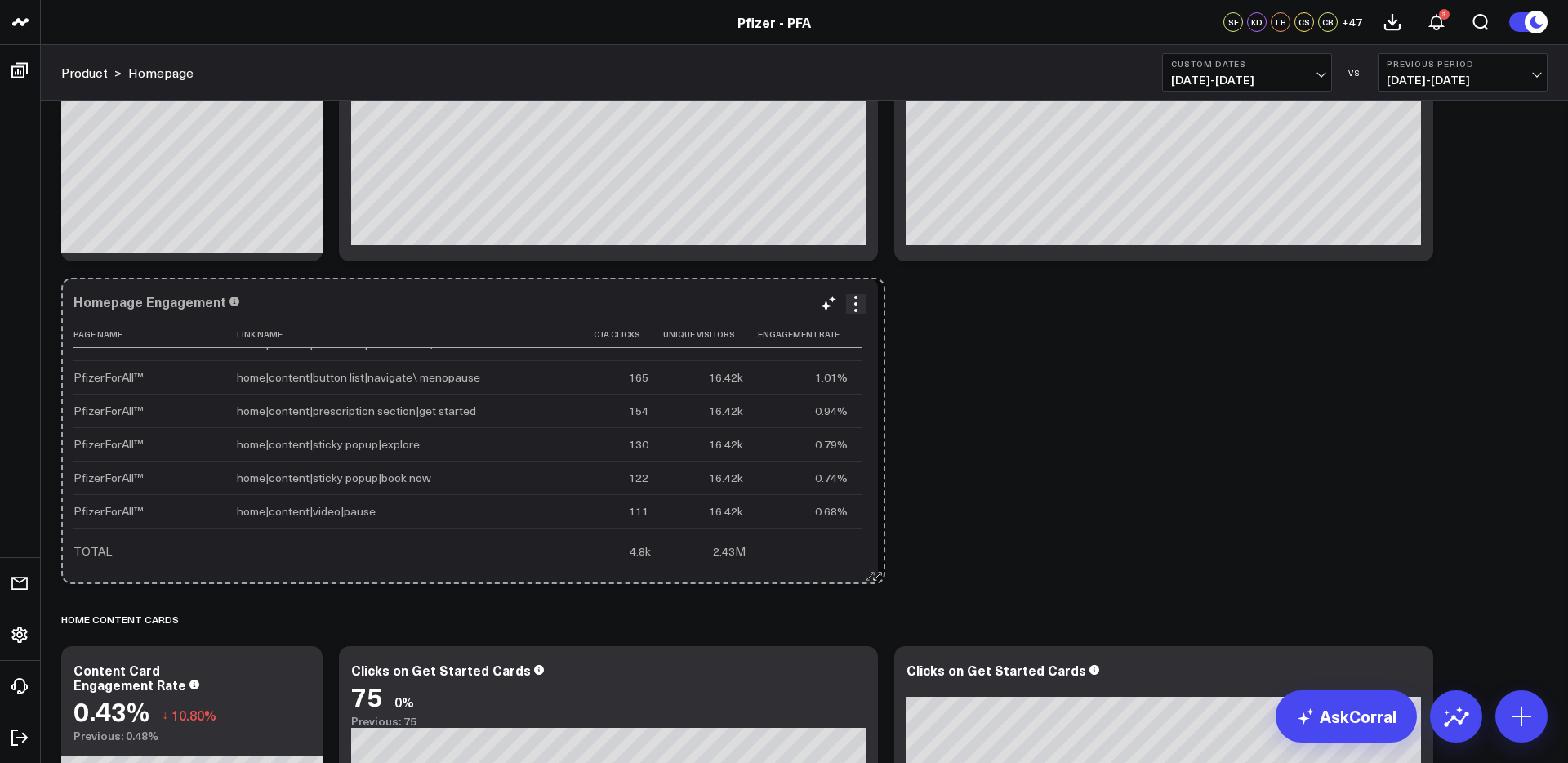
drag, startPoint x: 868, startPoint y: 574, endPoint x: 876, endPoint y: 556, distance: 19.7
click at [876, 556] on div "Homepage Engagement Page Name Link Name Cta Clicks Unique Visitors Engagement R…" at bounding box center [469, 430] width 816 height 306
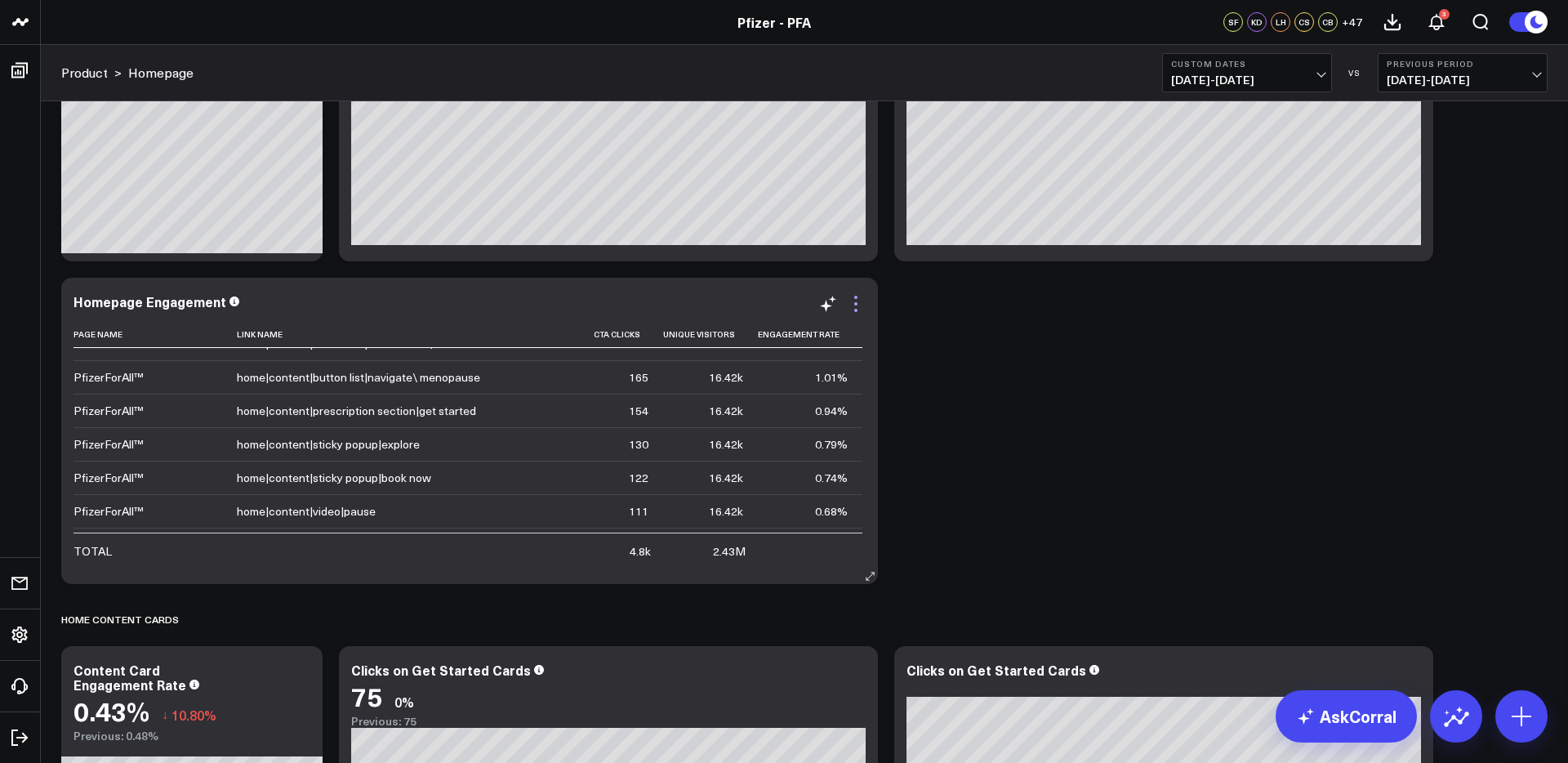
click at [858, 306] on icon at bounding box center [856, 304] width 20 height 20
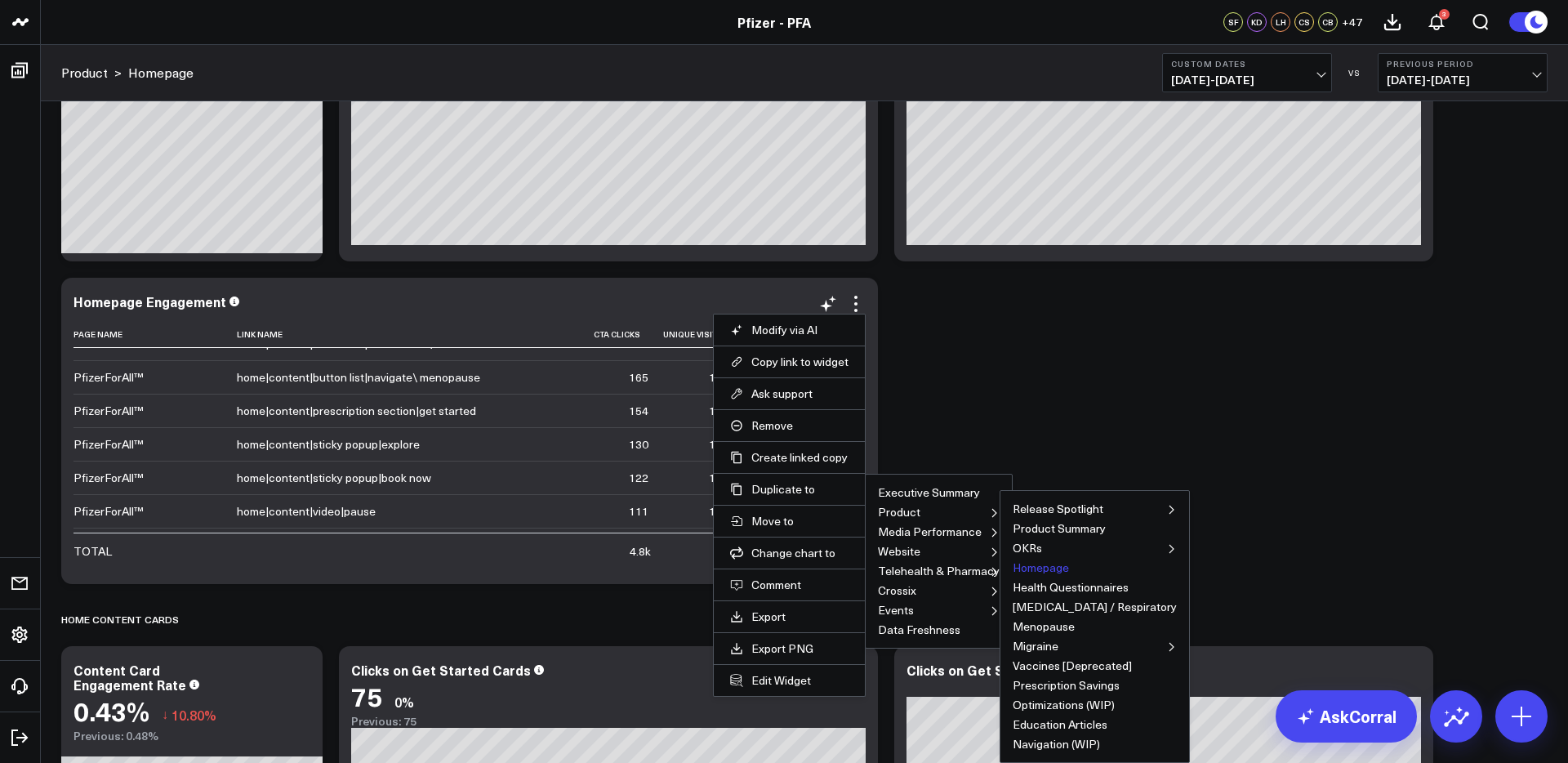
click at [1027, 568] on button "Homepage" at bounding box center [1041, 568] width 56 height 12
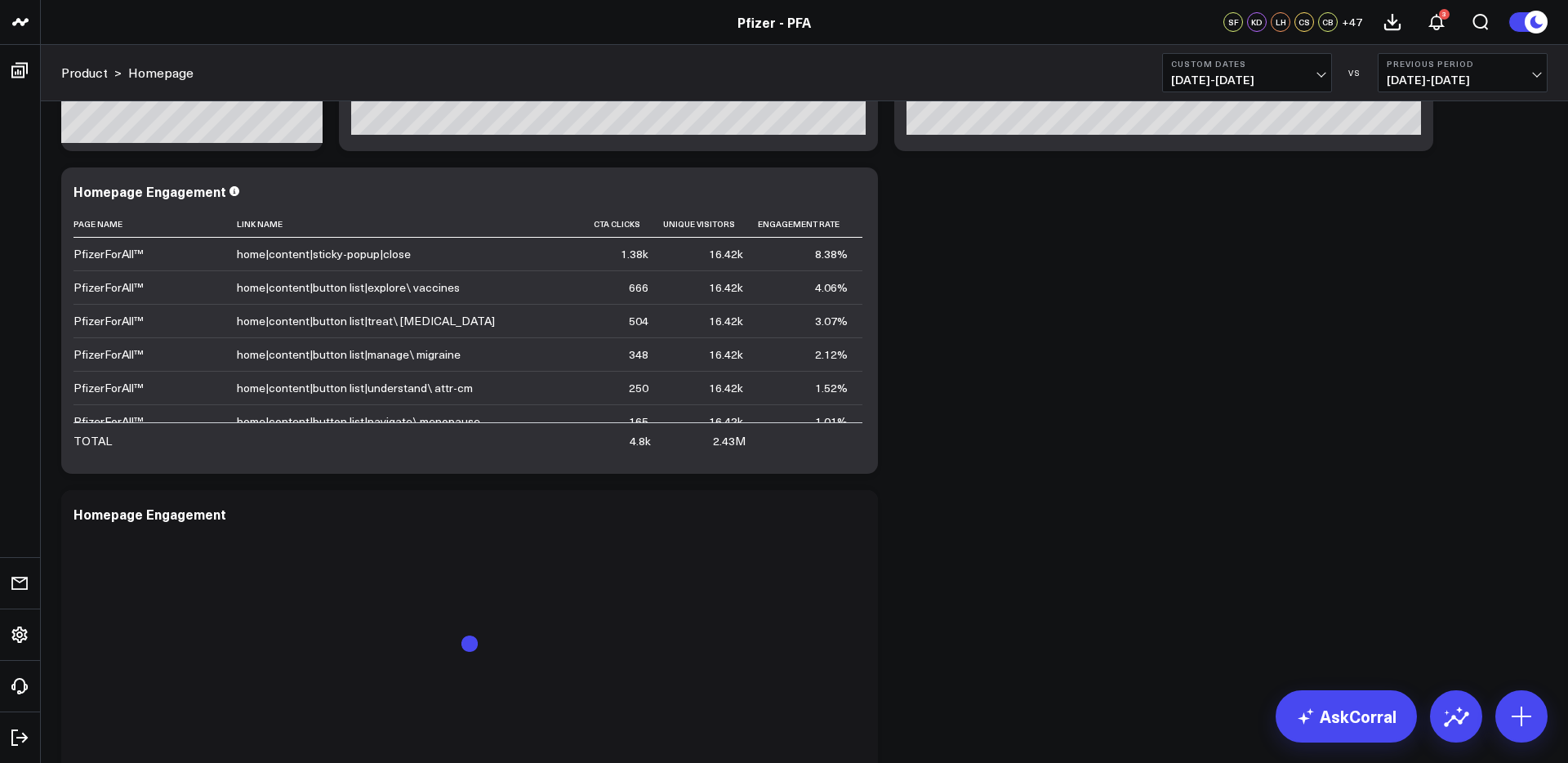
scroll to position [2464, 0]
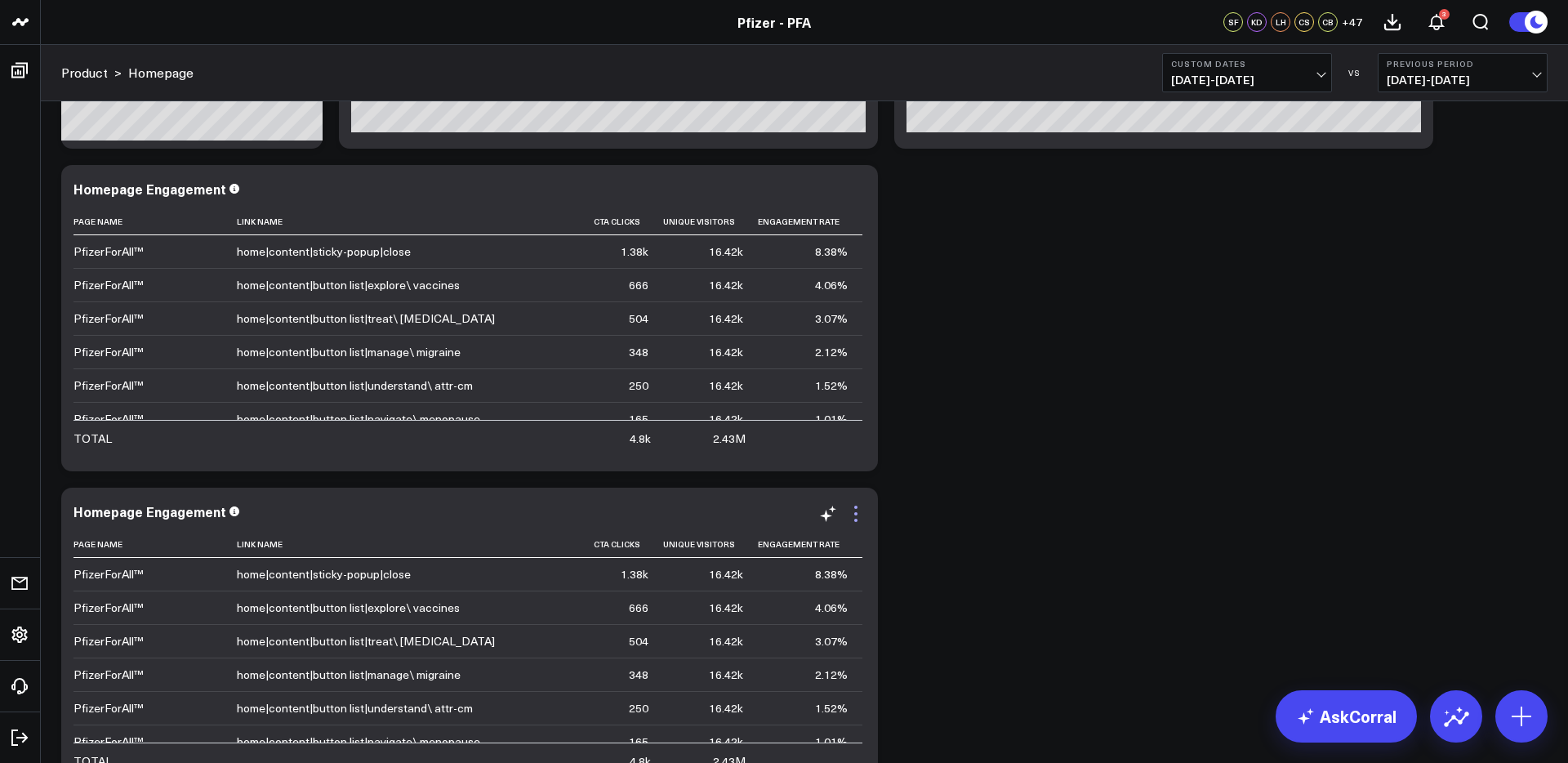
click at [851, 514] on icon at bounding box center [856, 514] width 20 height 20
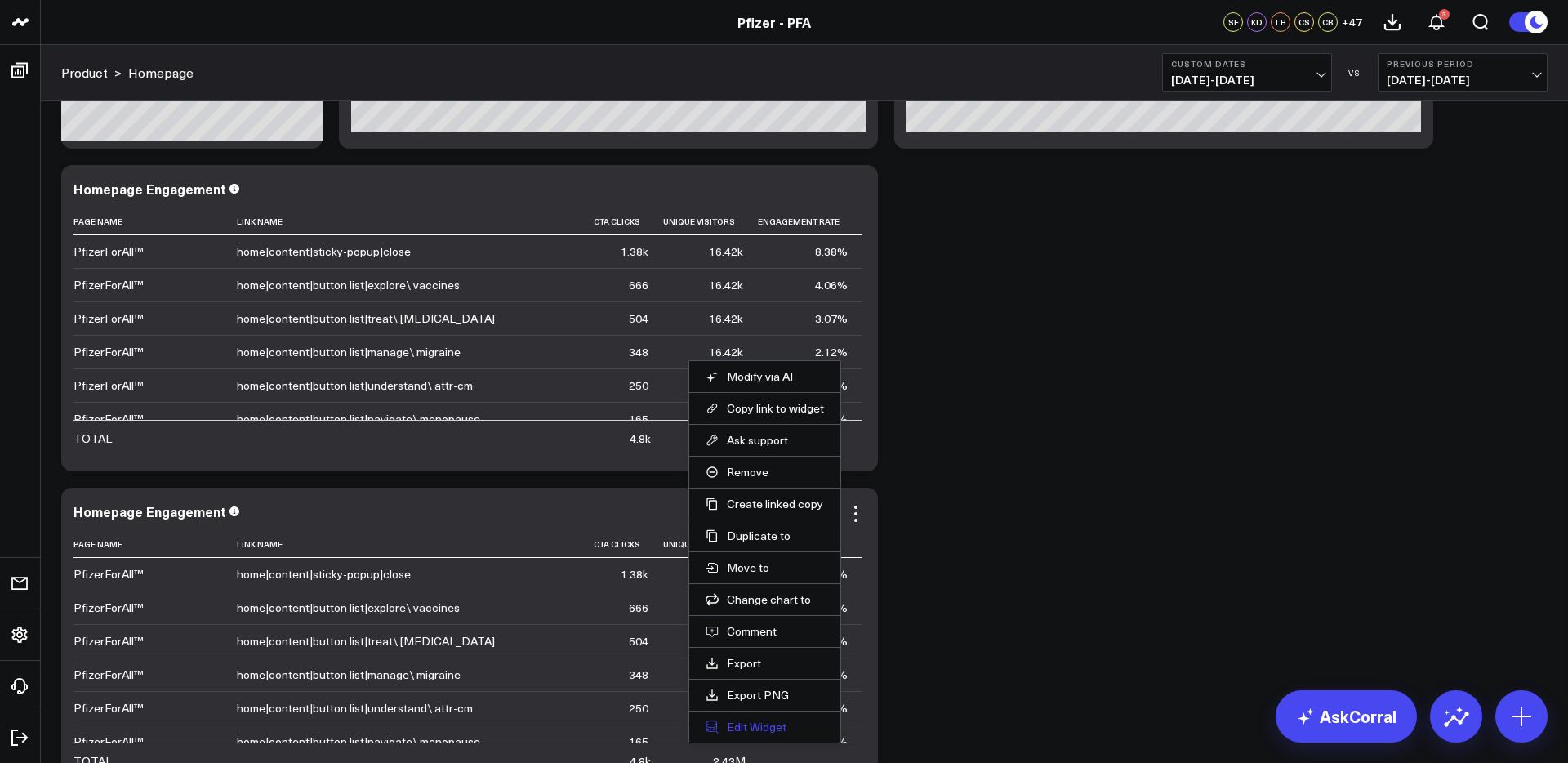
click at [735, 729] on button "Edit Widget" at bounding box center [764, 727] width 118 height 15
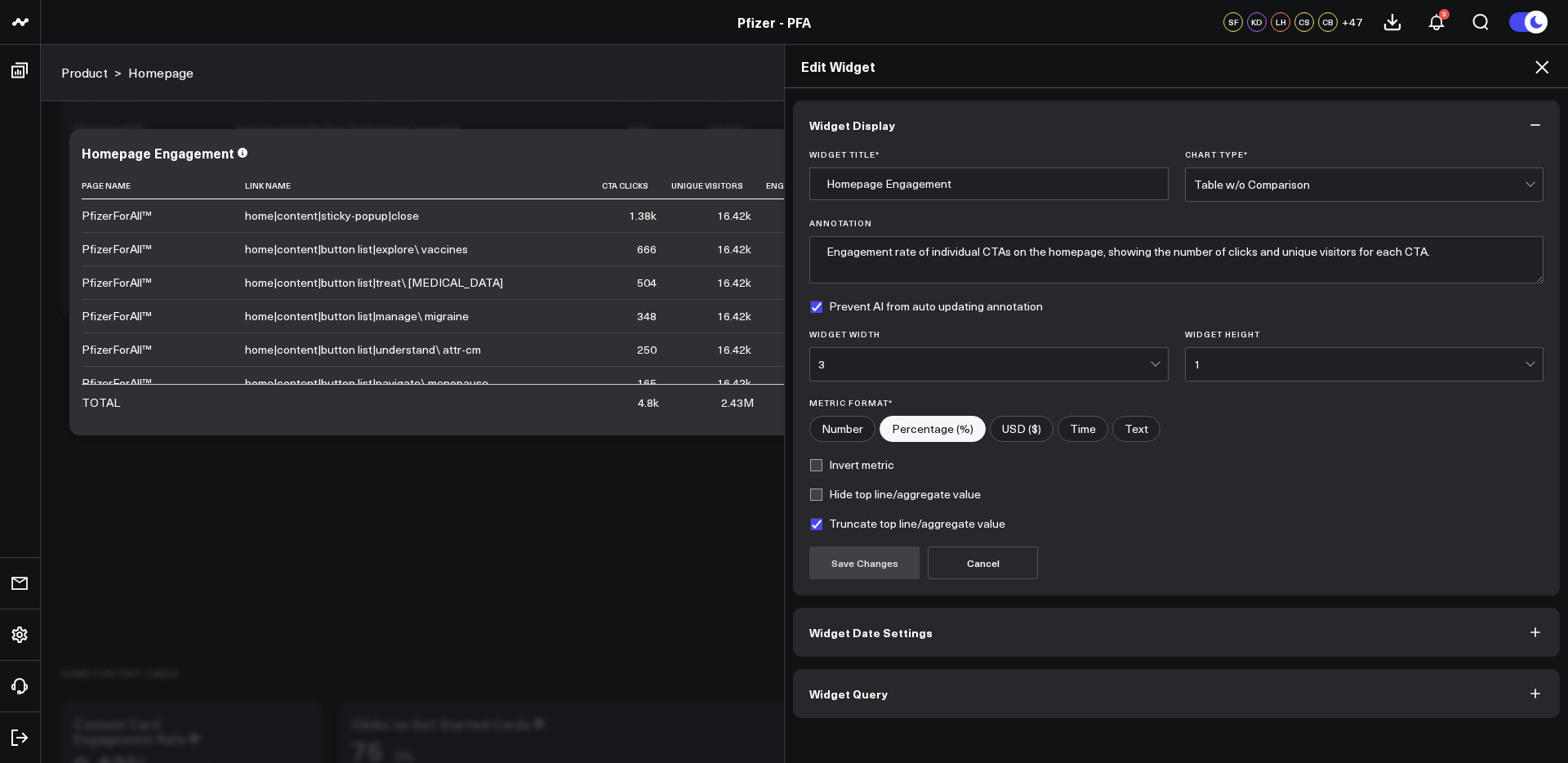
scroll to position [2643, 0]
click at [1116, 689] on button "Widget Query" at bounding box center [1176, 693] width 767 height 49
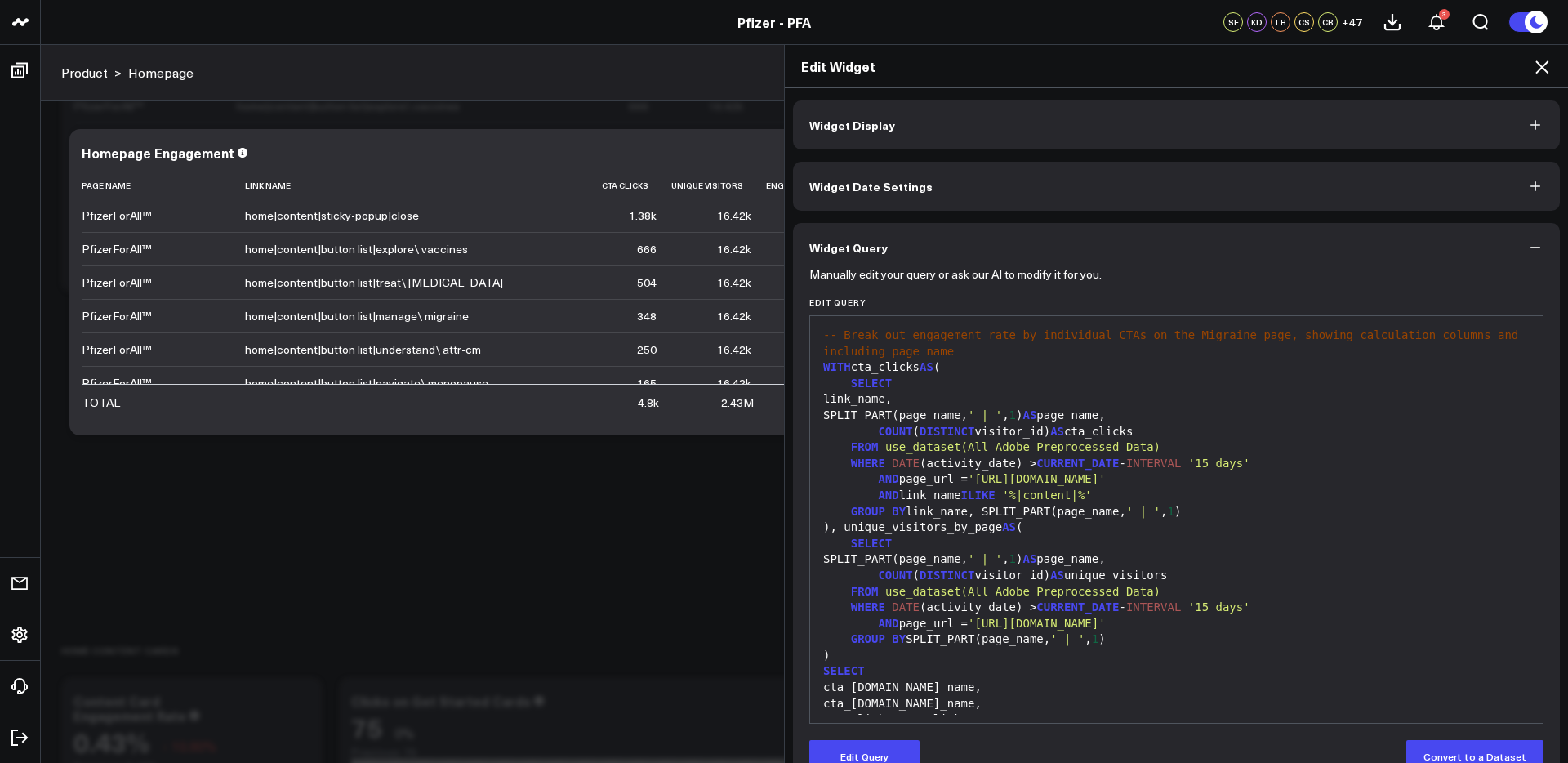
click at [1065, 493] on span "'%|content|%'" at bounding box center [1046, 495] width 90 height 13
drag, startPoint x: 829, startPoint y: 751, endPoint x: 863, endPoint y: 723, distance: 44.0
click at [830, 749] on button "Edit Query" at bounding box center [864, 756] width 111 height 33
click at [1093, 558] on div "SPLIT_PART(page_name, ' | ' , 1 ) AS page_name," at bounding box center [1176, 560] width 716 height 17
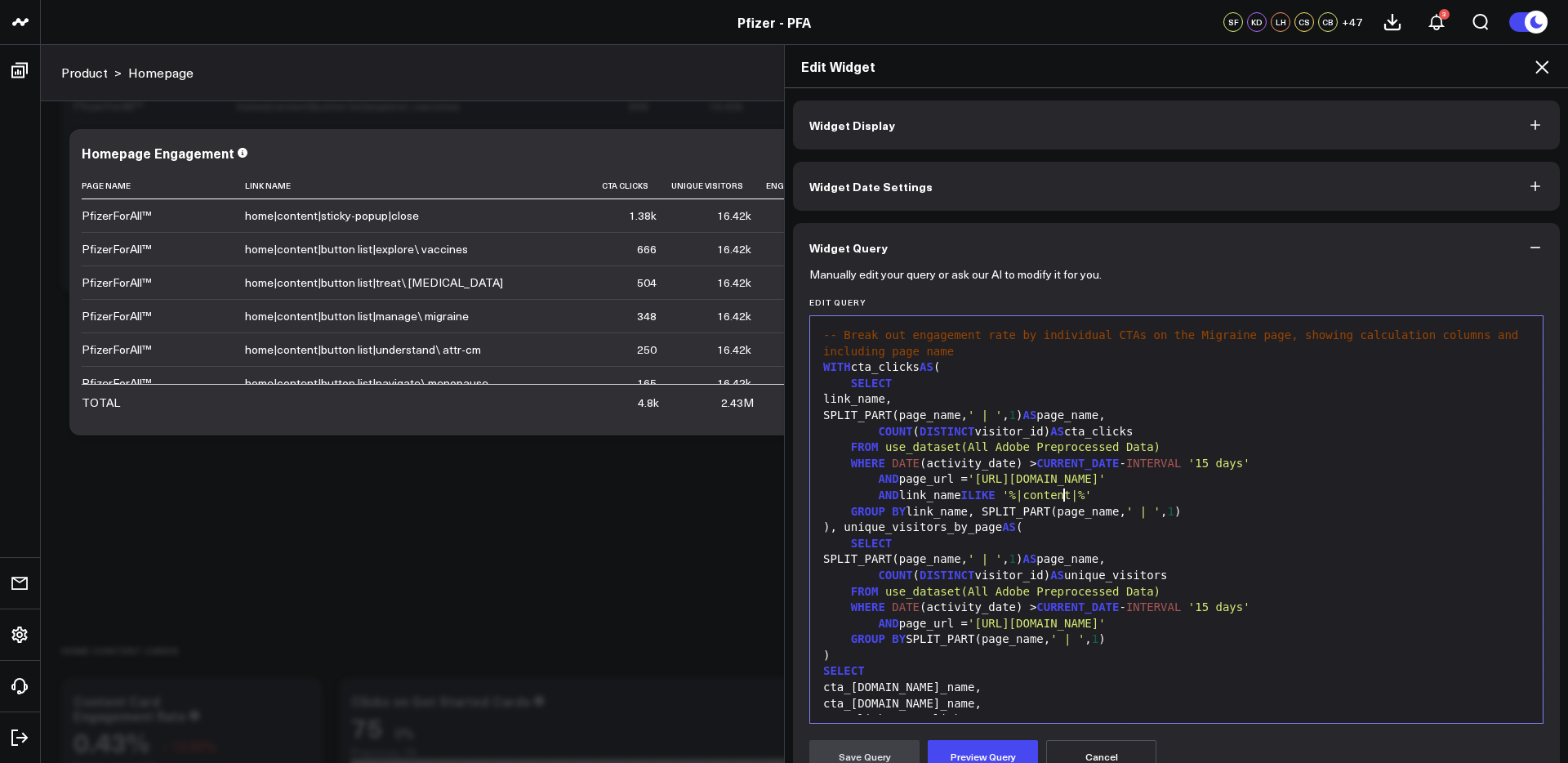
click at [1064, 496] on span "'%|content|%'" at bounding box center [1046, 495] width 90 height 13
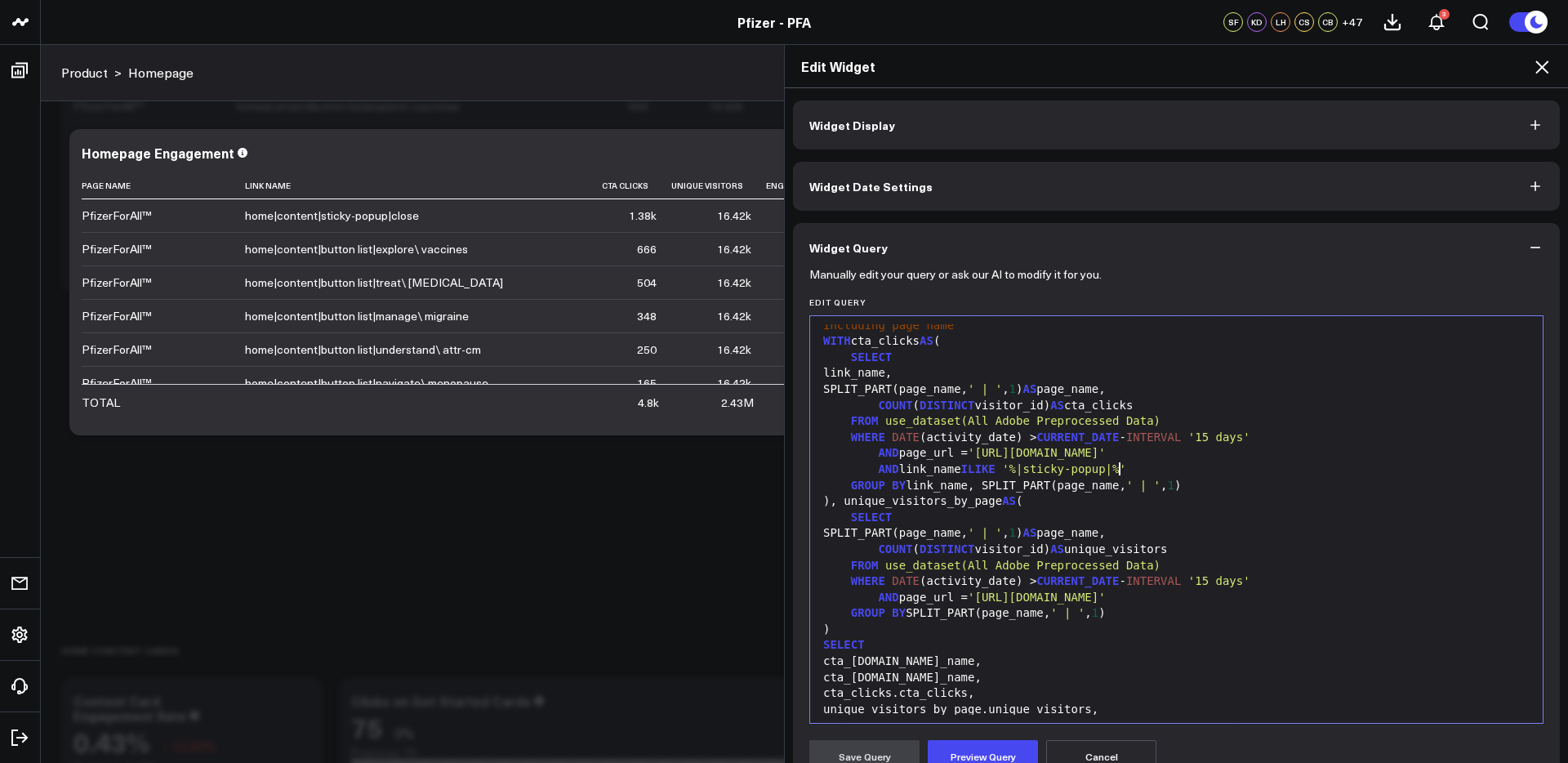
scroll to position [18, 0]
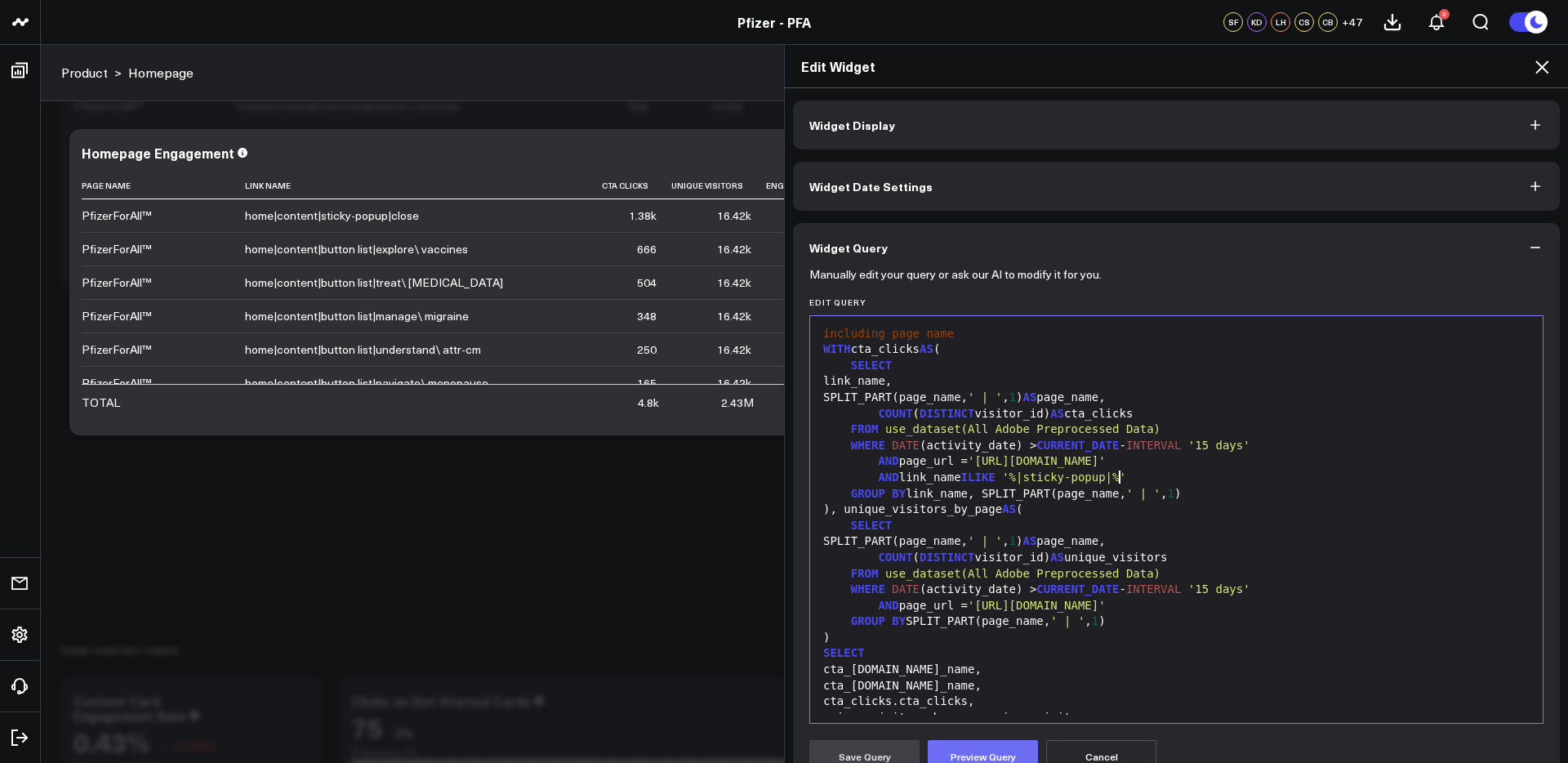
click at [999, 755] on button "Preview Query" at bounding box center [983, 756] width 111 height 33
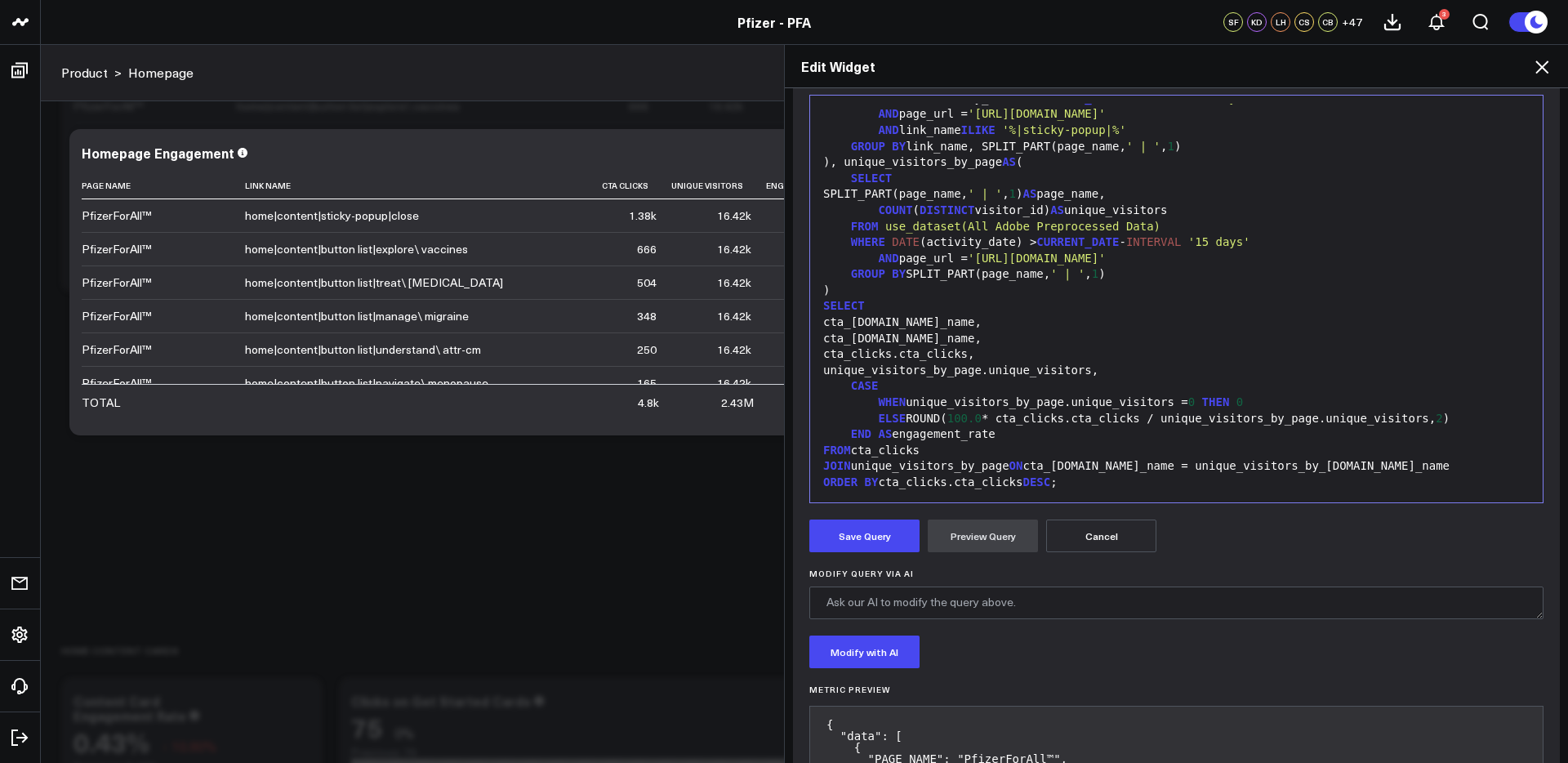
scroll to position [314, 0]
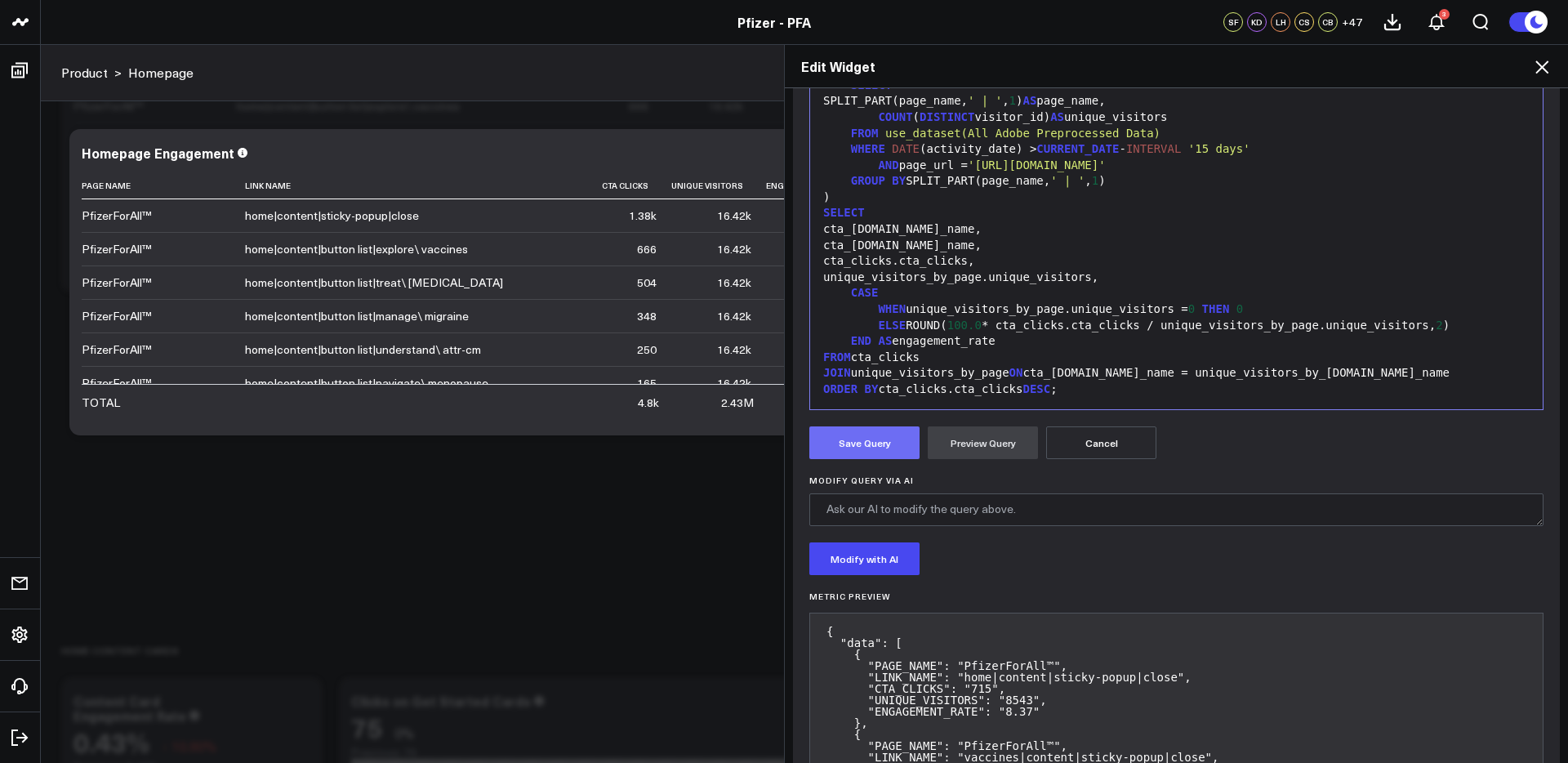
click at [878, 442] on button "Save Query" at bounding box center [864, 443] width 111 height 33
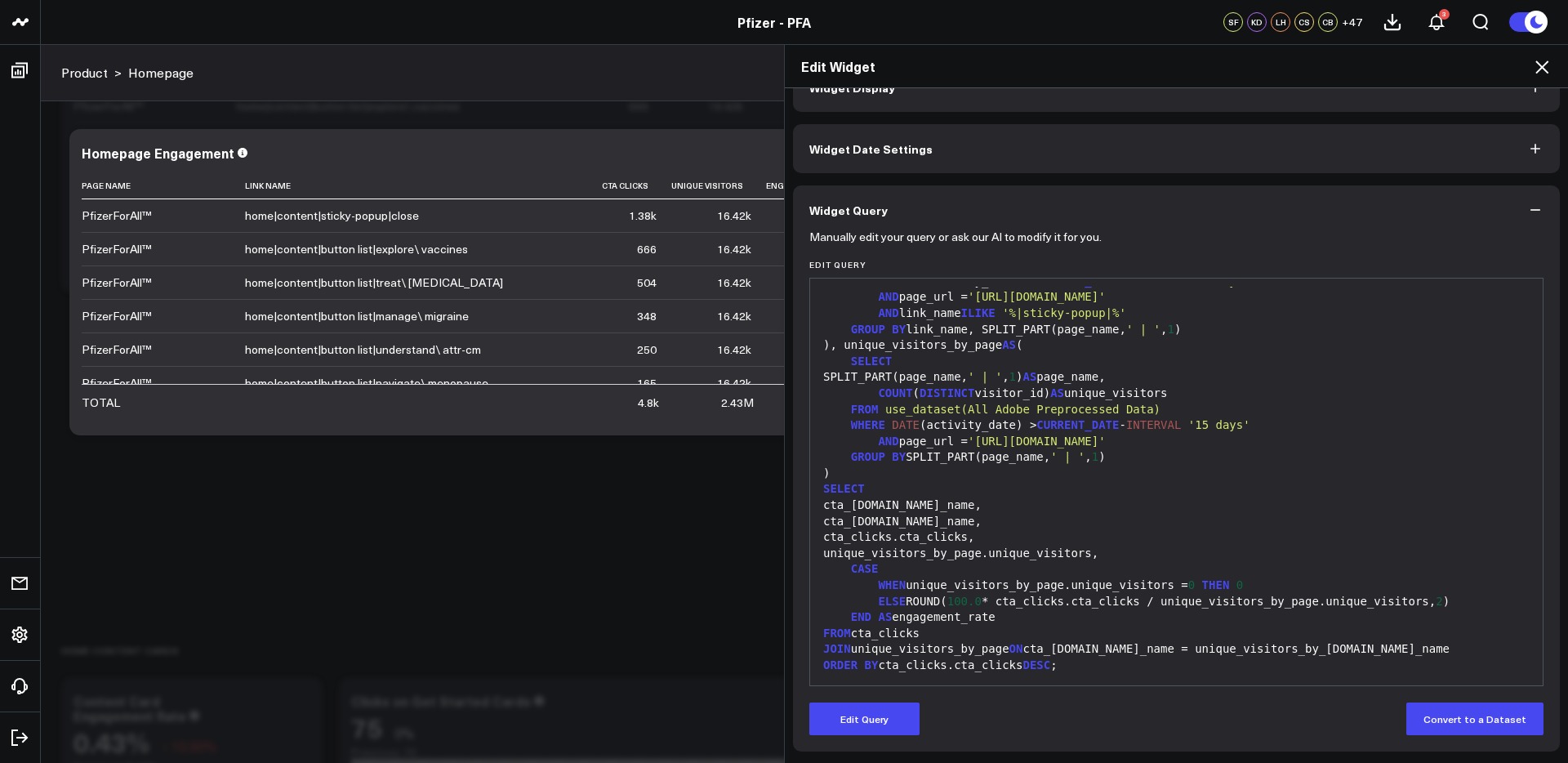
scroll to position [38, 0]
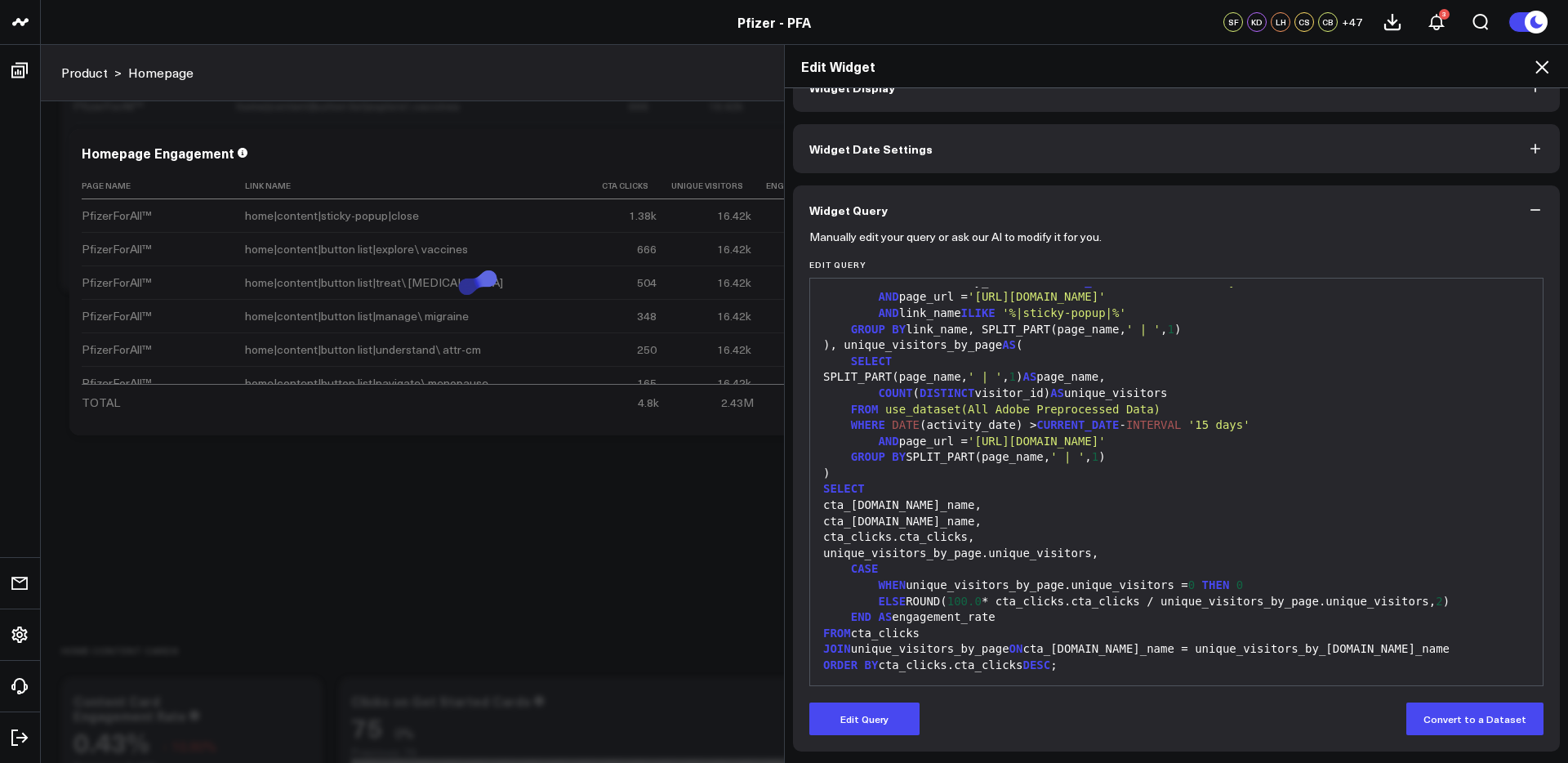
click at [1545, 65] on icon at bounding box center [1542, 67] width 20 height 20
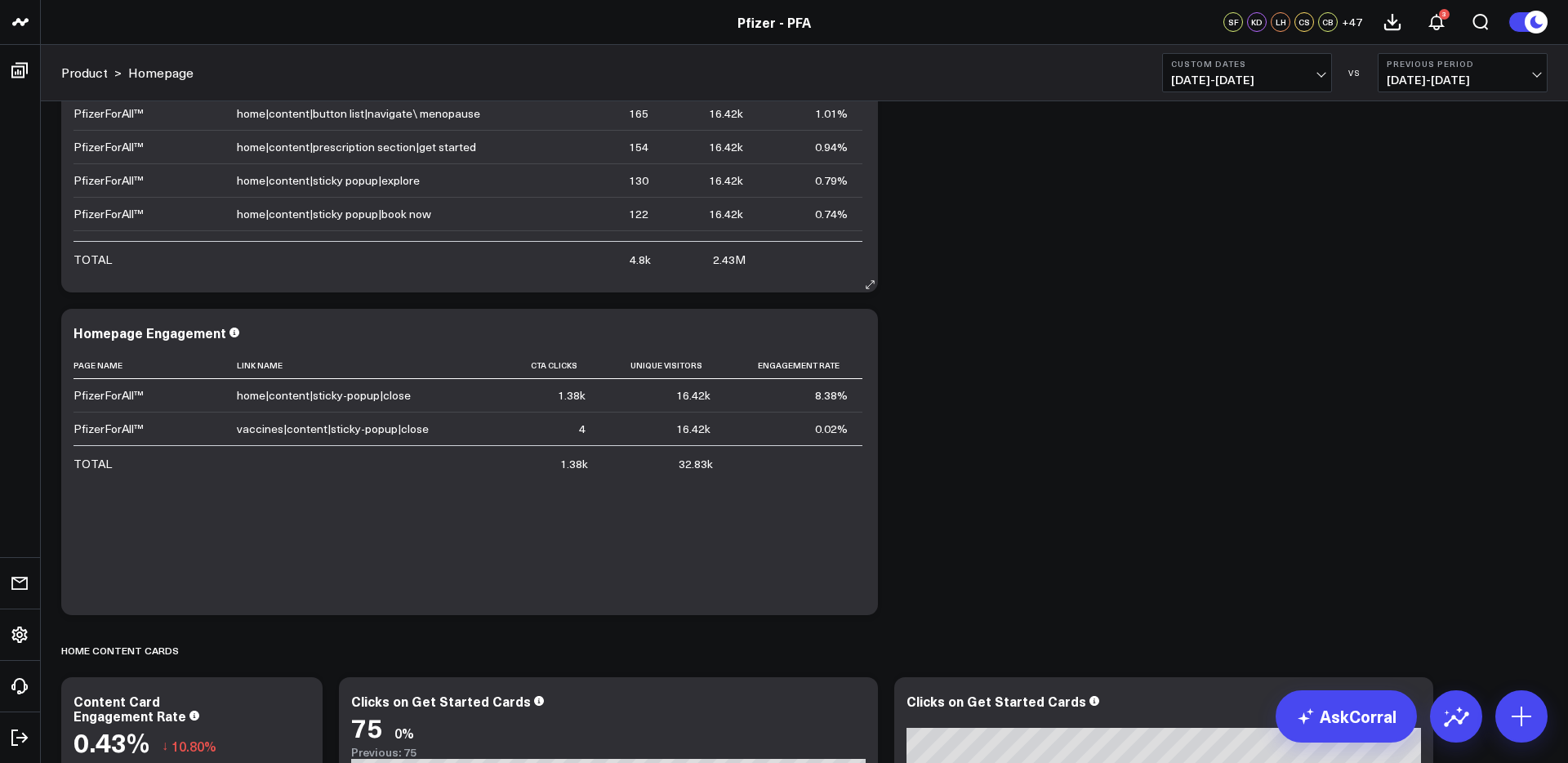
scroll to position [128, 0]
click at [857, 332] on icon at bounding box center [856, 335] width 20 height 20
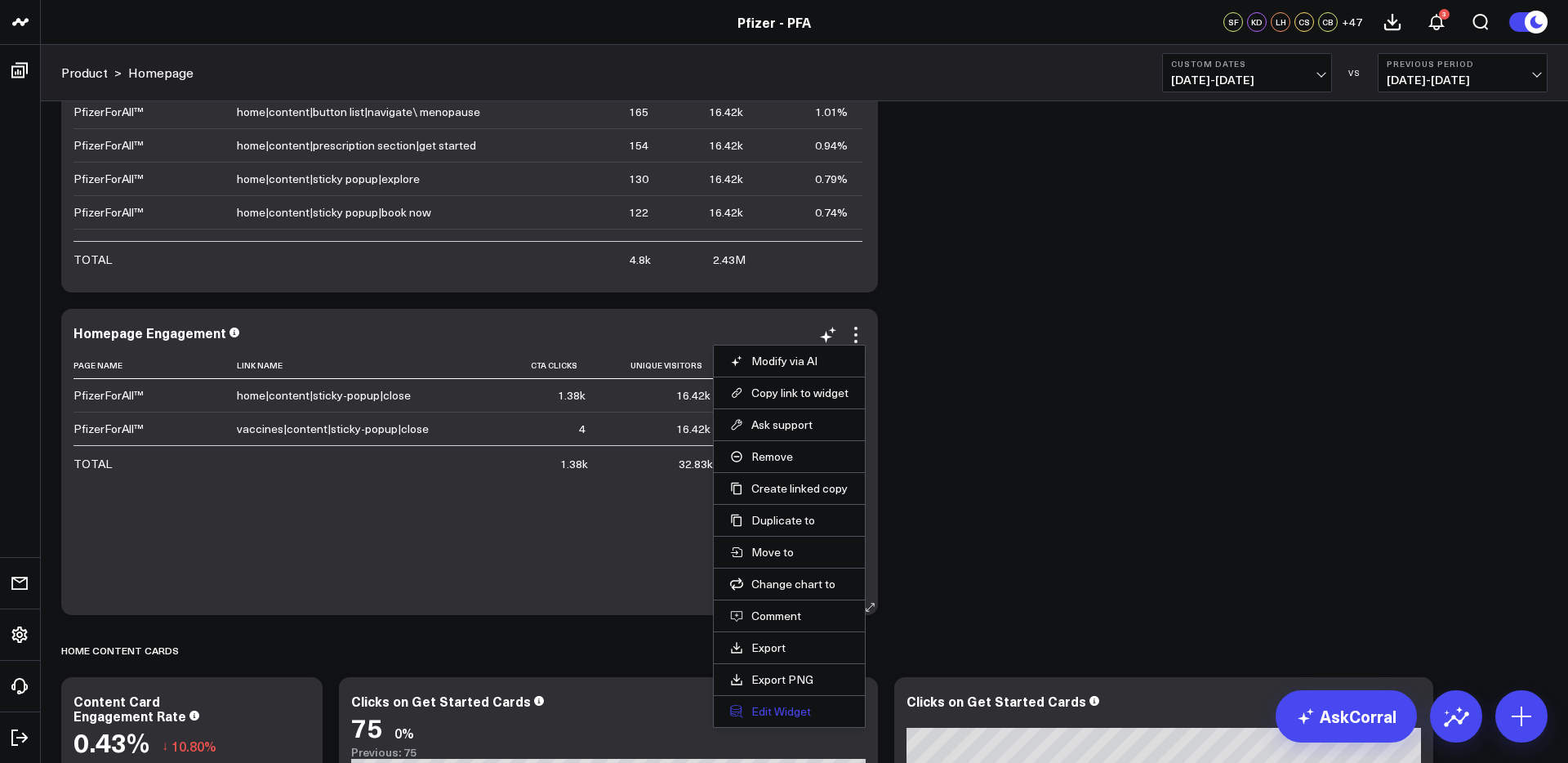
click at [765, 715] on button "Edit Widget" at bounding box center [789, 712] width 118 height 15
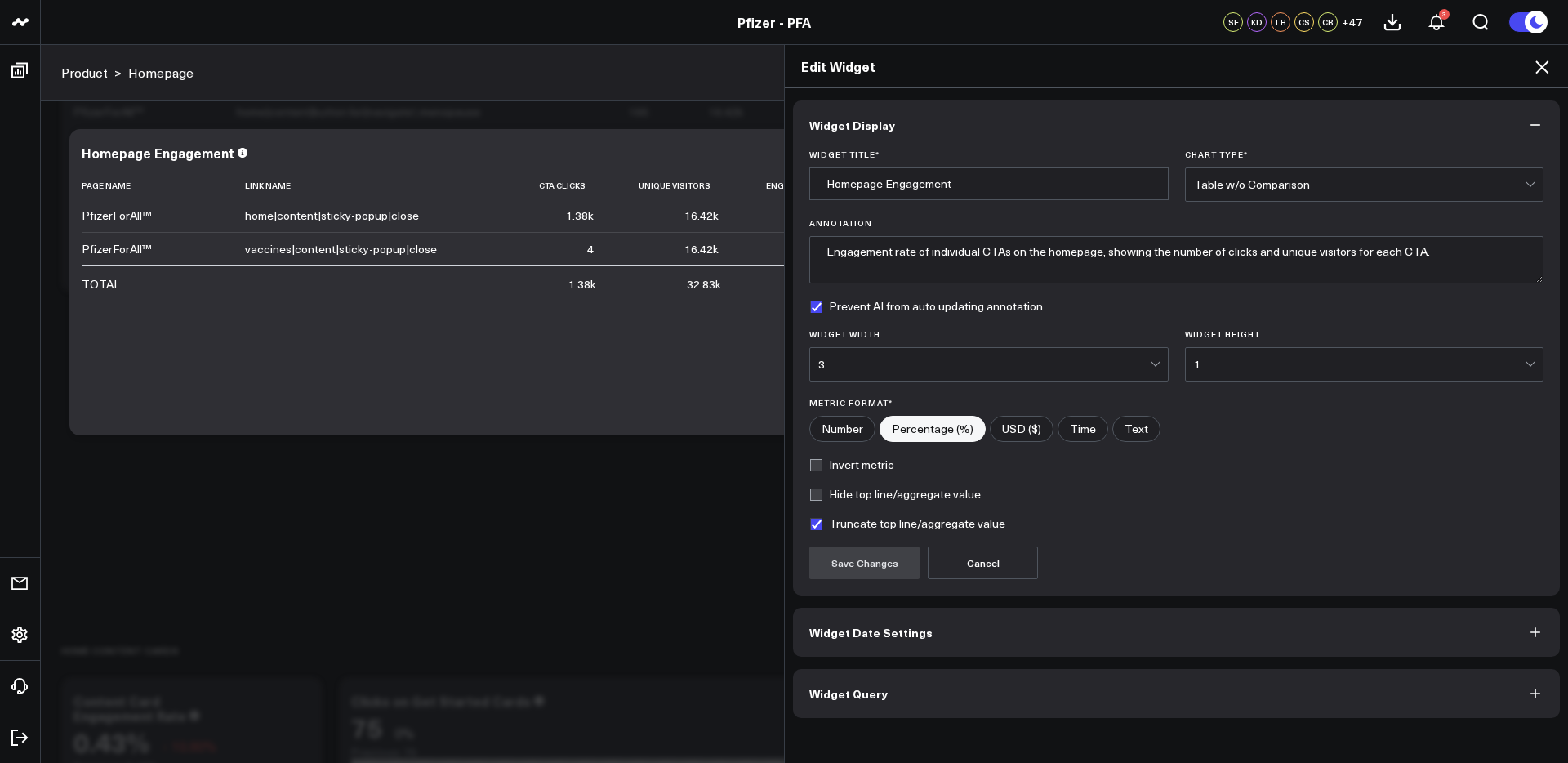
click at [852, 707] on button "Widget Query" at bounding box center [1176, 693] width 767 height 49
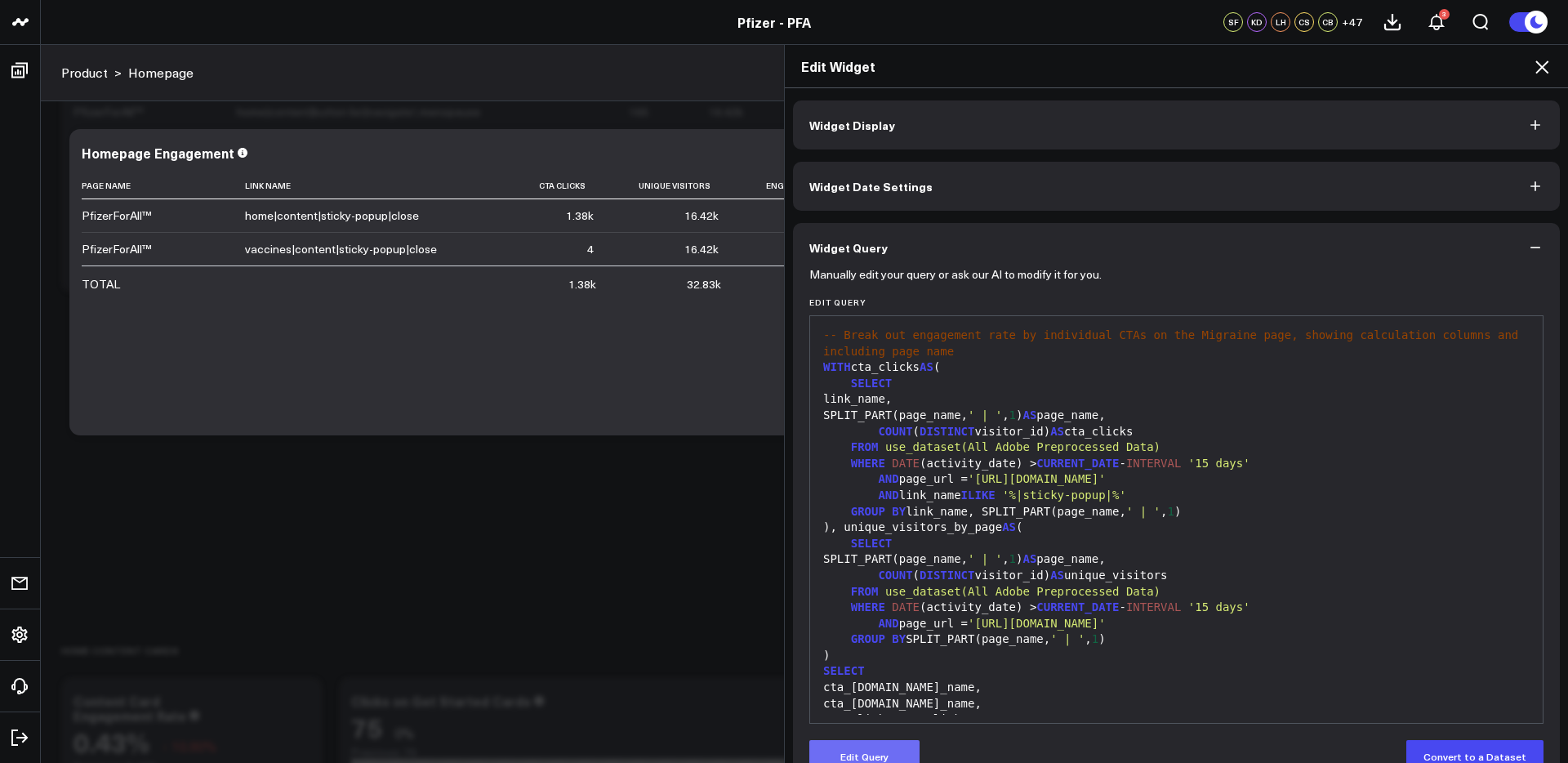
click at [879, 758] on button "Edit Query" at bounding box center [864, 756] width 111 height 33
drag, startPoint x: 1087, startPoint y: 495, endPoint x: 1028, endPoint y: 496, distance: 59.0
click at [1028, 496] on span "'%|sticky-popup|%'" at bounding box center [1064, 495] width 124 height 13
click at [1068, 495] on span "'%popup|%'" at bounding box center [1036, 495] width 68 height 13
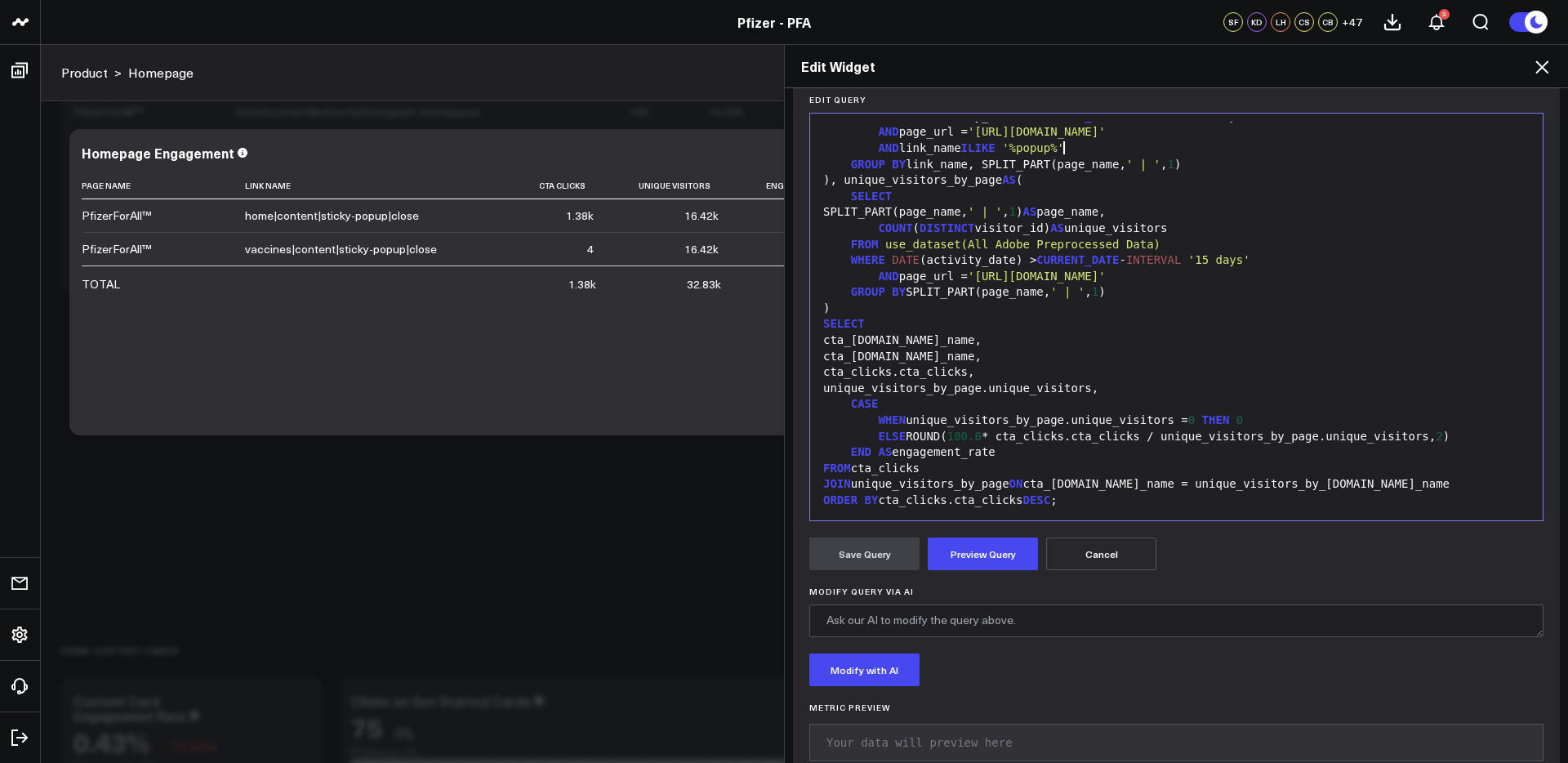
scroll to position [240, 0]
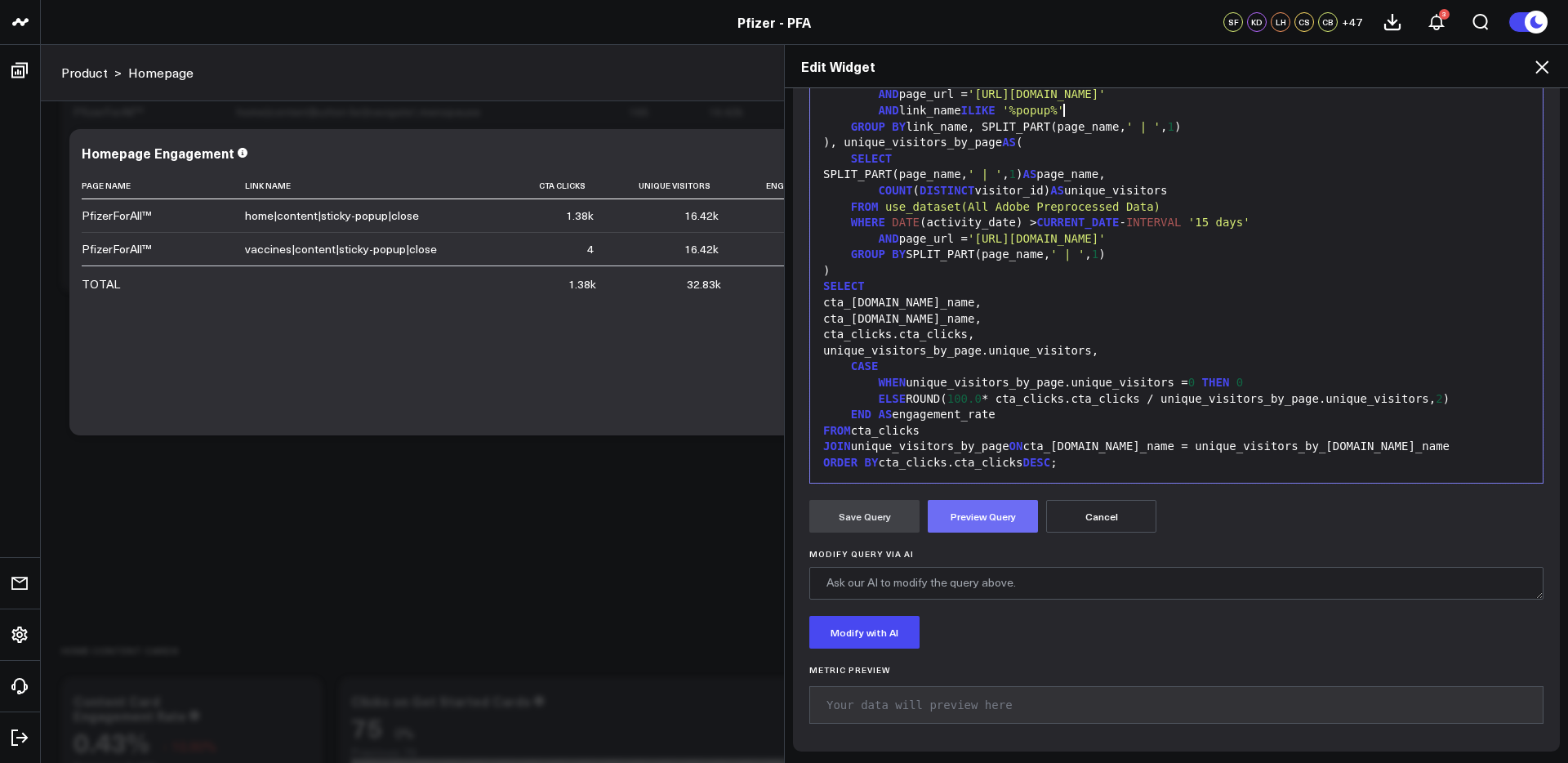
click at [988, 505] on button "Preview Query" at bounding box center [983, 517] width 111 height 33
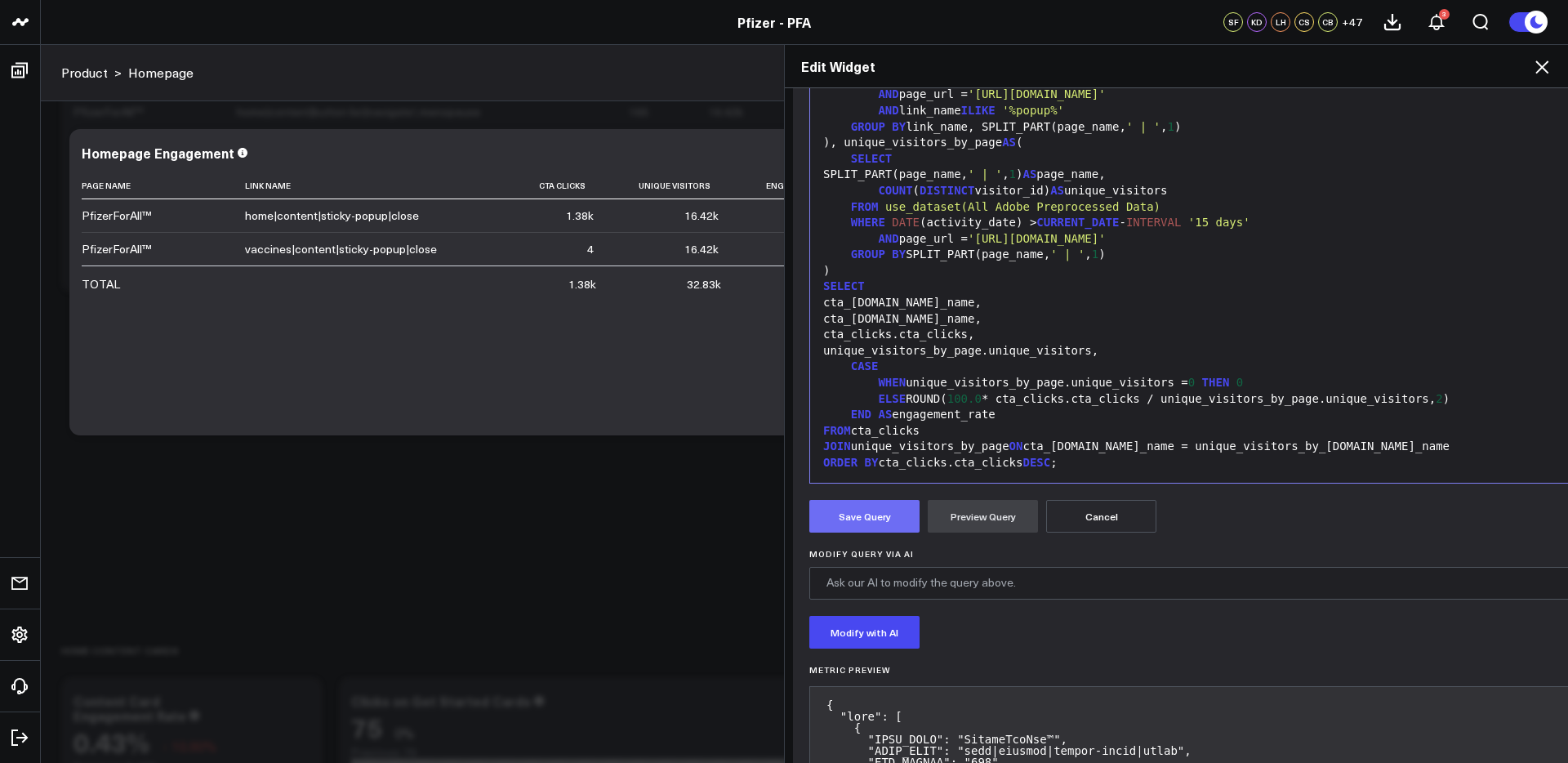
click at [872, 513] on button "Save Query" at bounding box center [864, 517] width 111 height 33
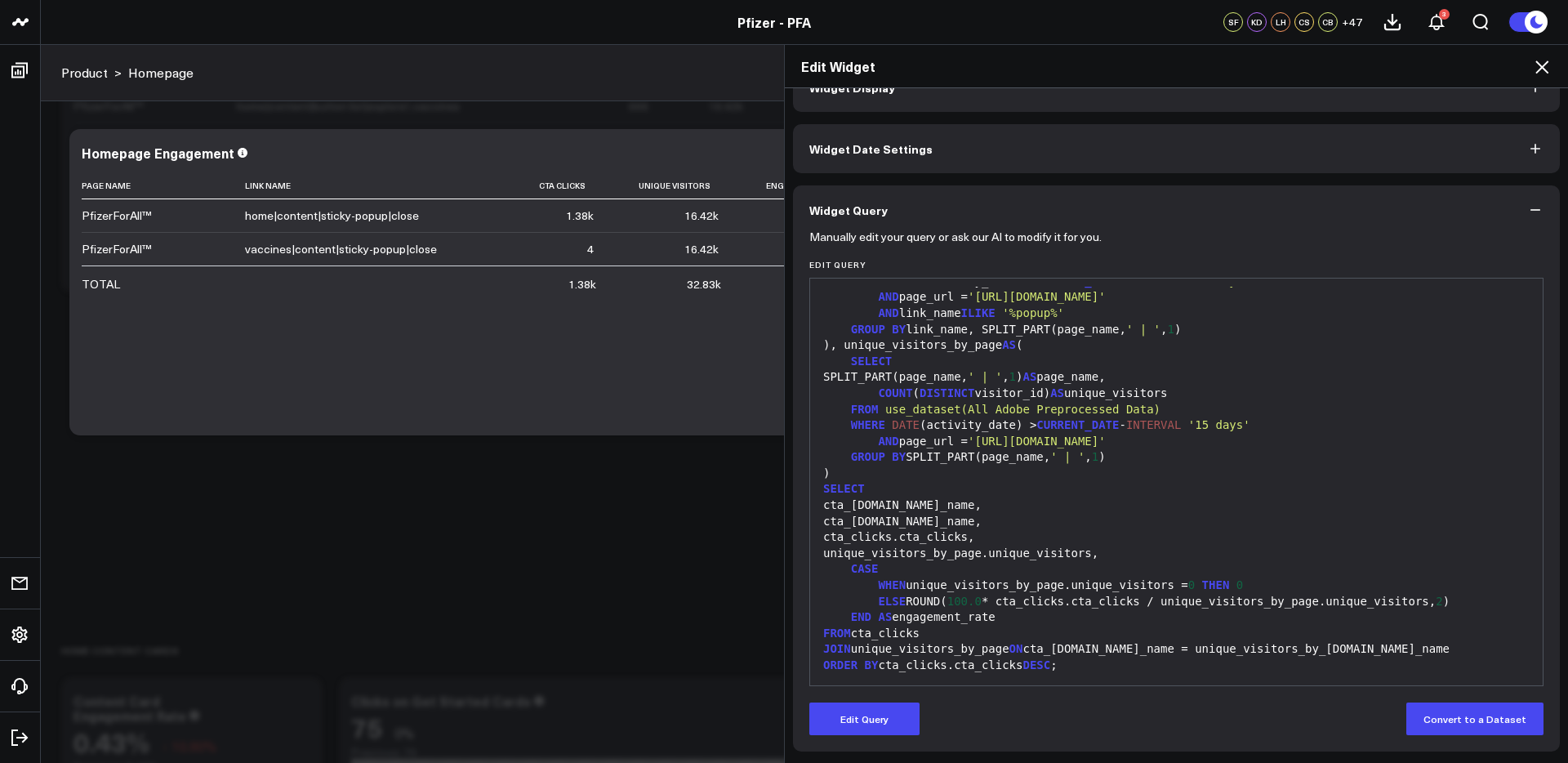
scroll to position [38, 0]
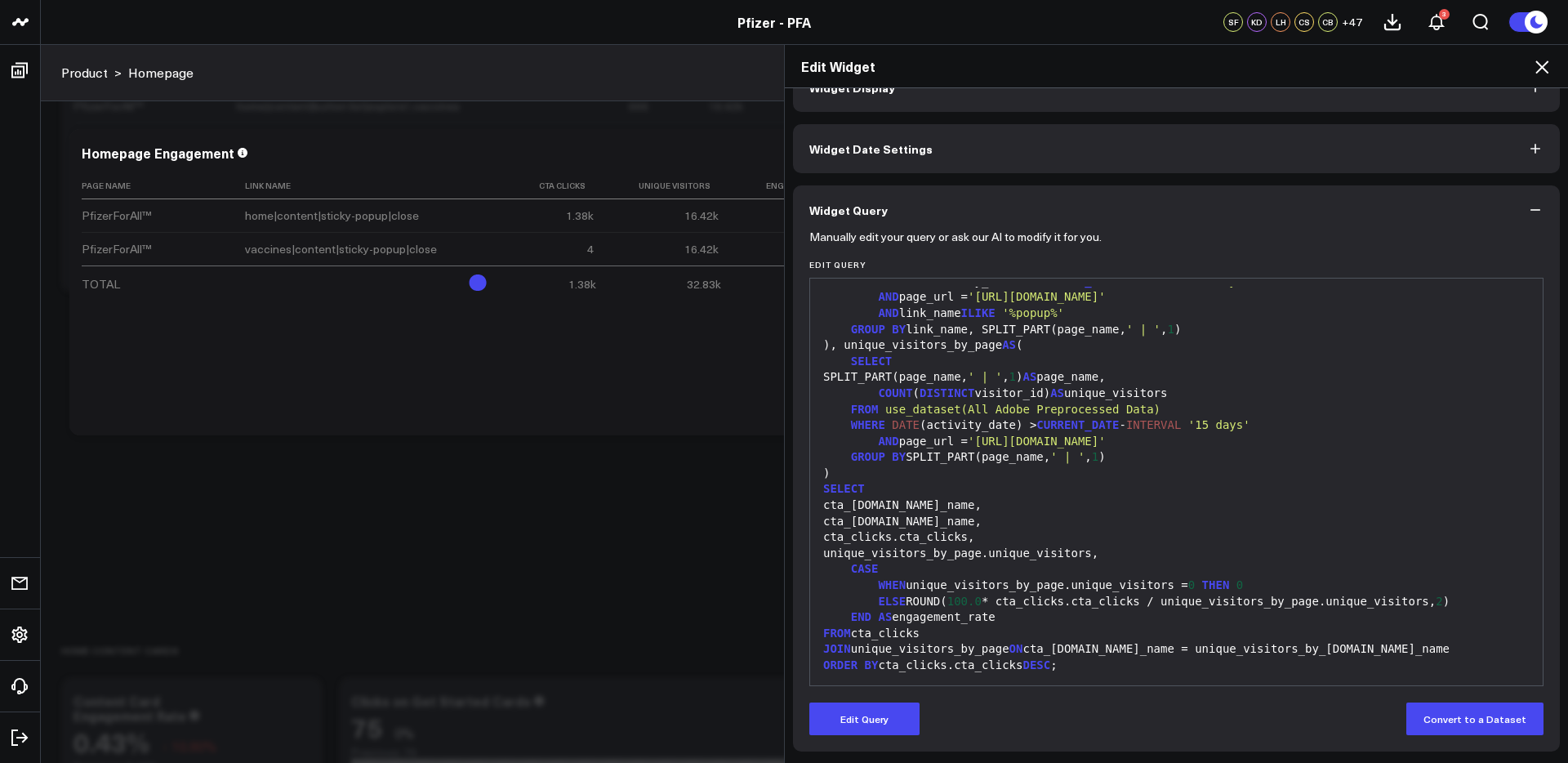
click at [1548, 65] on icon at bounding box center [1542, 67] width 20 height 20
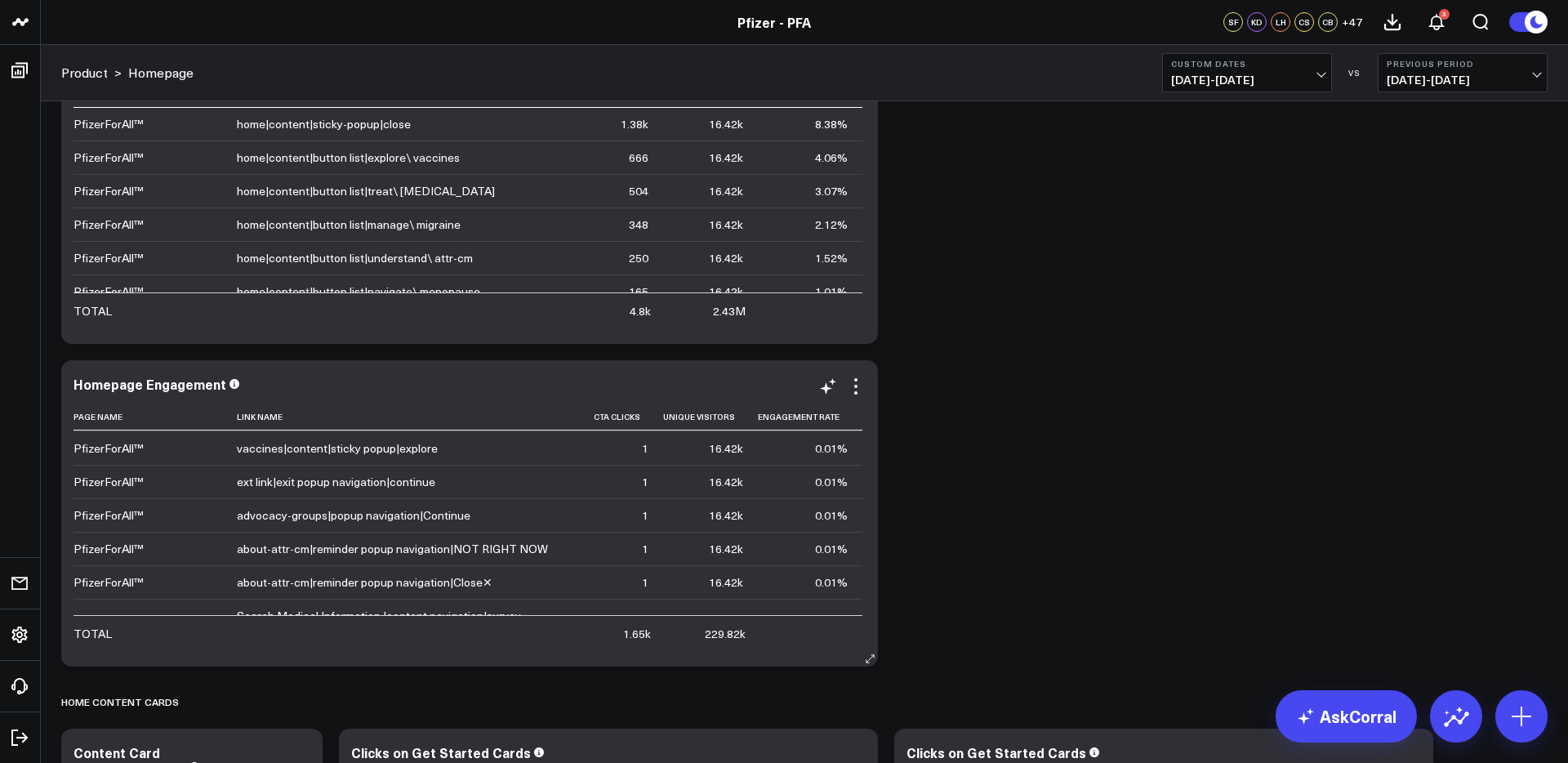
scroll to position [216, 0]
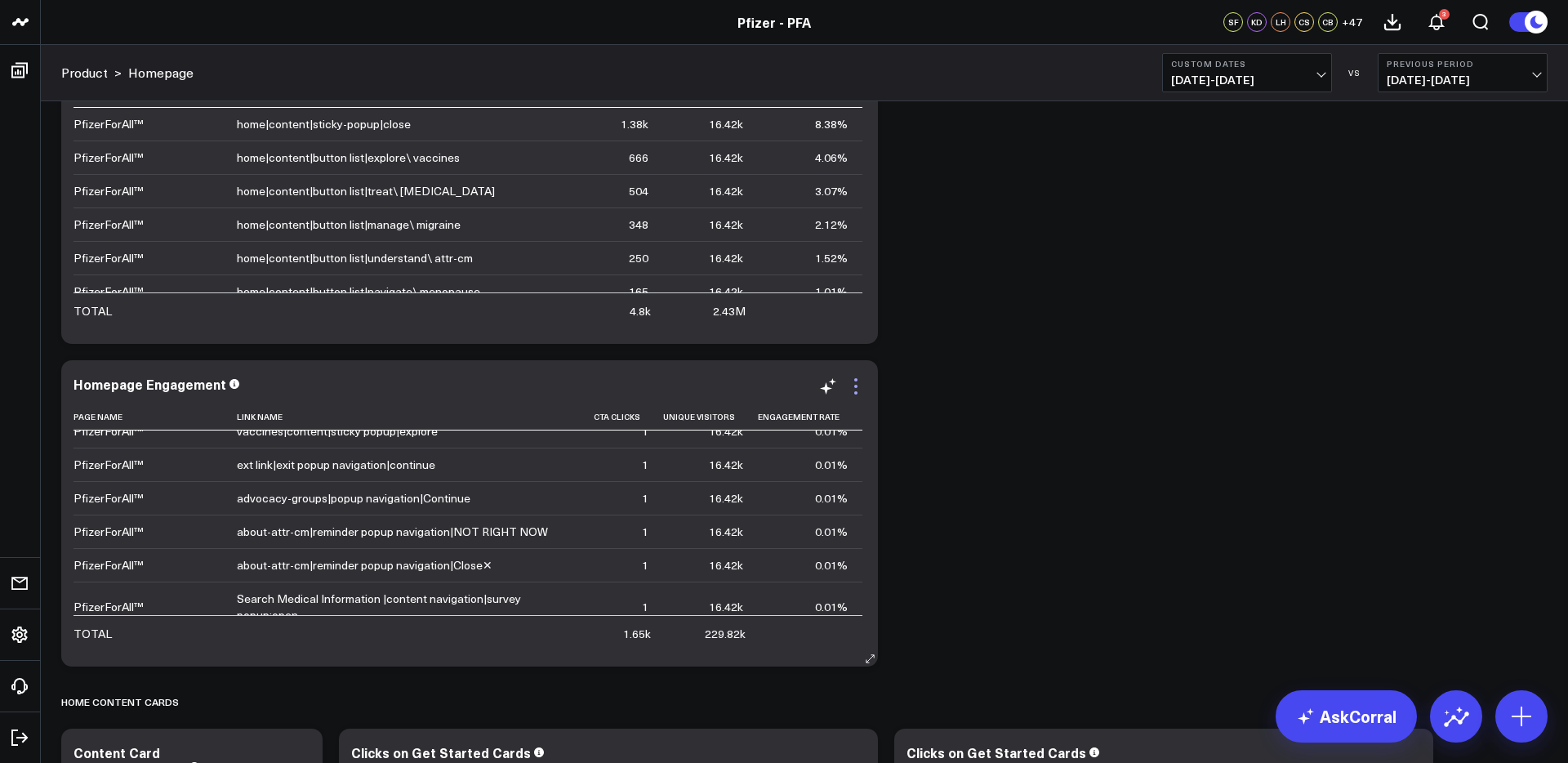
click at [851, 383] on icon at bounding box center [856, 386] width 20 height 20
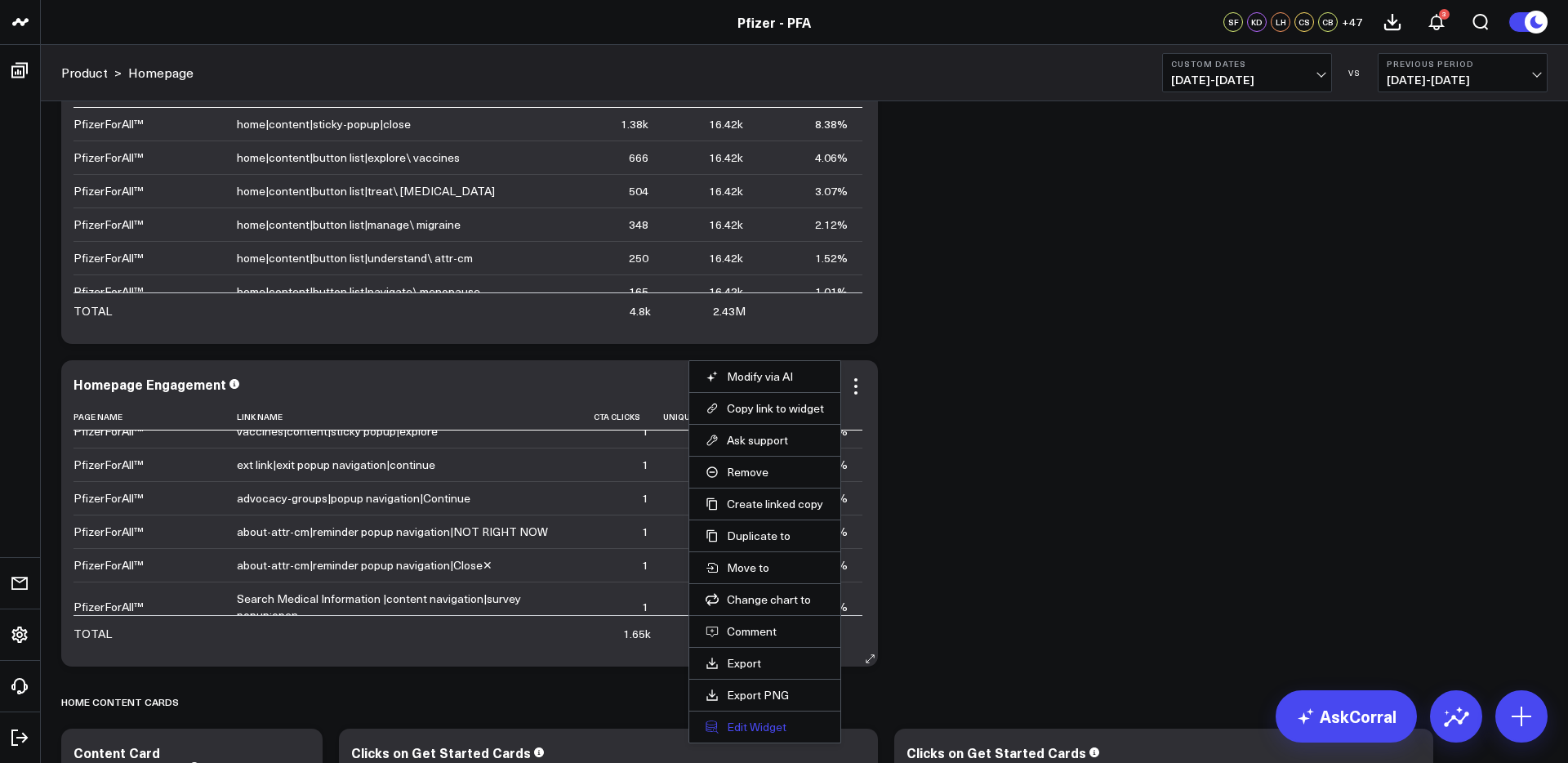
click at [731, 731] on button "Edit Widget" at bounding box center [764, 727] width 118 height 15
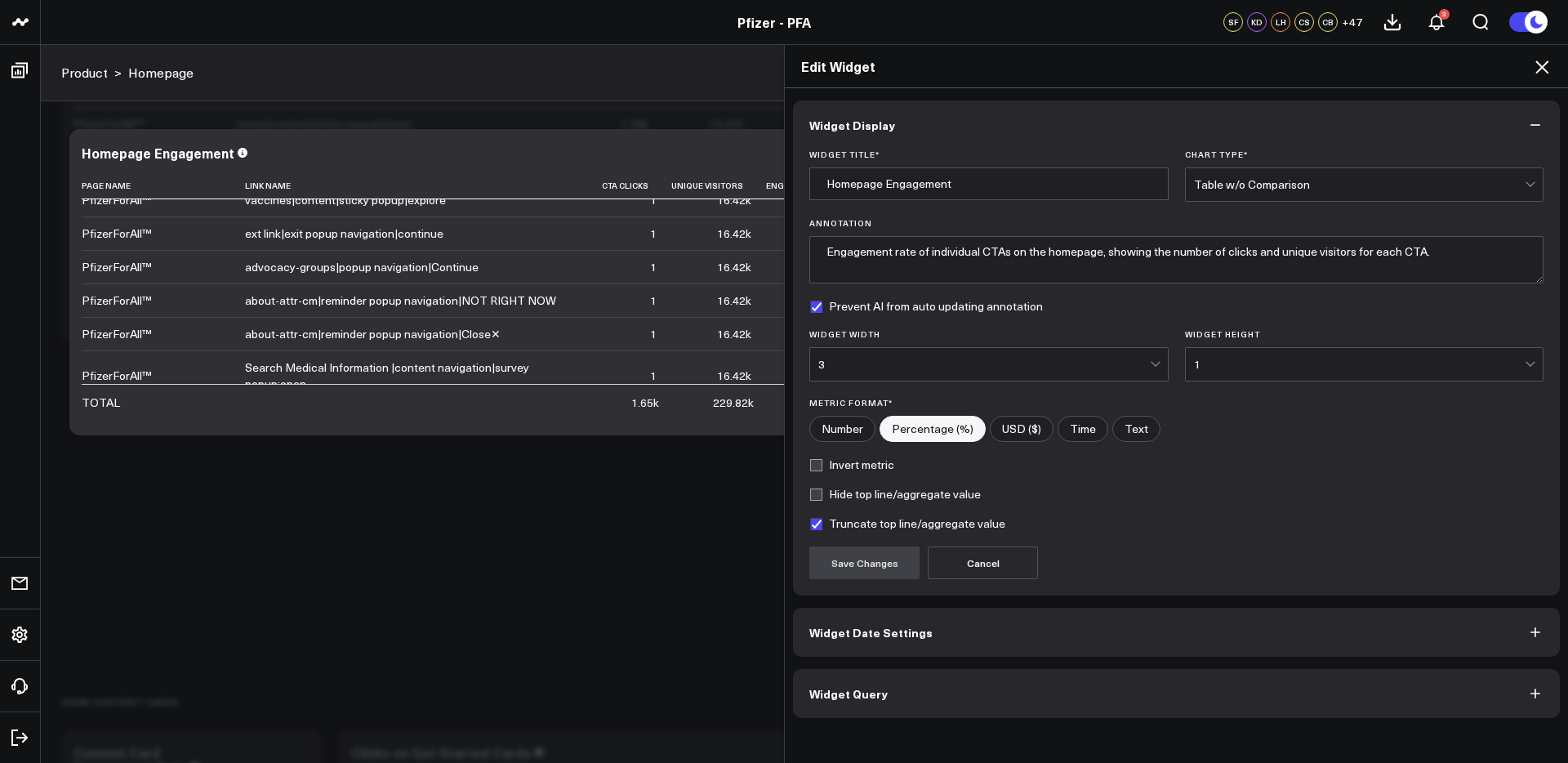
click at [865, 707] on button "Widget Query" at bounding box center [1176, 693] width 767 height 49
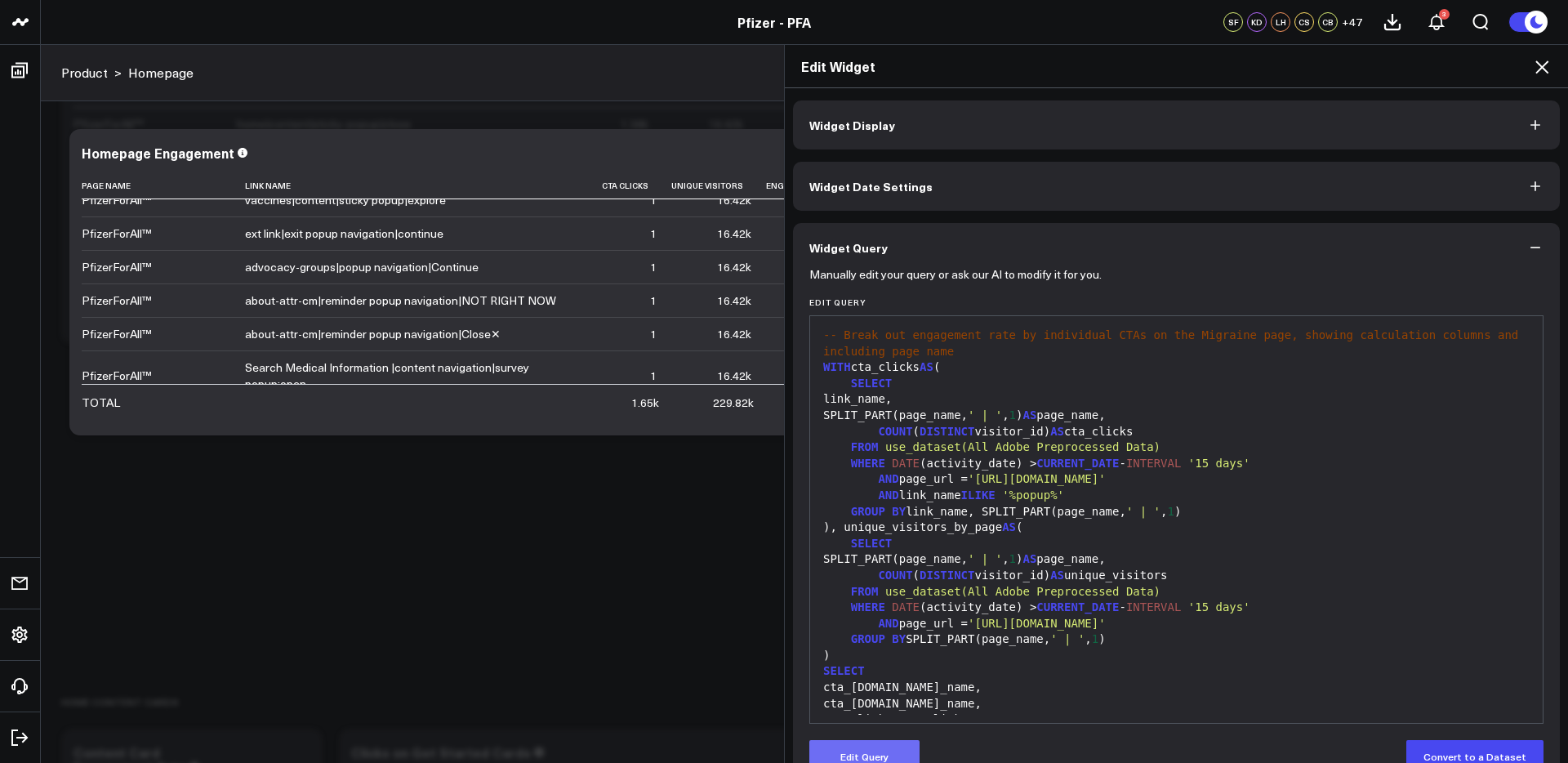
click at [883, 750] on button "Edit Query" at bounding box center [864, 756] width 111 height 33
click at [1024, 497] on span "'%popup%'" at bounding box center [1032, 495] width 62 height 13
drag, startPoint x: 978, startPoint y: 757, endPoint x: 992, endPoint y: 707, distance: 51.9
click at [978, 756] on button "Preview Query" at bounding box center [983, 756] width 111 height 33
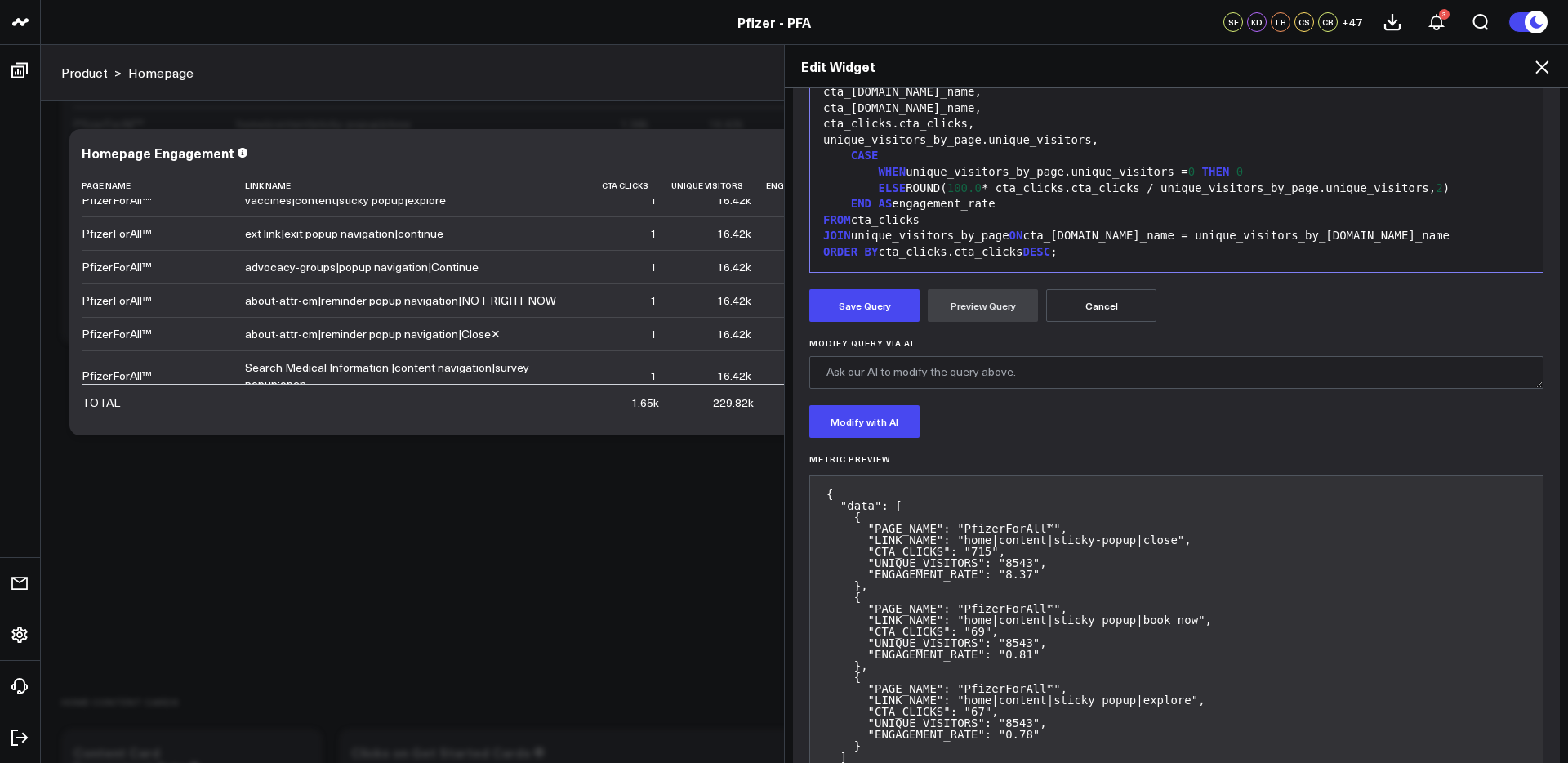
scroll to position [514, 0]
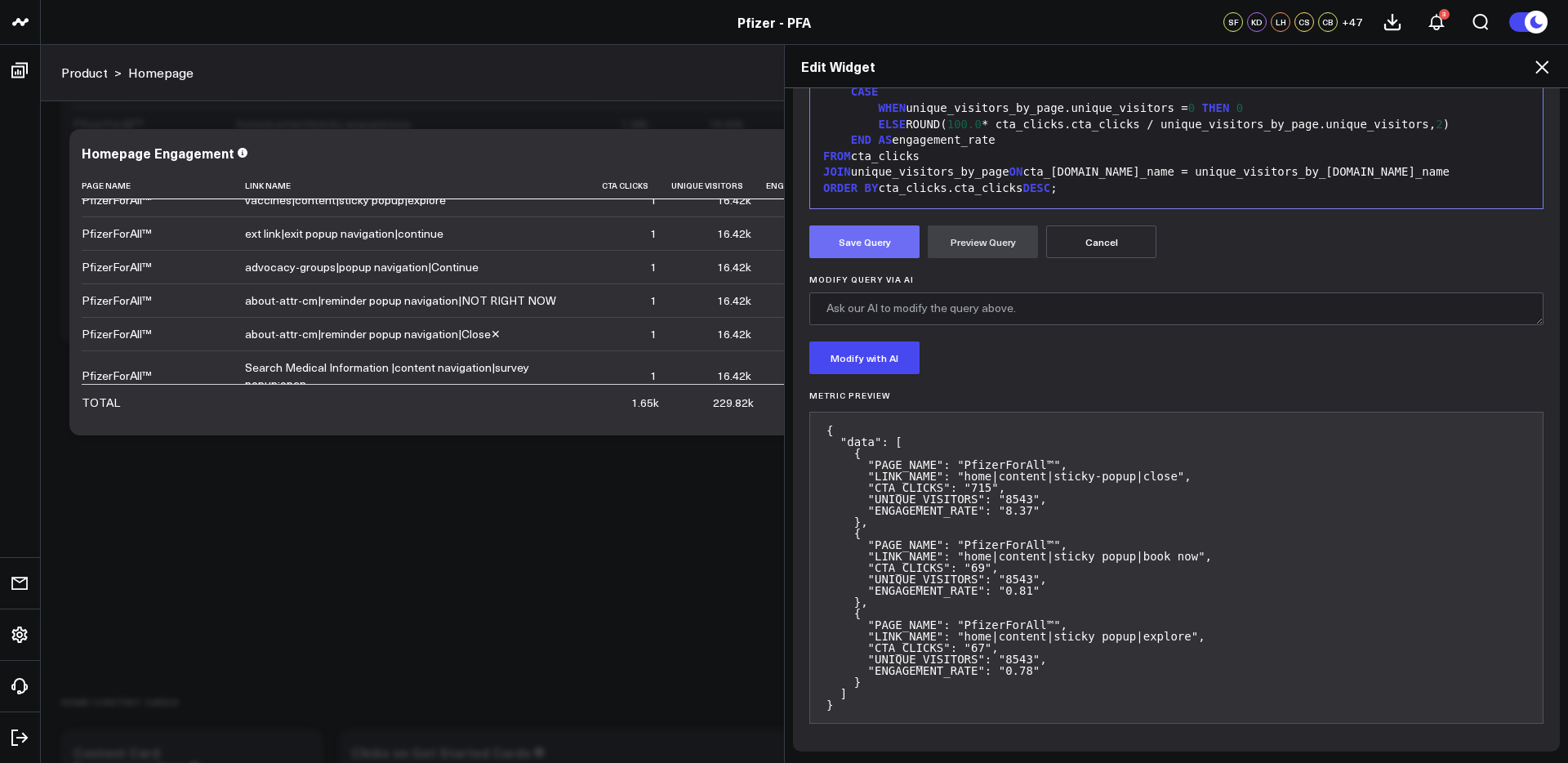
click at [882, 244] on button "Save Query" at bounding box center [864, 242] width 111 height 33
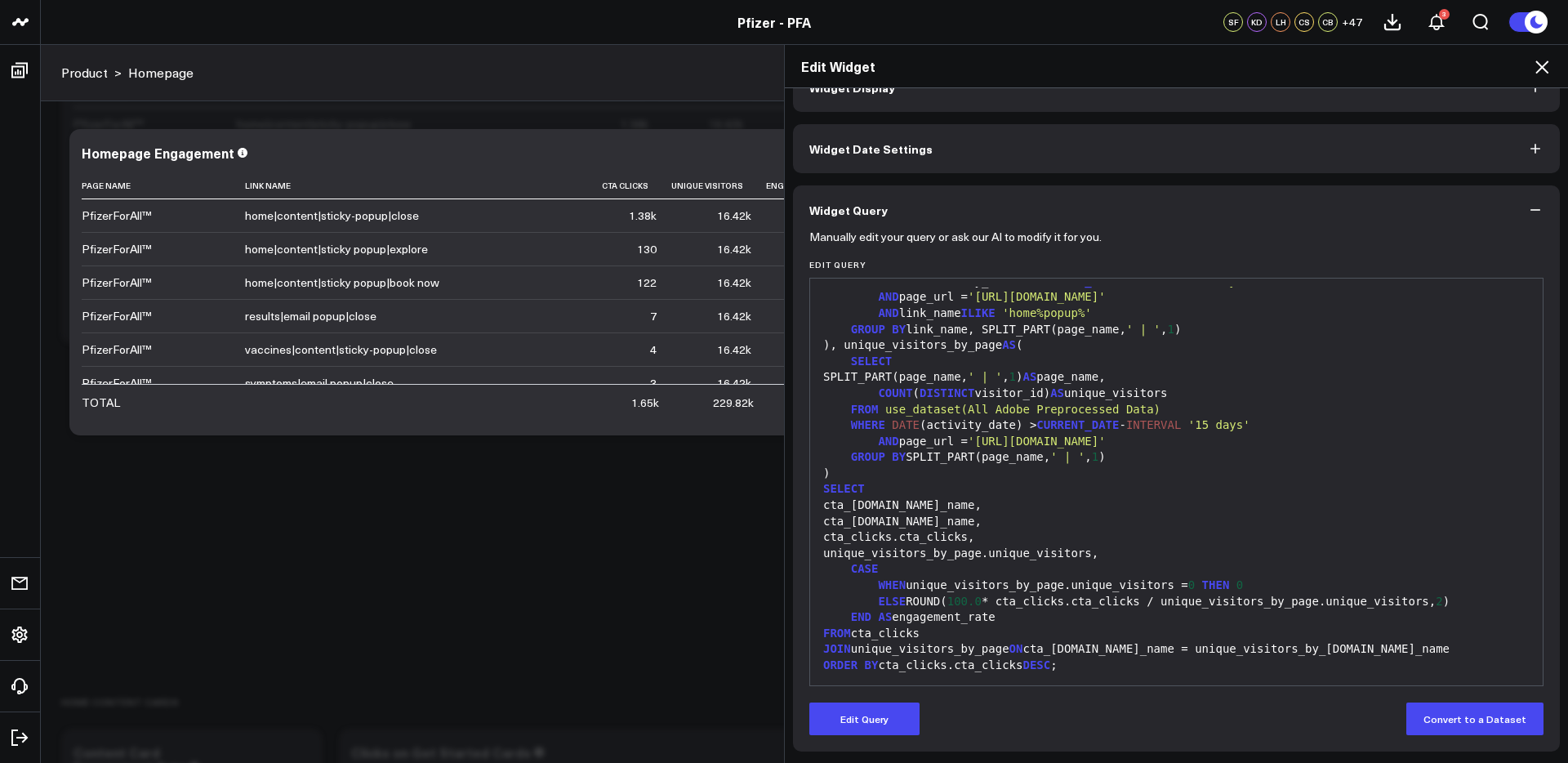
scroll to position [38, 0]
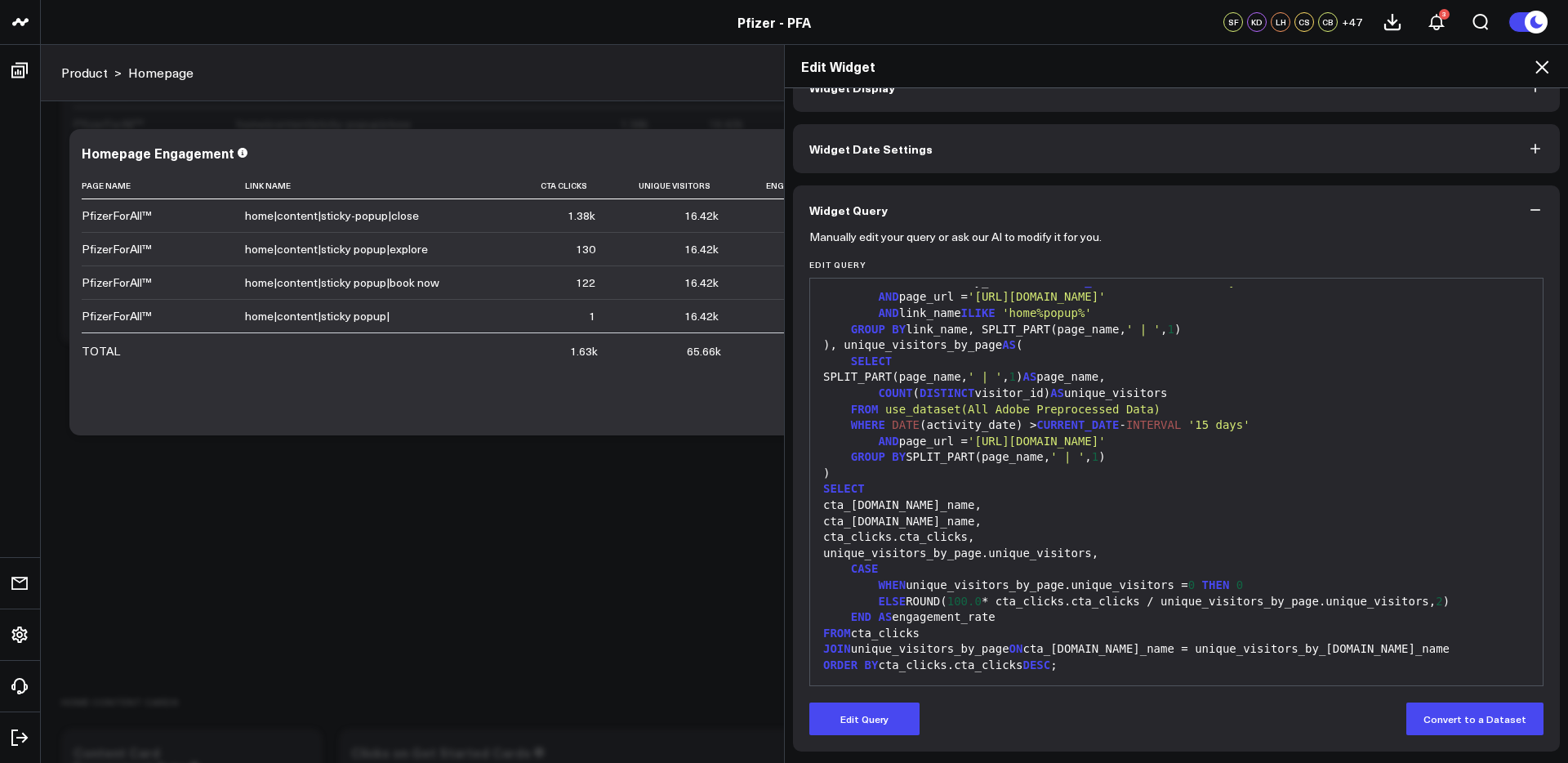
click at [1542, 69] on icon at bounding box center [1542, 67] width 20 height 20
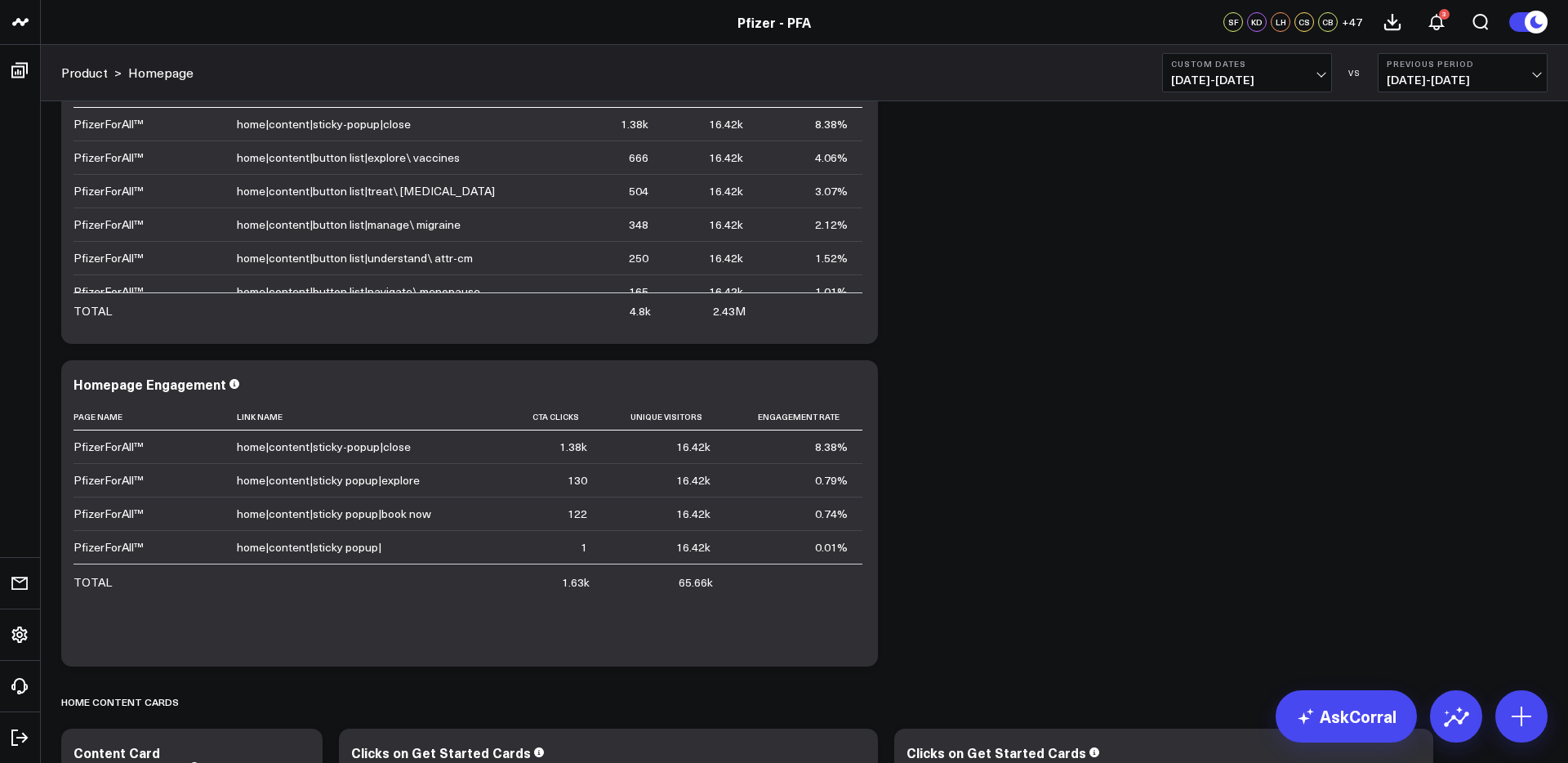
click at [1200, 79] on span "[DATE] - [DATE]" at bounding box center [1247, 80] width 152 height 13
click at [1191, 493] on link "YTD" at bounding box center [1247, 490] width 168 height 31
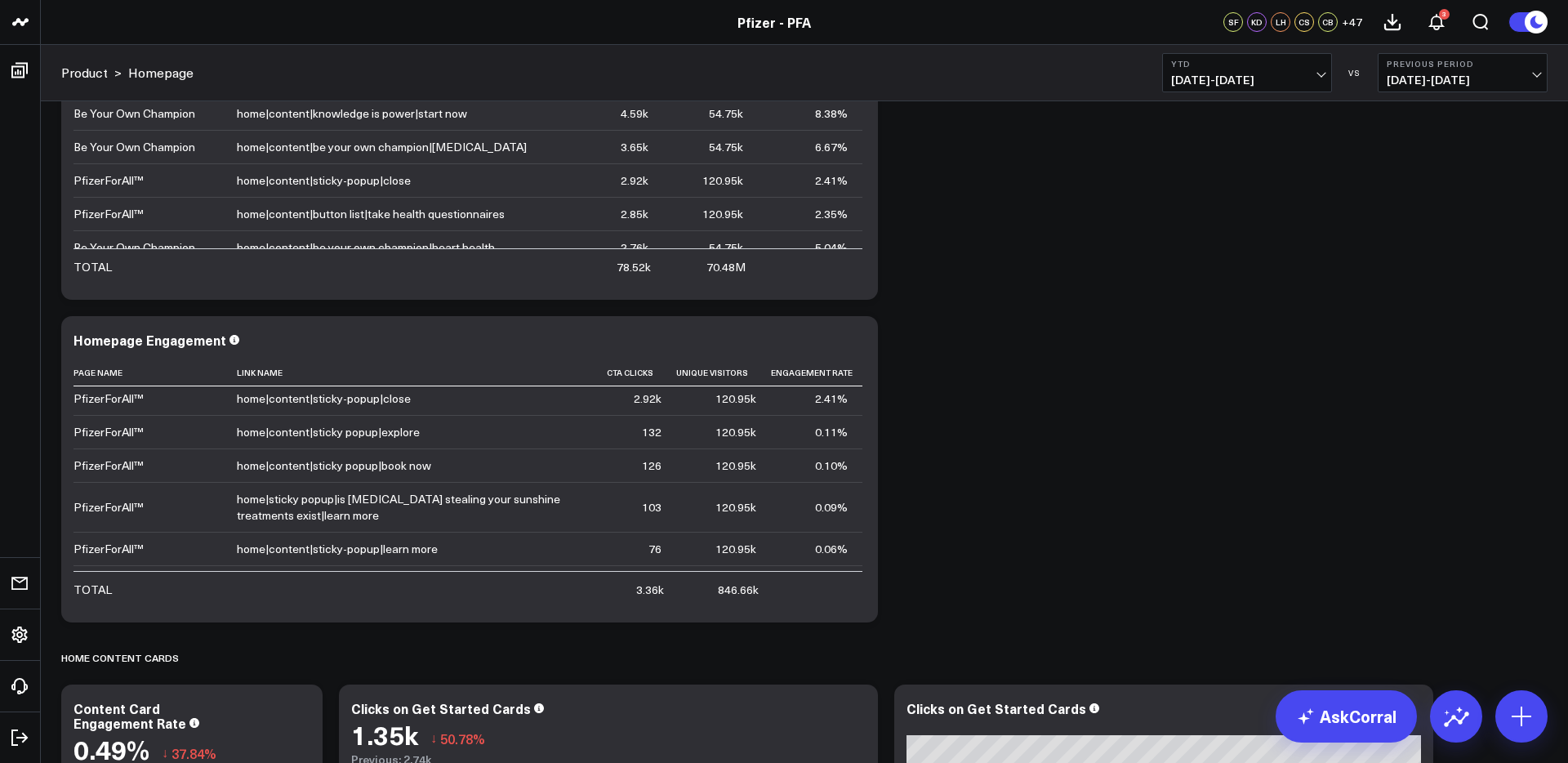
scroll to position [2637, 0]
click at [113, 342] on div "Homepage Engagement" at bounding box center [157, 339] width 167 height 18
click at [113, 342] on div "Homepage Engagement" at bounding box center [151, 339] width 156 height 18
click at [1211, 350] on div "Modify via AI Copy link to widget Ask support Remove Create linked copy Executi…" at bounding box center [804, 329] width 1502 height 5576
click at [857, 342] on icon at bounding box center [856, 341] width 20 height 20
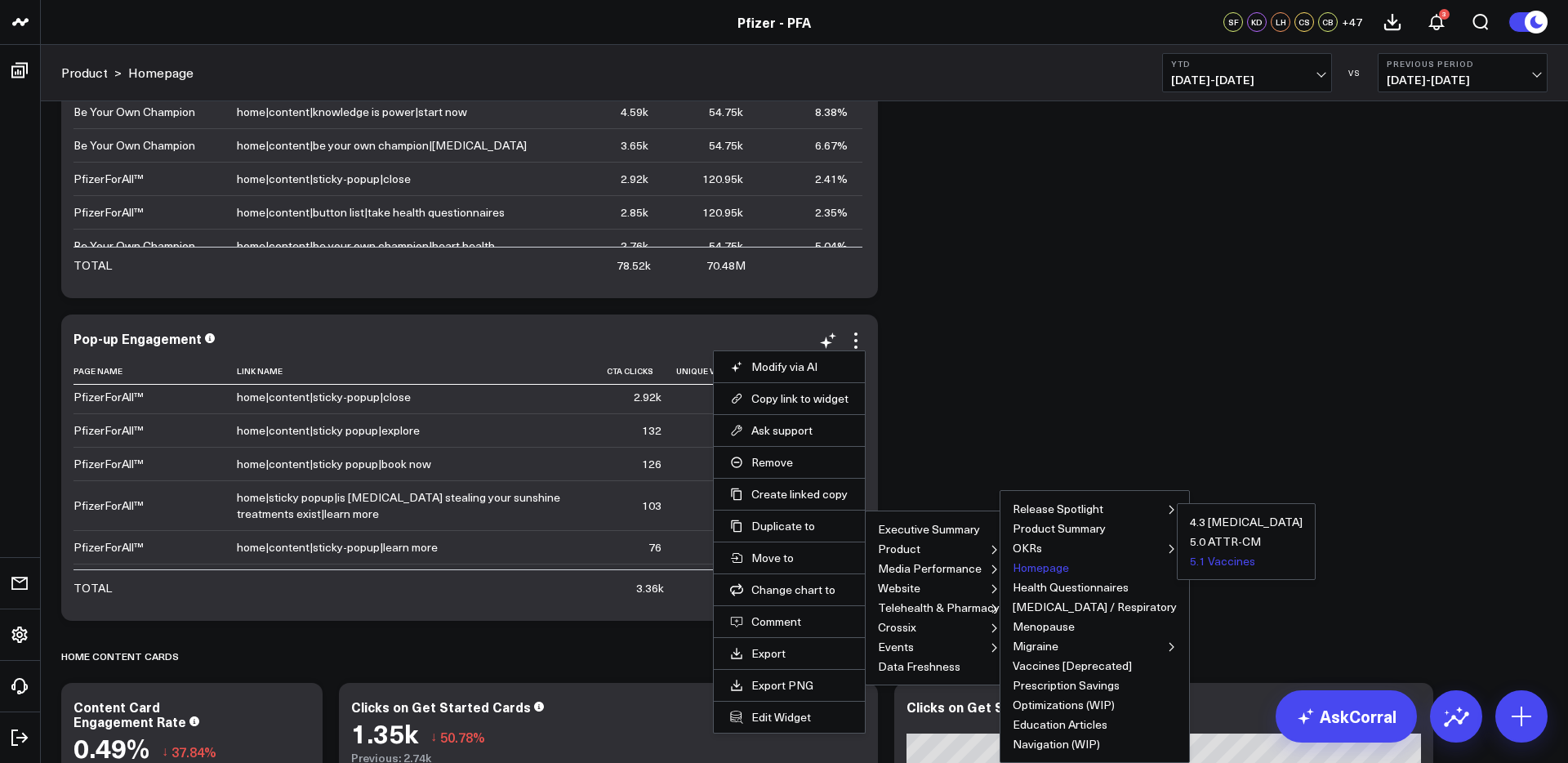
click at [1190, 560] on button "5.1 Vaccines" at bounding box center [1222, 562] width 65 height 12
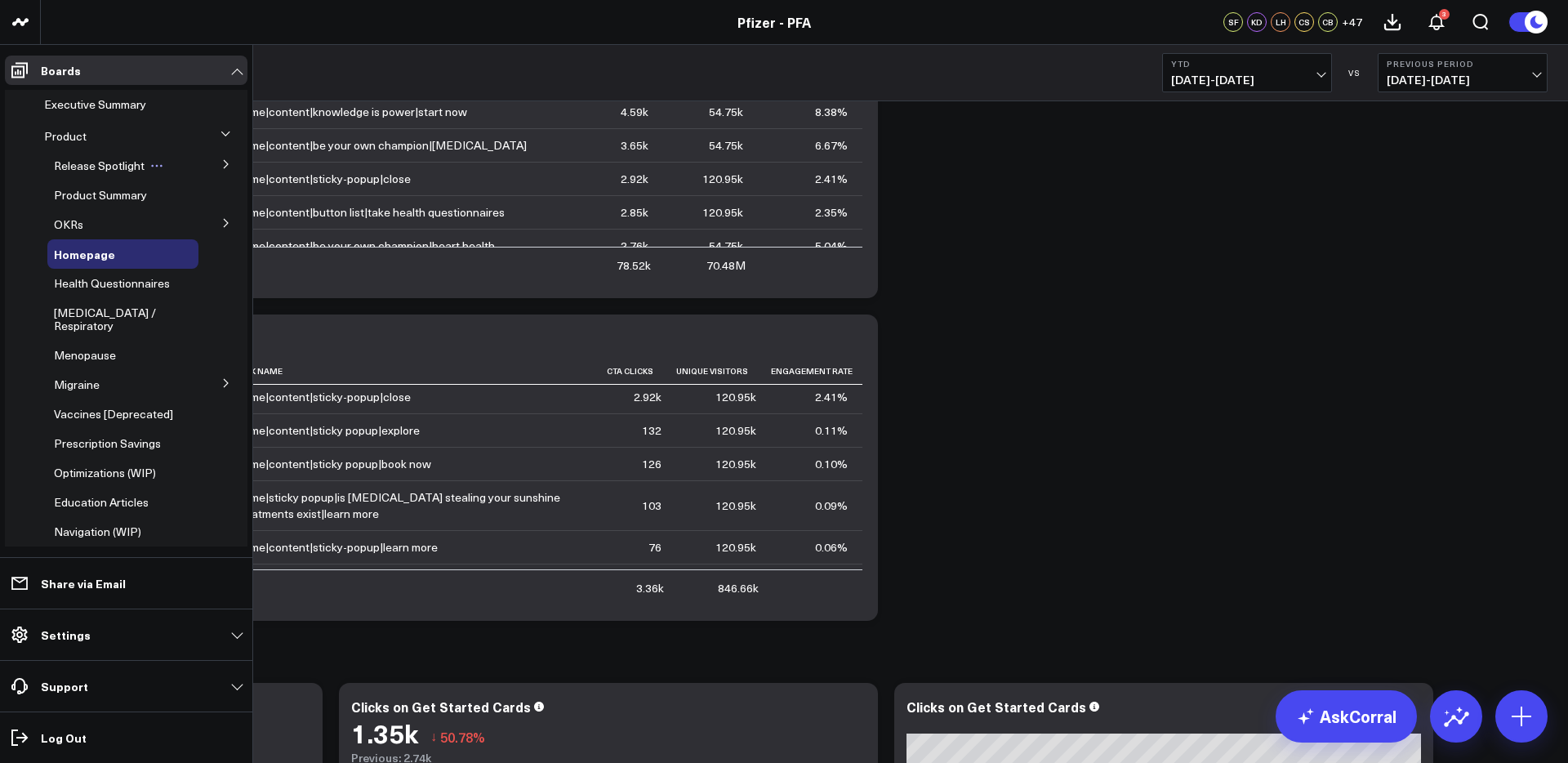
click at [139, 164] on span "Release Spotlight" at bounding box center [99, 165] width 91 height 16
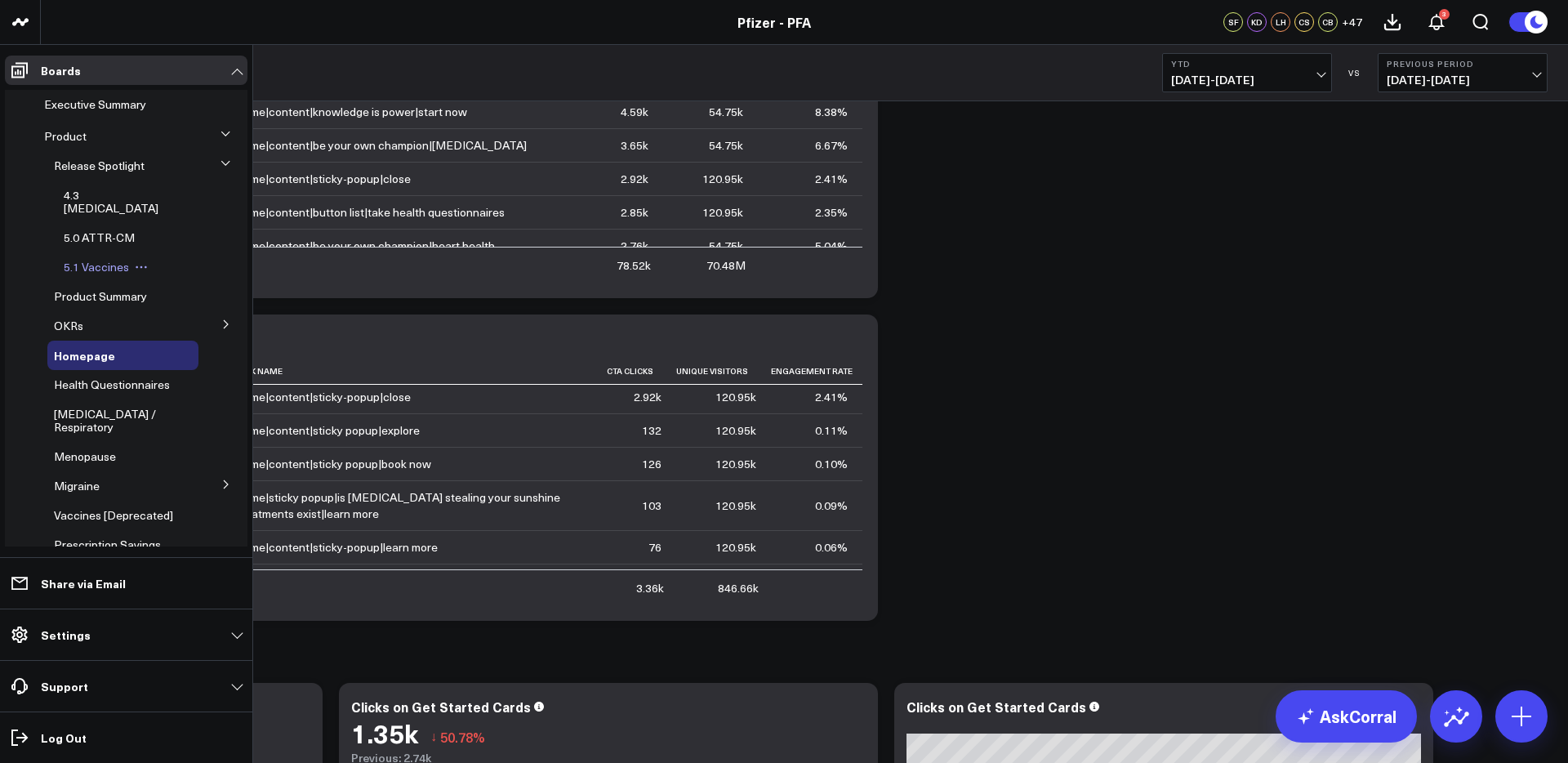
click at [103, 260] on span "5.1 Vaccines" at bounding box center [96, 267] width 65 height 16
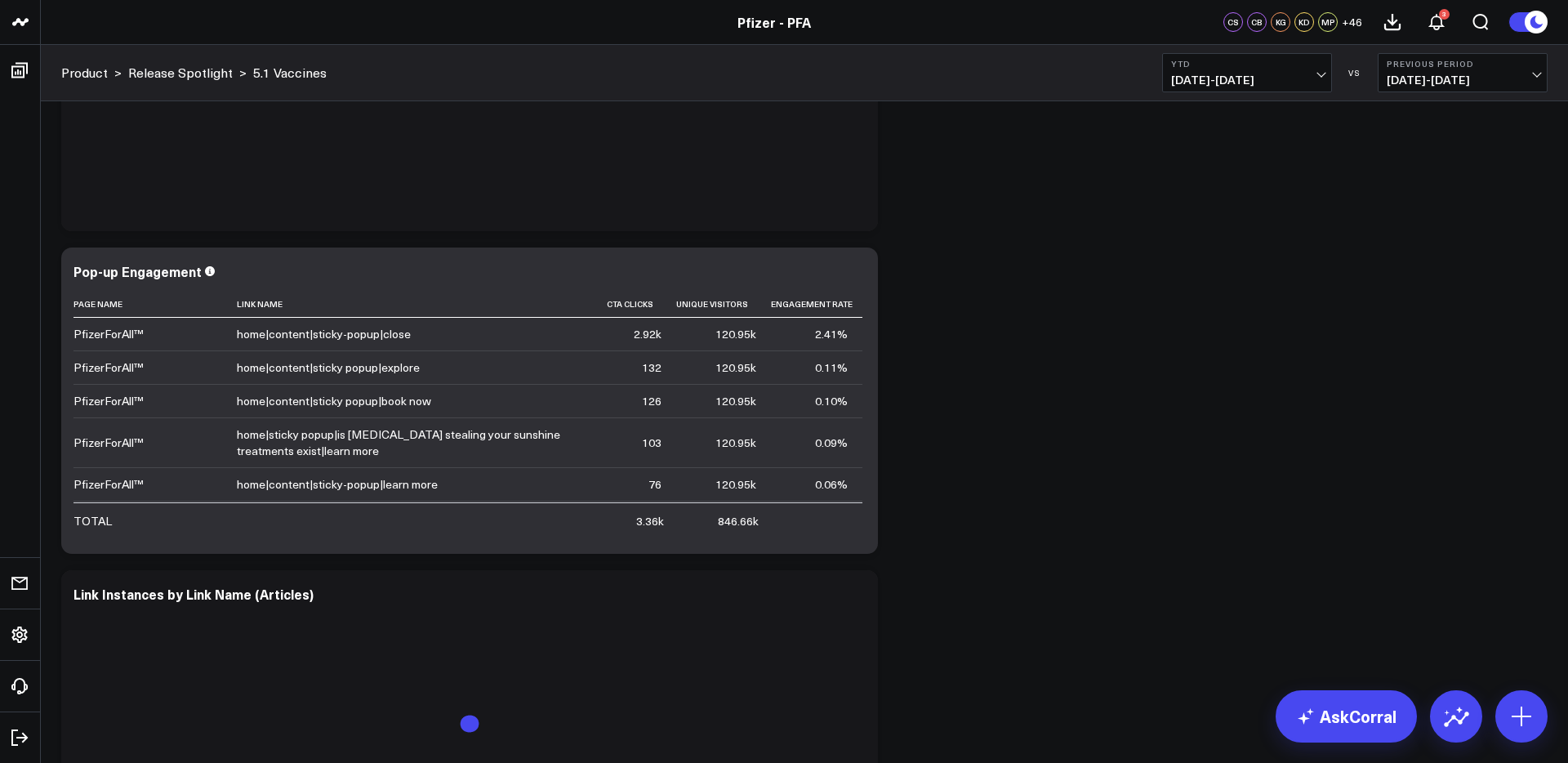
scroll to position [2501, 0]
click at [75, 275] on div "Pop-up Engagement" at bounding box center [144, 272] width 142 height 18
click at [76, 272] on div "Pop-up Engagement" at bounding box center [139, 272] width 131 height 18
click at [1243, 75] on span "01/01/25 - 09/10/25" at bounding box center [1247, 80] width 152 height 13
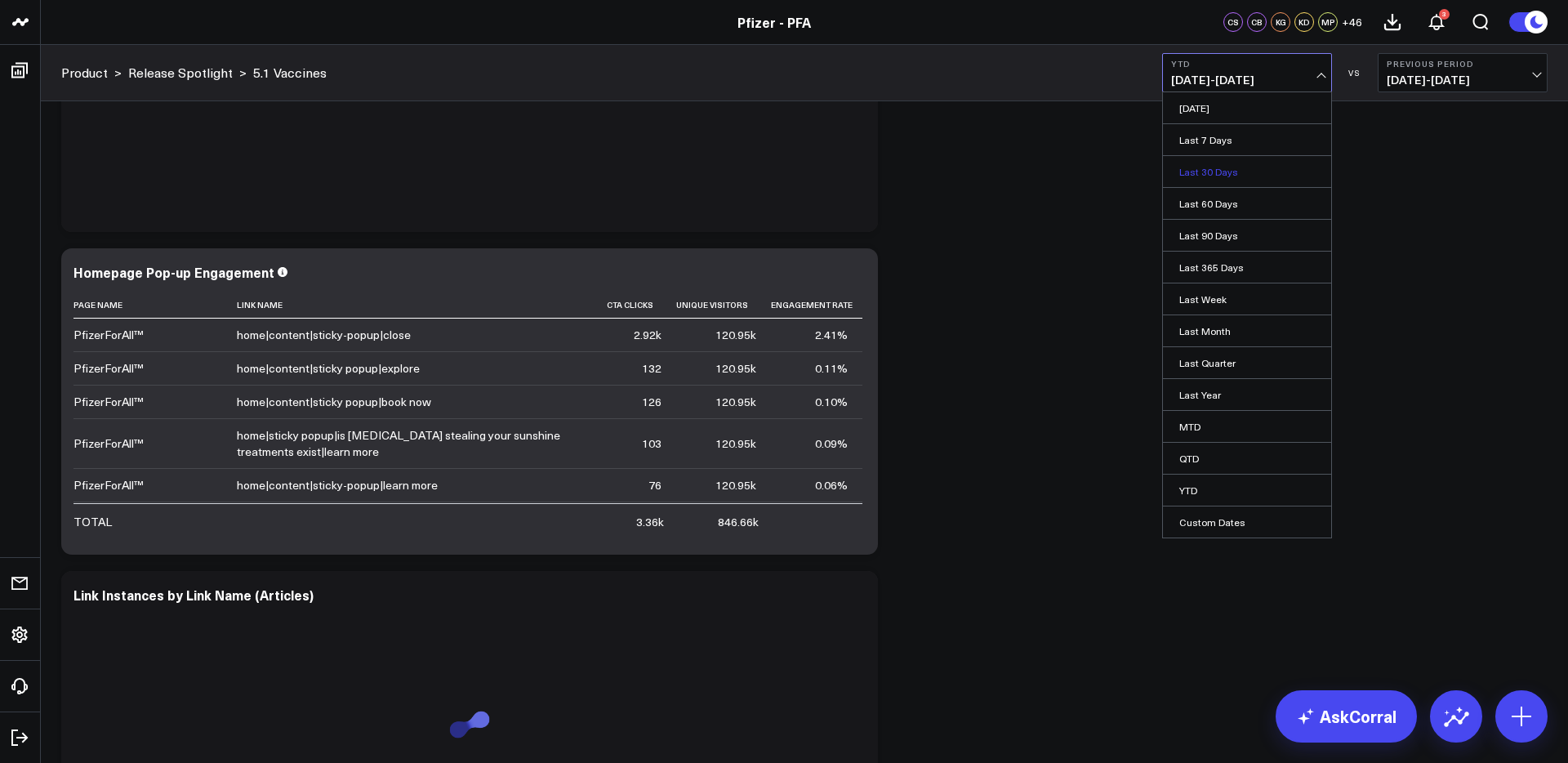
click at [1223, 173] on link "Last 30 Days" at bounding box center [1247, 172] width 168 height 31
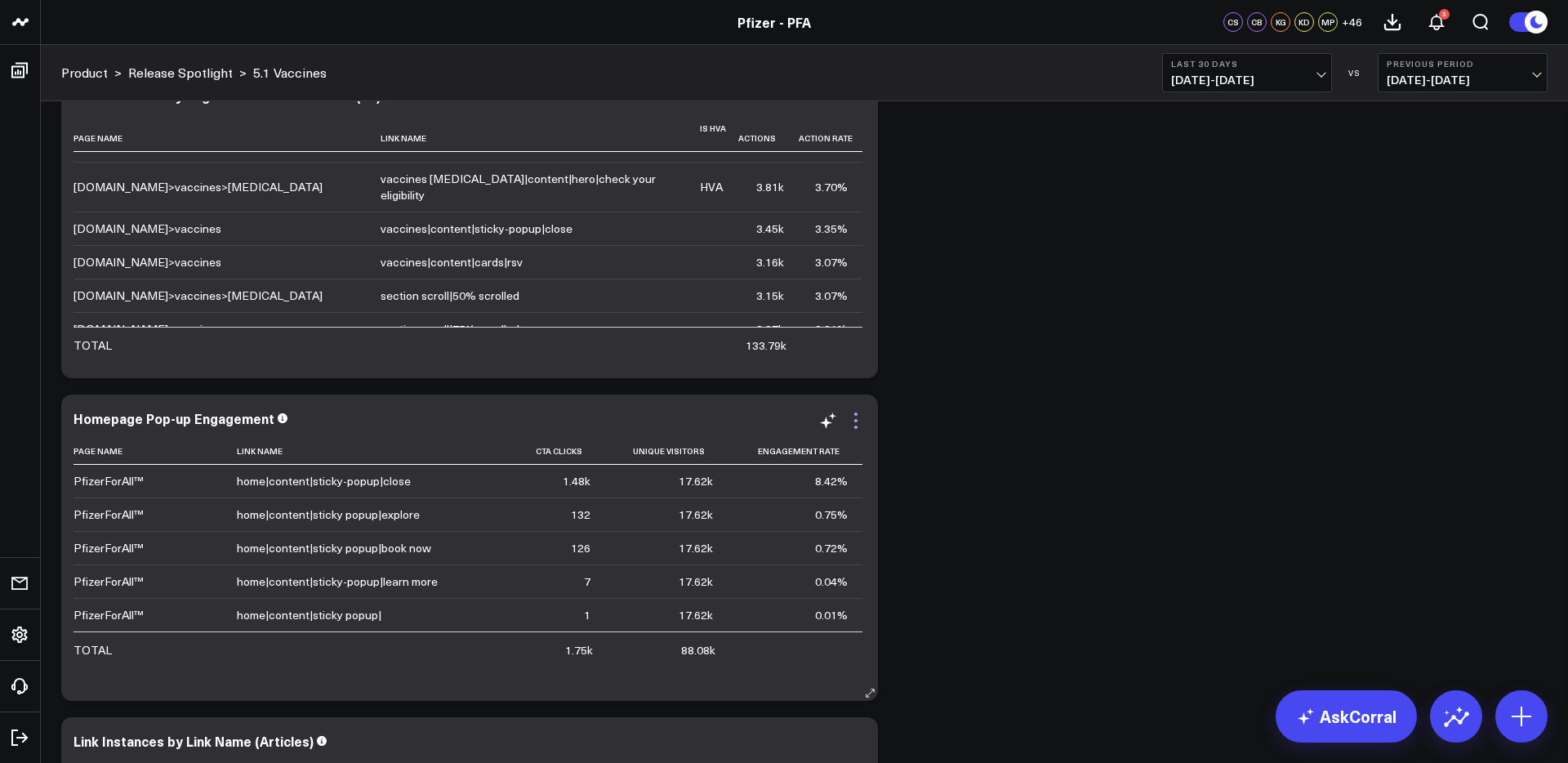
scroll to position [2352, 0]
click at [857, 425] on icon at bounding box center [856, 424] width 20 height 20
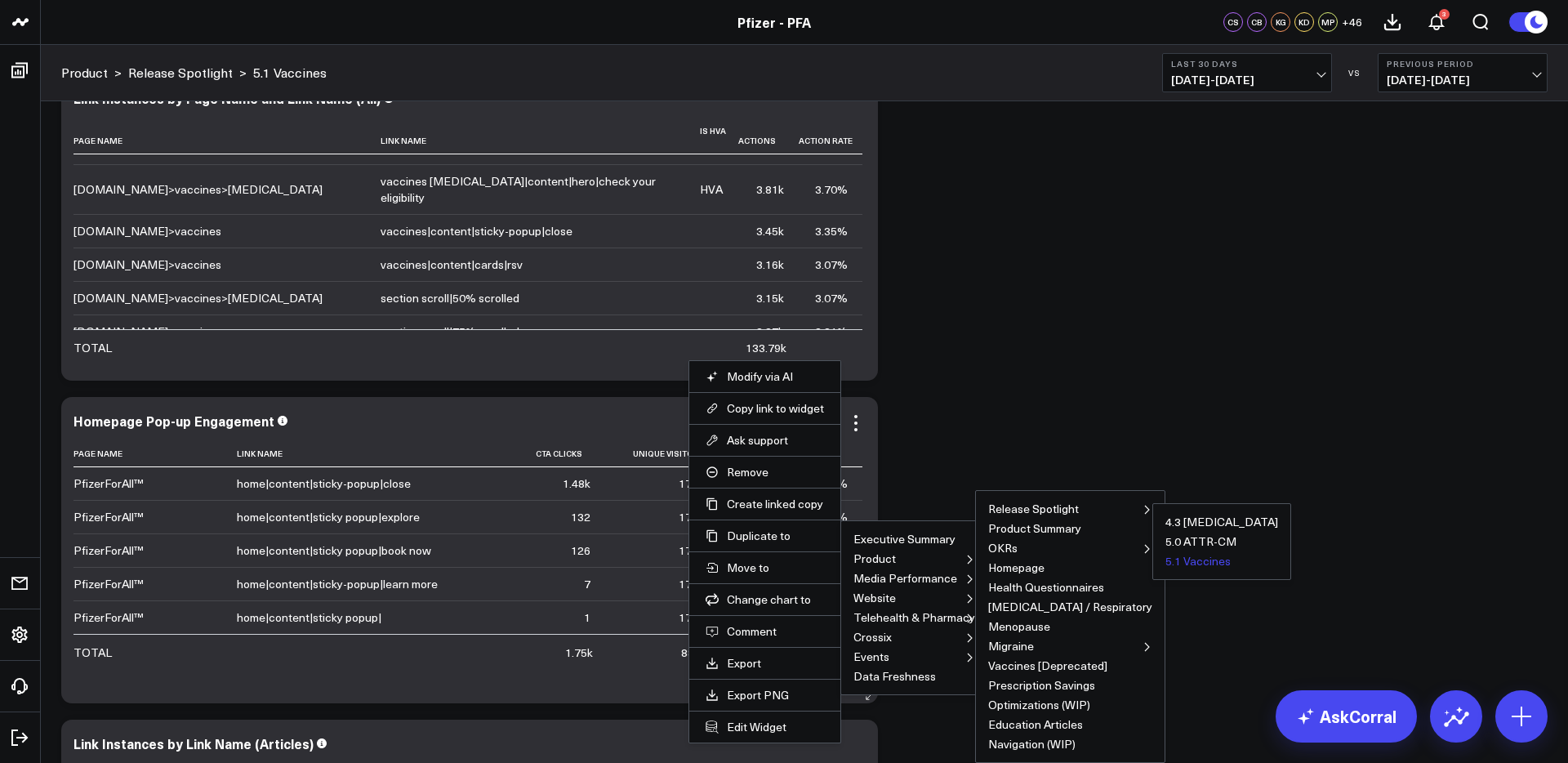
click at [1165, 567] on button "5.1 Vaccines" at bounding box center [1197, 562] width 65 height 12
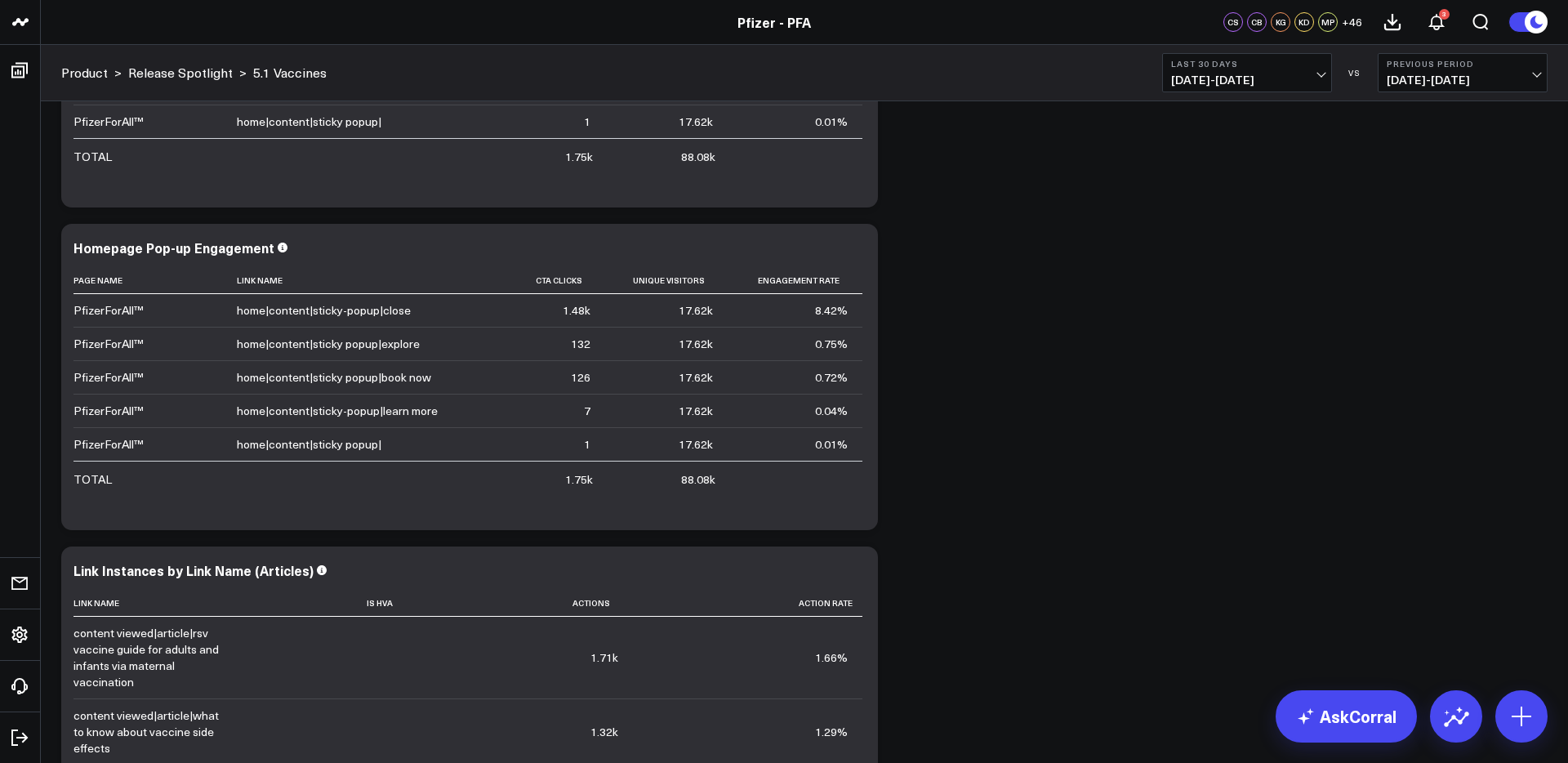
scroll to position [2803, 0]
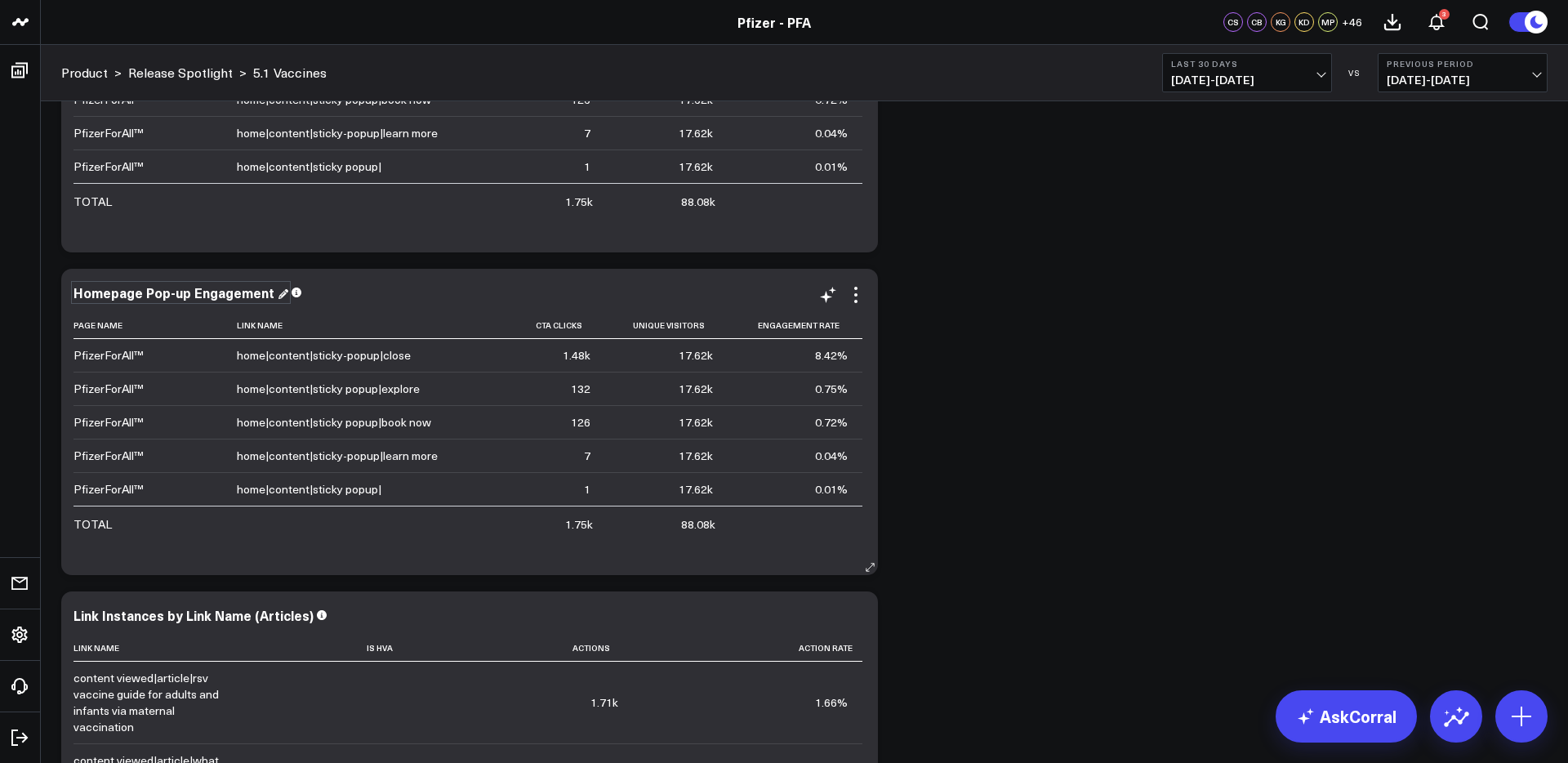
click at [101, 287] on div "Homepage Pop-up Engagement" at bounding box center [181, 292] width 215 height 18
click at [101, 287] on div "Homepage Pop-up Engagement" at bounding box center [175, 292] width 204 height 18
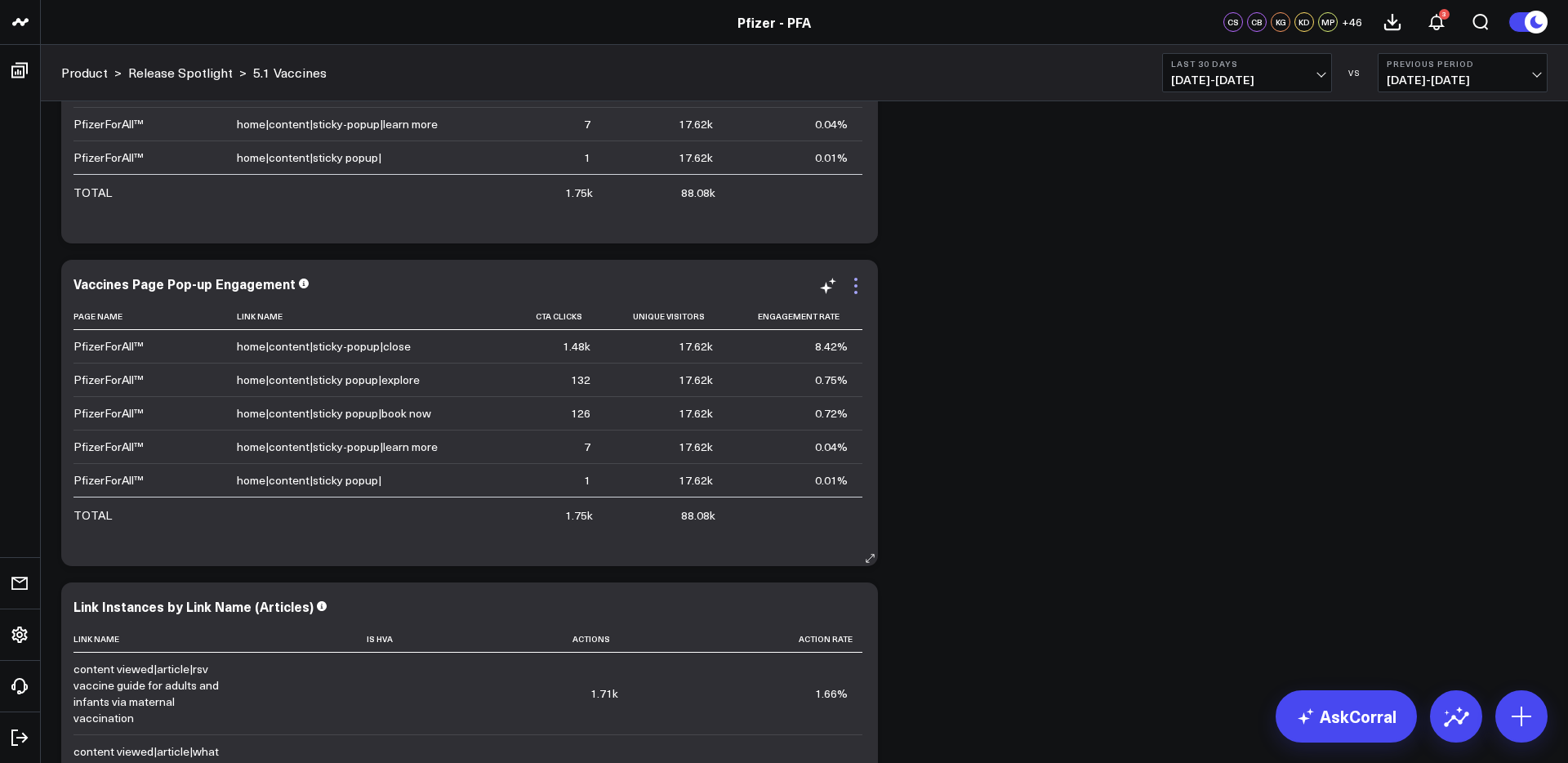
drag, startPoint x: 859, startPoint y: 283, endPoint x: 844, endPoint y: 359, distance: 77.5
click at [859, 283] on icon at bounding box center [856, 286] width 20 height 20
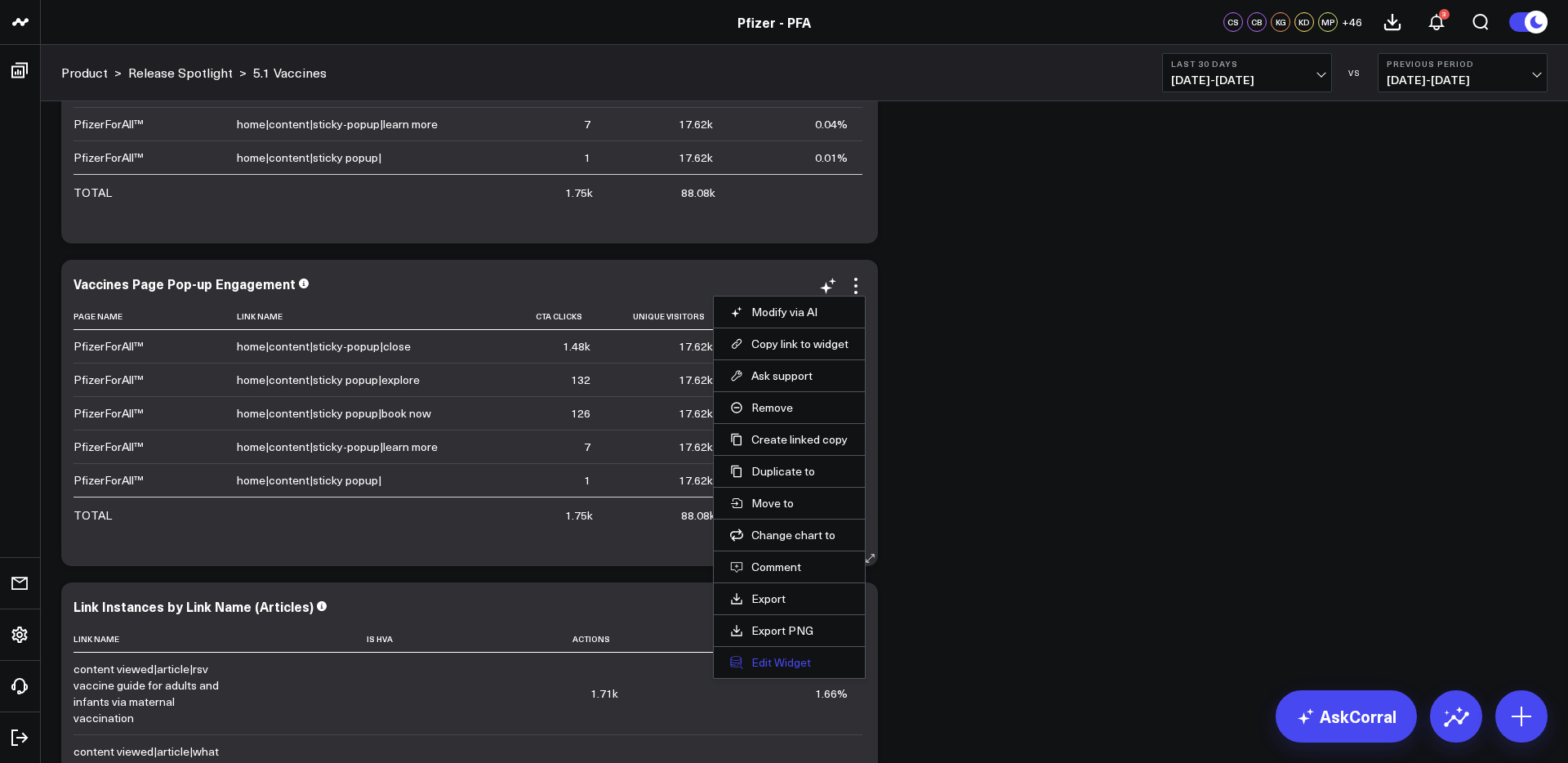
click at [781, 658] on button "Edit Widget" at bounding box center [789, 662] width 118 height 15
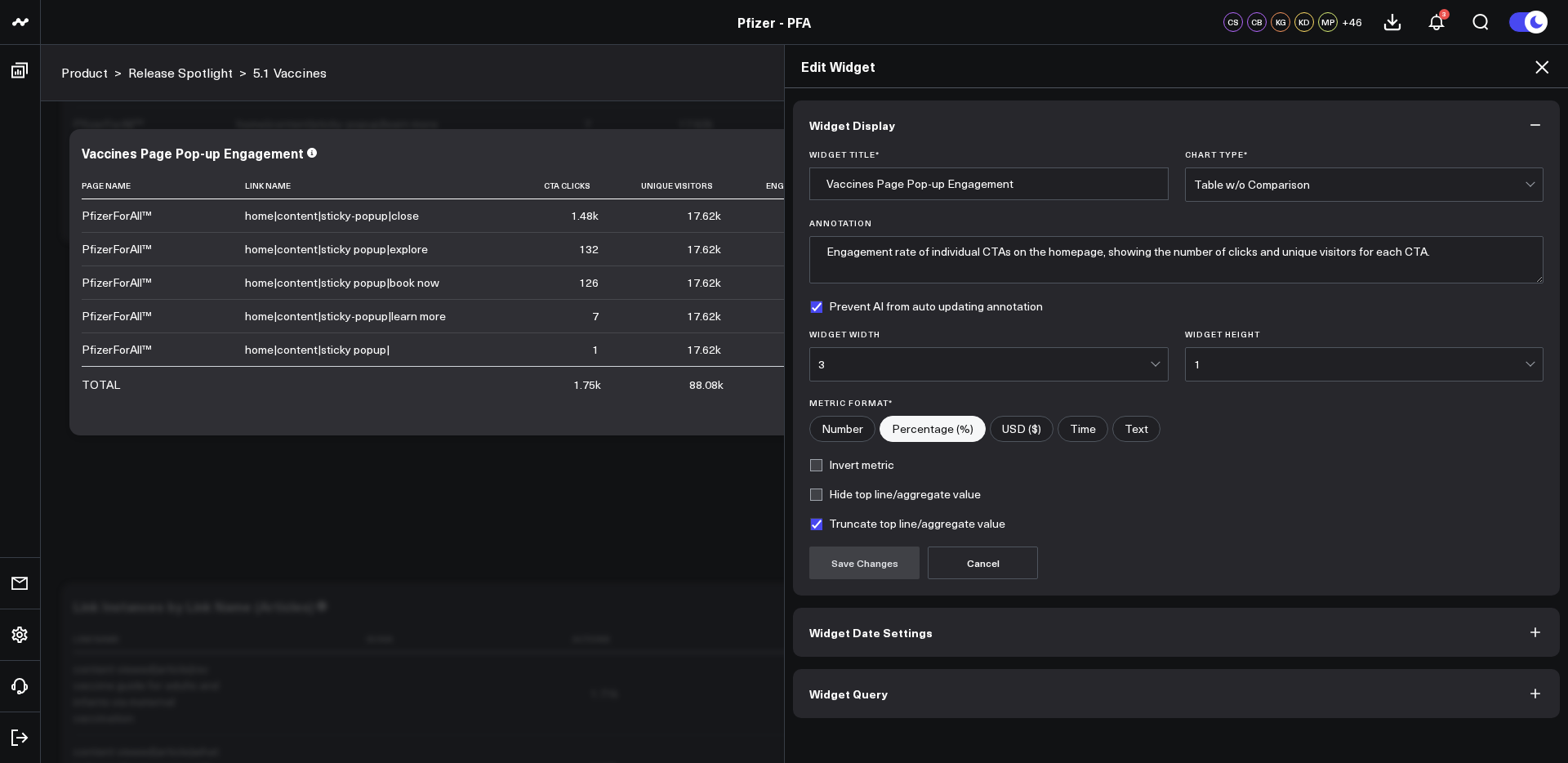
click at [993, 704] on button "Widget Query" at bounding box center [1176, 693] width 767 height 49
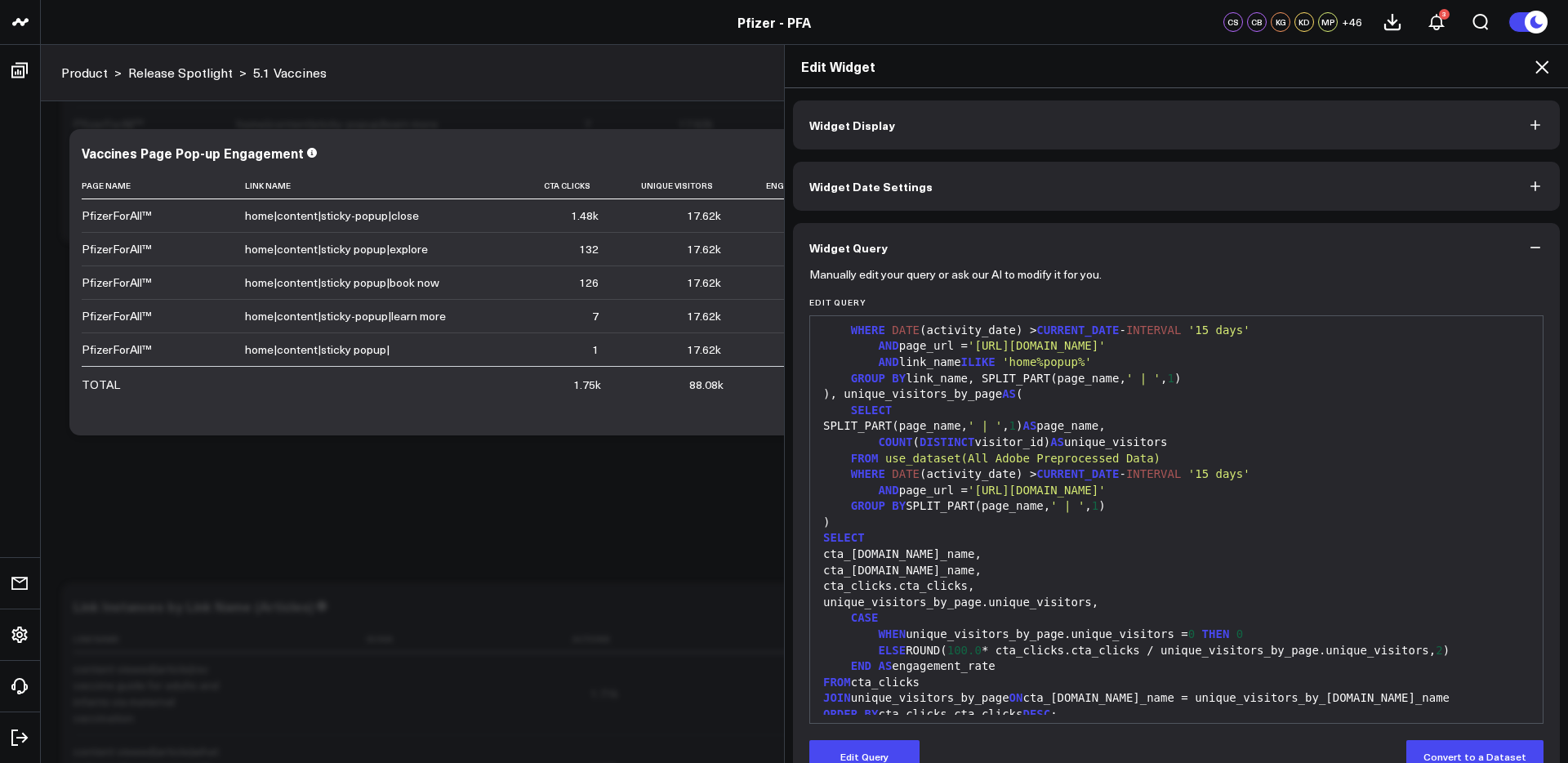
scroll to position [145, 0]
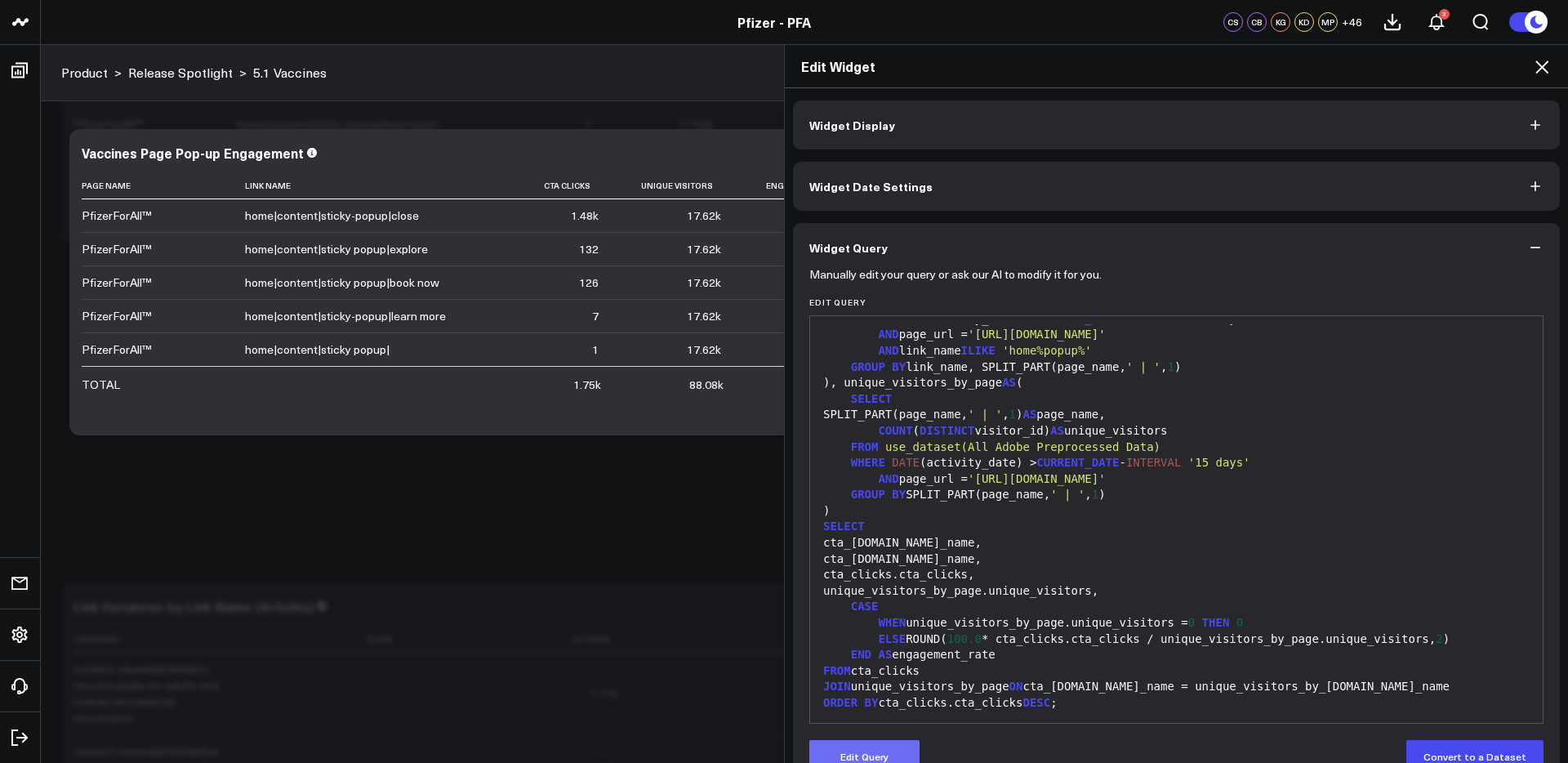
click at [886, 753] on button "Edit Query" at bounding box center [864, 756] width 111 height 33
click at [1106, 476] on span "'https://www.pfizerforall.com'" at bounding box center [1036, 479] width 138 height 13
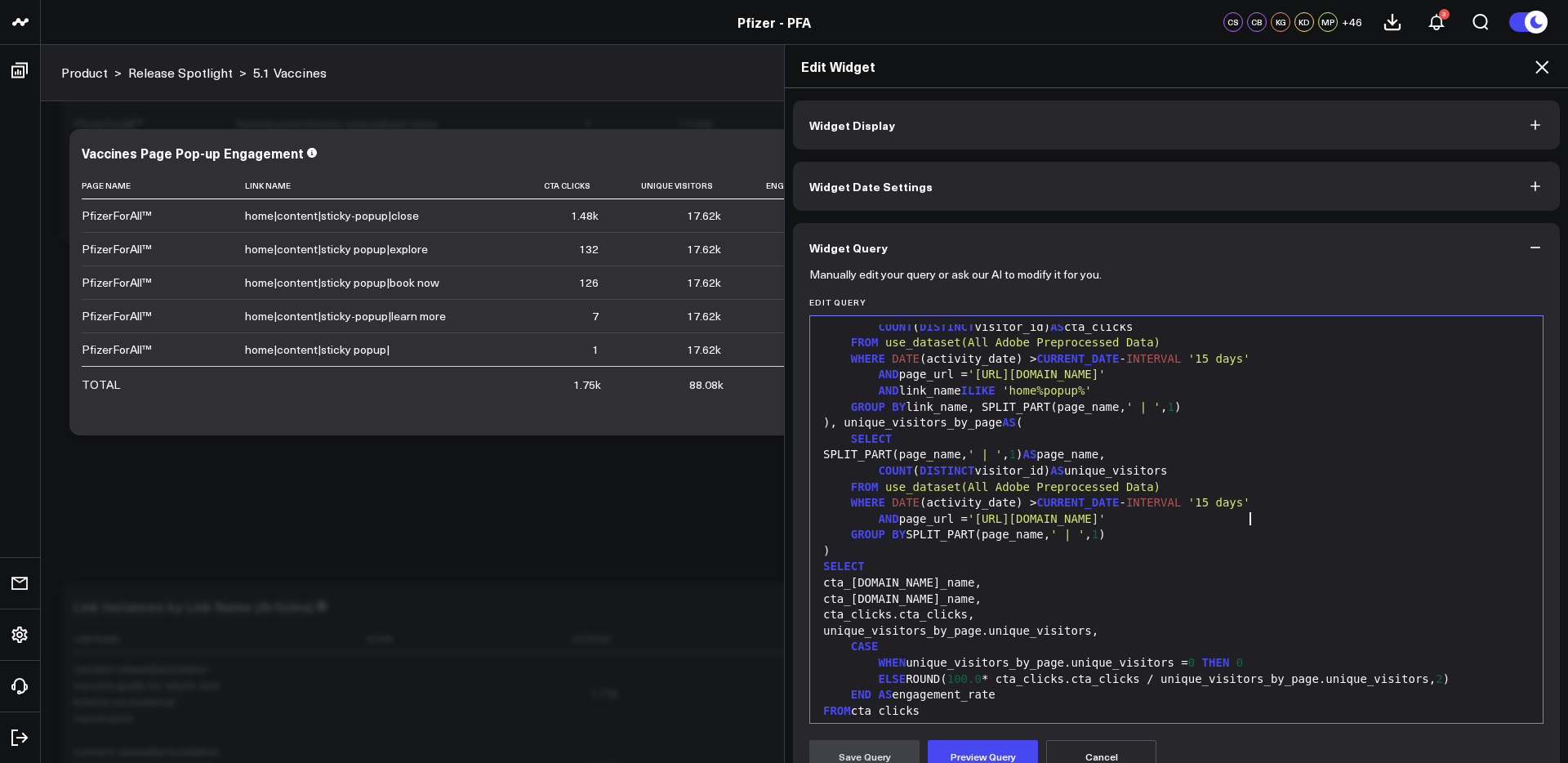
scroll to position [103, 0]
click at [1106, 376] on span "'https://www.pfizerforall.com'" at bounding box center [1036, 376] width 138 height 13
click at [1016, 377] on span "'https://www.pfizerforall.comvaccines/'" at bounding box center [991, 376] width 48 height 13
click at [1047, 389] on span "'home%popup%'" at bounding box center [1046, 392] width 90 height 13
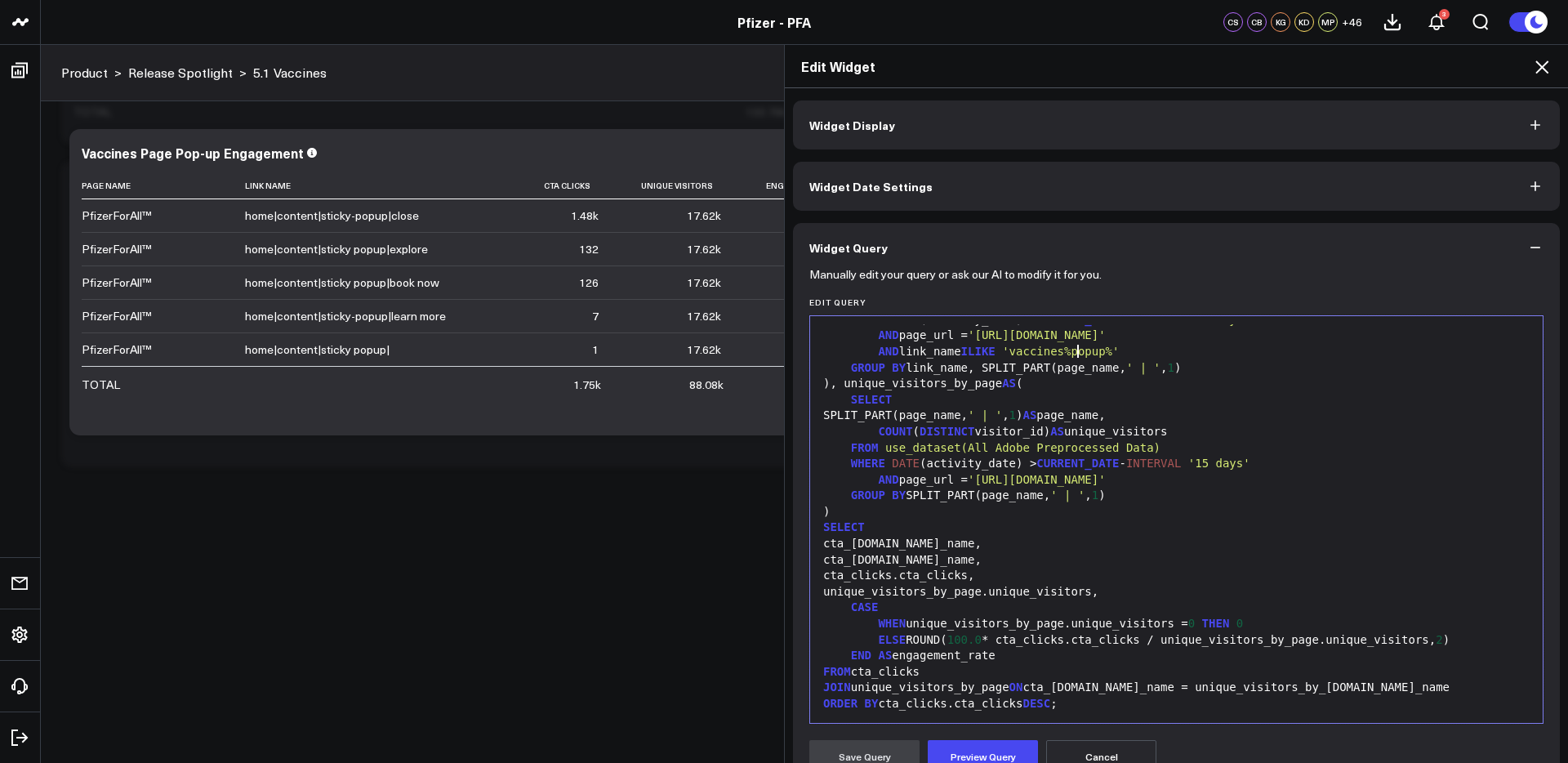
scroll to position [145, 0]
click at [1003, 756] on button "Preview Query" at bounding box center [983, 756] width 111 height 33
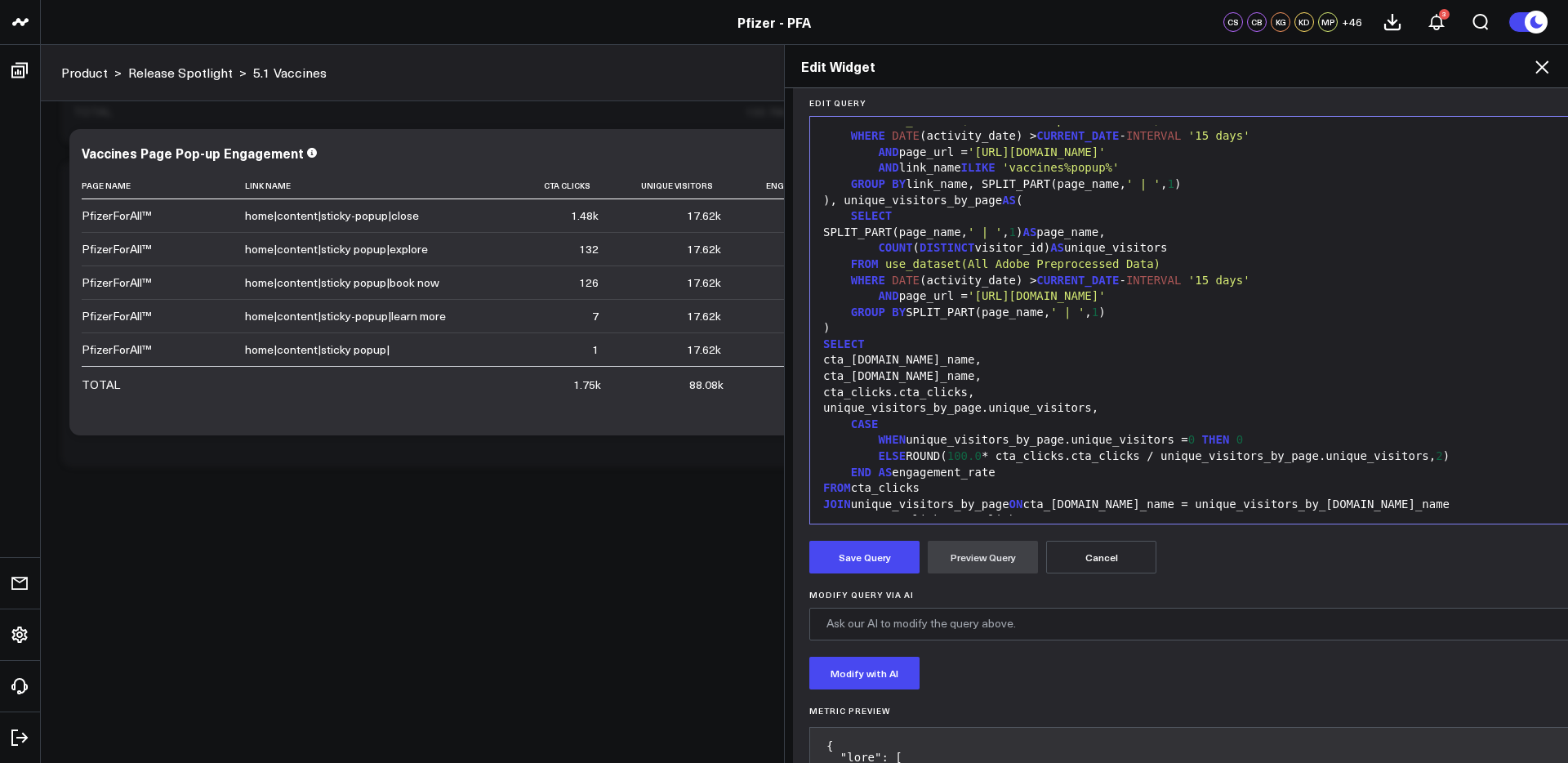
scroll to position [198, 0]
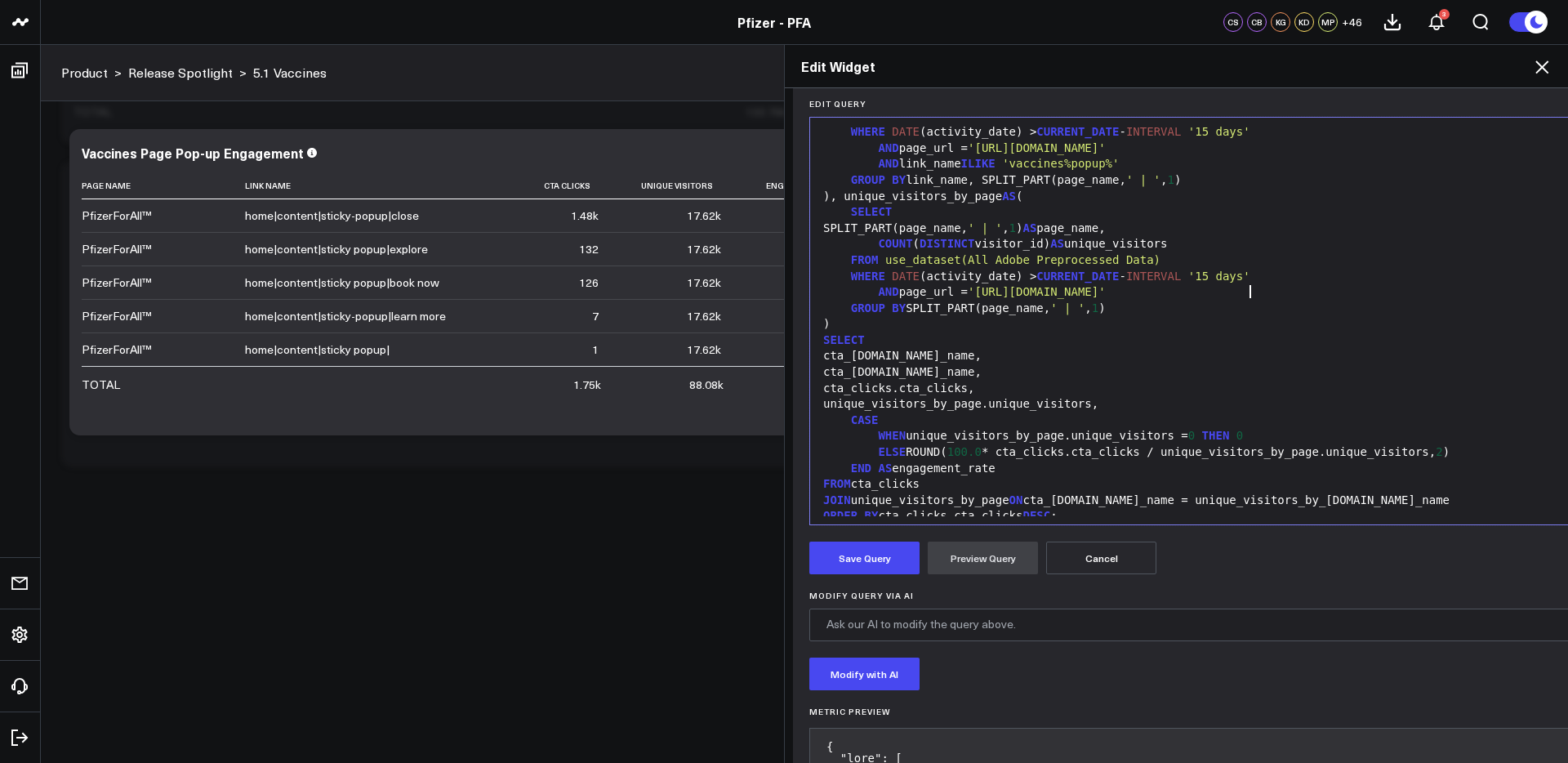
scroll to position [107, 0]
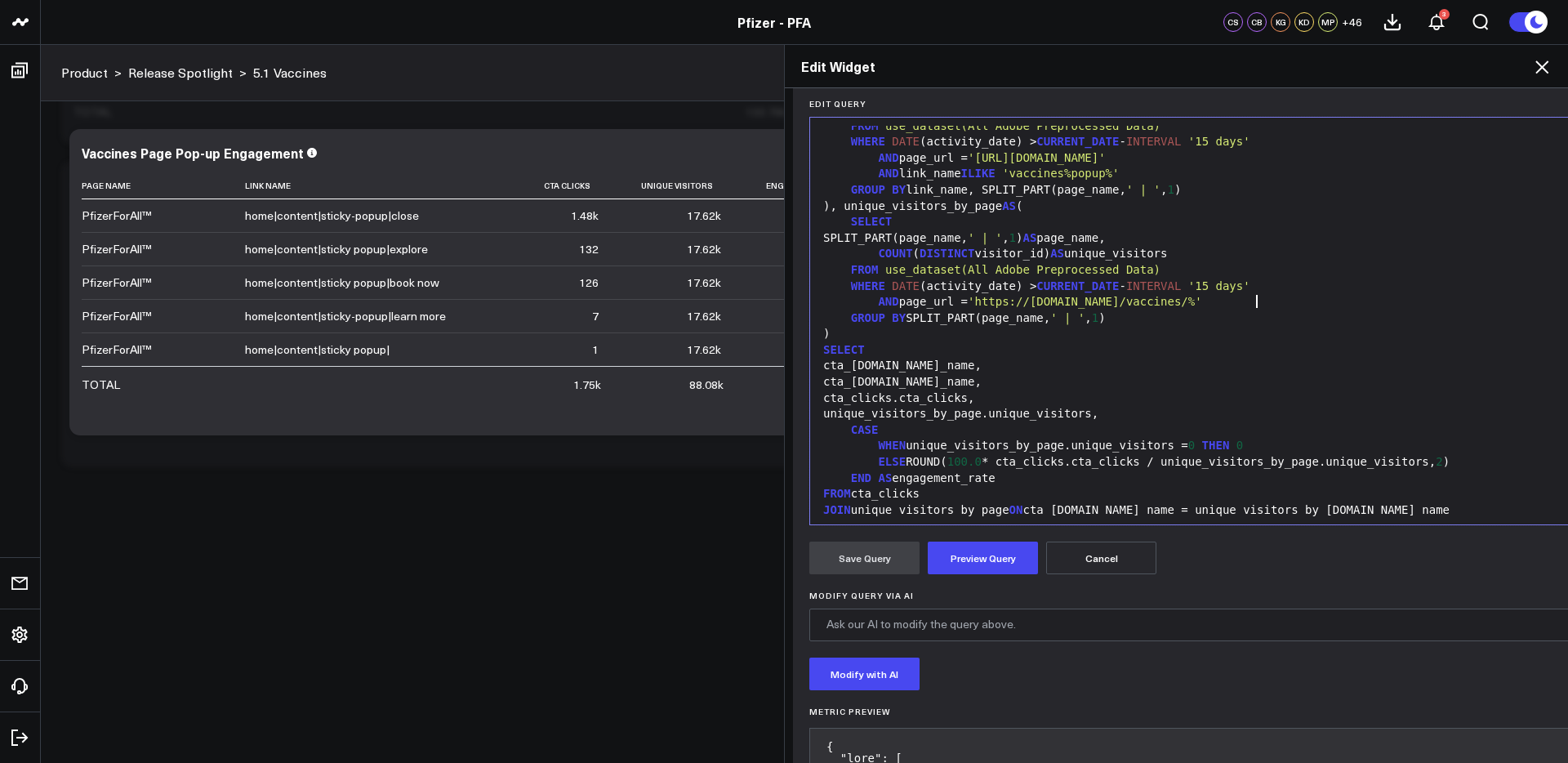
click at [1106, 158] on span "'https://www.pfizerforall.com/vaccines/'" at bounding box center [1036, 158] width 138 height 13
click at [1008, 561] on button "Preview Query" at bounding box center [983, 558] width 111 height 33
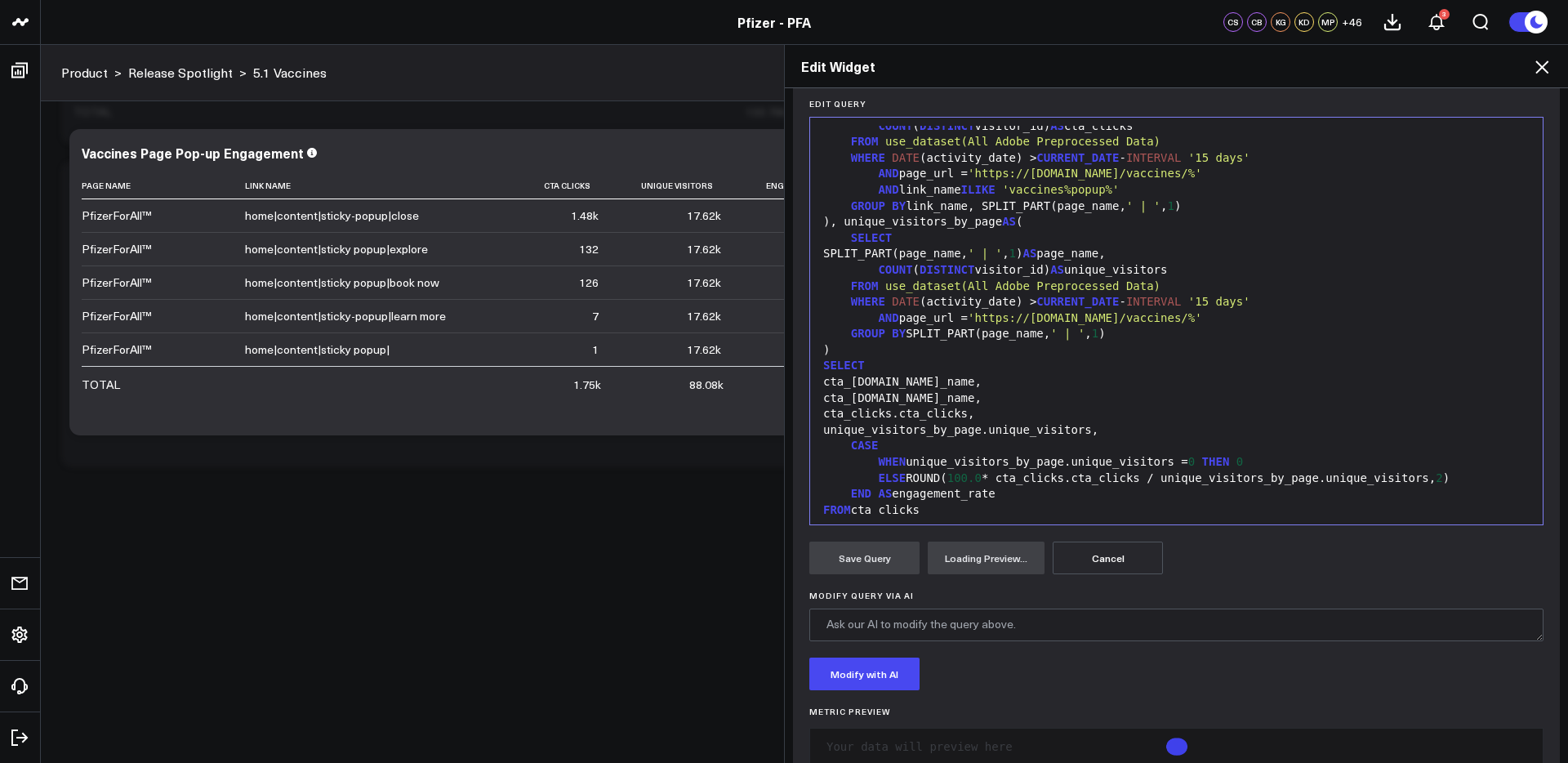
scroll to position [123, 0]
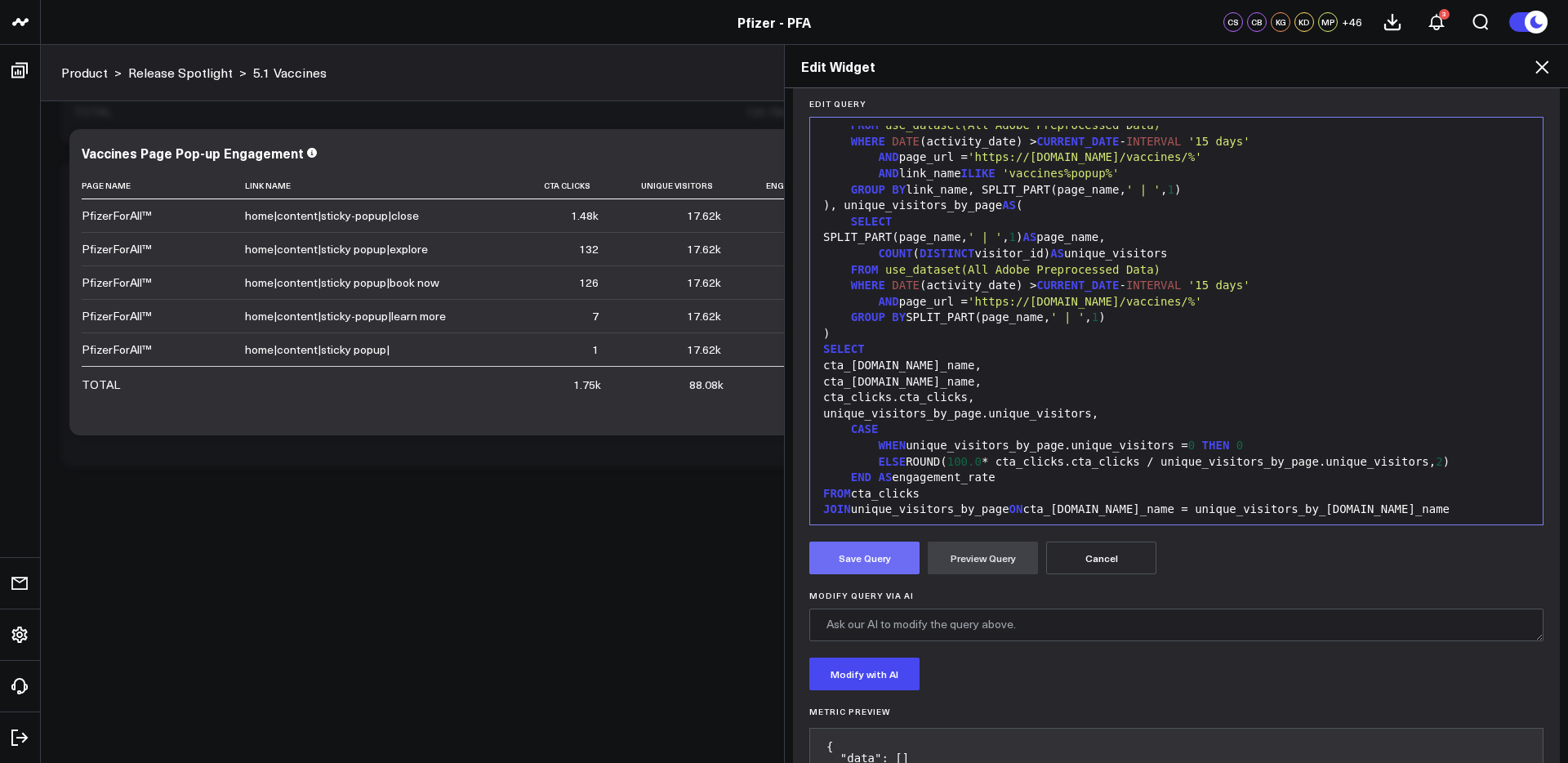
click at [873, 553] on button "Save Query" at bounding box center [864, 558] width 111 height 33
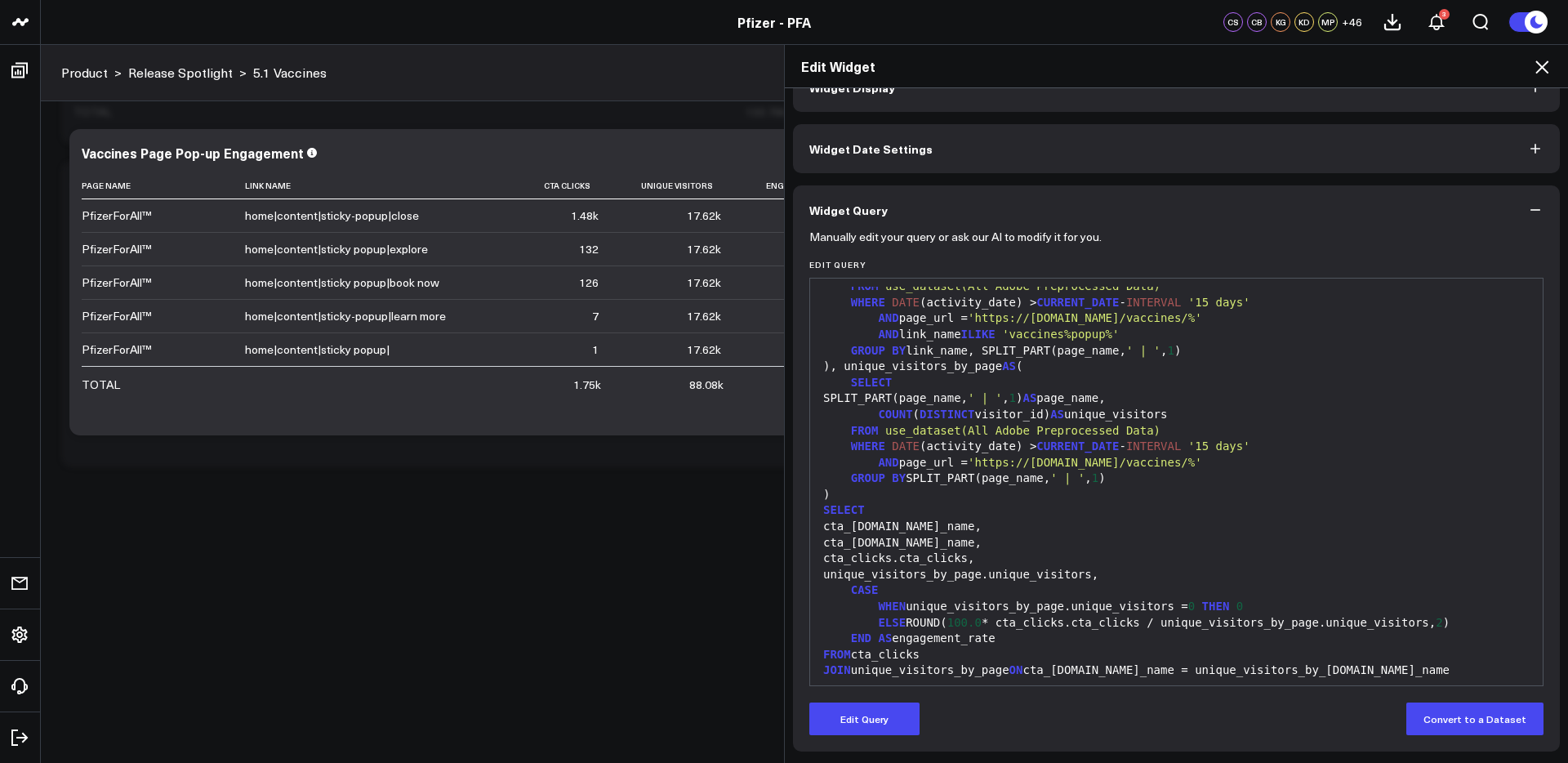
scroll to position [38, 0]
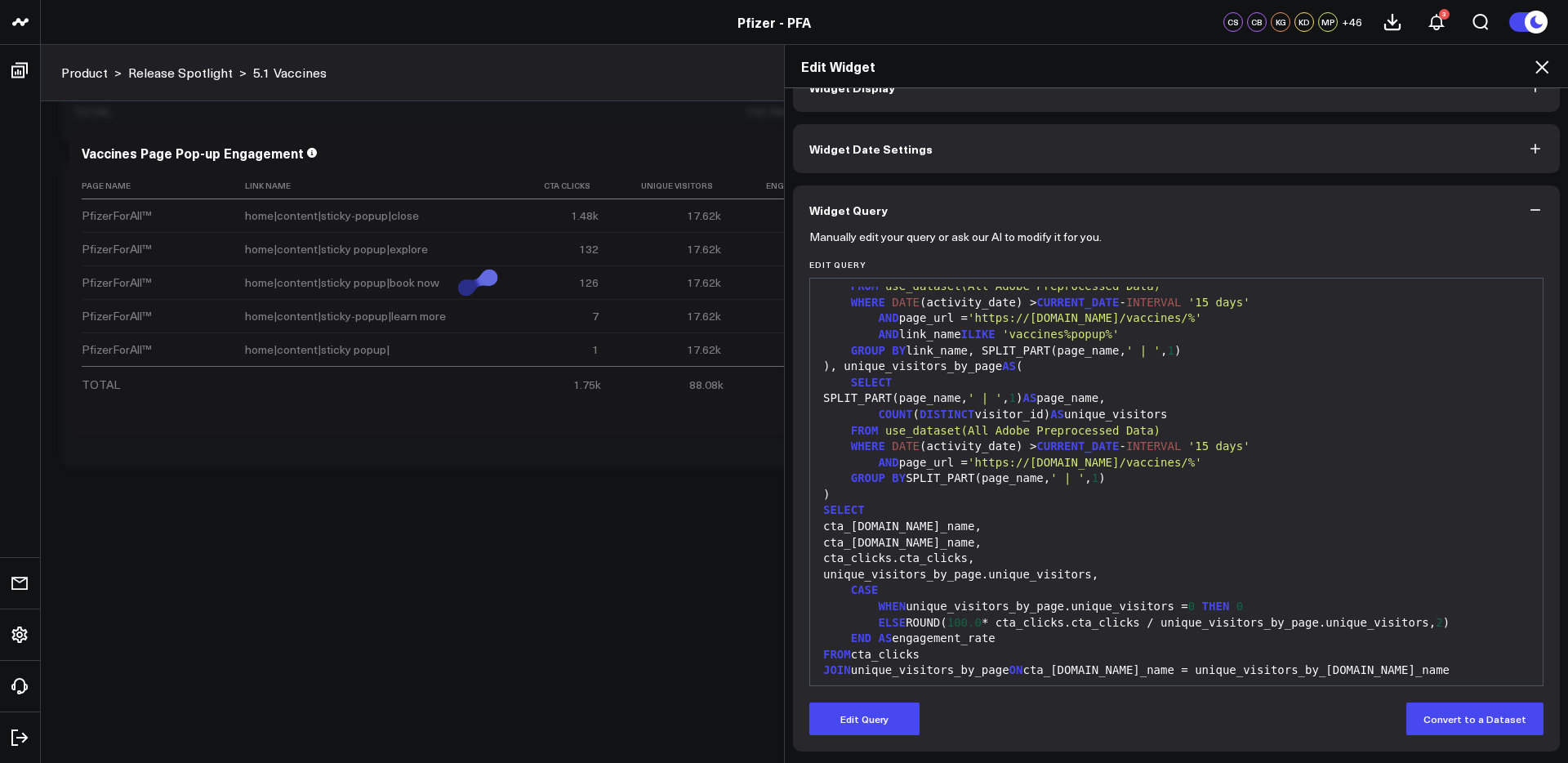
click at [1545, 66] on icon at bounding box center [1542, 67] width 20 height 20
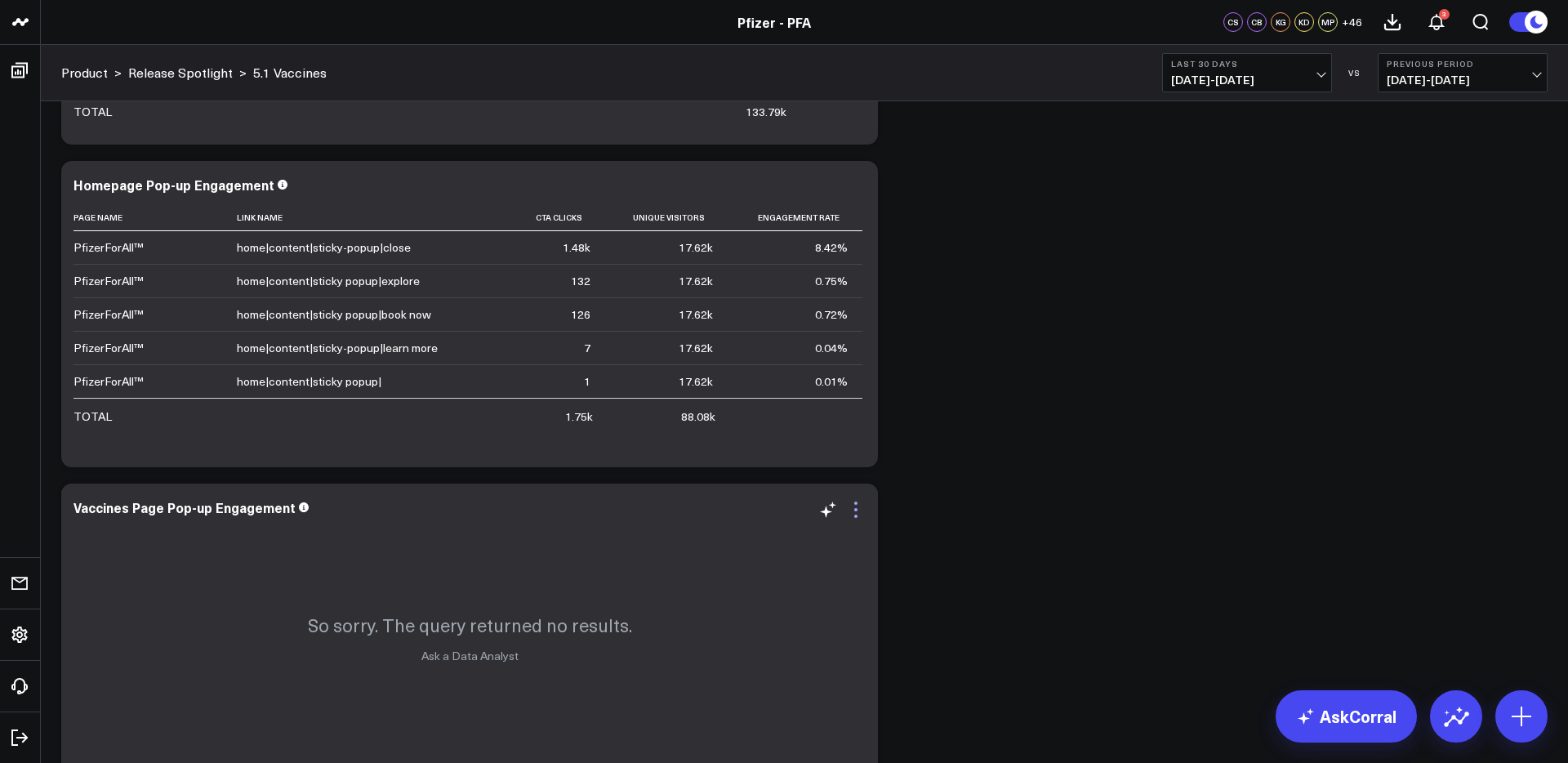
click at [849, 514] on icon at bounding box center [856, 510] width 20 height 20
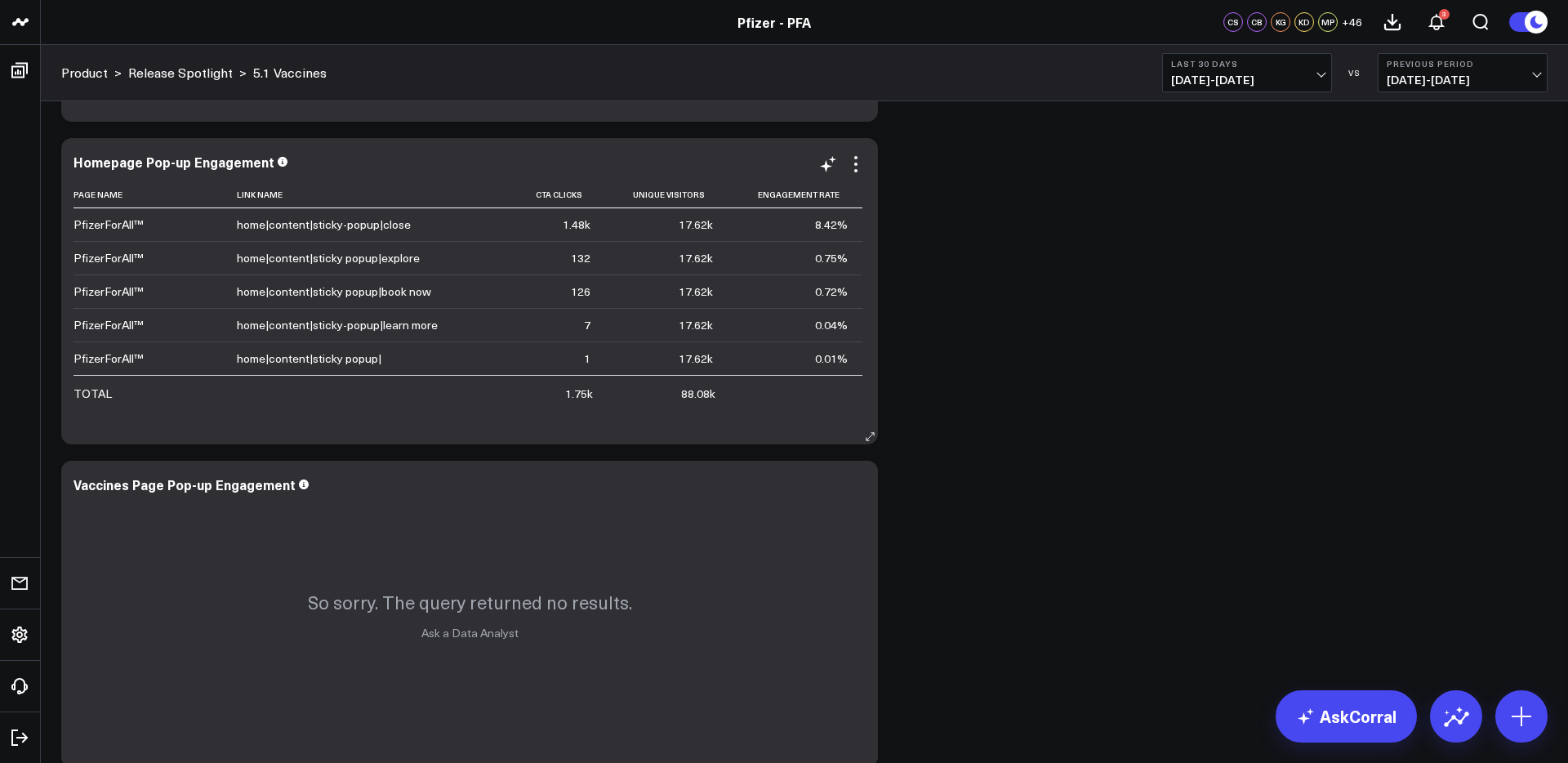
scroll to position [2630, 0]
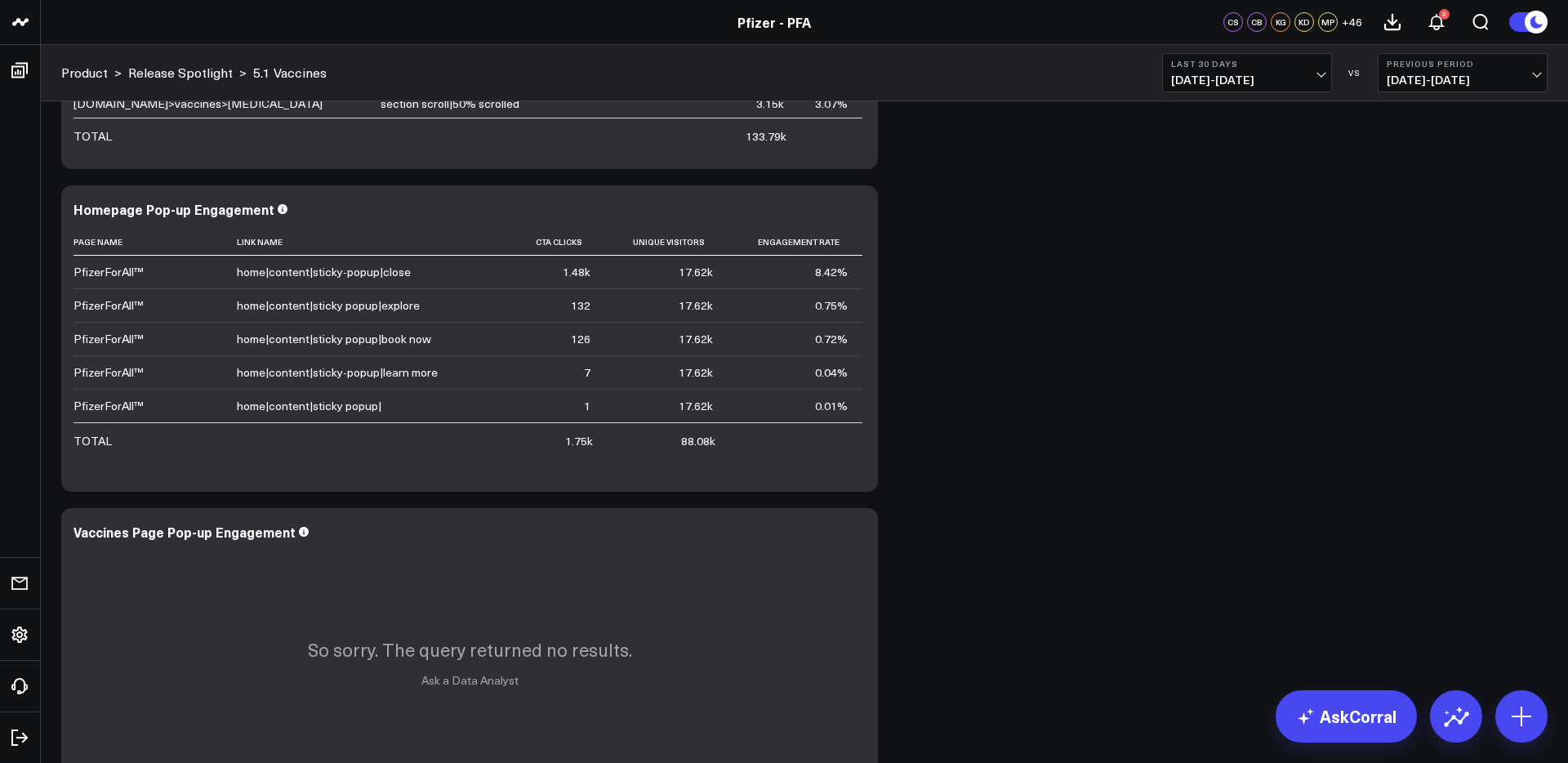
scroll to position [2598, 0]
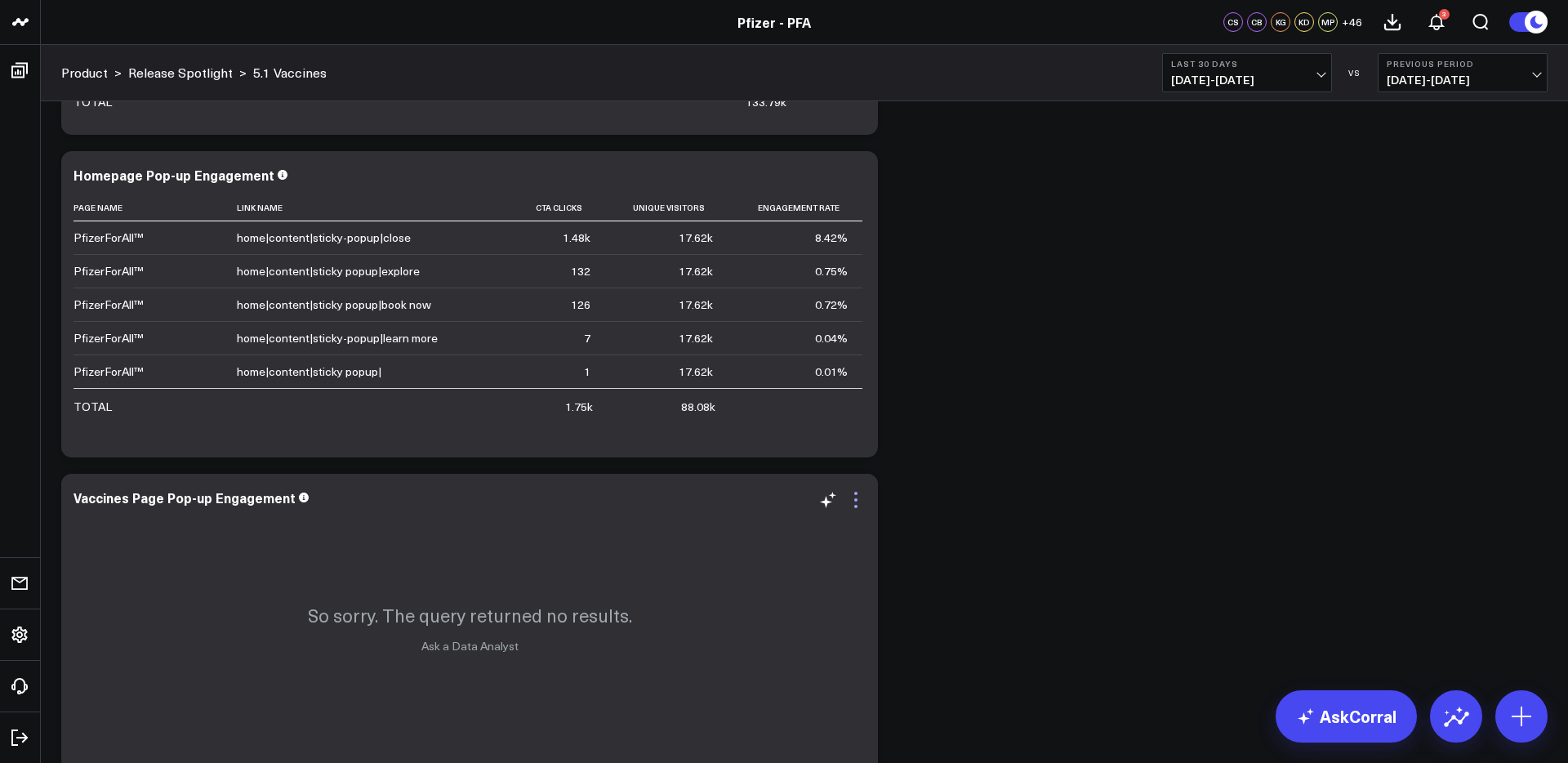
click at [848, 500] on icon at bounding box center [856, 500] width 20 height 20
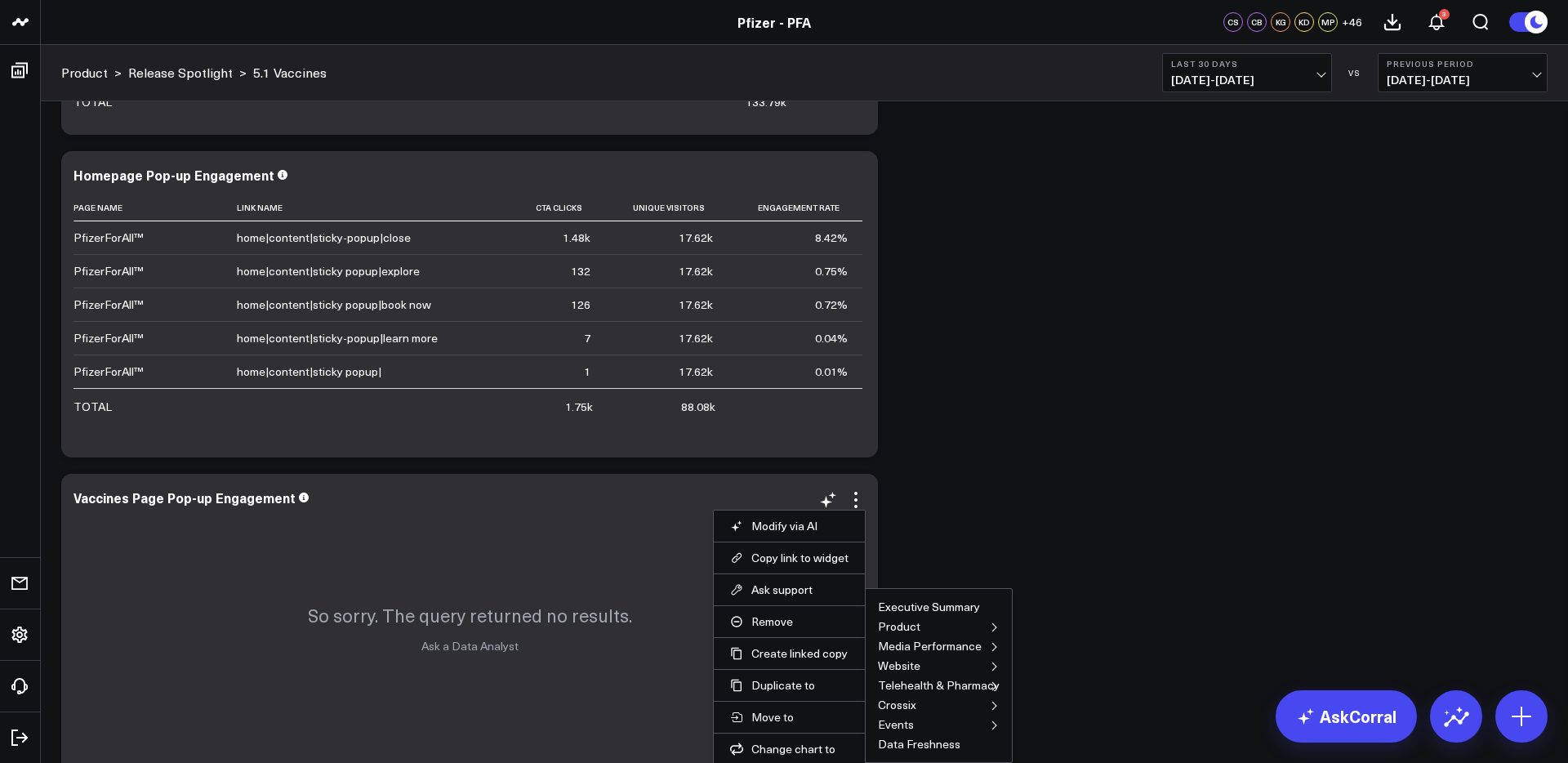
scroll to position [2727, 0]
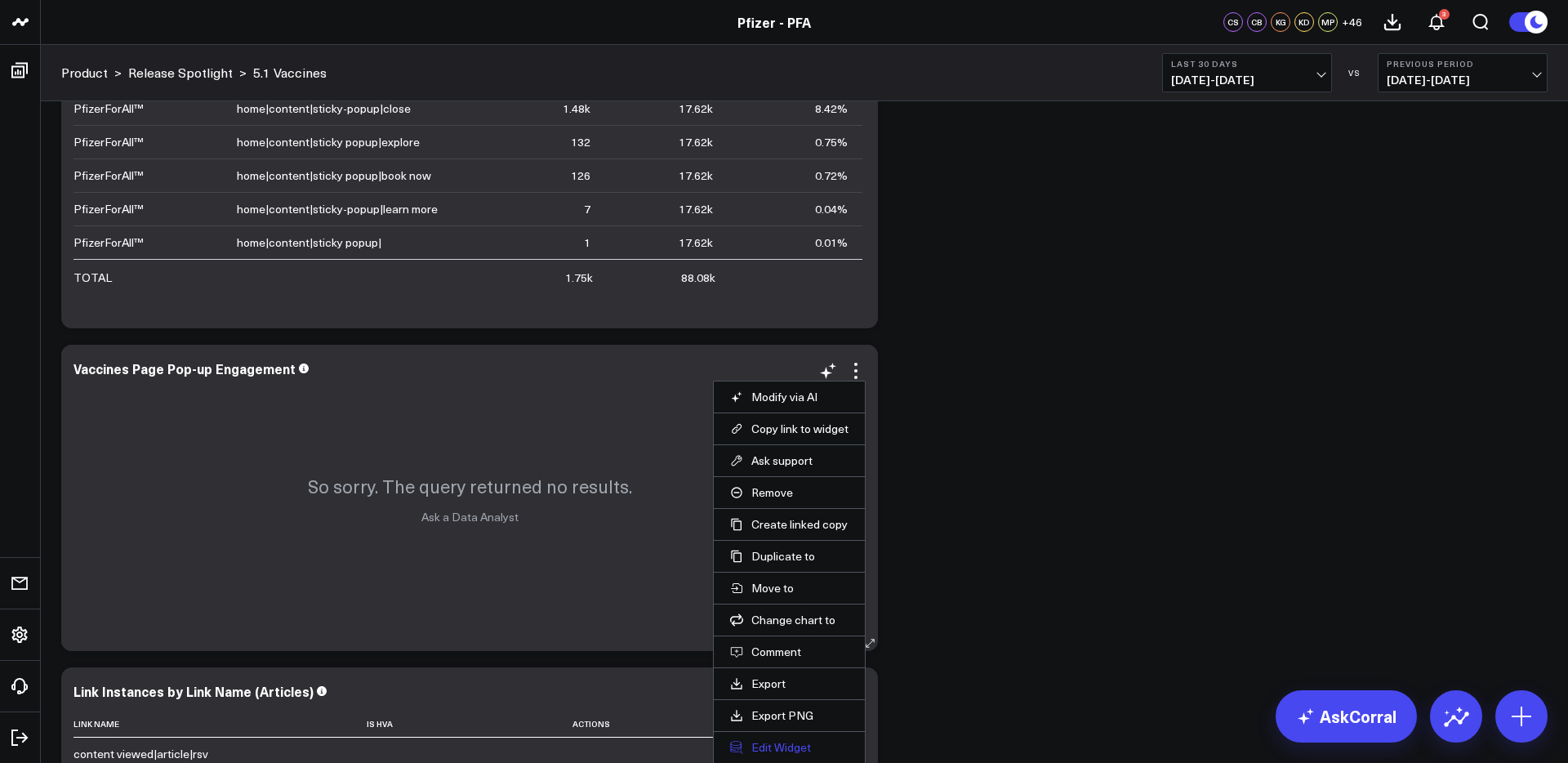
click at [785, 752] on button "Edit Widget" at bounding box center [789, 747] width 118 height 15
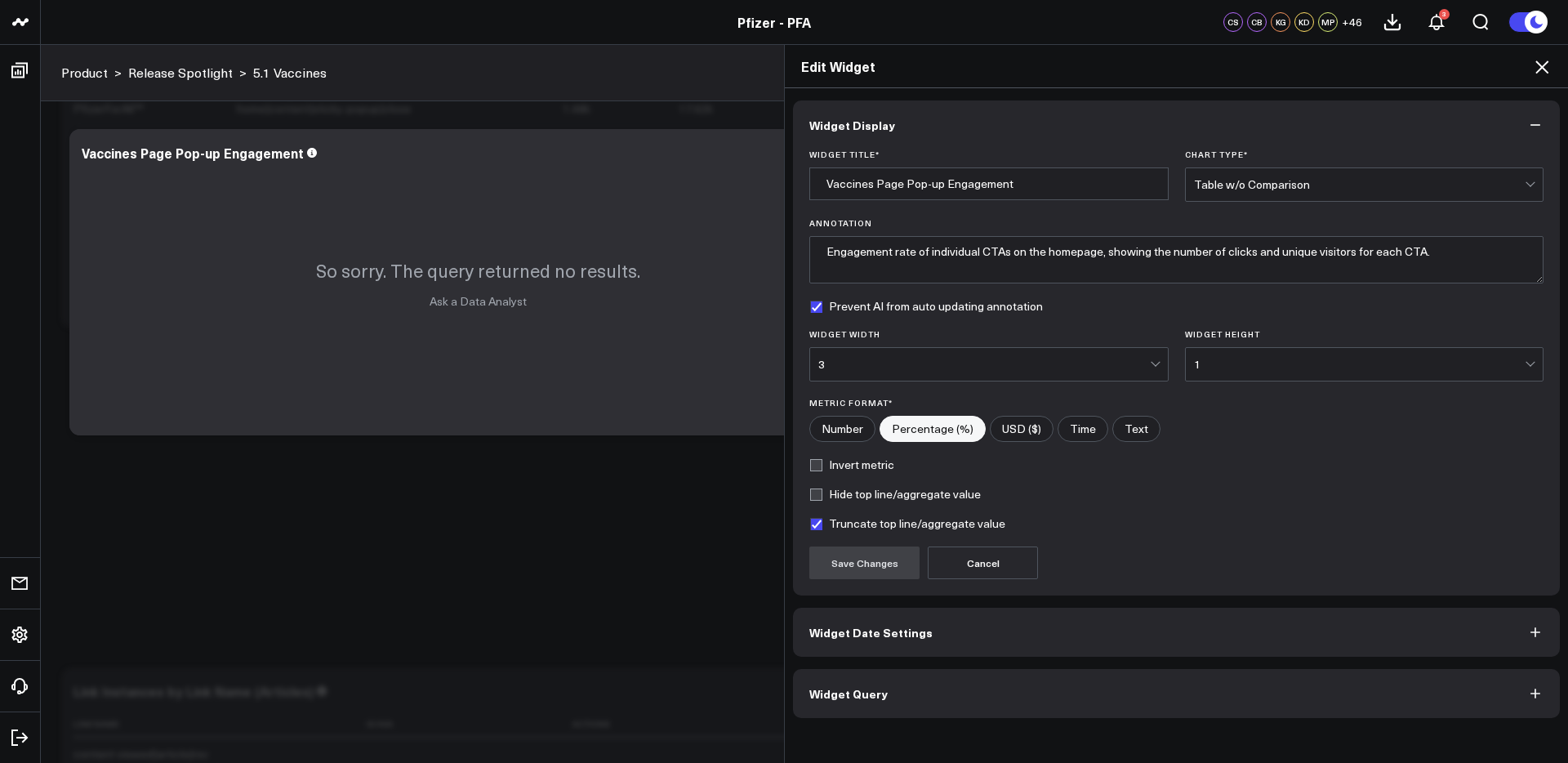
click at [1084, 700] on button "Widget Query" at bounding box center [1176, 693] width 767 height 49
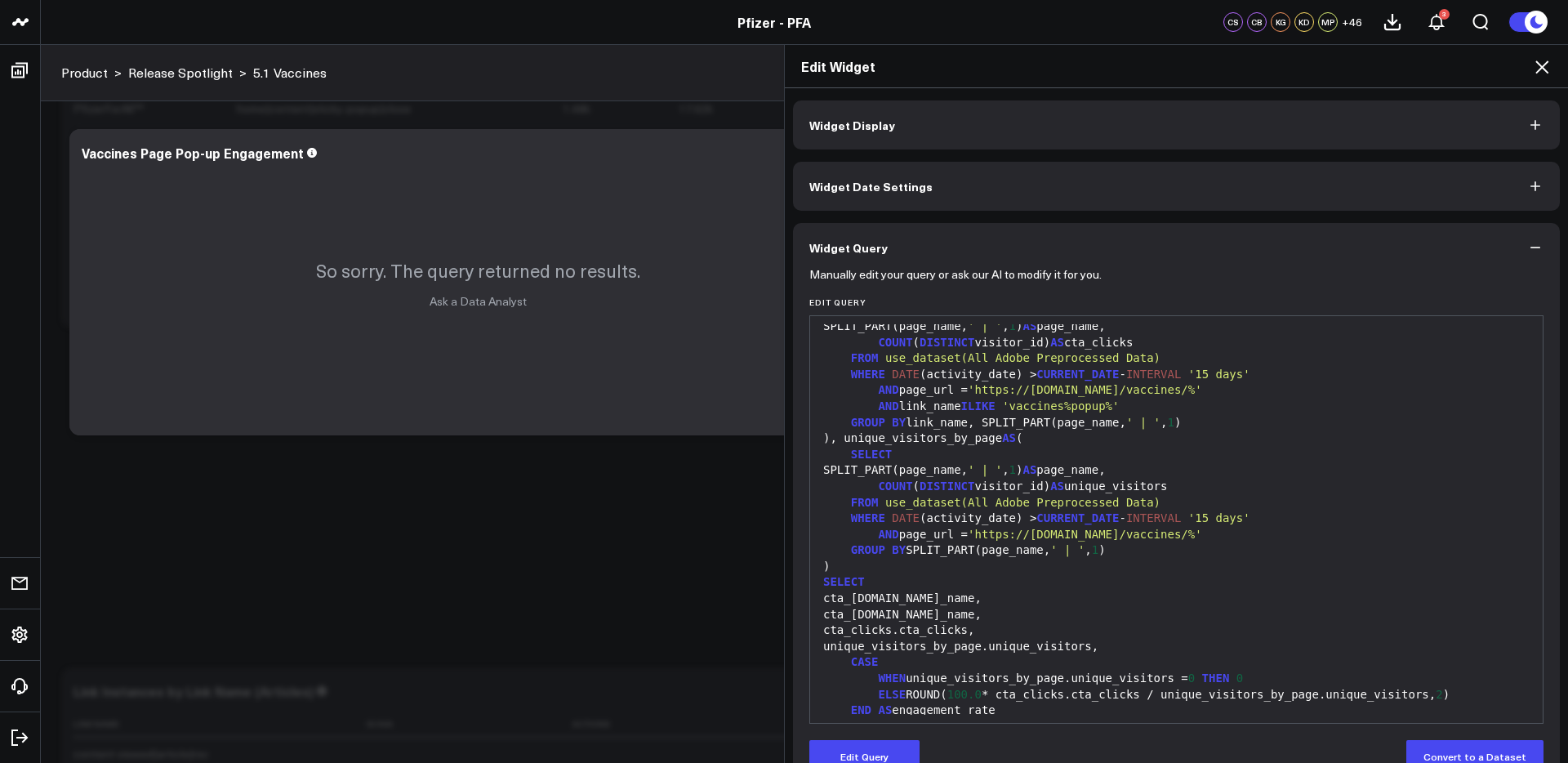
scroll to position [90, 0]
click at [870, 757] on button "Edit Query" at bounding box center [864, 756] width 111 height 33
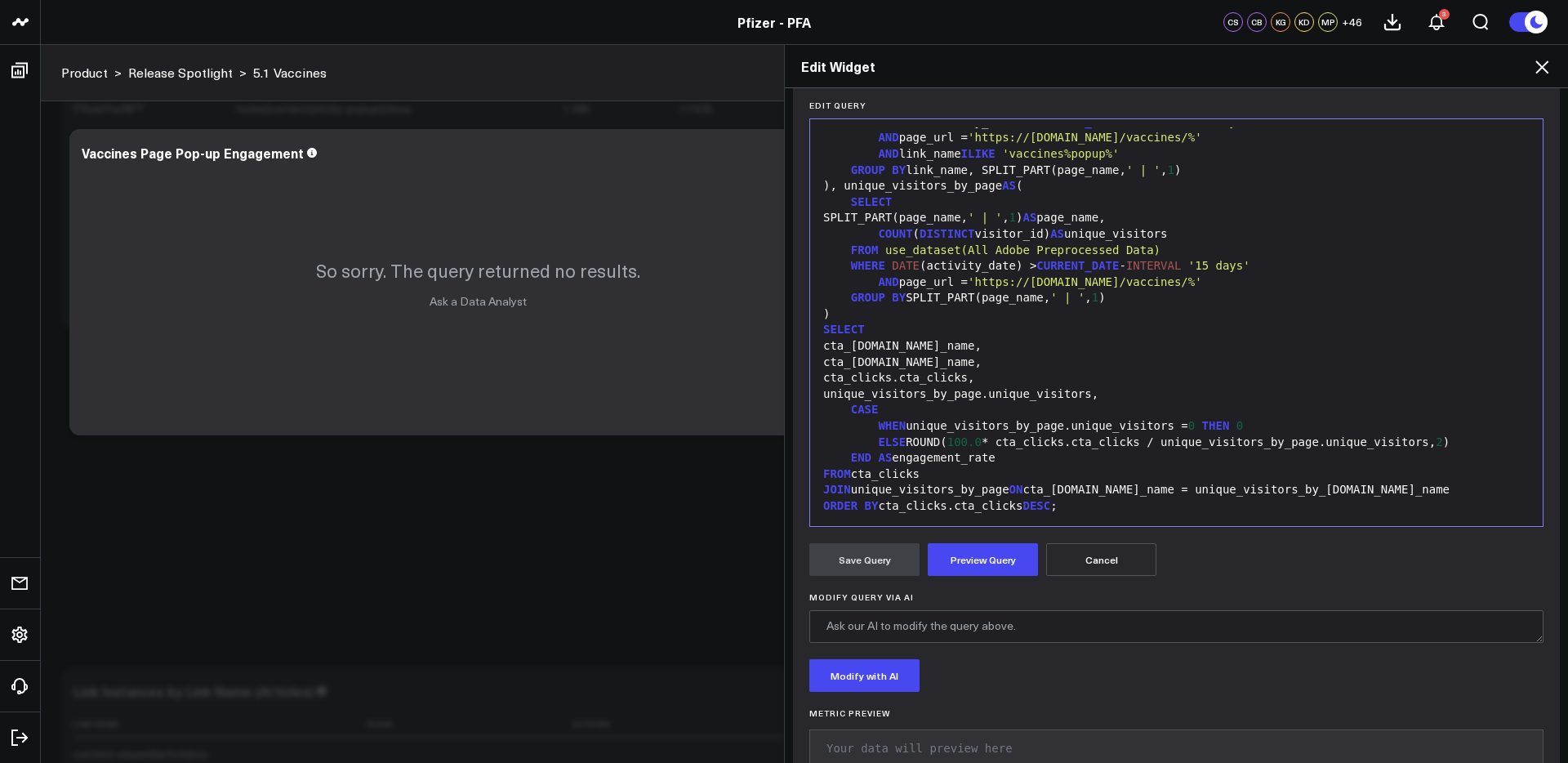
scroll to position [240, 0]
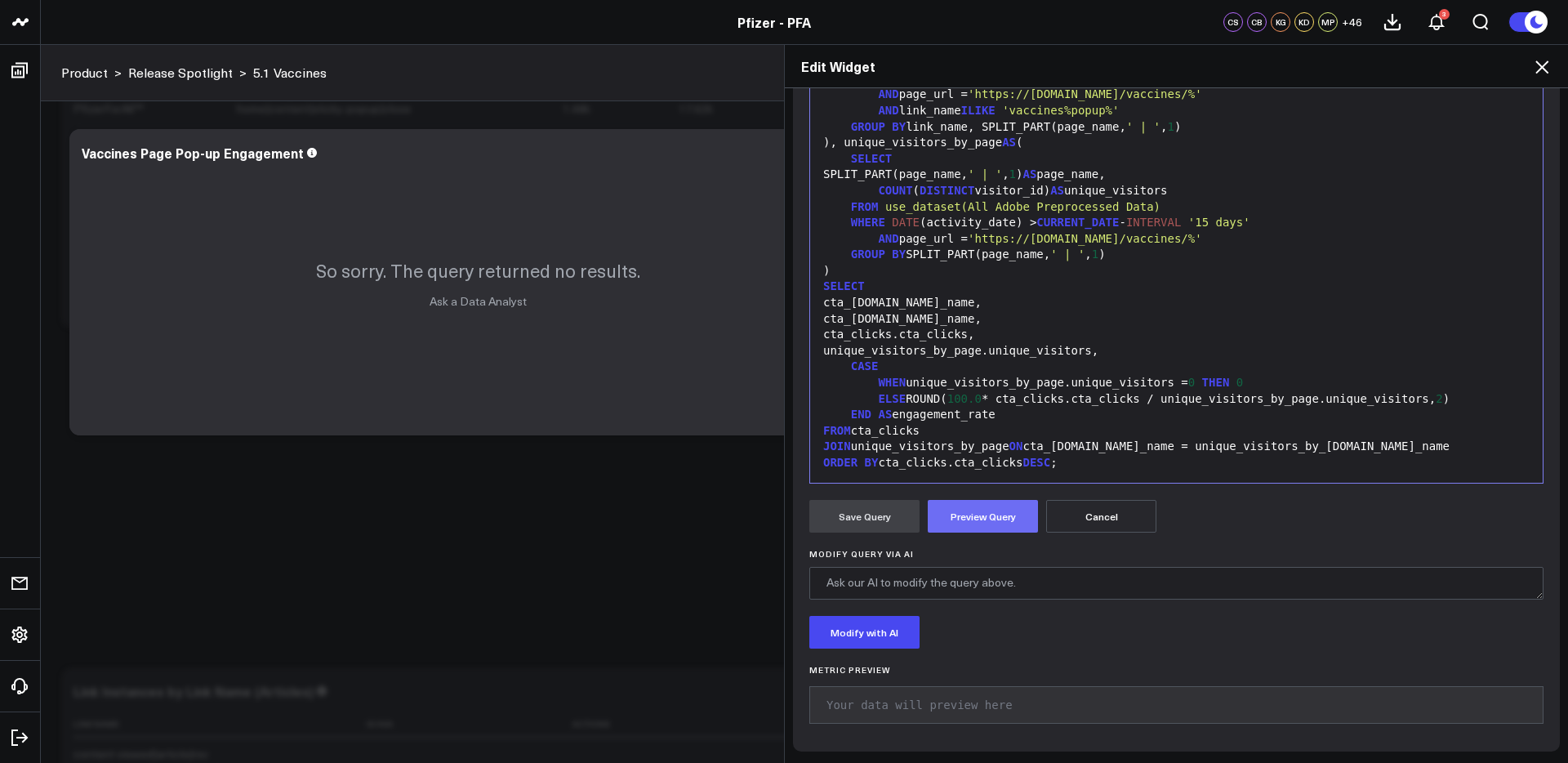
click at [1011, 518] on button "Preview Query" at bounding box center [983, 517] width 111 height 33
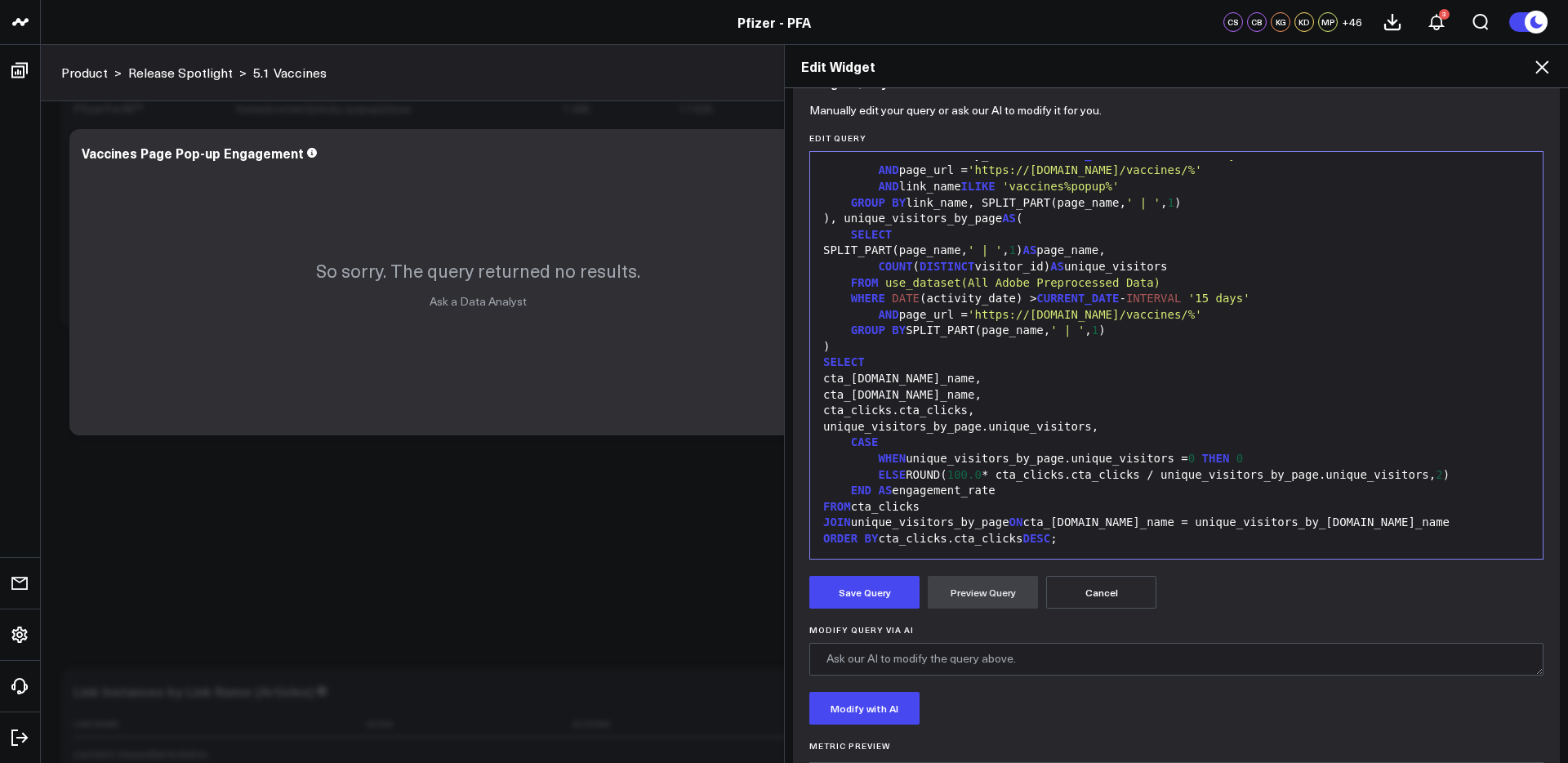
scroll to position [165, 0]
click at [1202, 314] on span "'https://www.pfizerforall.com/vaccines/%'" at bounding box center [1084, 314] width 234 height 13
click at [1202, 171] on span "'https://www.pfizerforall.com/vaccines/%'" at bounding box center [1084, 169] width 234 height 13
click at [988, 581] on button "Preview Query" at bounding box center [983, 592] width 111 height 33
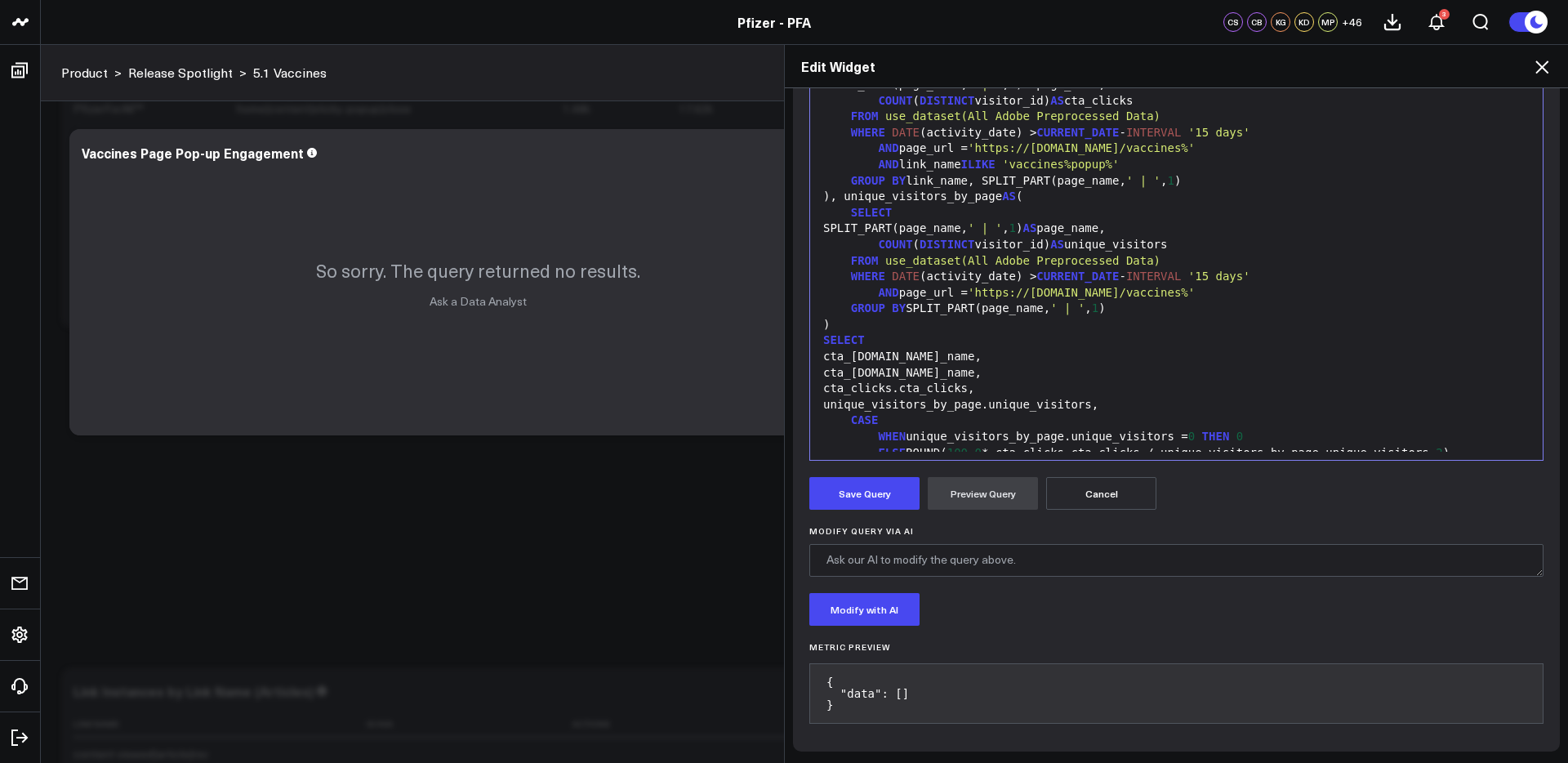
scroll to position [66, 0]
click at [1074, 167] on span "'vaccines%popup%'" at bounding box center [1060, 166] width 116 height 13
click at [988, 500] on button "Preview Query" at bounding box center [983, 494] width 111 height 33
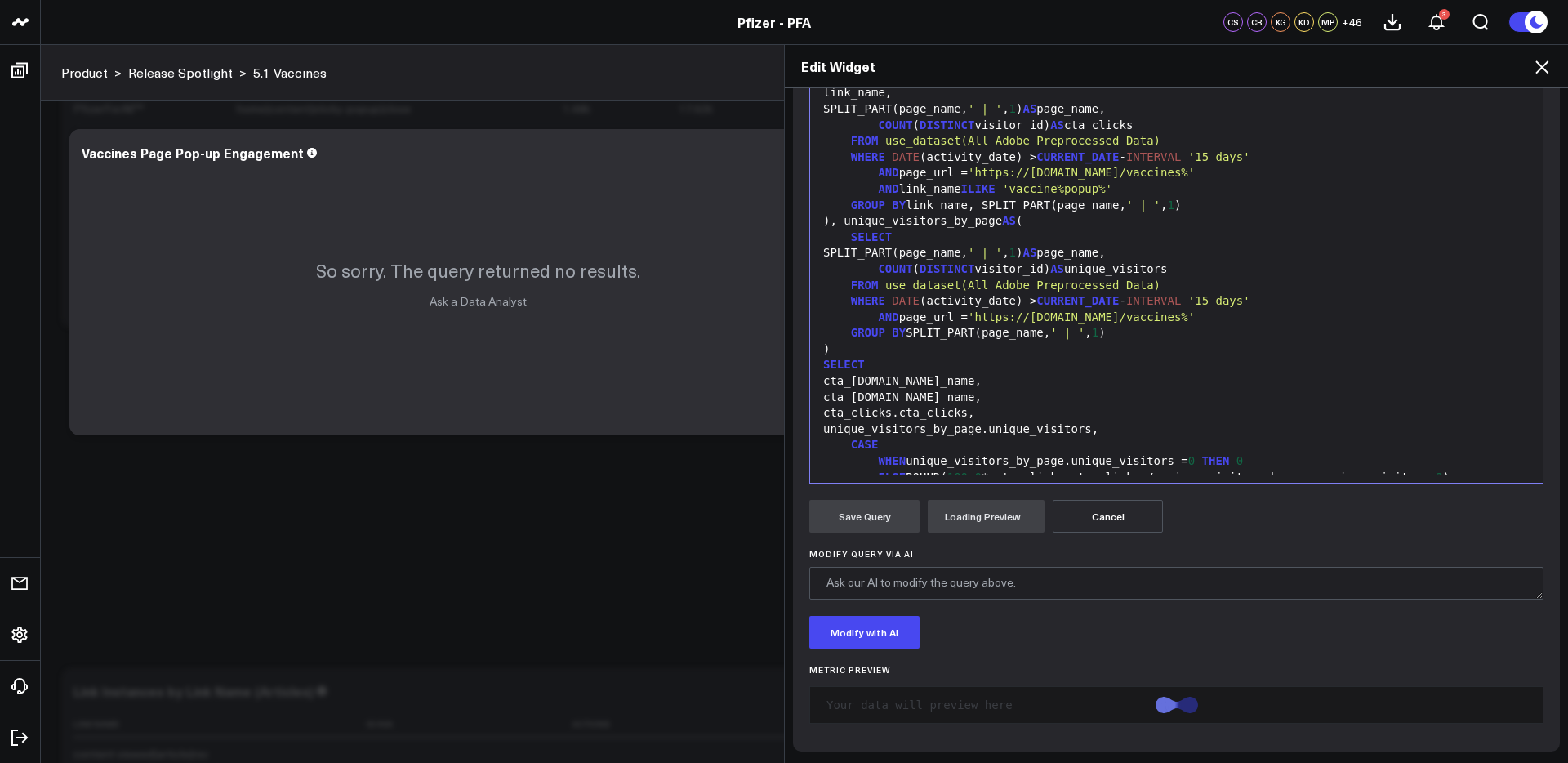
scroll to position [263, 0]
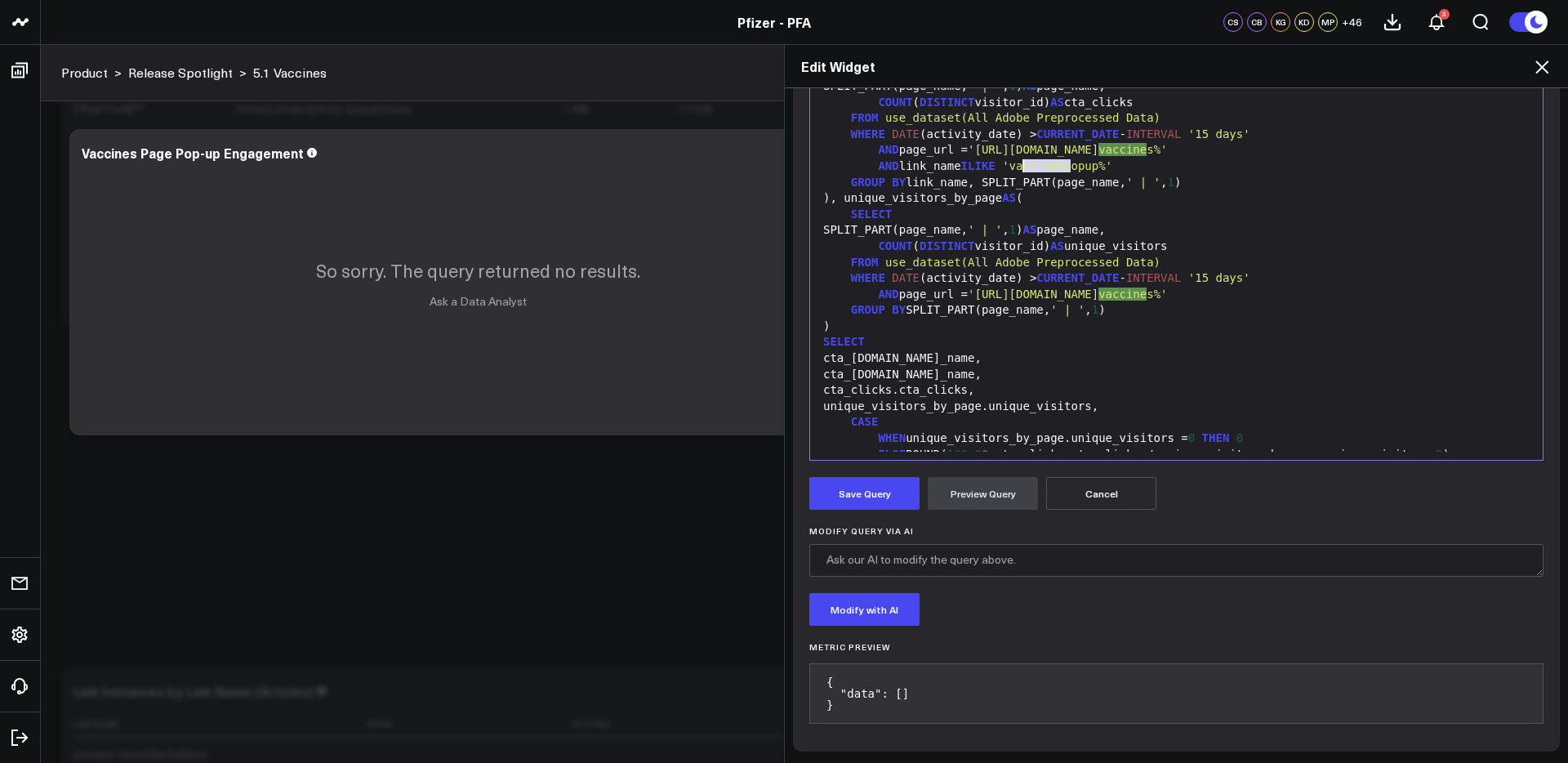
drag, startPoint x: 1070, startPoint y: 166, endPoint x: 1023, endPoint y: 172, distance: 47.4
click at [1023, 172] on span "'vaccine%popup%'" at bounding box center [1057, 166] width 111 height 13
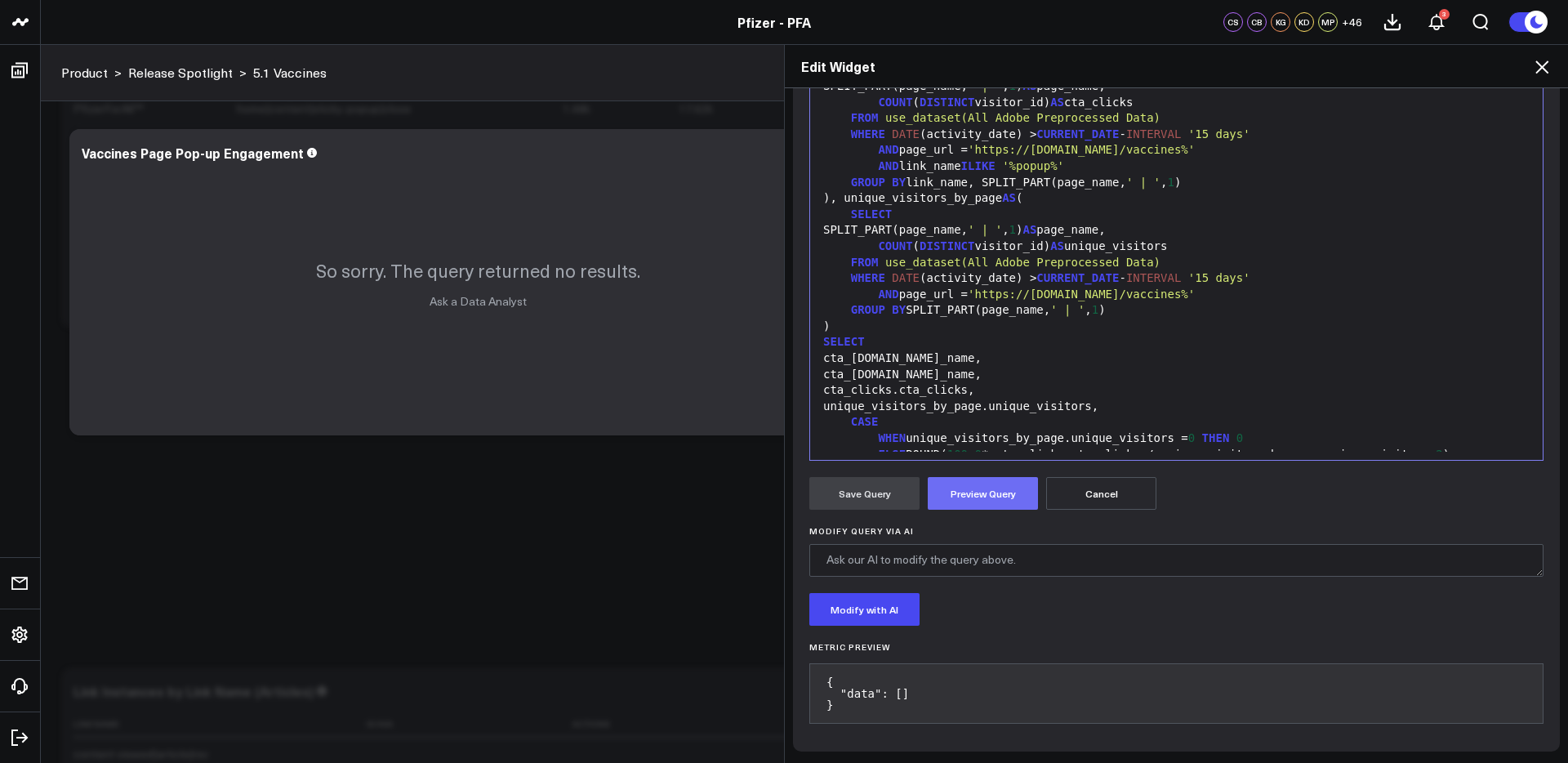
click at [997, 489] on button "Preview Query" at bounding box center [983, 494] width 111 height 33
click at [868, 493] on button "Save Query" at bounding box center [864, 494] width 111 height 33
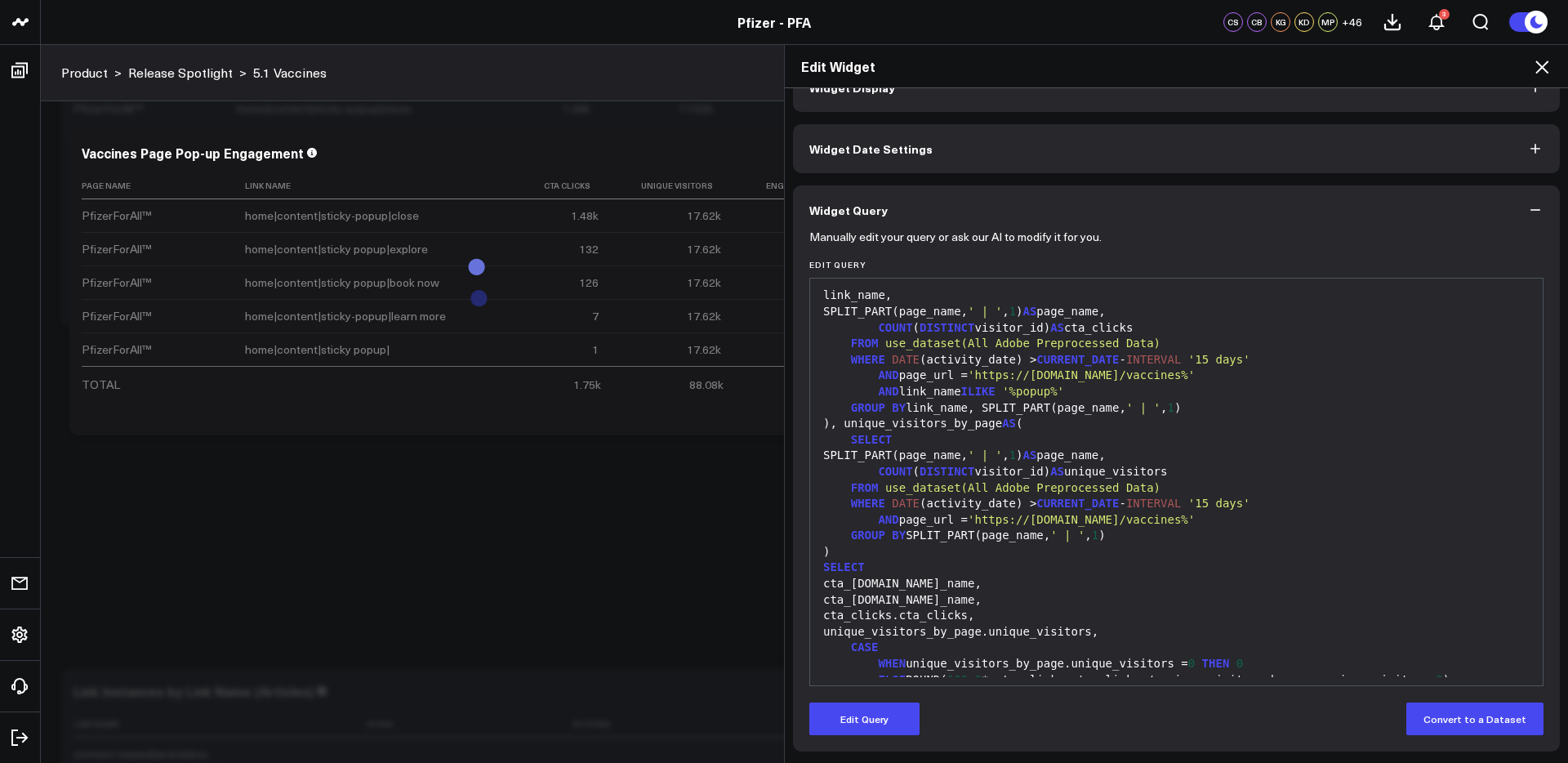
scroll to position [38, 0]
click at [1538, 64] on icon at bounding box center [1542, 67] width 13 height 13
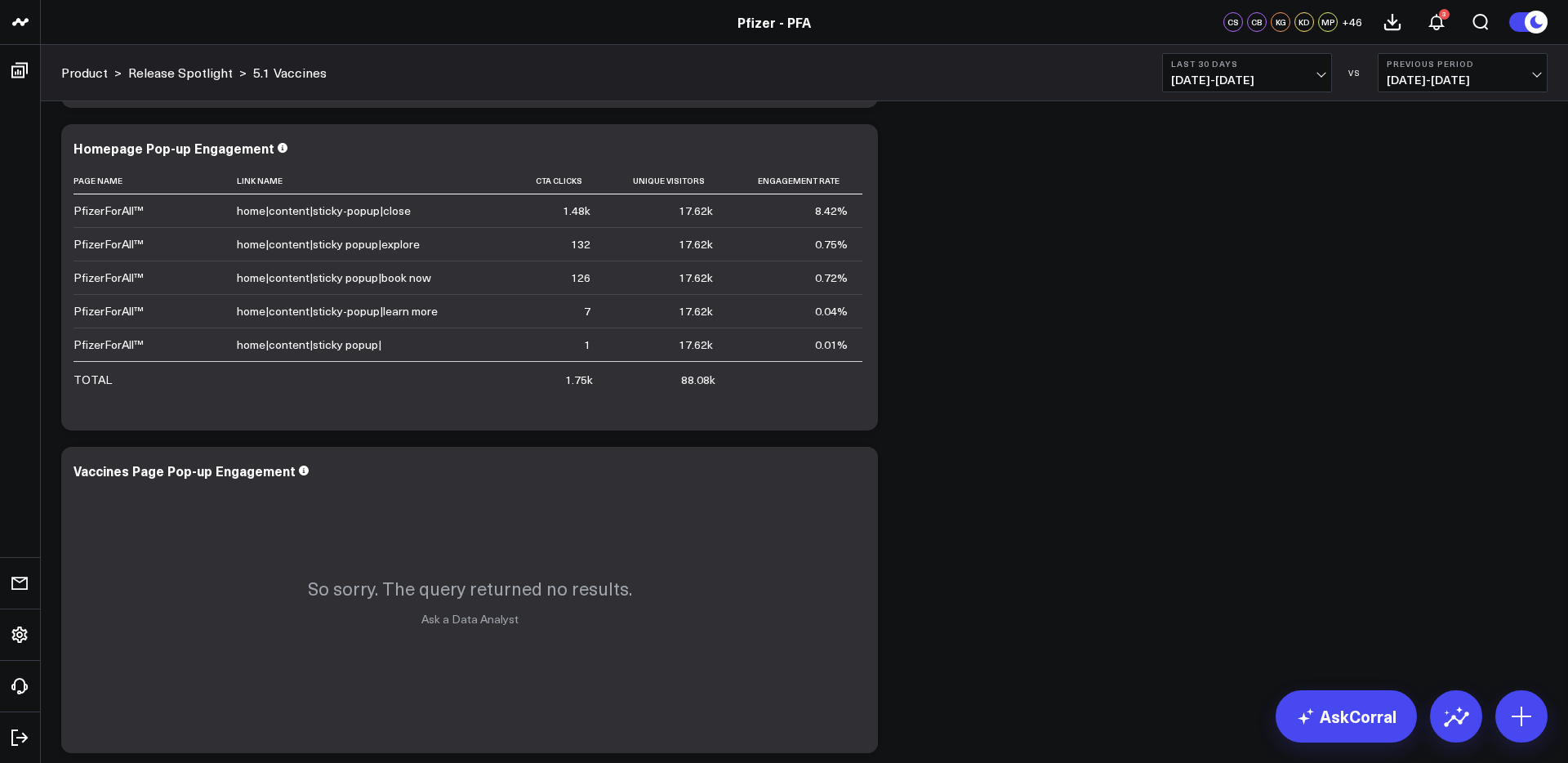
scroll to position [2713, 0]
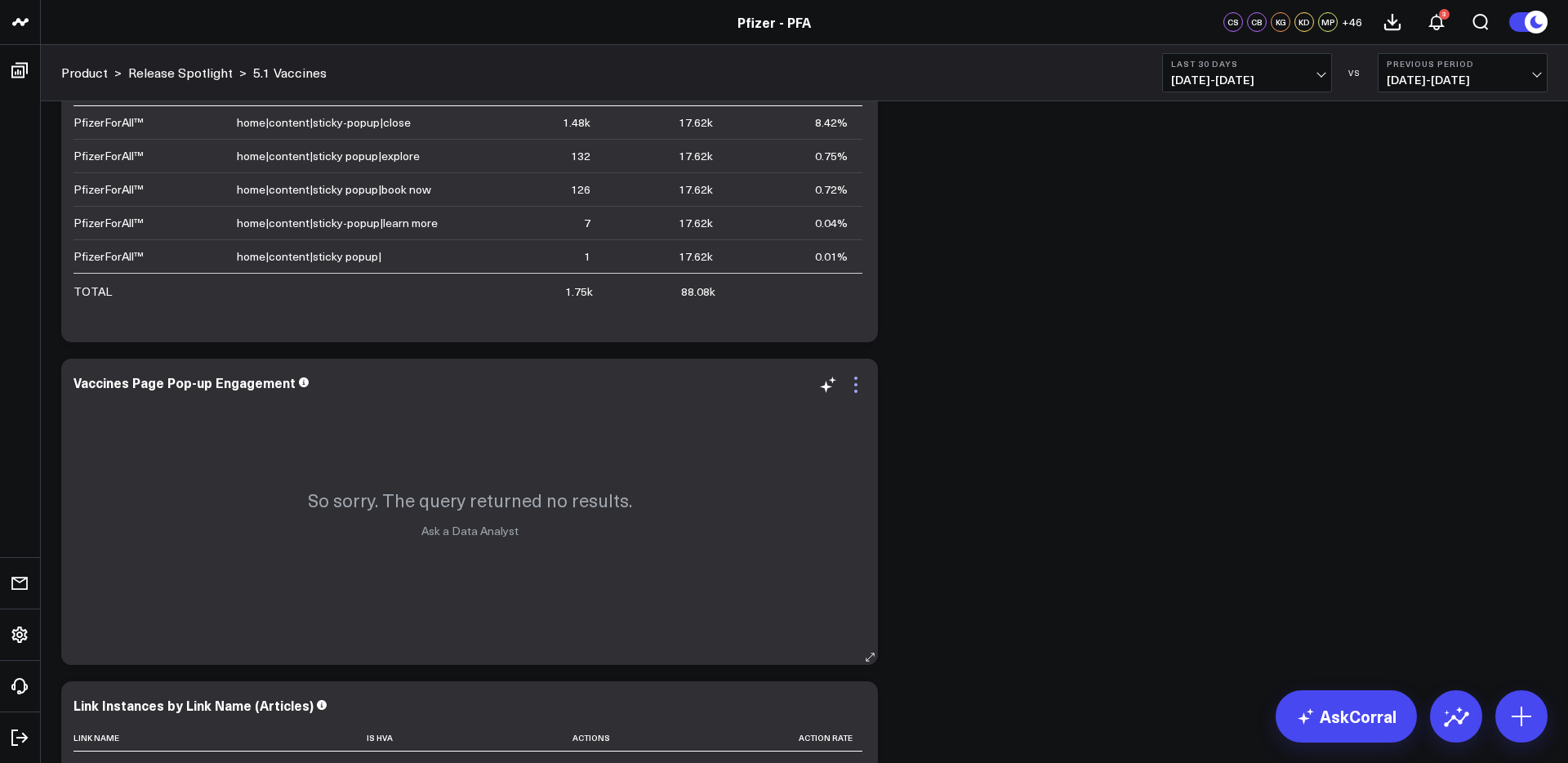
click at [851, 388] on icon at bounding box center [856, 385] width 20 height 20
click at [855, 388] on icon at bounding box center [856, 385] width 20 height 20
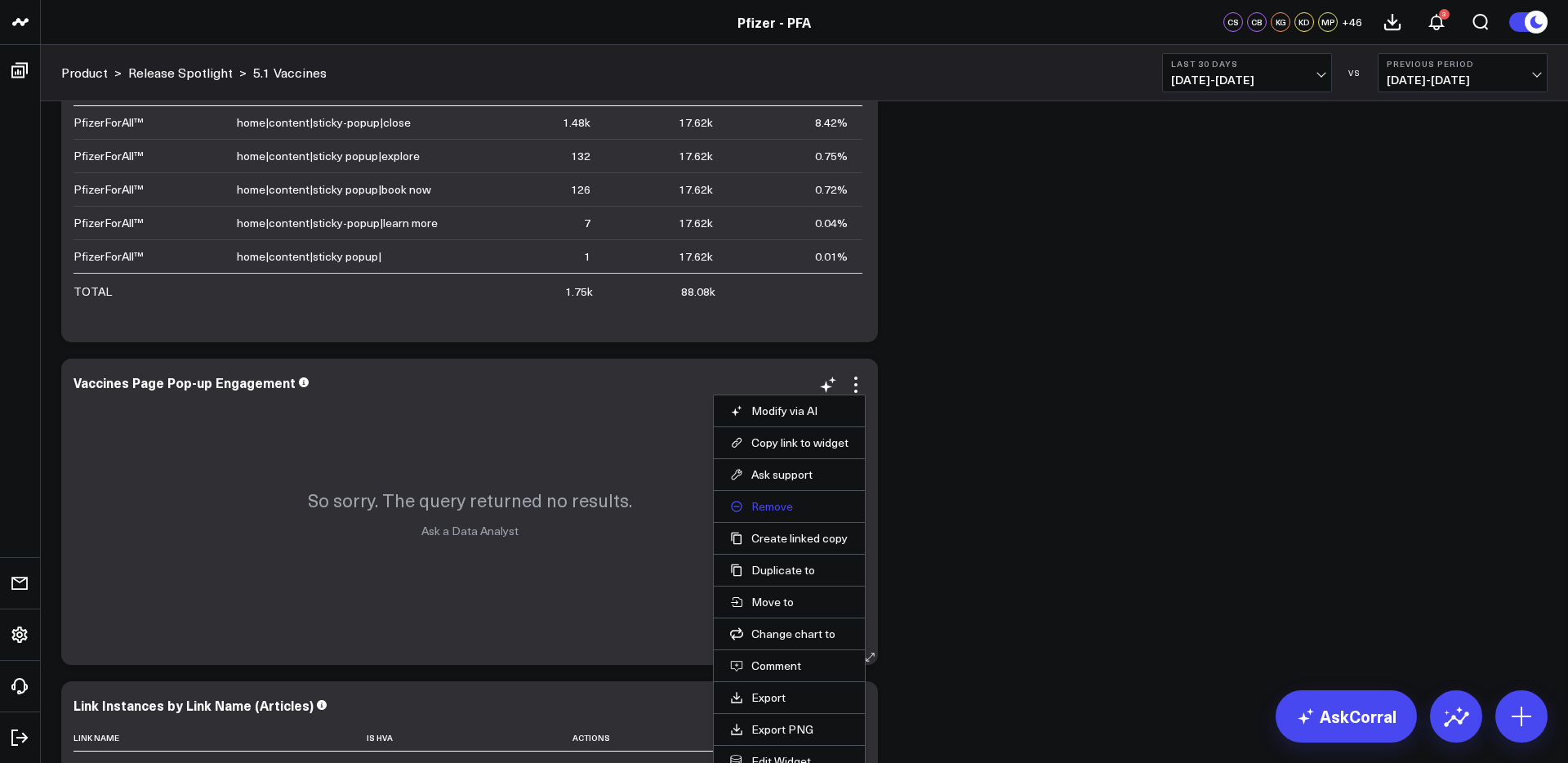
click at [764, 509] on button "Remove" at bounding box center [789, 507] width 118 height 15
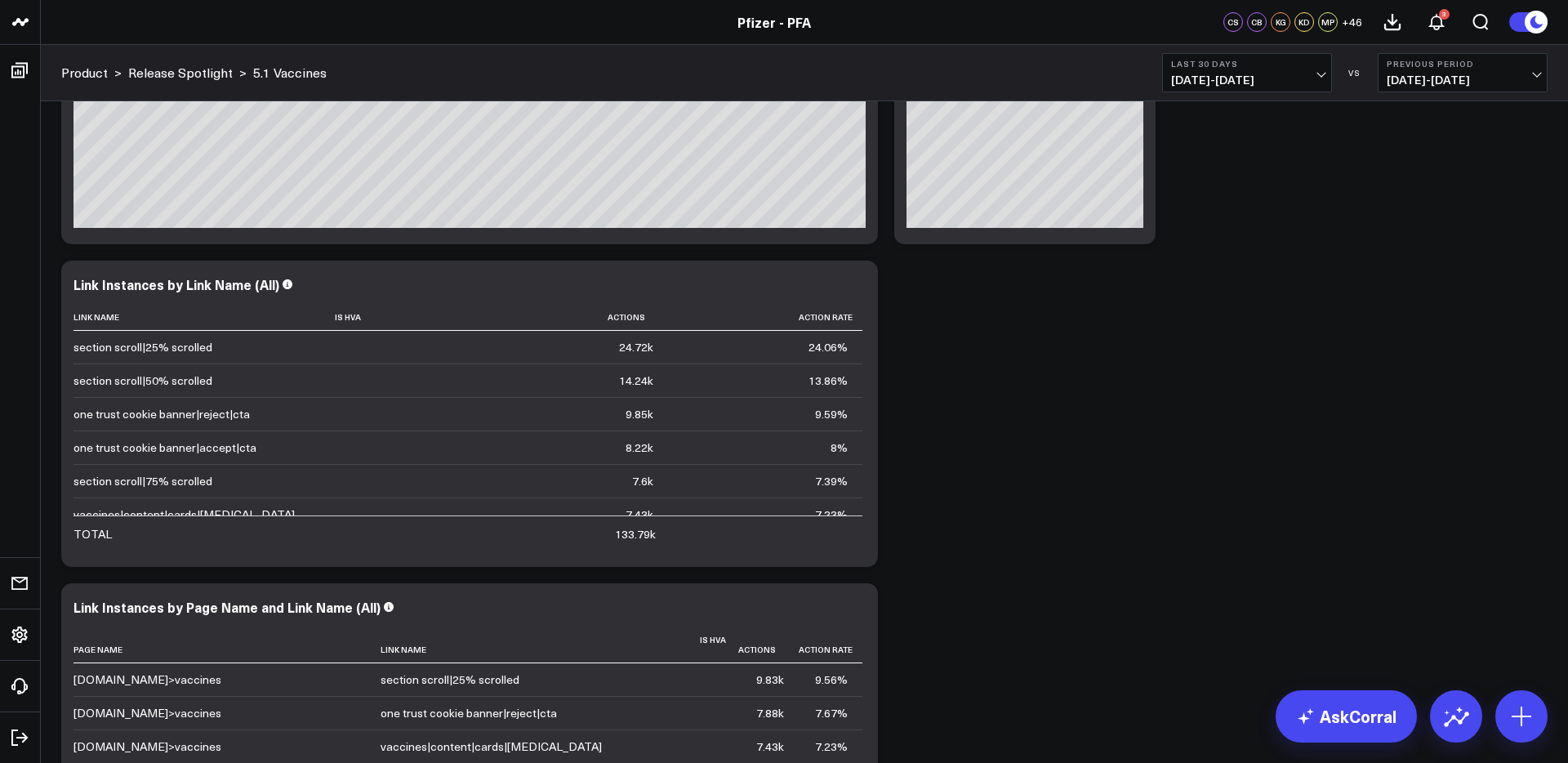
scroll to position [1841, 0]
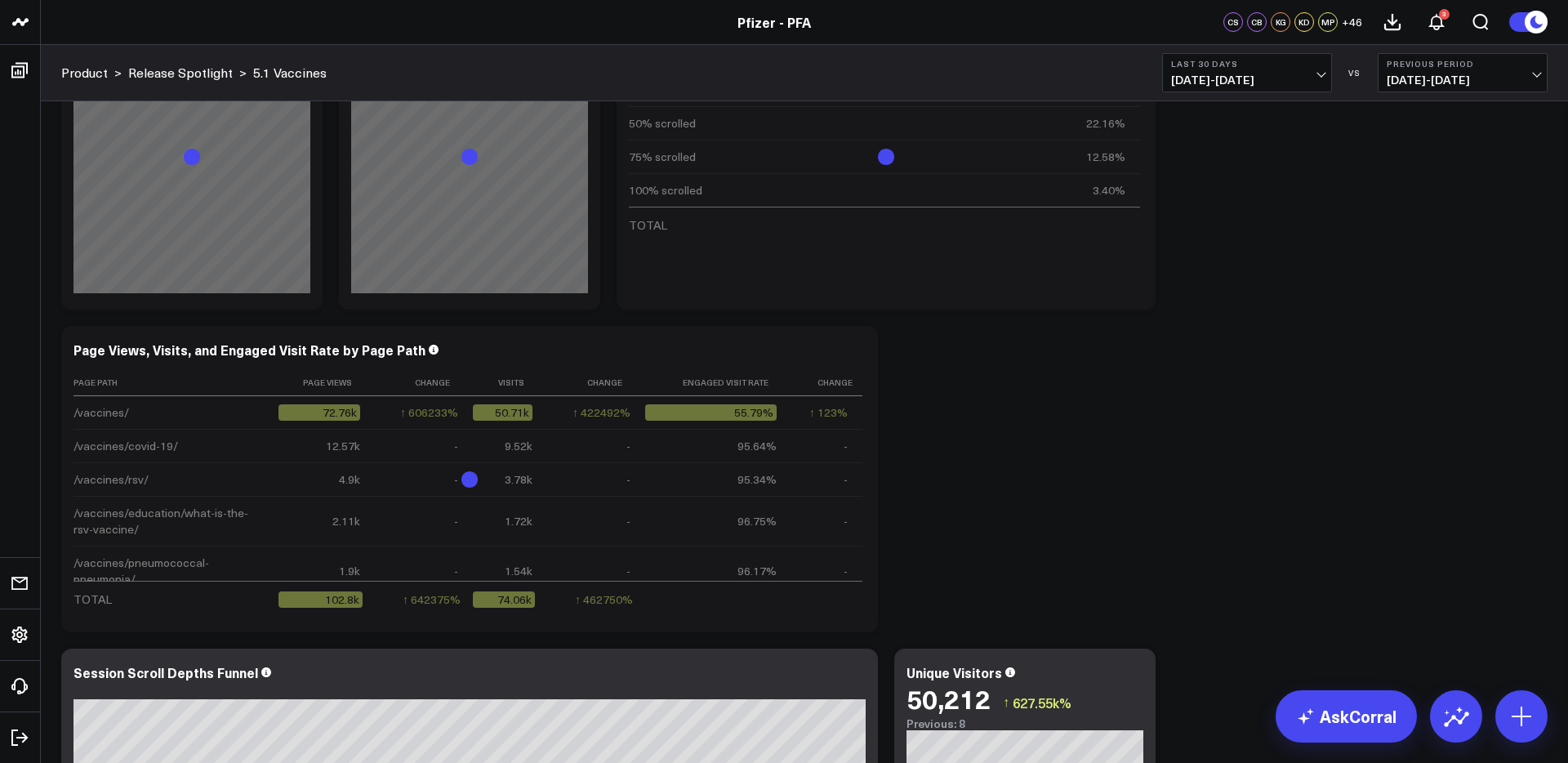
scroll to position [1075, 0]
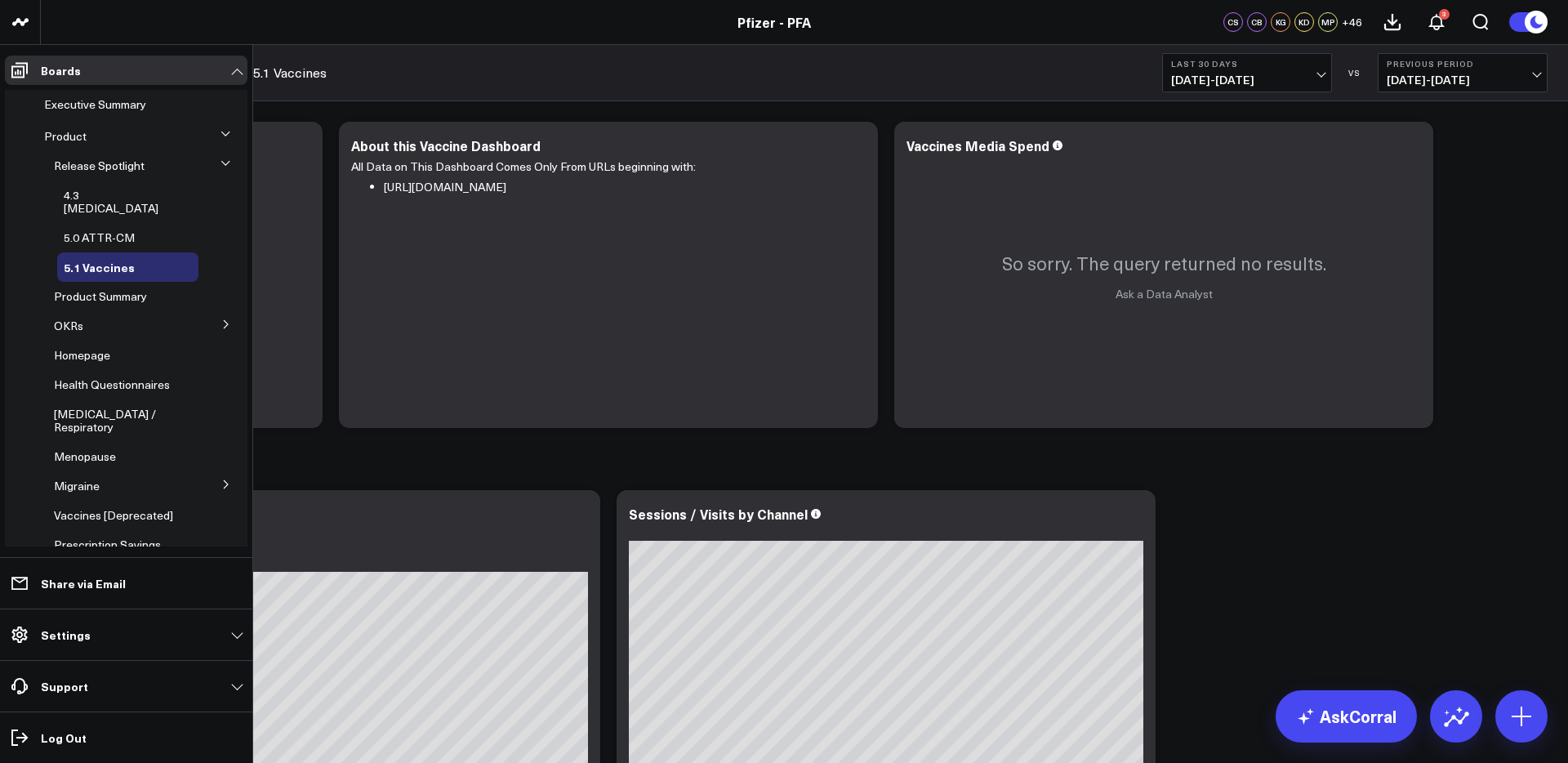
click at [221, 320] on icon at bounding box center [226, 325] width 10 height 10
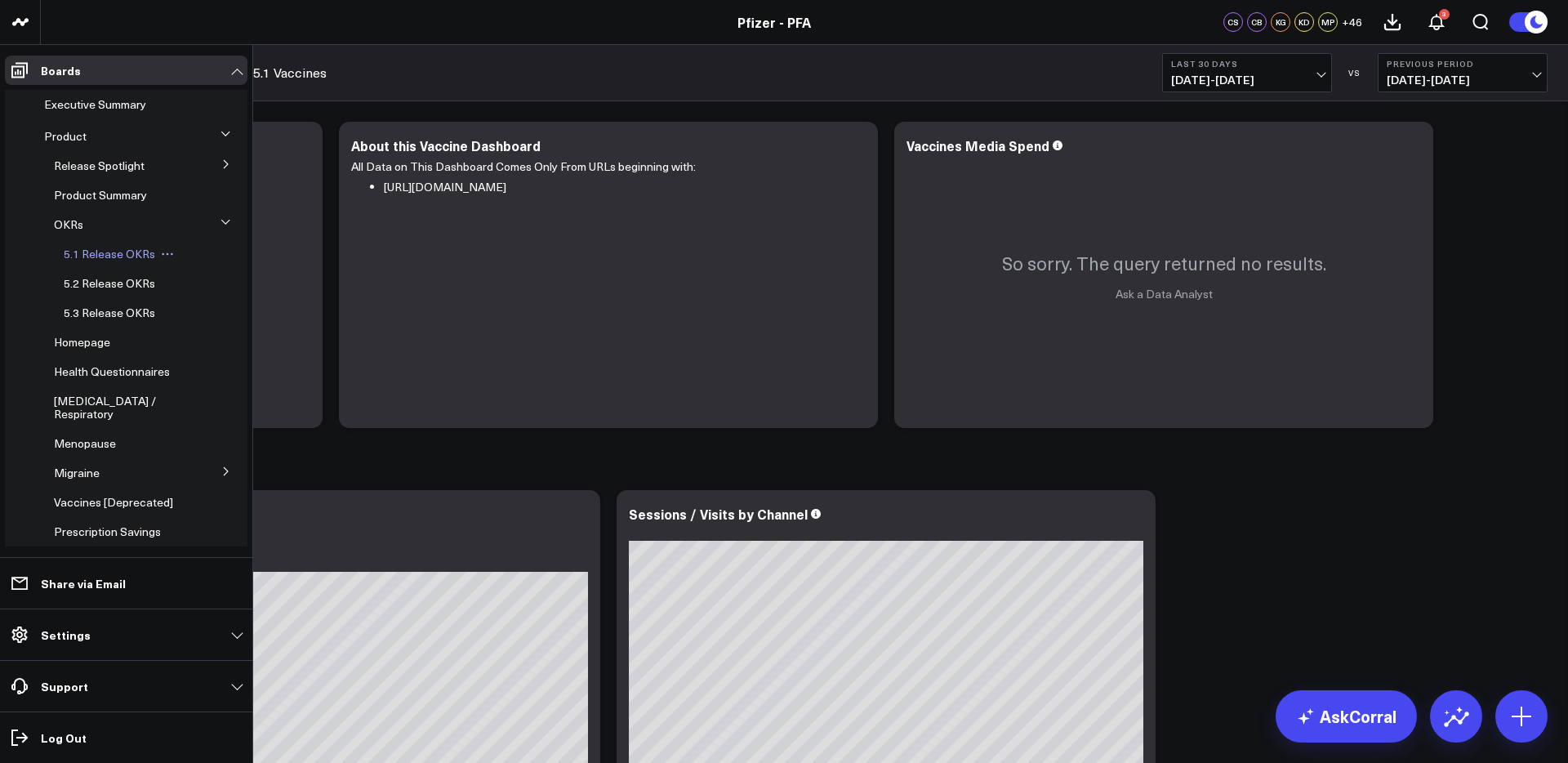
click at [115, 251] on span "5.1 Release OKRs" at bounding box center [109, 254] width 92 height 16
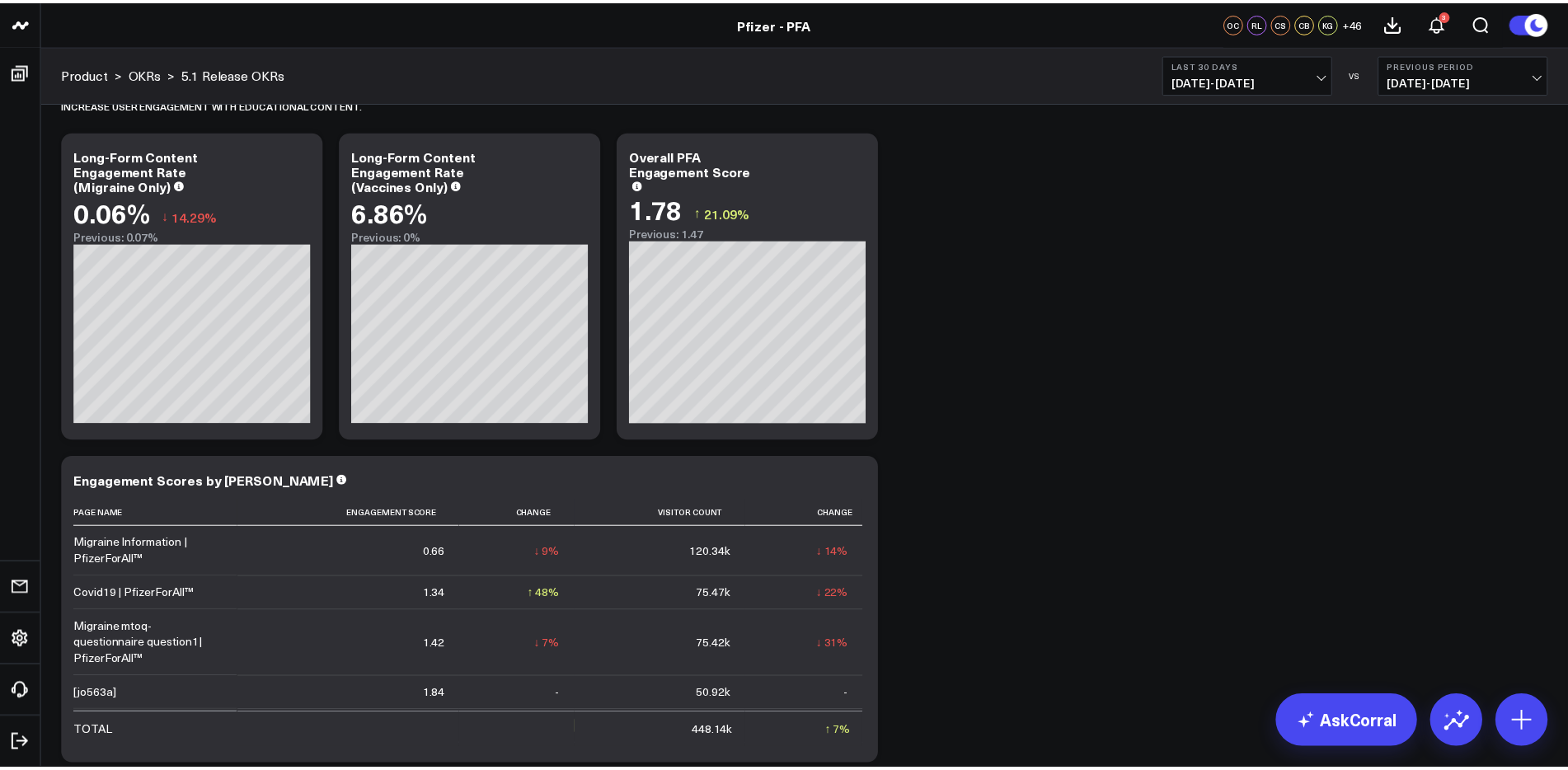
scroll to position [73, 0]
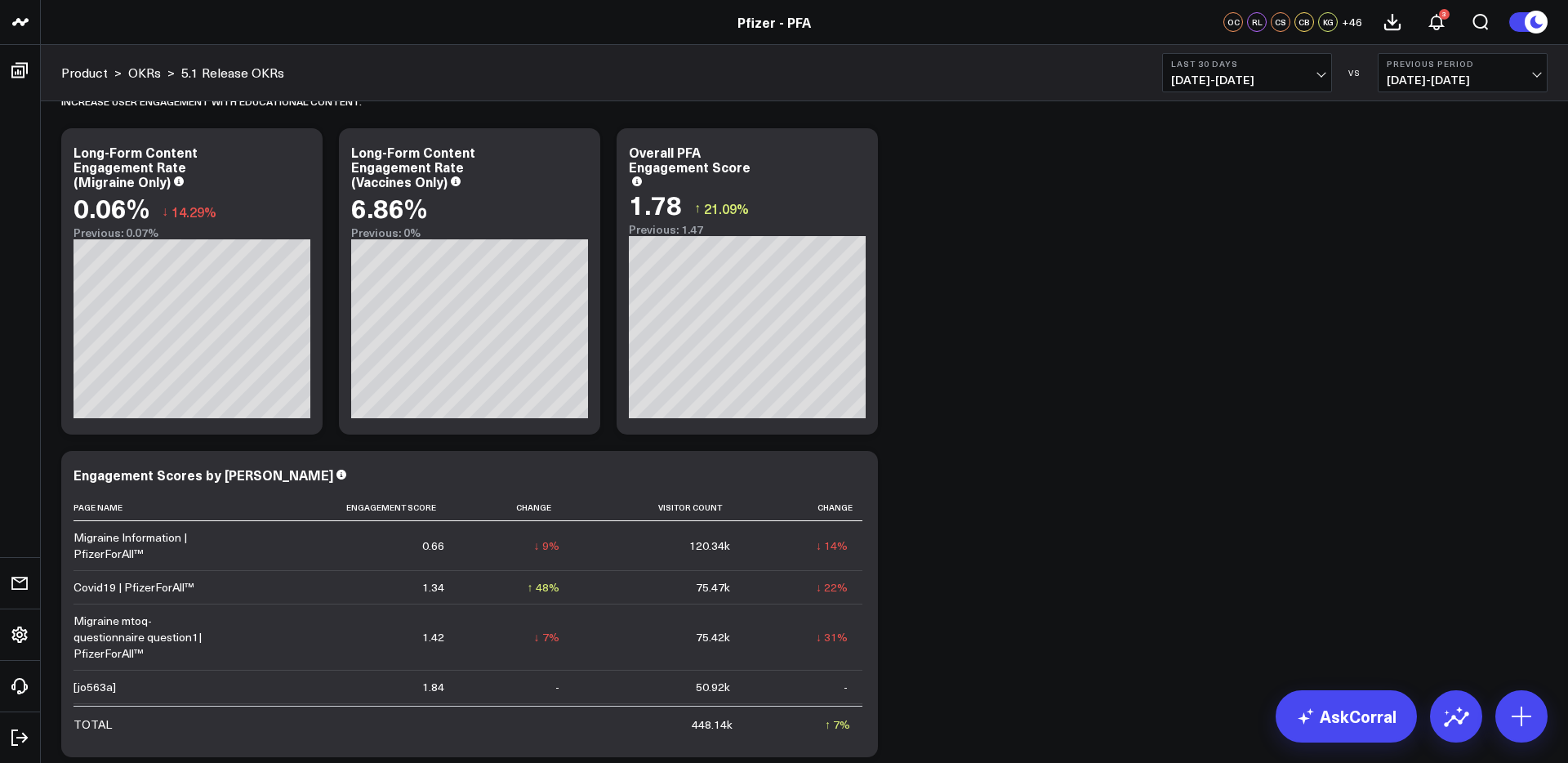
click at [1476, 74] on span "[DATE] - [DATE]" at bounding box center [1462, 80] width 152 height 13
click at [1409, 173] on link "YoY" at bounding box center [1462, 172] width 168 height 31
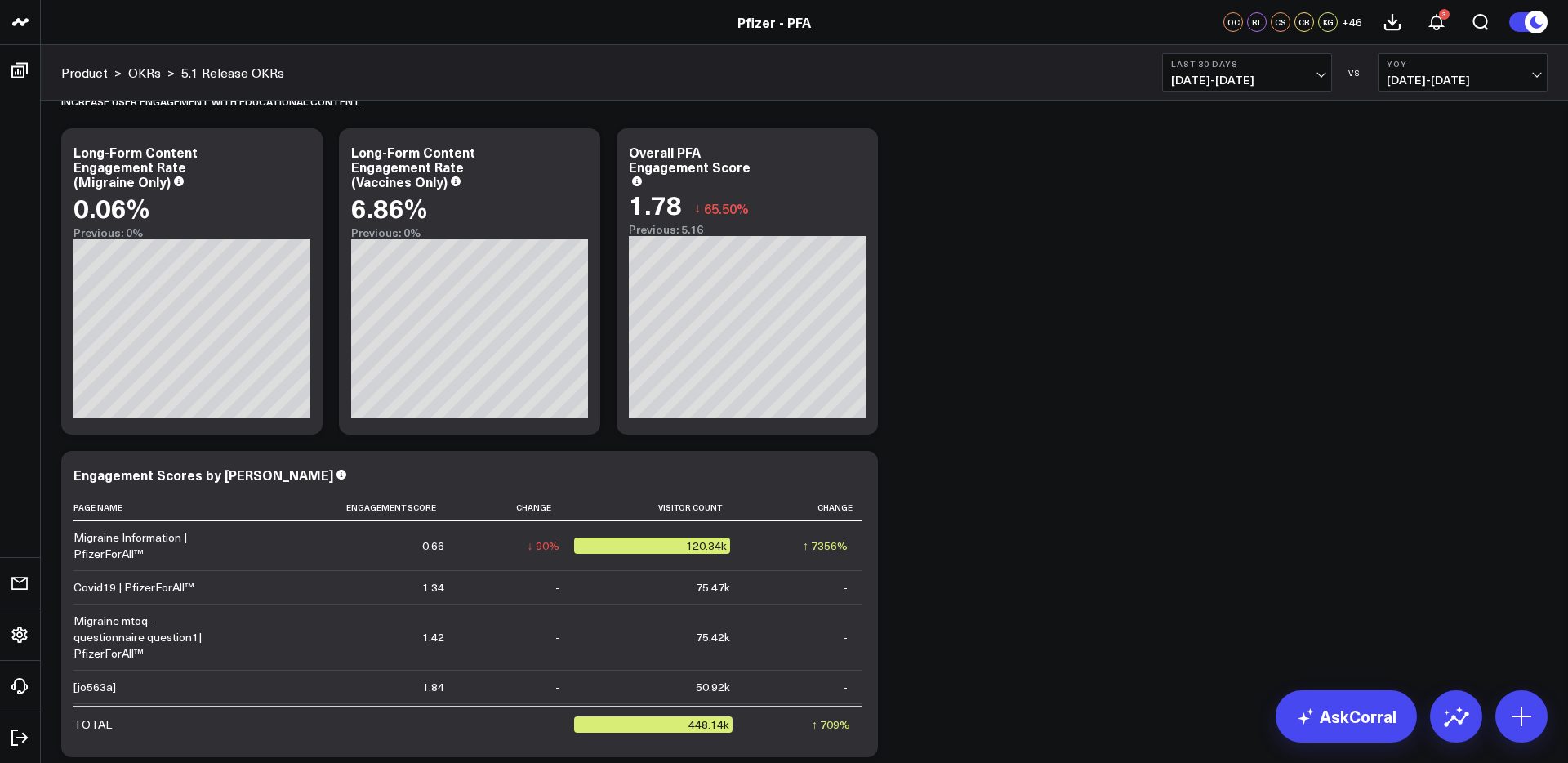
click at [1474, 74] on span "[DATE] - [DATE]" at bounding box center [1462, 80] width 152 height 13
click at [1443, 105] on link "Previous Period" at bounding box center [1462, 108] width 168 height 31
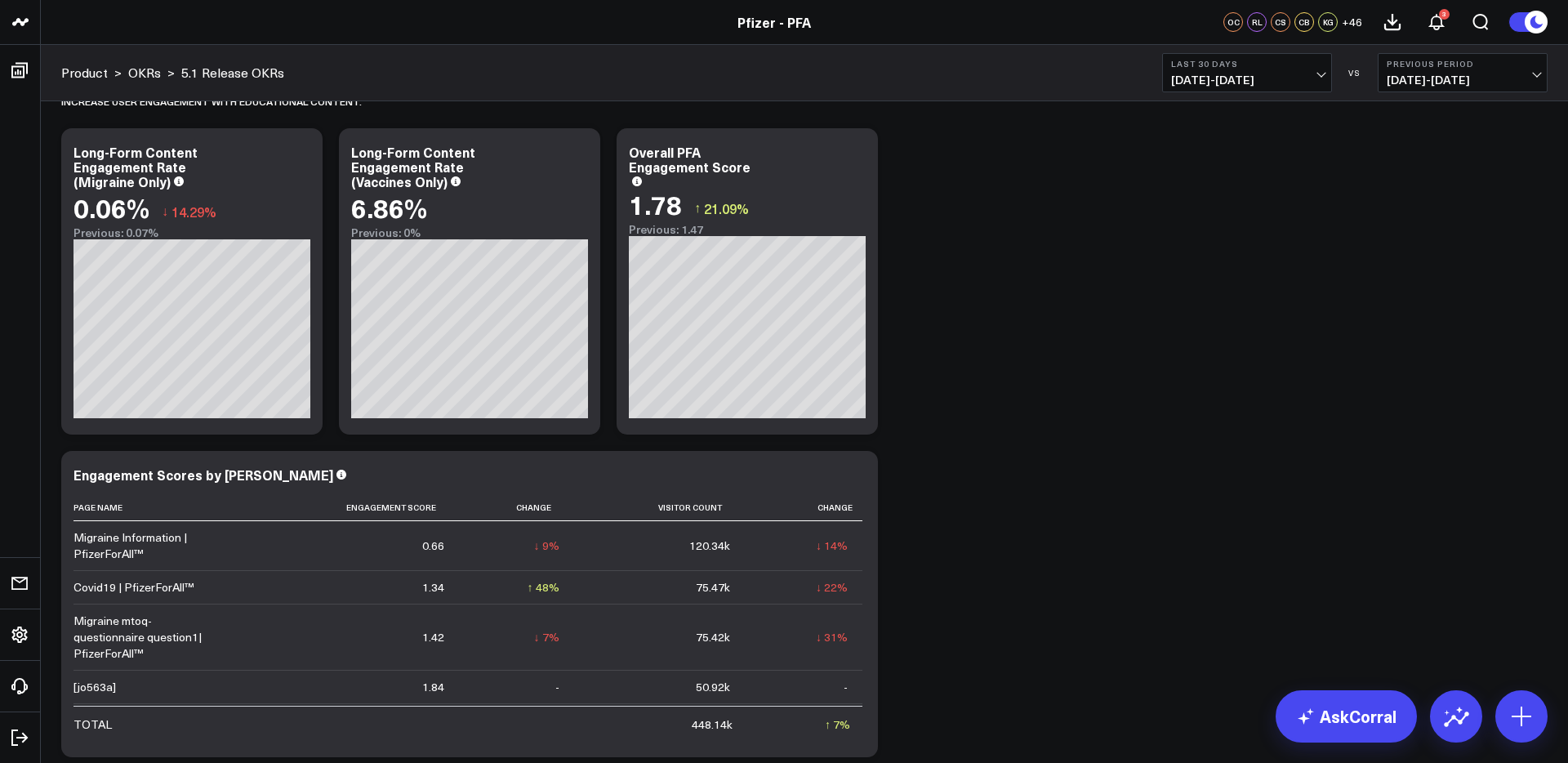
click at [1279, 84] on span "[DATE] - [DATE]" at bounding box center [1247, 80] width 152 height 13
click at [1227, 516] on link "Custom Dates" at bounding box center [1247, 522] width 168 height 31
select select "8"
select select "2025"
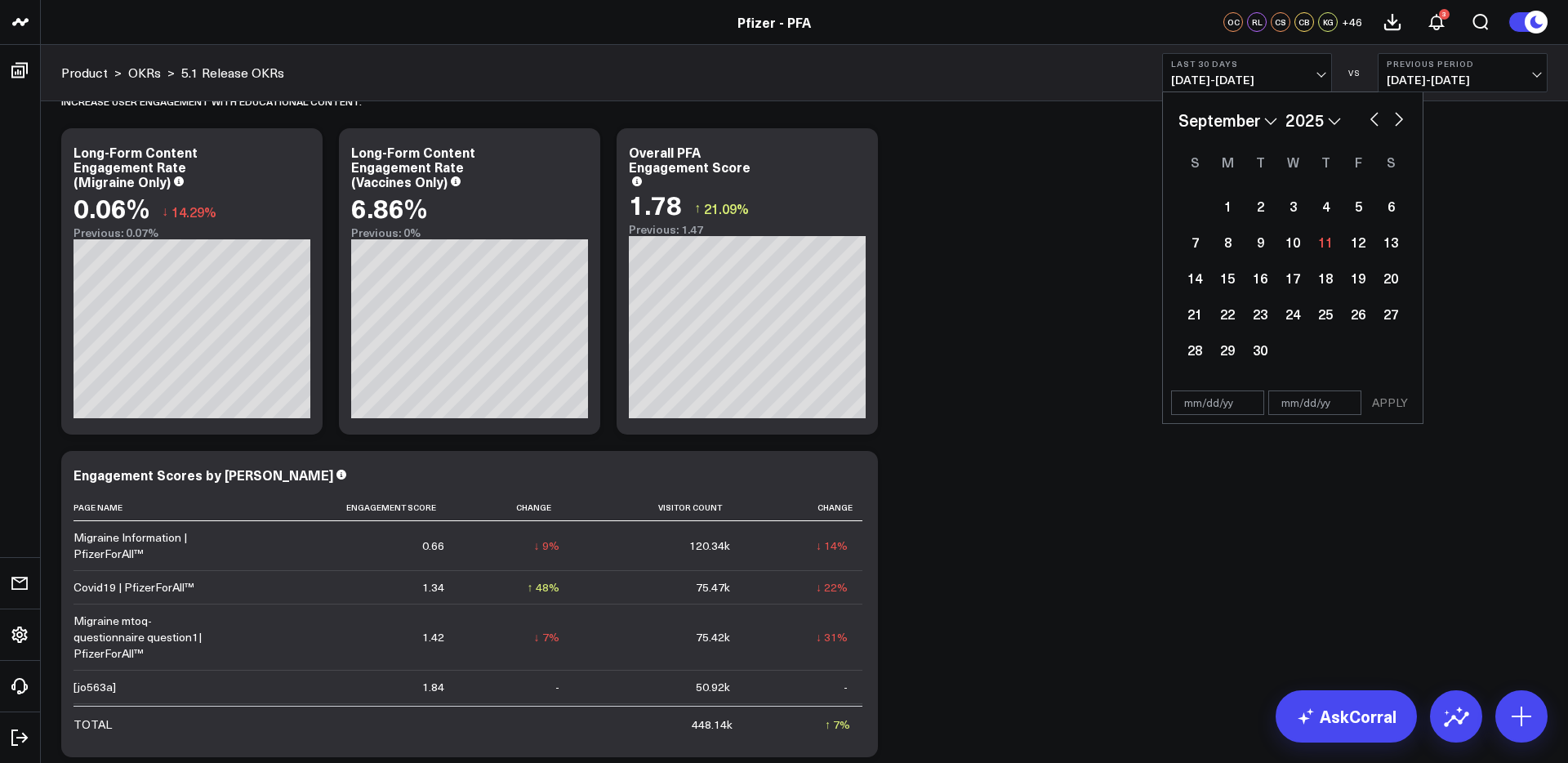
click at [1377, 121] on button "button" at bounding box center [1374, 118] width 17 height 20
select select "7"
select select "2025"
click at [1294, 288] on div "13" at bounding box center [1292, 278] width 33 height 33
type input "[DATE]"
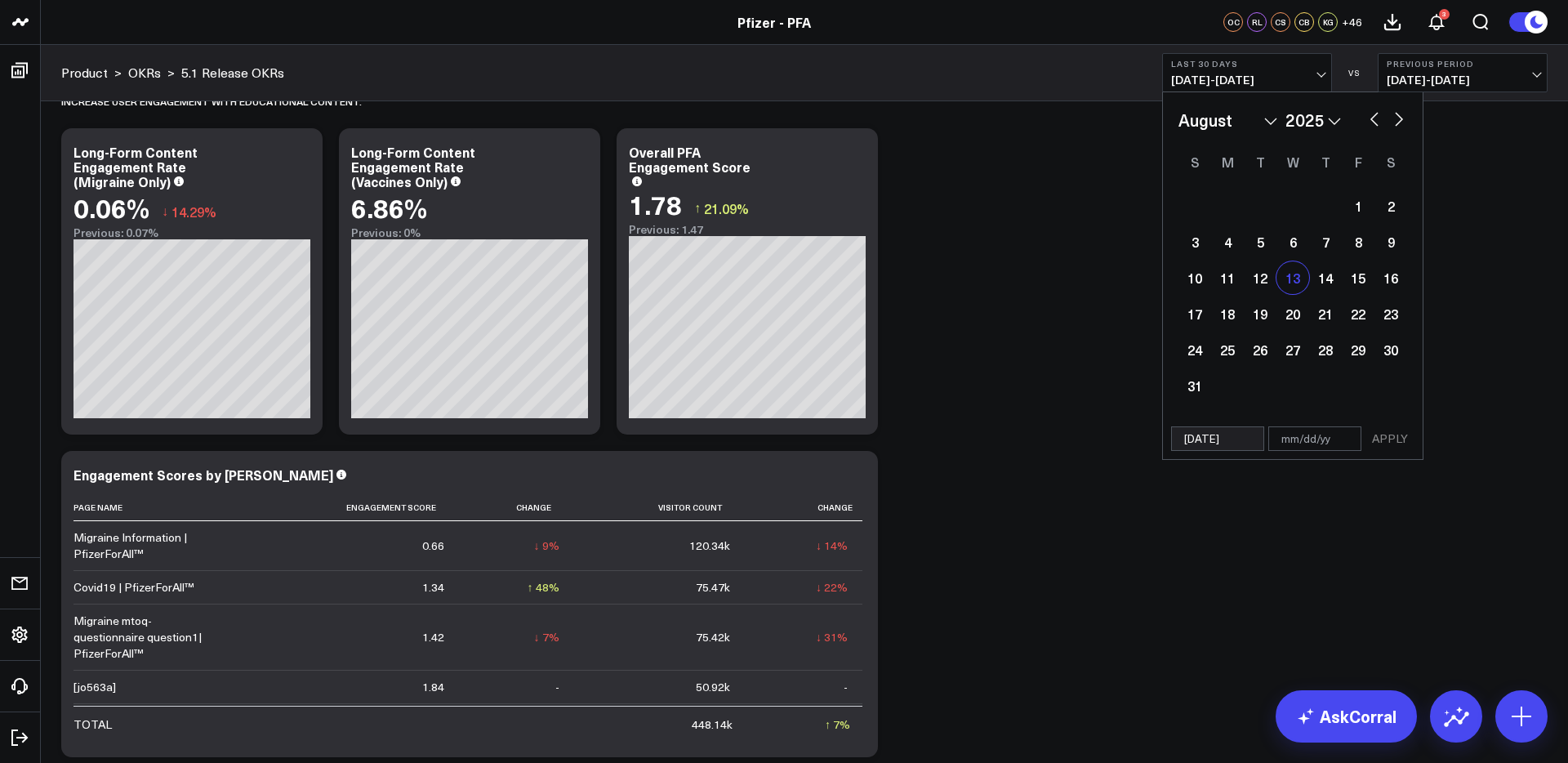
select select "7"
select select "2025"
click at [1396, 120] on button "button" at bounding box center [1399, 118] width 17 height 20
select select "8"
select select "2025"
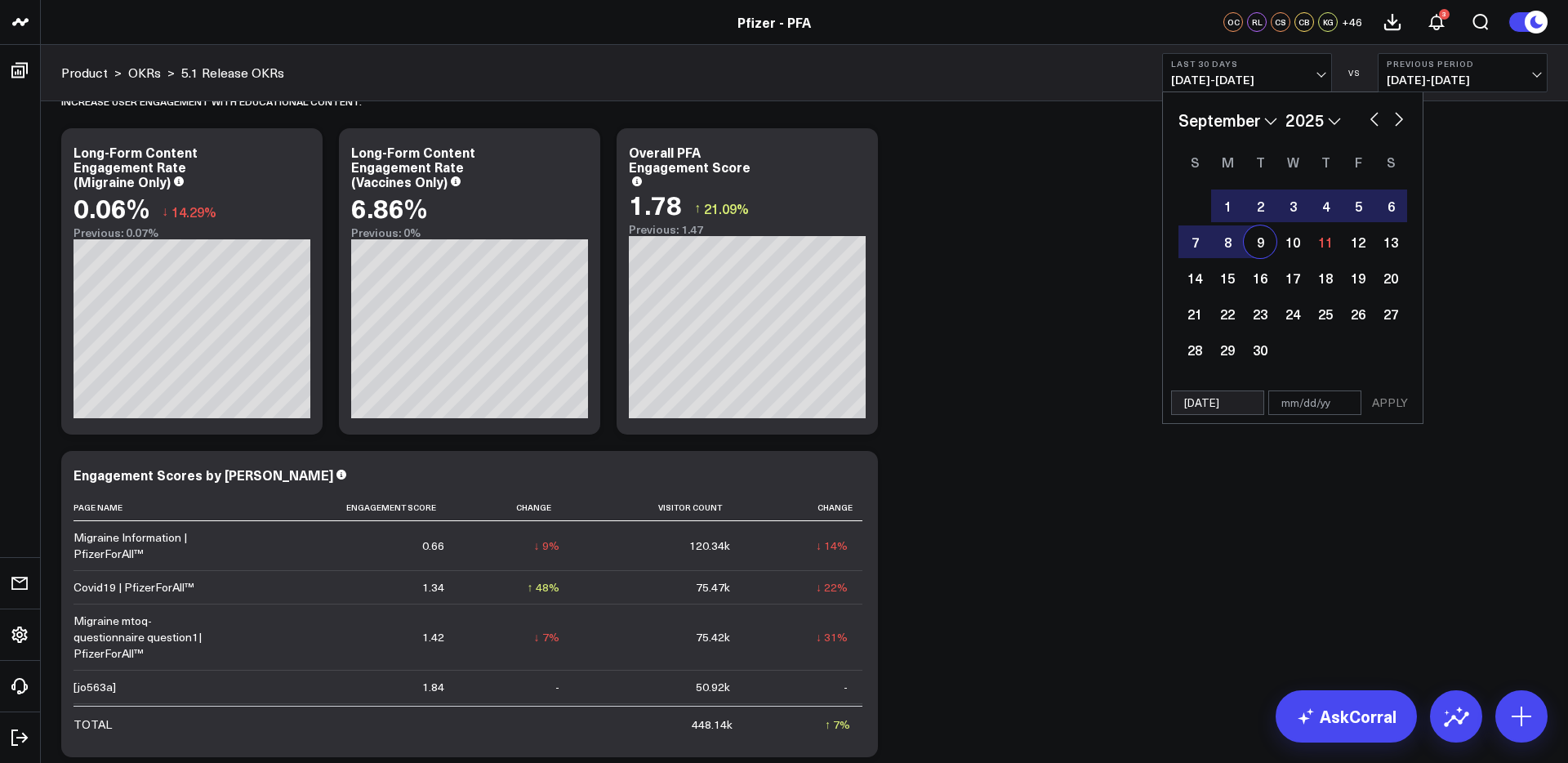
click at [1260, 241] on div "9" at bounding box center [1260, 242] width 33 height 33
type input "[DATE]"
select select "8"
select select "2025"
click at [1396, 405] on button "APPLY" at bounding box center [1389, 403] width 49 height 25
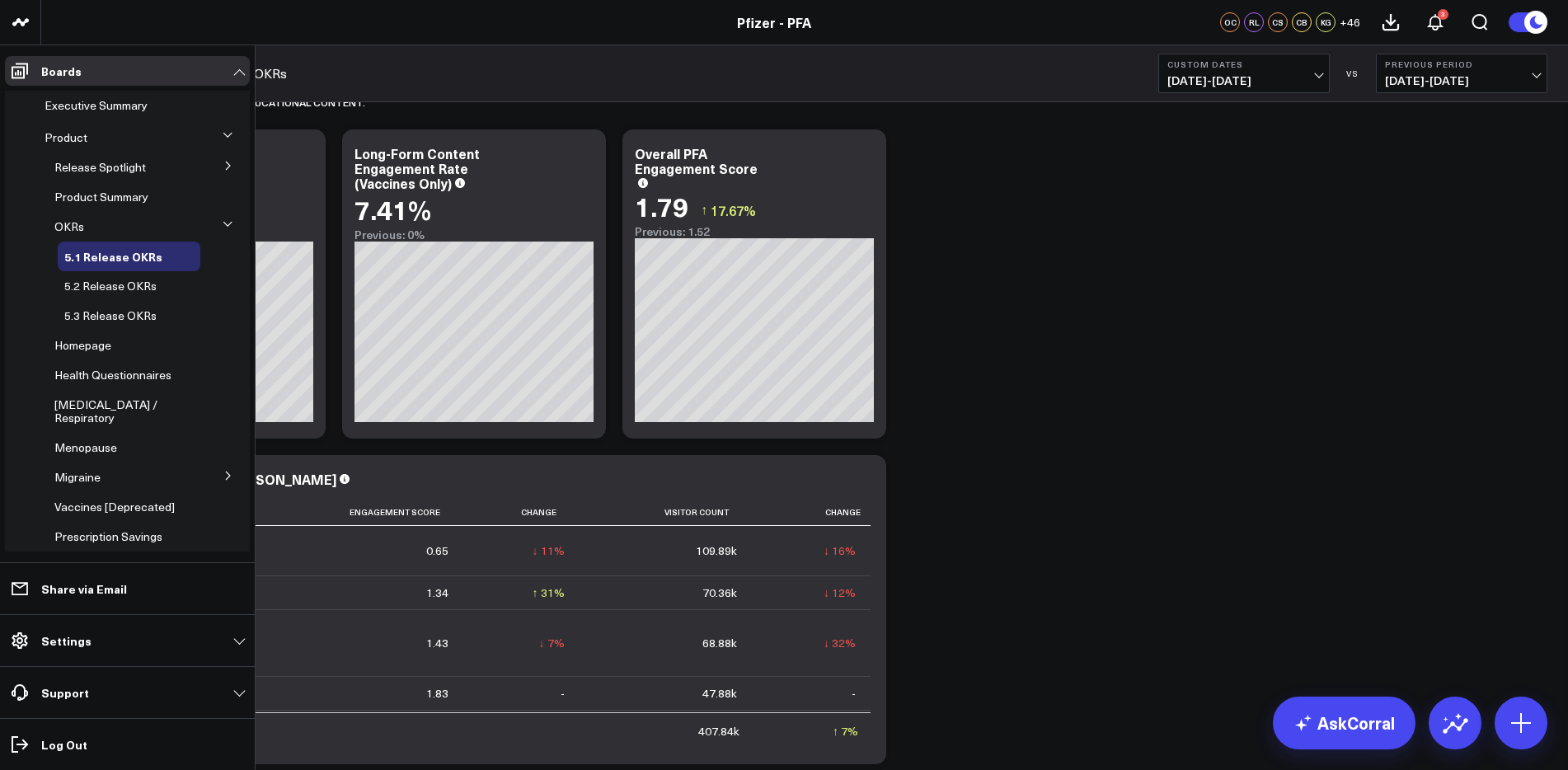
click at [223, 168] on icon at bounding box center [228, 166] width 10 height 10
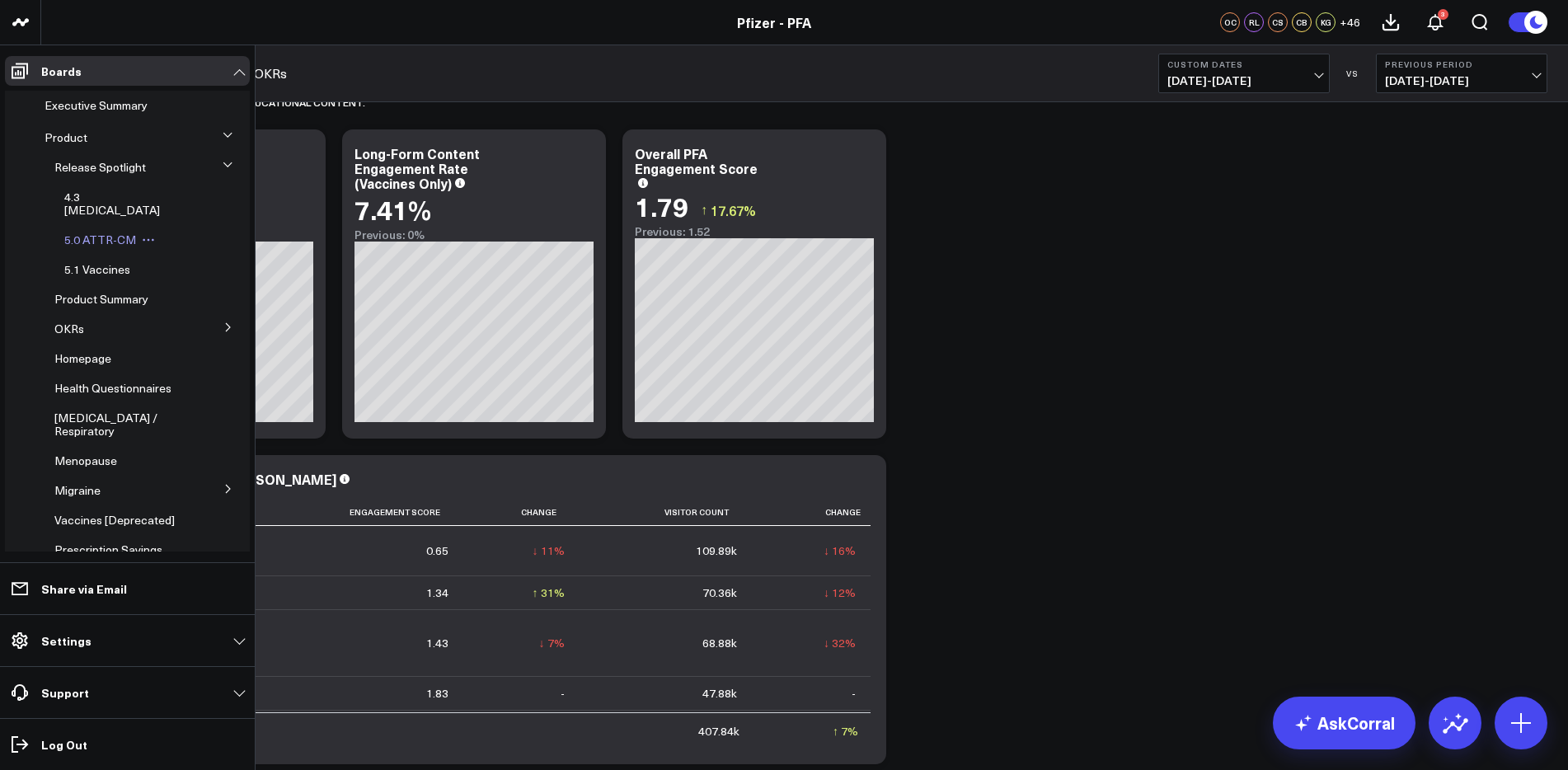
click at [96, 232] on span "5.0 ATTR-CM" at bounding box center [100, 239] width 72 height 16
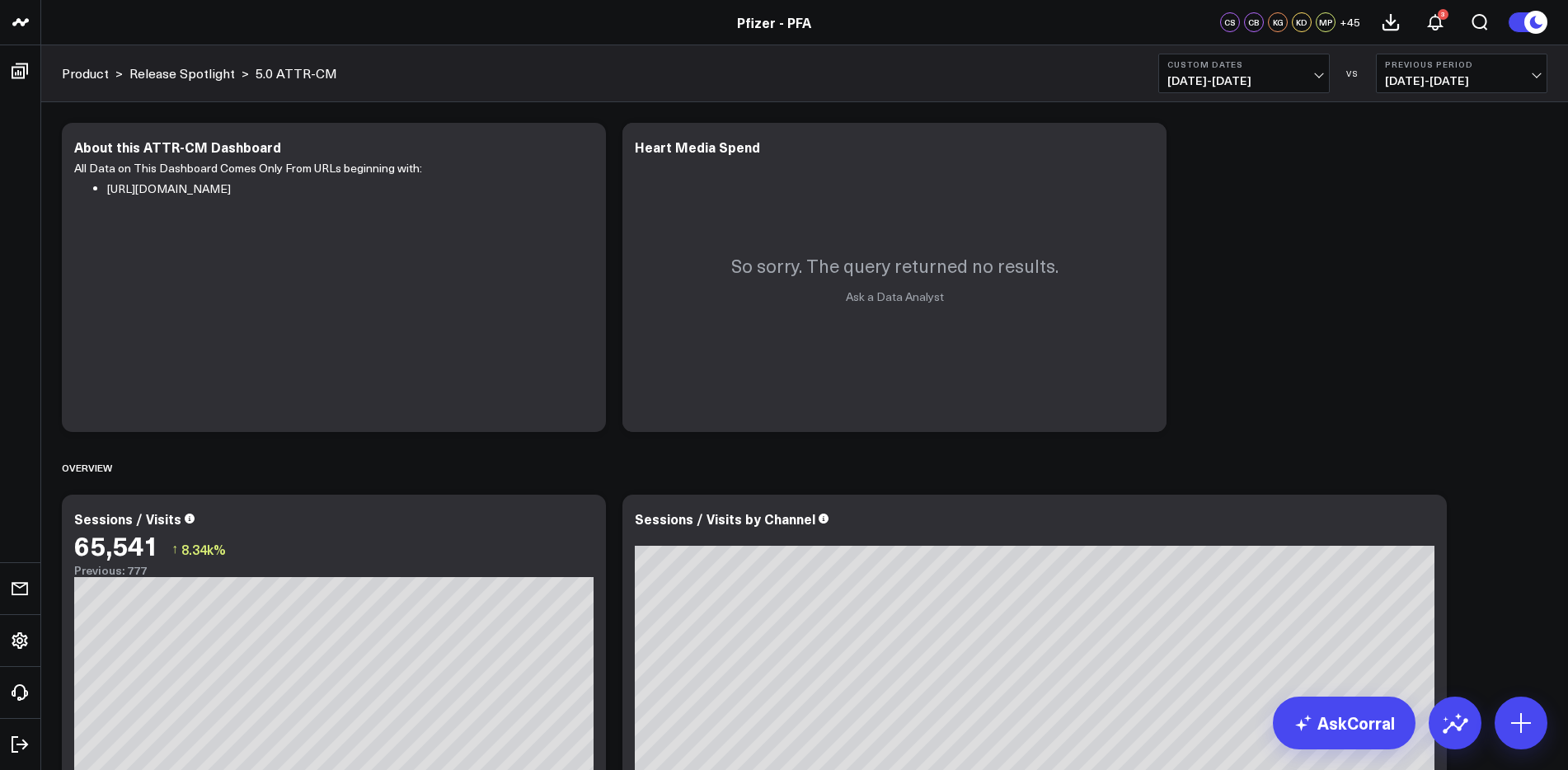
click at [1242, 88] on span "[DATE] - [DATE]" at bounding box center [1244, 81] width 153 height 13
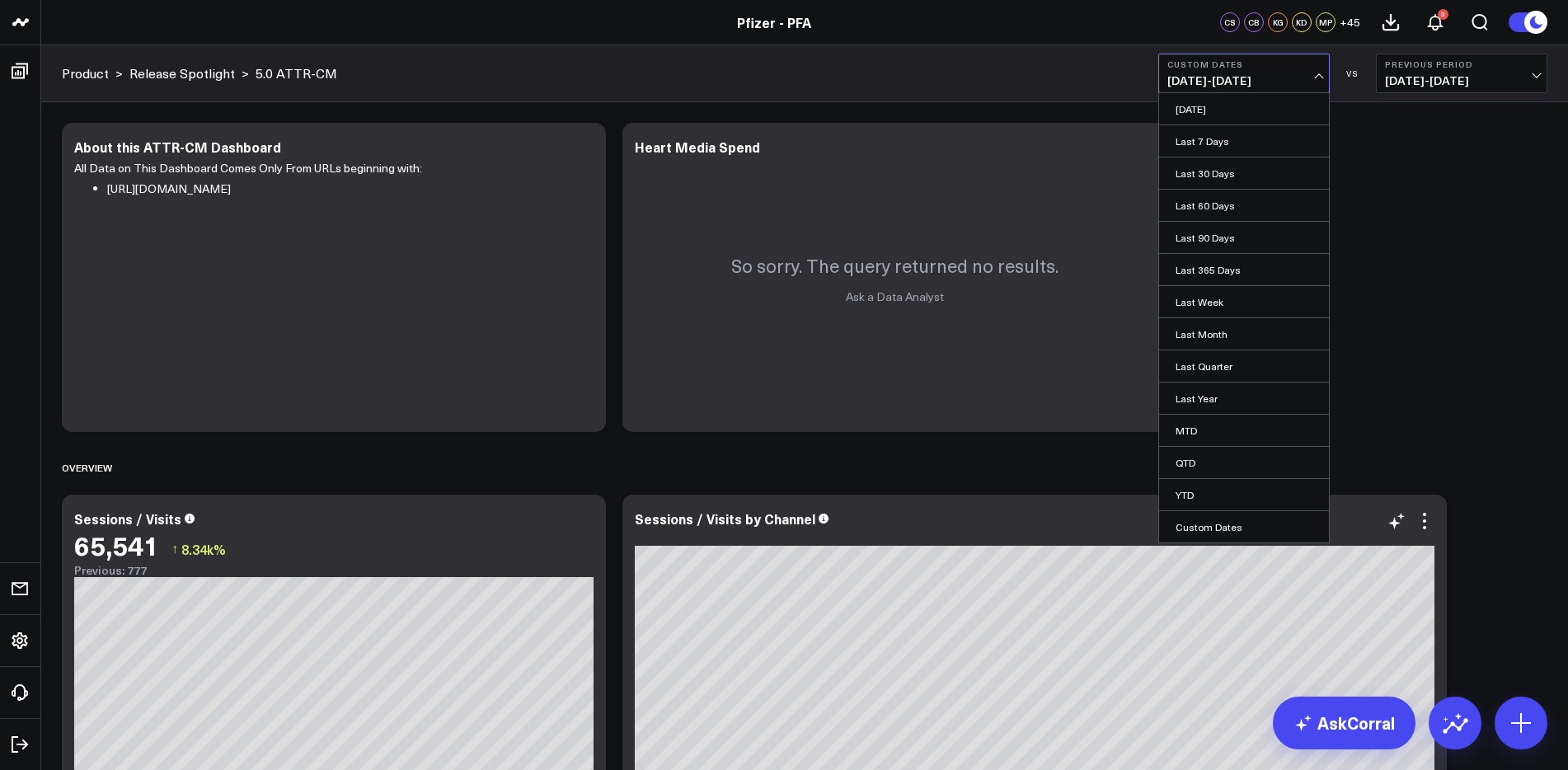
click at [1190, 527] on link "Custom Dates" at bounding box center [1244, 527] width 170 height 32
select select "8"
select select "2025"
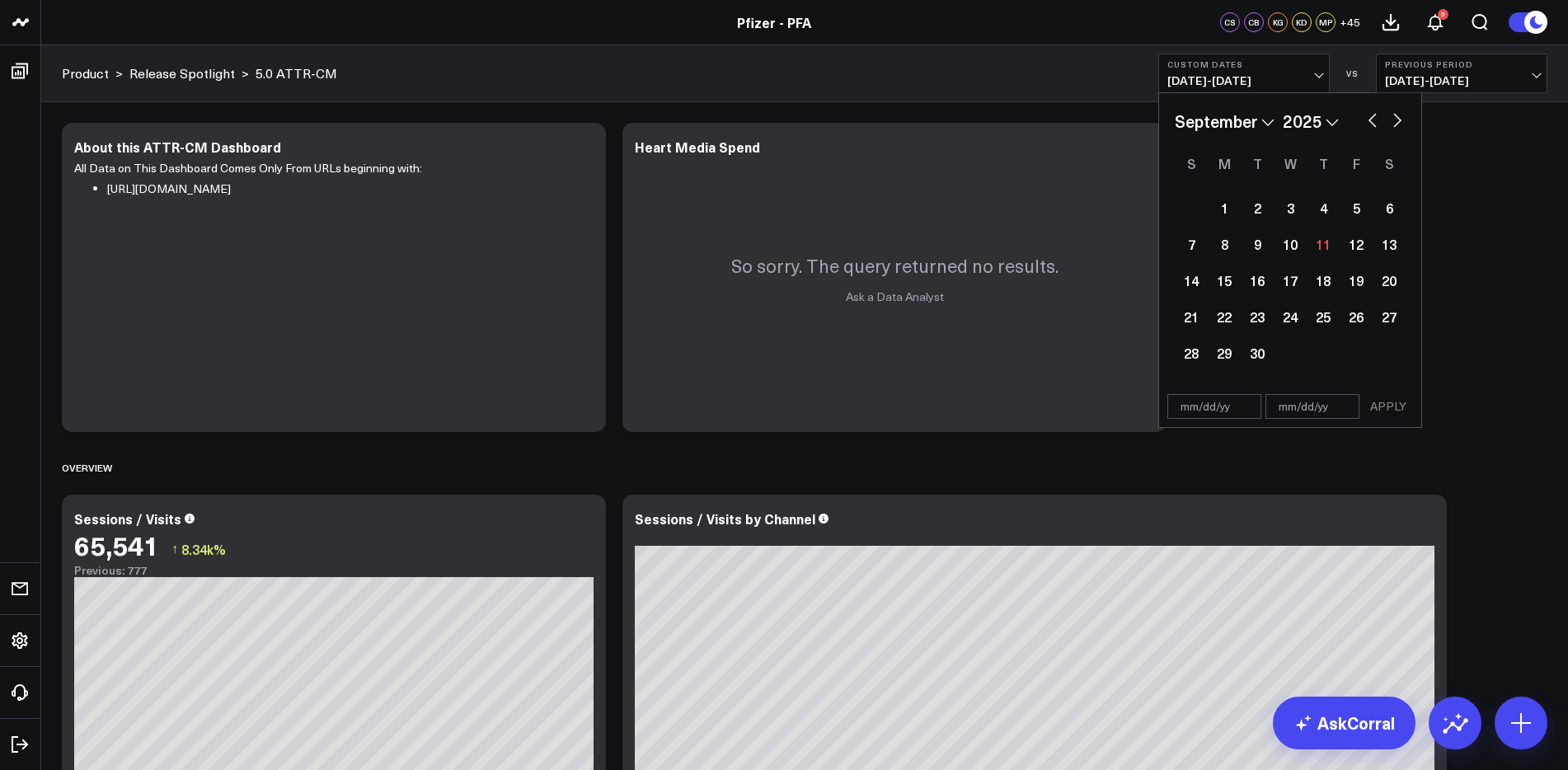
click at [1367, 120] on button "button" at bounding box center [1372, 119] width 17 height 20
select select "7"
select select "2025"
click at [1367, 120] on button "button" at bounding box center [1372, 119] width 17 height 20
select select "6"
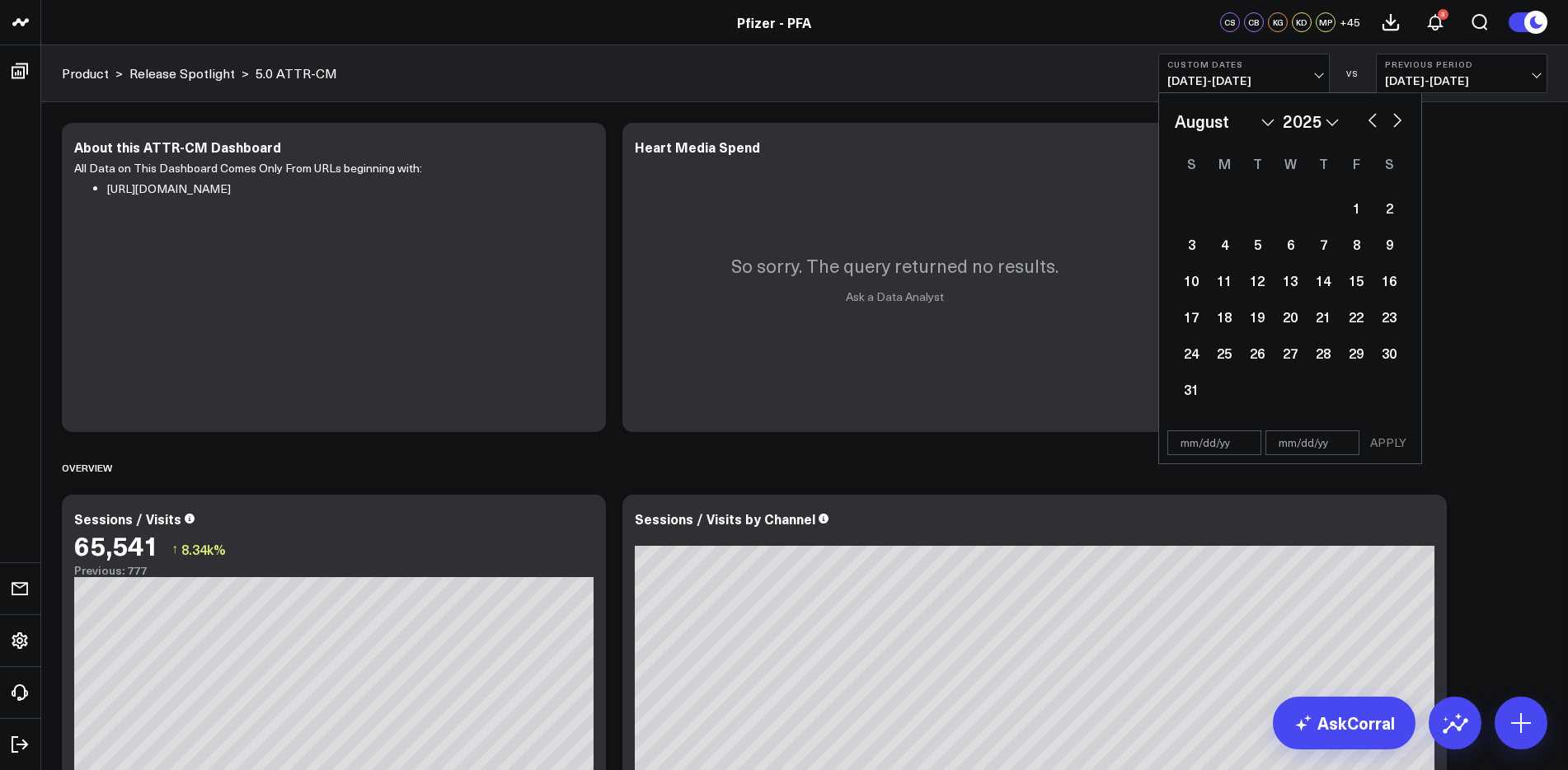
select select "2025"
click at [1324, 314] on div "24" at bounding box center [1323, 317] width 33 height 33
type input "[DATE]"
select select "6"
select select "2025"
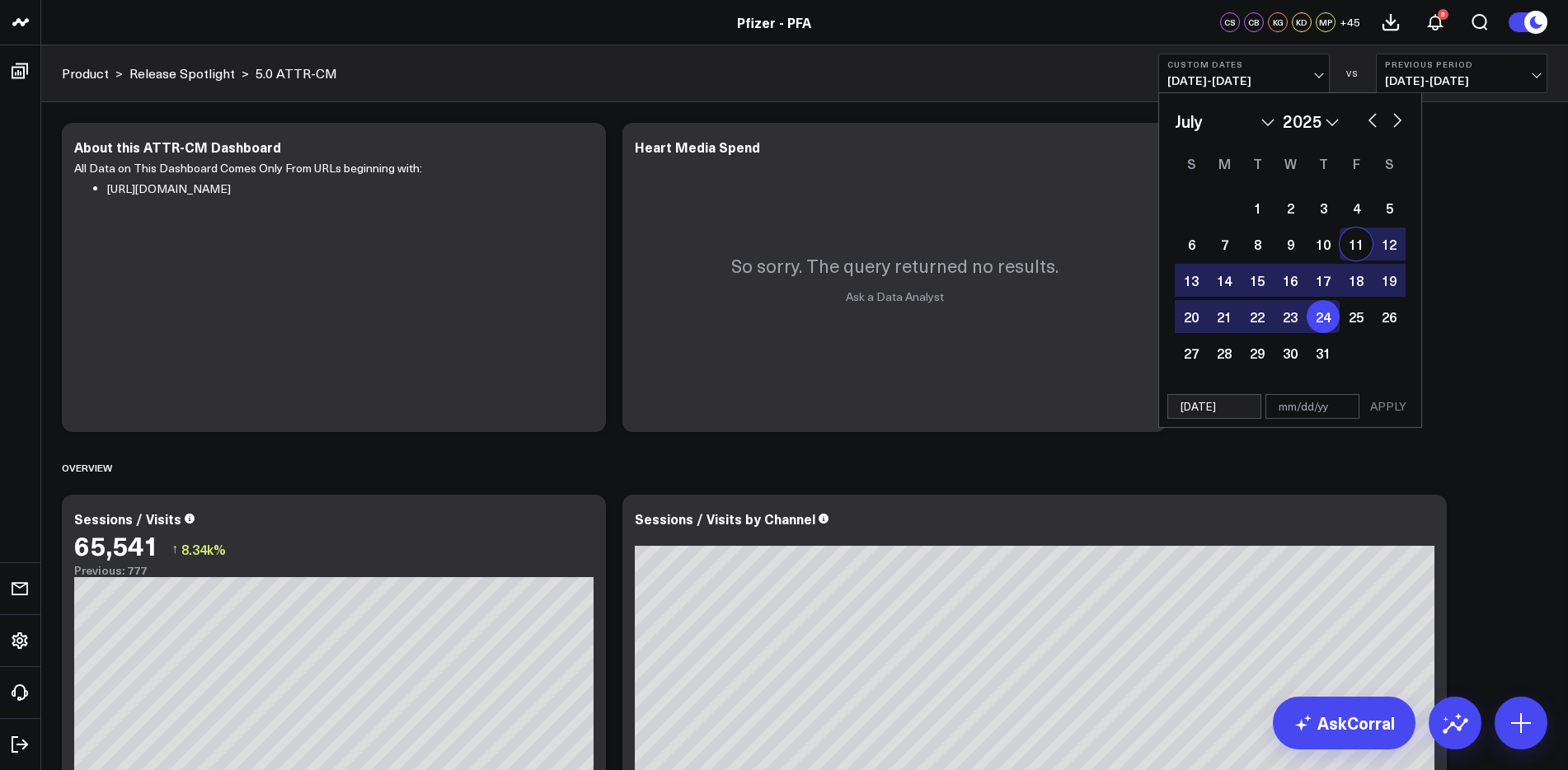
click at [1397, 117] on button "button" at bounding box center [1397, 119] width 17 height 20
select select "7"
select select "2025"
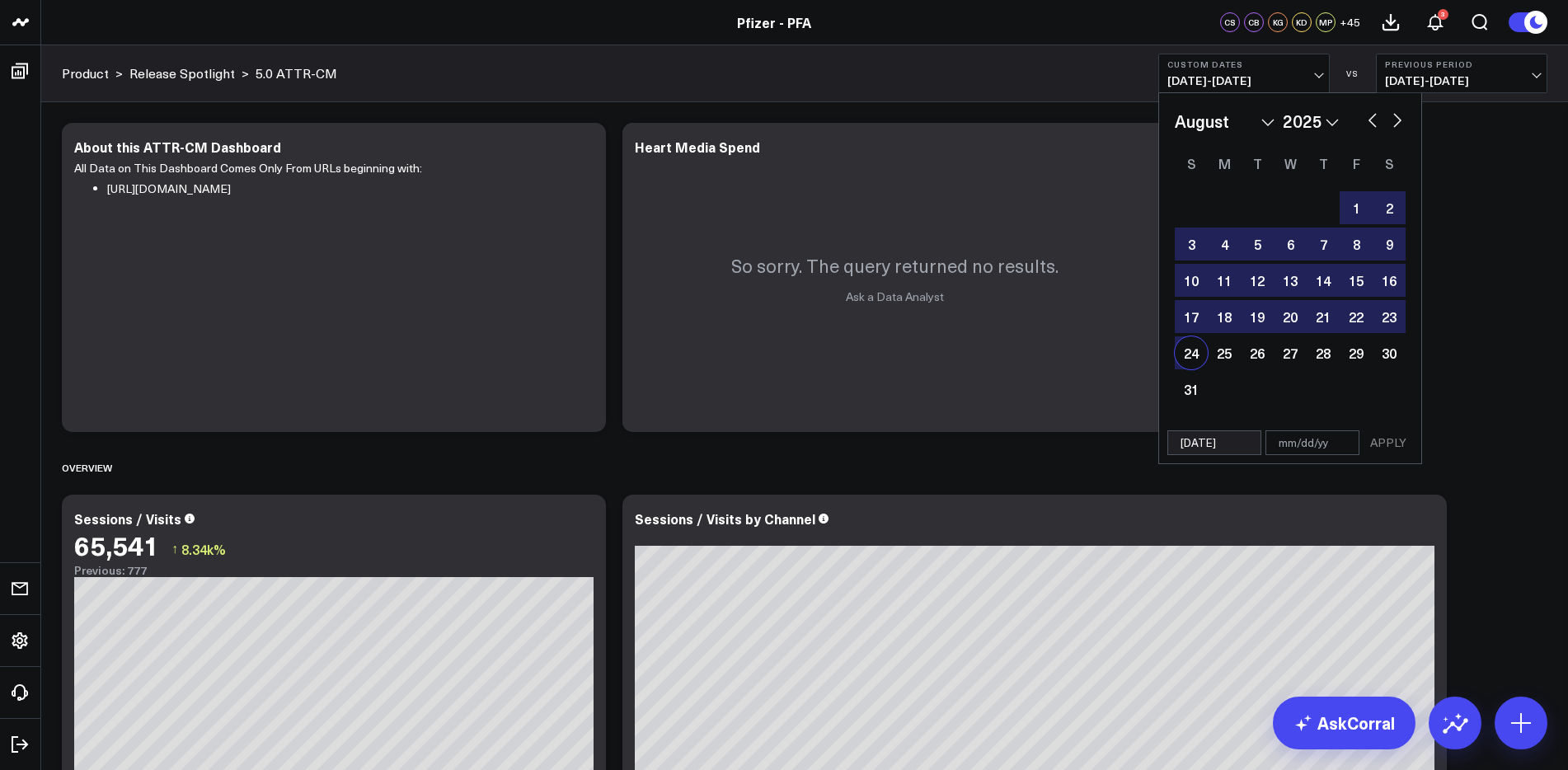
click at [1193, 351] on div "24" at bounding box center [1191, 353] width 33 height 33
type input "[DATE]"
select select "7"
select select "2025"
click at [1387, 449] on button "APPLY" at bounding box center [1387, 442] width 49 height 25
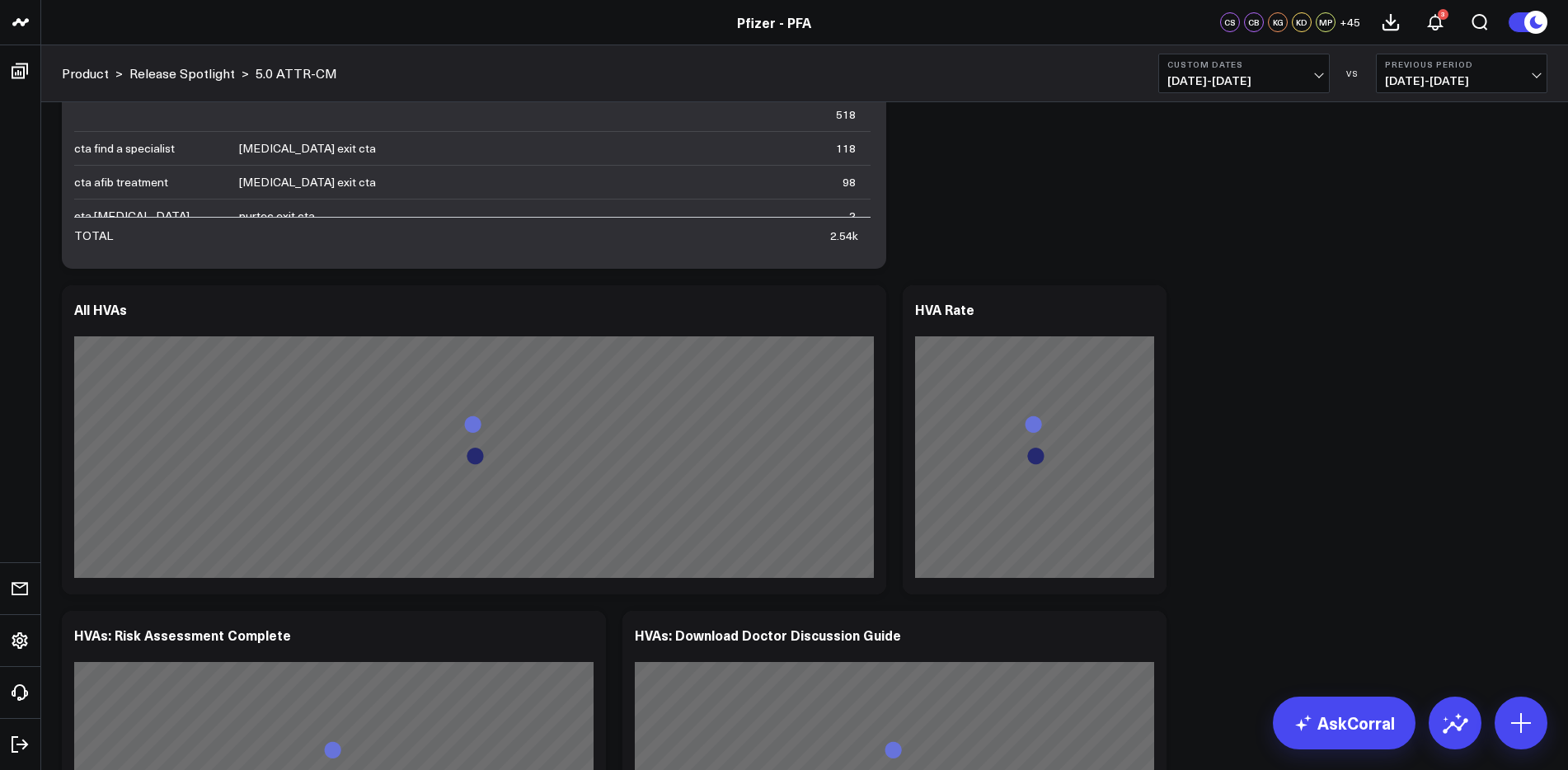
scroll to position [2534, 0]
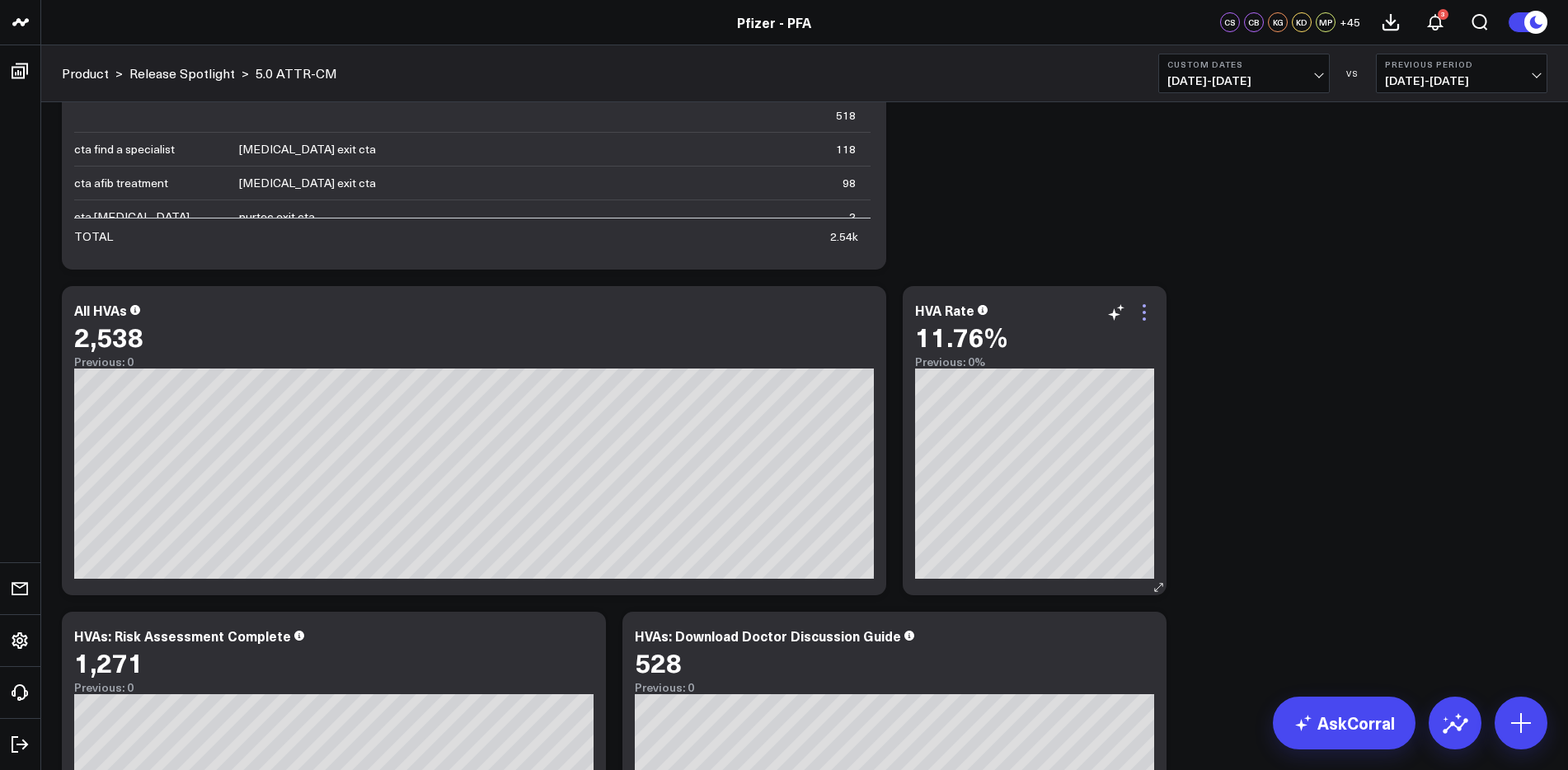
click at [1142, 316] on icon at bounding box center [1144, 312] width 20 height 20
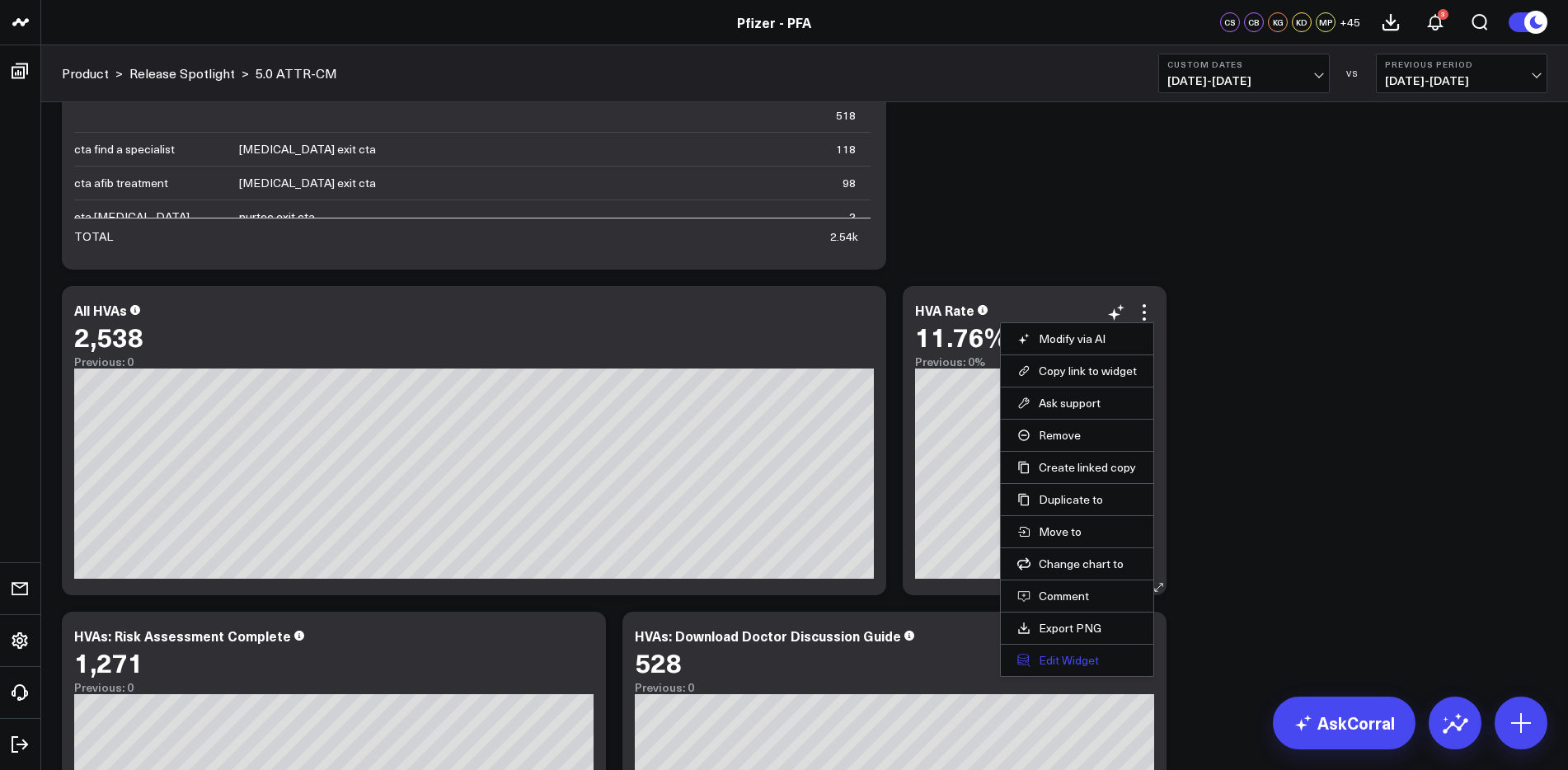
click at [1053, 663] on button "Edit Widget" at bounding box center [1076, 661] width 119 height 15
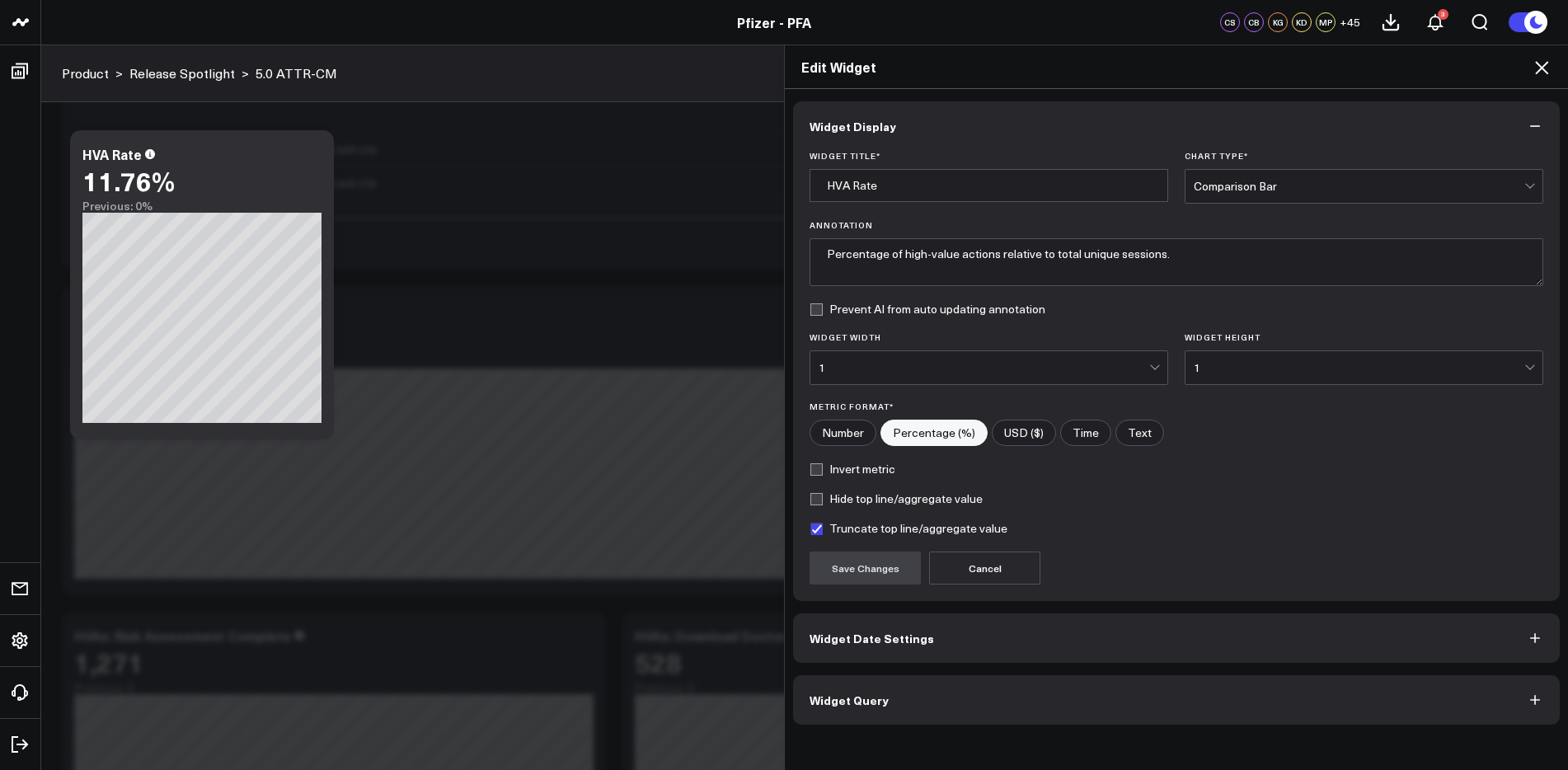
click at [1206, 688] on button "Widget Query" at bounding box center [1176, 699] width 767 height 49
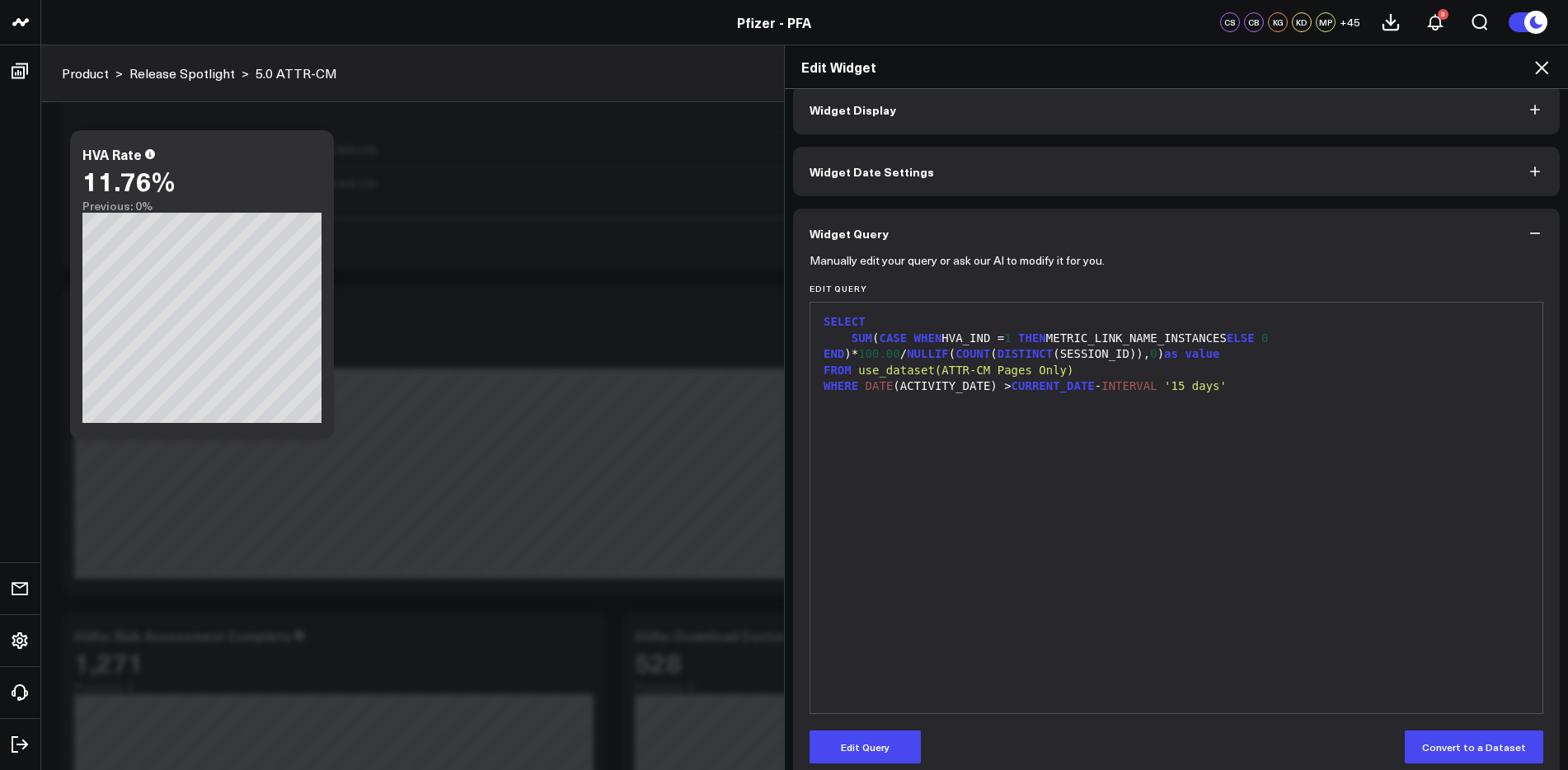
scroll to position [18, 0]
click at [717, 588] on div "Edit Widget Widget Display Widget Date Settings Widget Query Manually edit your…" at bounding box center [784, 407] width 1568 height 726
click at [1548, 64] on icon at bounding box center [1541, 68] width 20 height 20
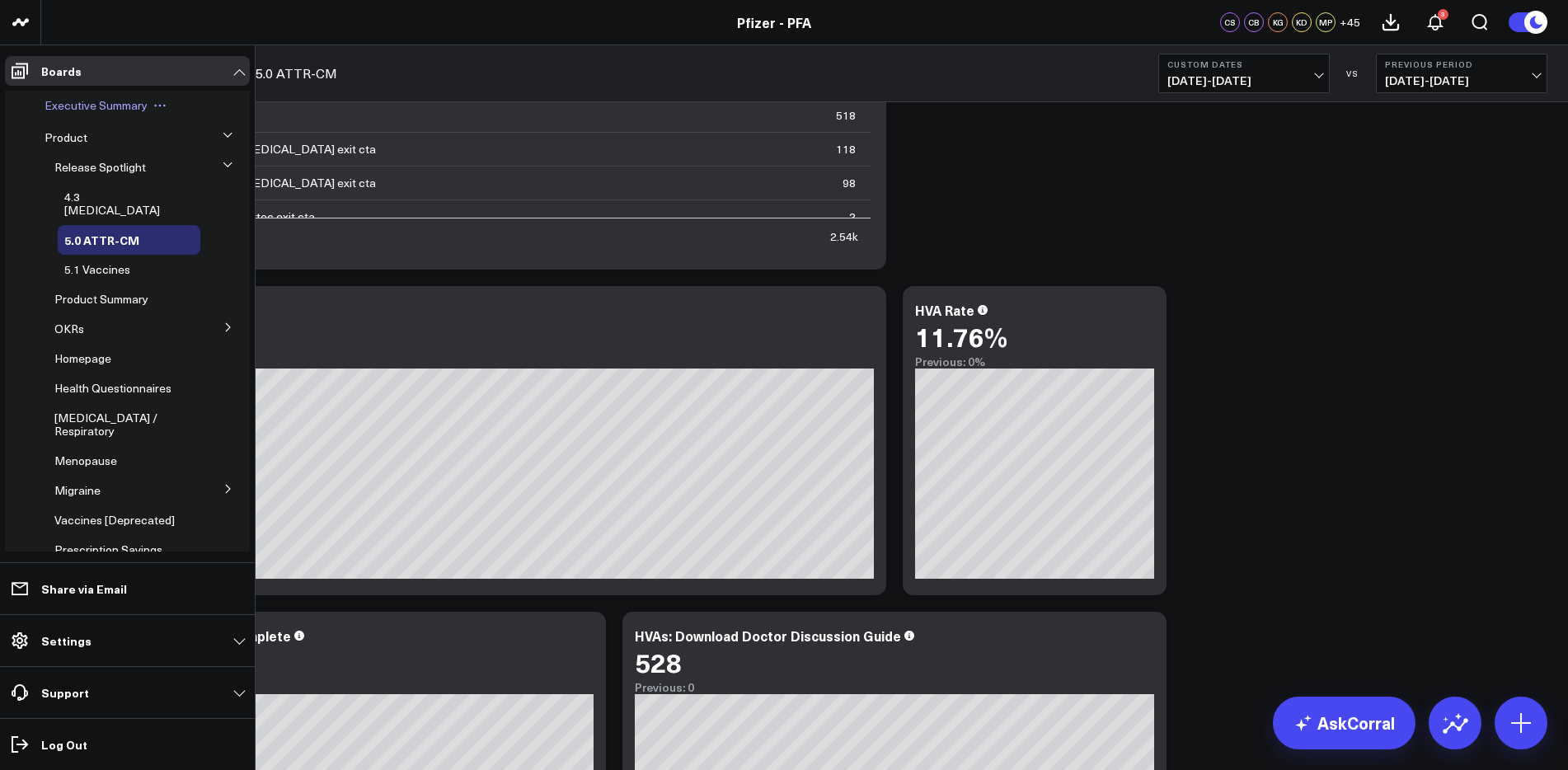
click at [70, 109] on span "Executive Summary" at bounding box center [96, 105] width 103 height 16
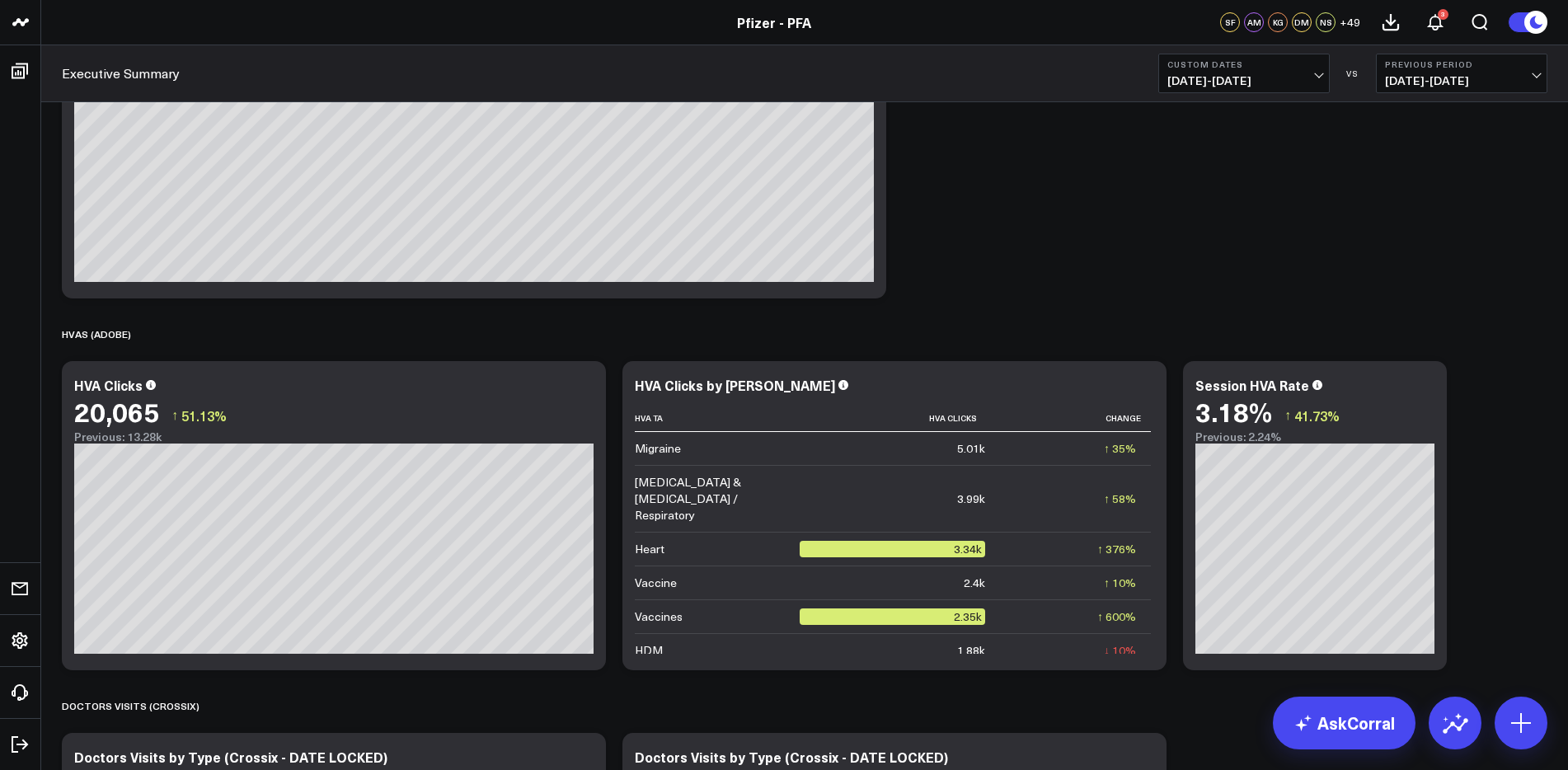
scroll to position [2219, 0]
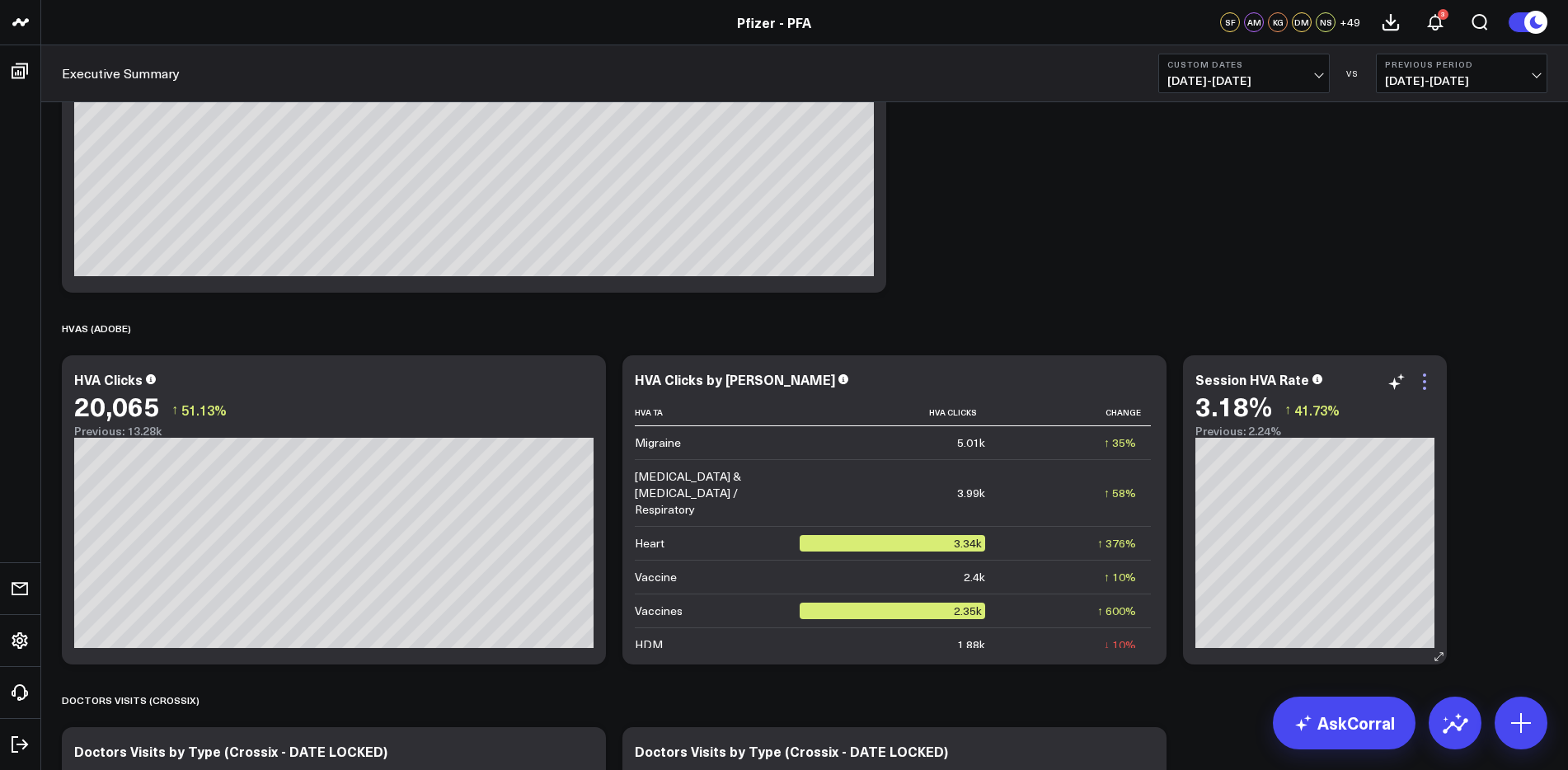
click at [1431, 381] on icon at bounding box center [1425, 382] width 20 height 20
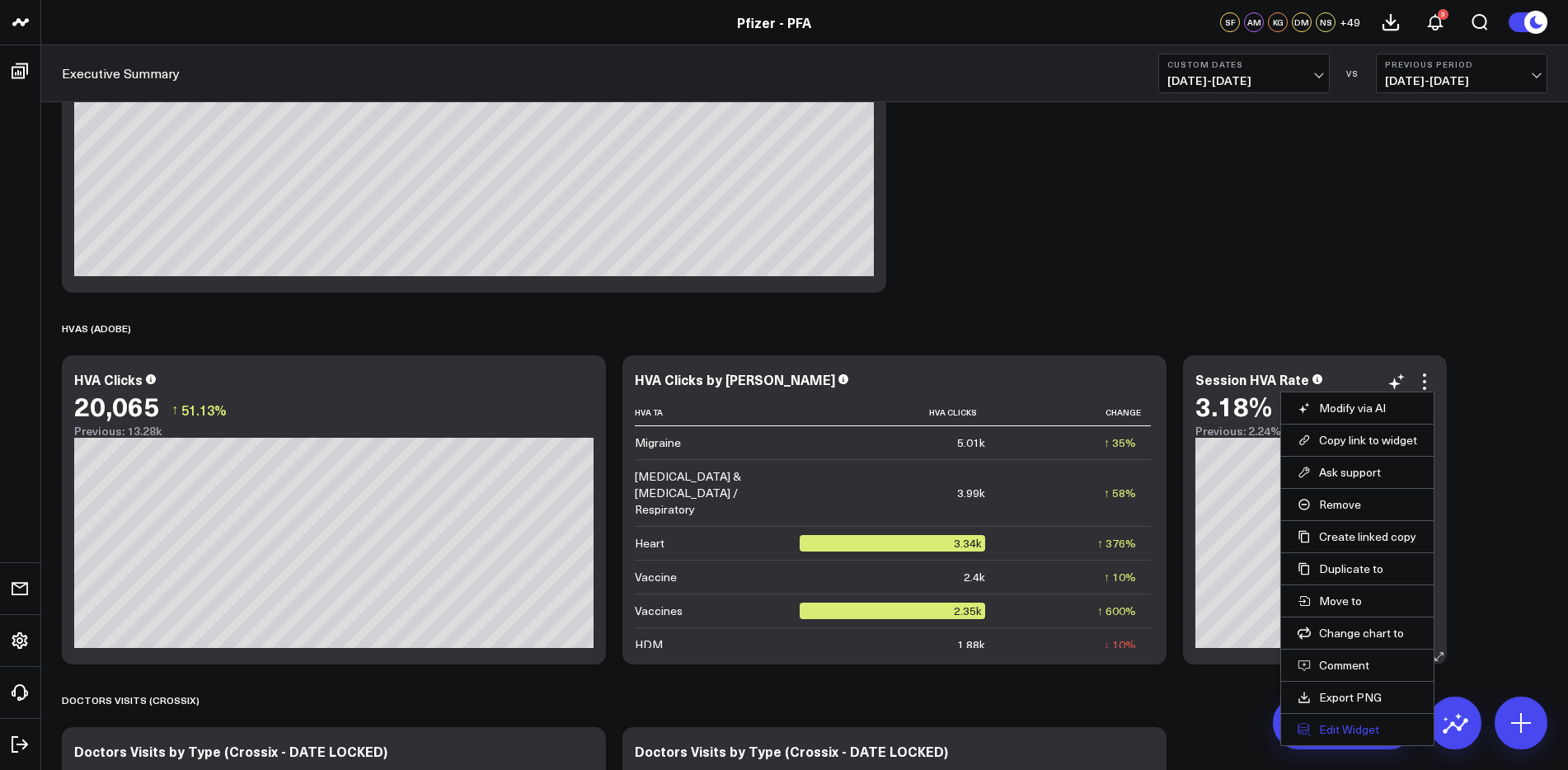
click at [1321, 733] on button "Edit Widget" at bounding box center [1356, 730] width 119 height 15
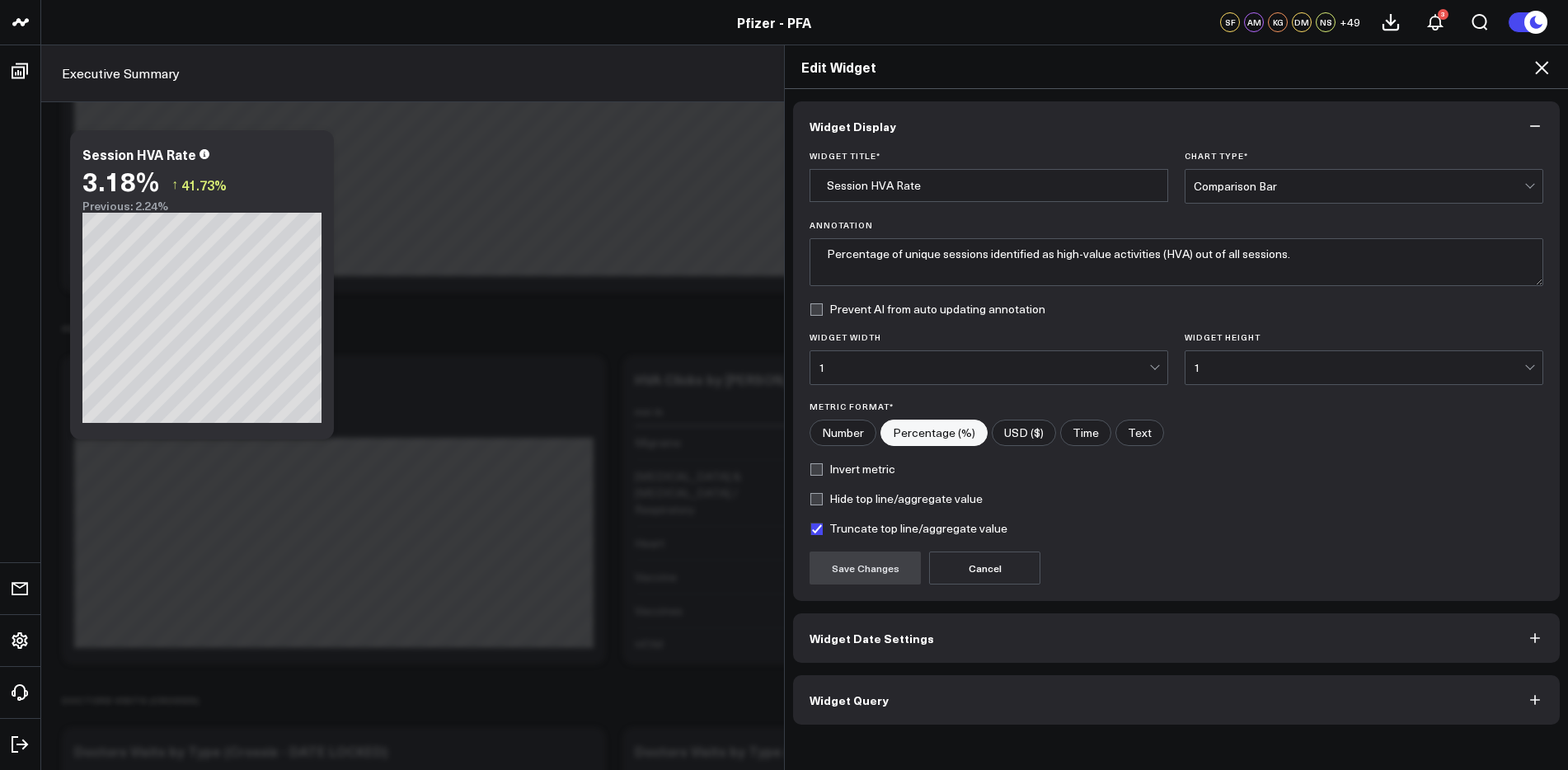
drag, startPoint x: 1181, startPoint y: 716, endPoint x: 1220, endPoint y: 630, distance: 94.4
click at [1181, 715] on button "Widget Query" at bounding box center [1176, 699] width 767 height 49
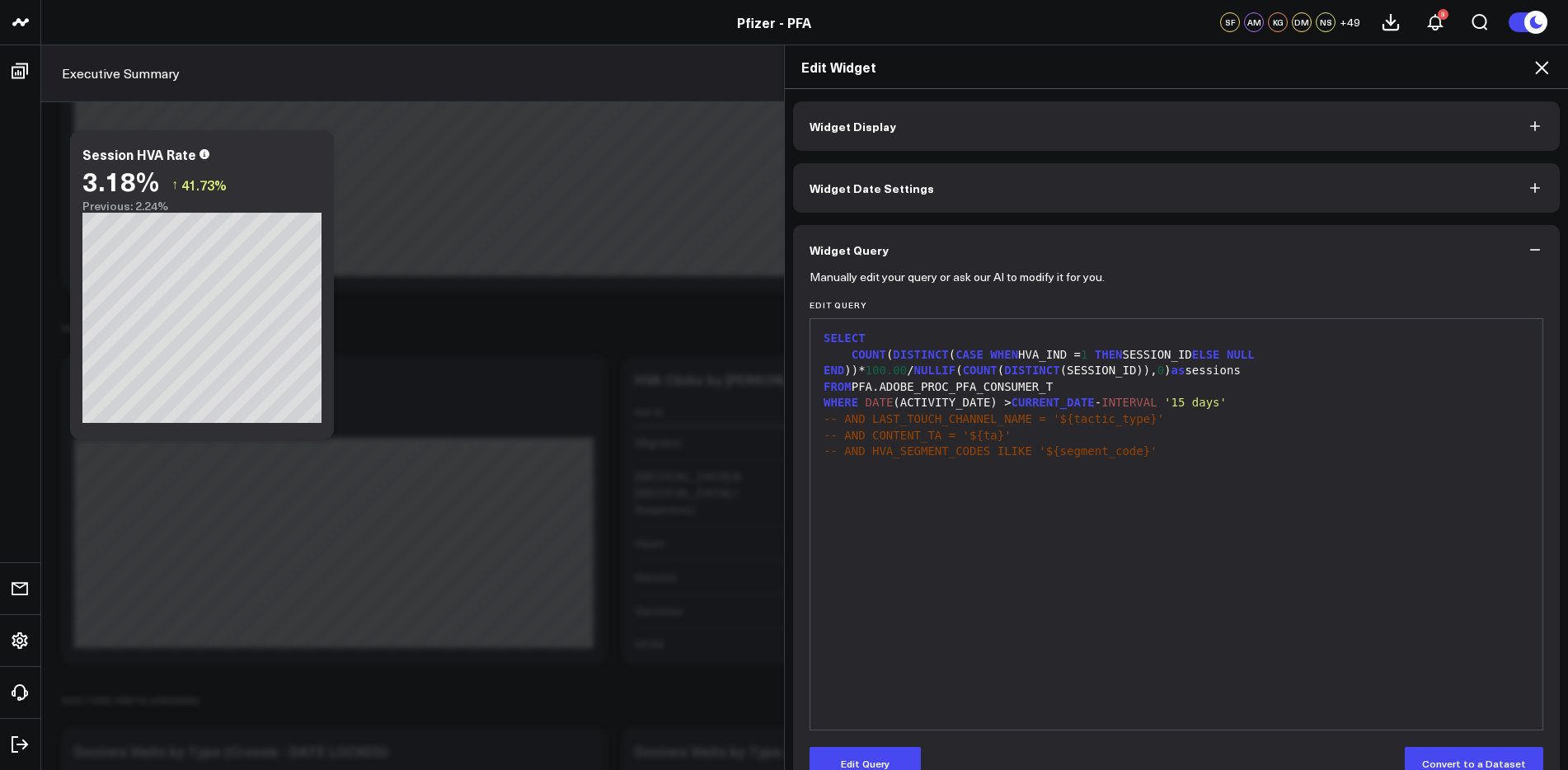
click at [1541, 68] on icon at bounding box center [1541, 68] width 13 height 13
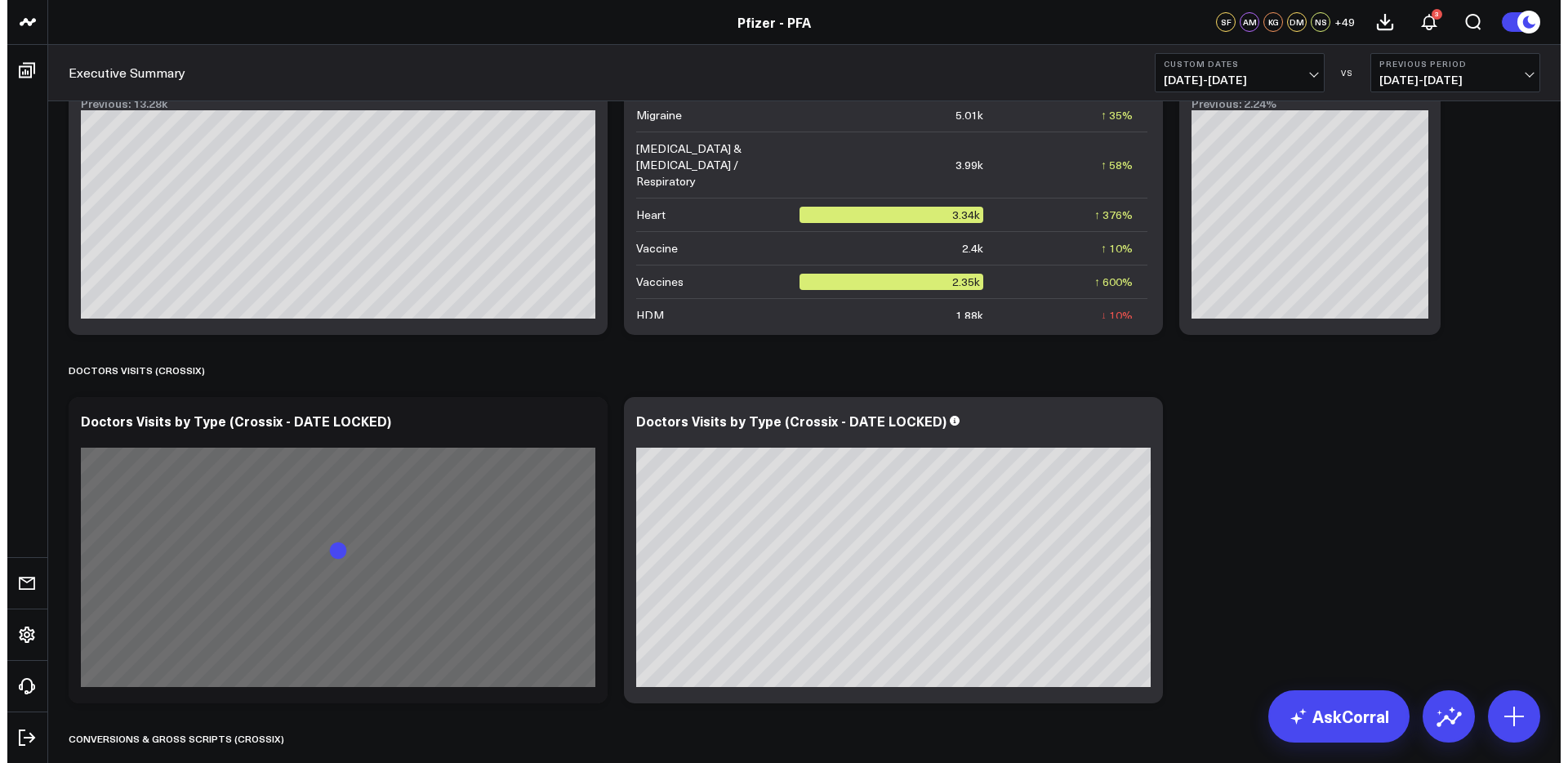
scroll to position [2454, 0]
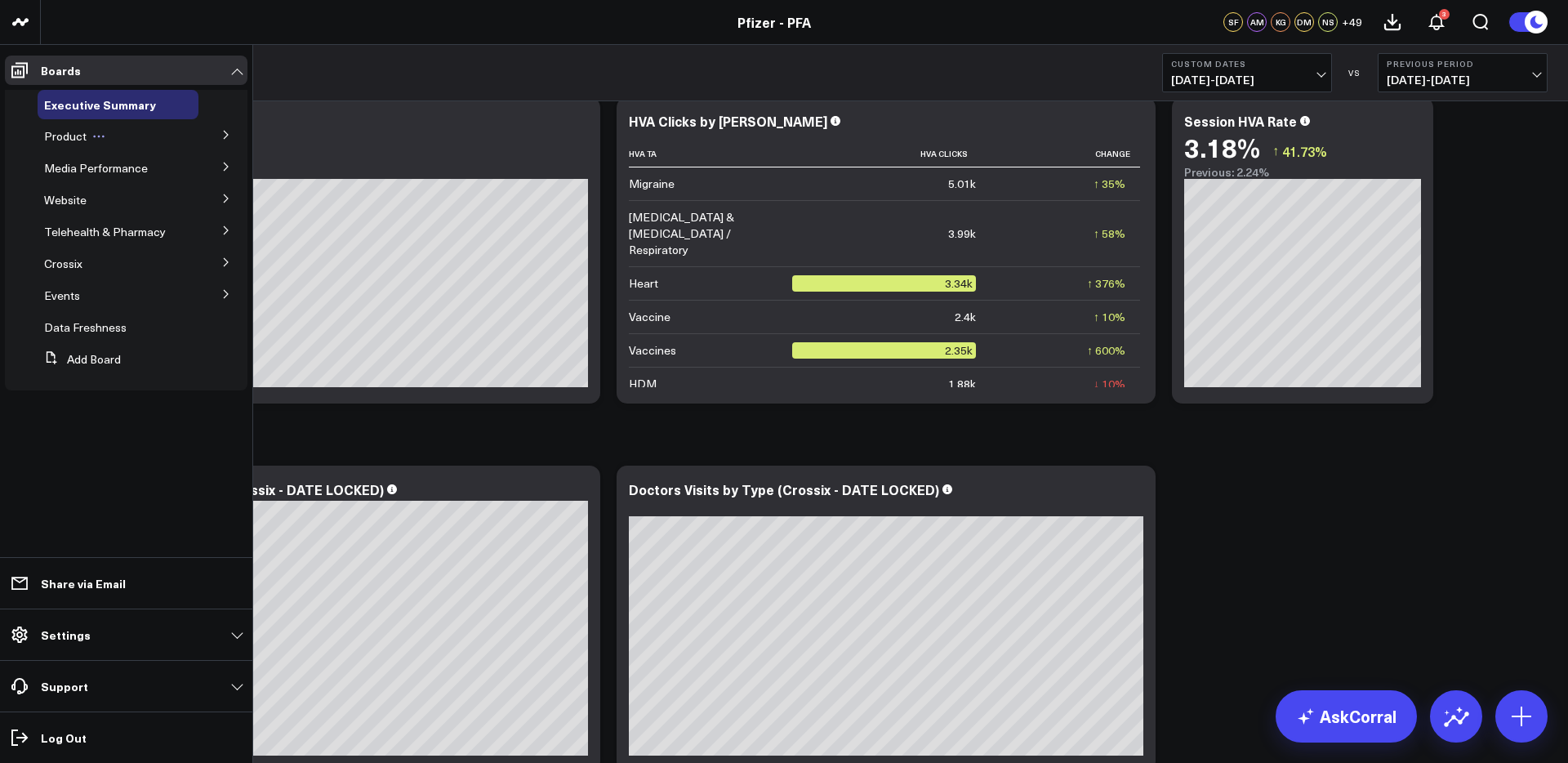
click at [92, 140] on icon at bounding box center [99, 136] width 13 height 13
click at [231, 133] on button at bounding box center [225, 134] width 42 height 25
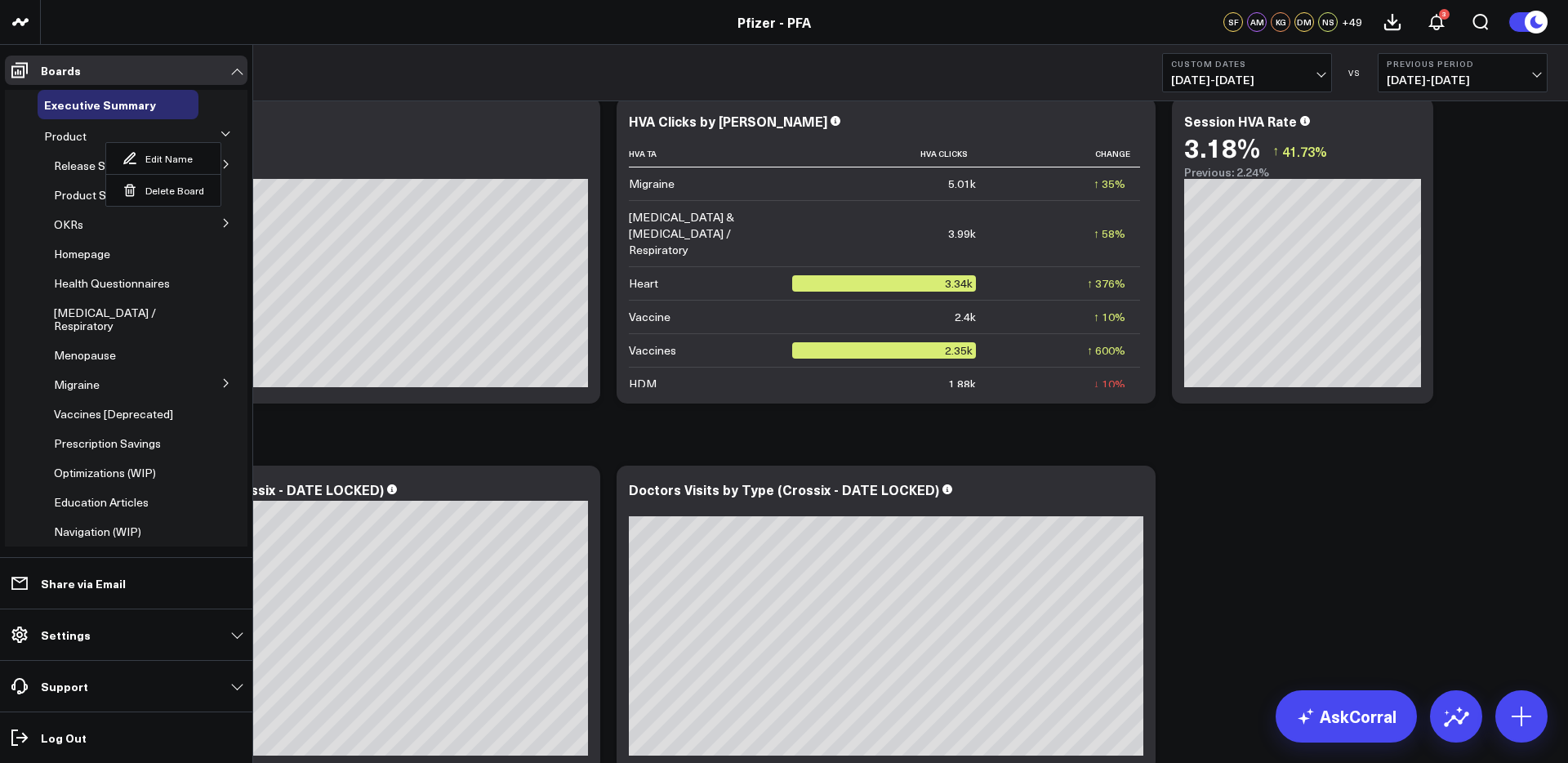
click at [230, 158] on button at bounding box center [225, 164] width 42 height 25
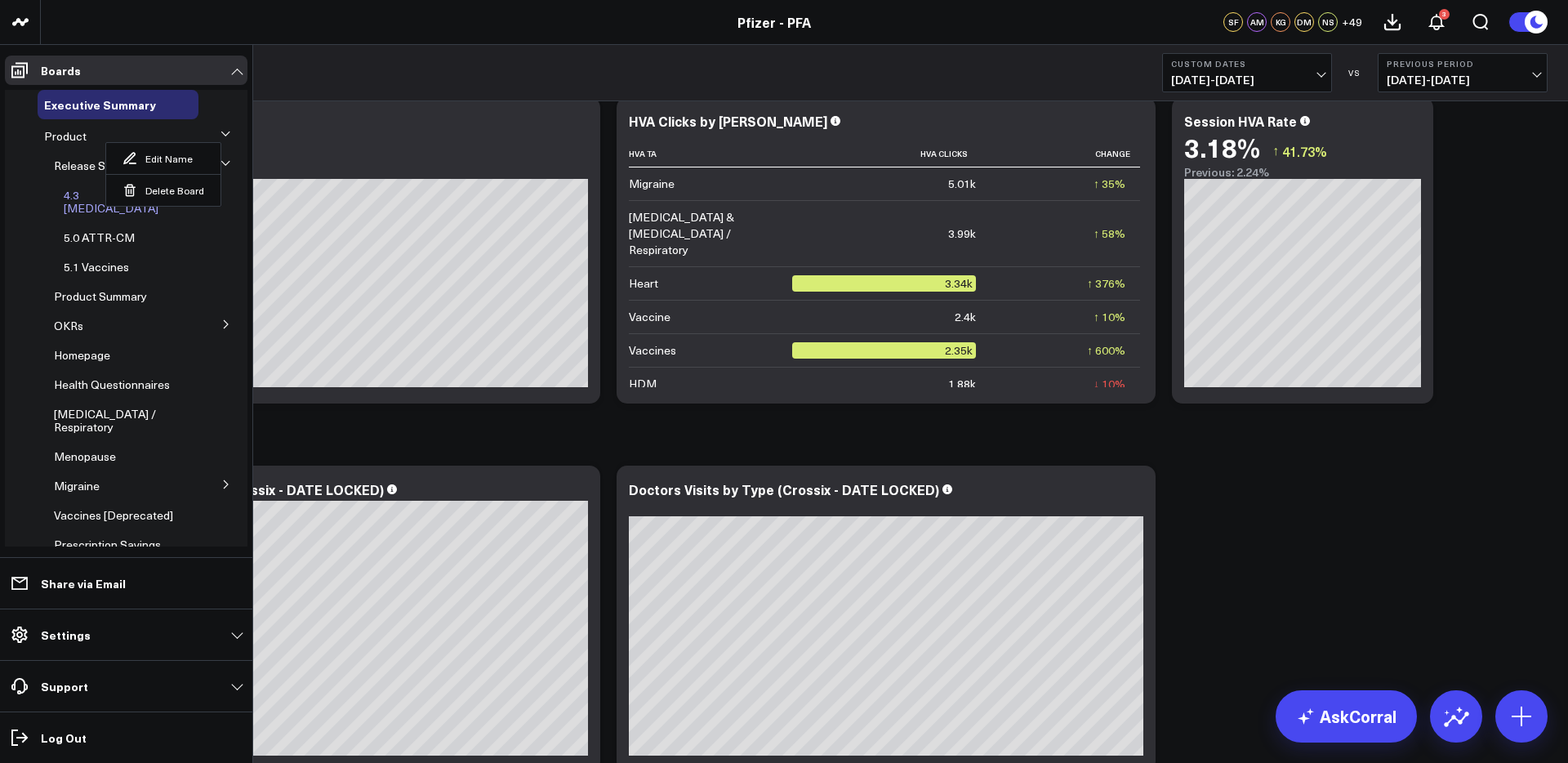
click at [87, 198] on span "4.3 [MEDICAL_DATA]" at bounding box center [111, 201] width 95 height 29
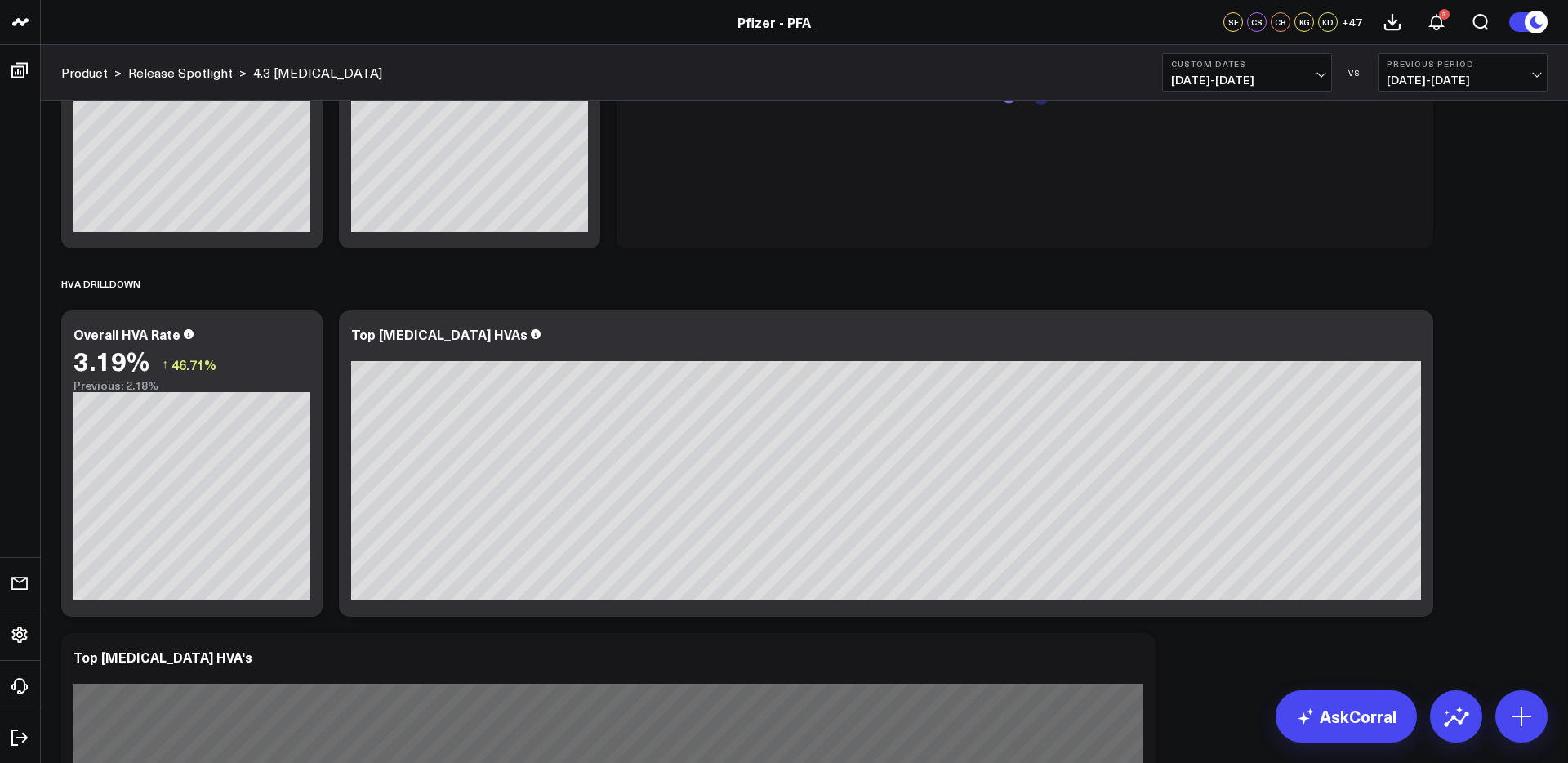
scroll to position [1936, 0]
